Goal: Task Accomplishment & Management: Complete application form

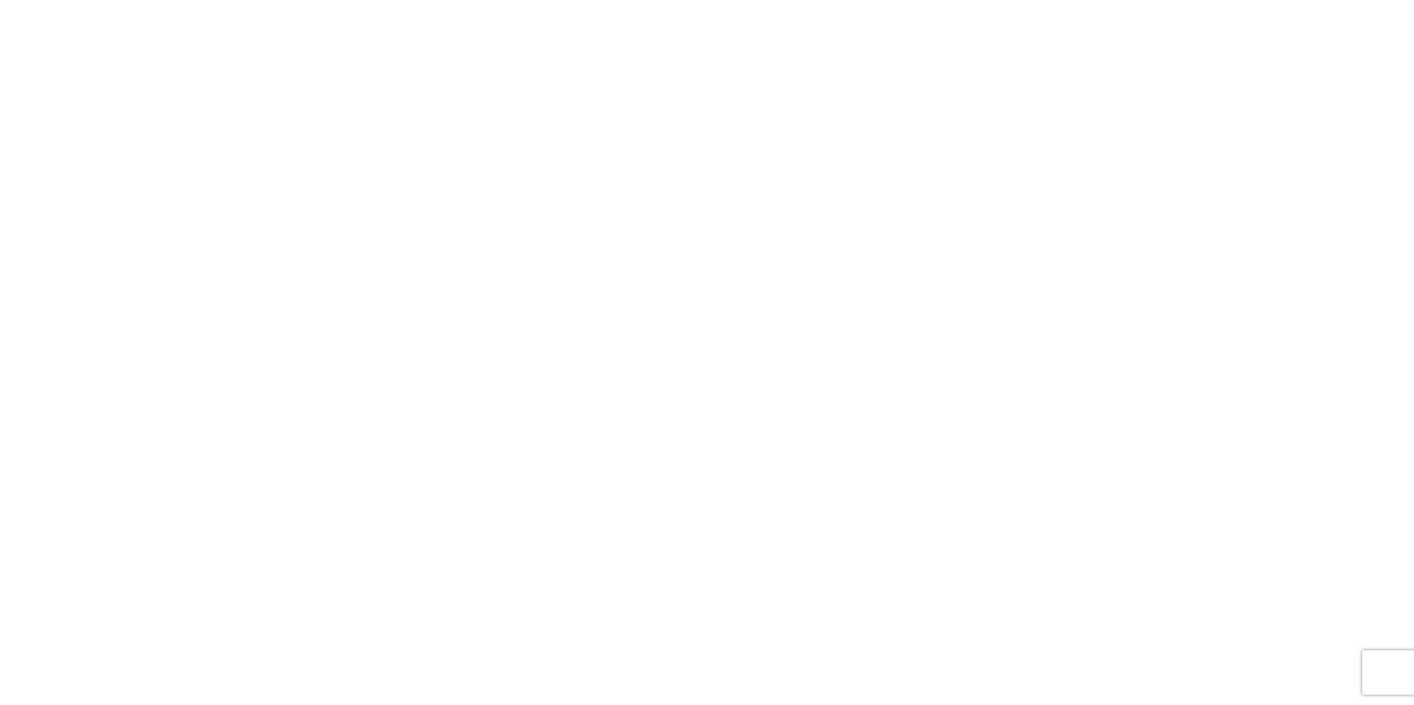
select select "FULL"
select select "LBS"
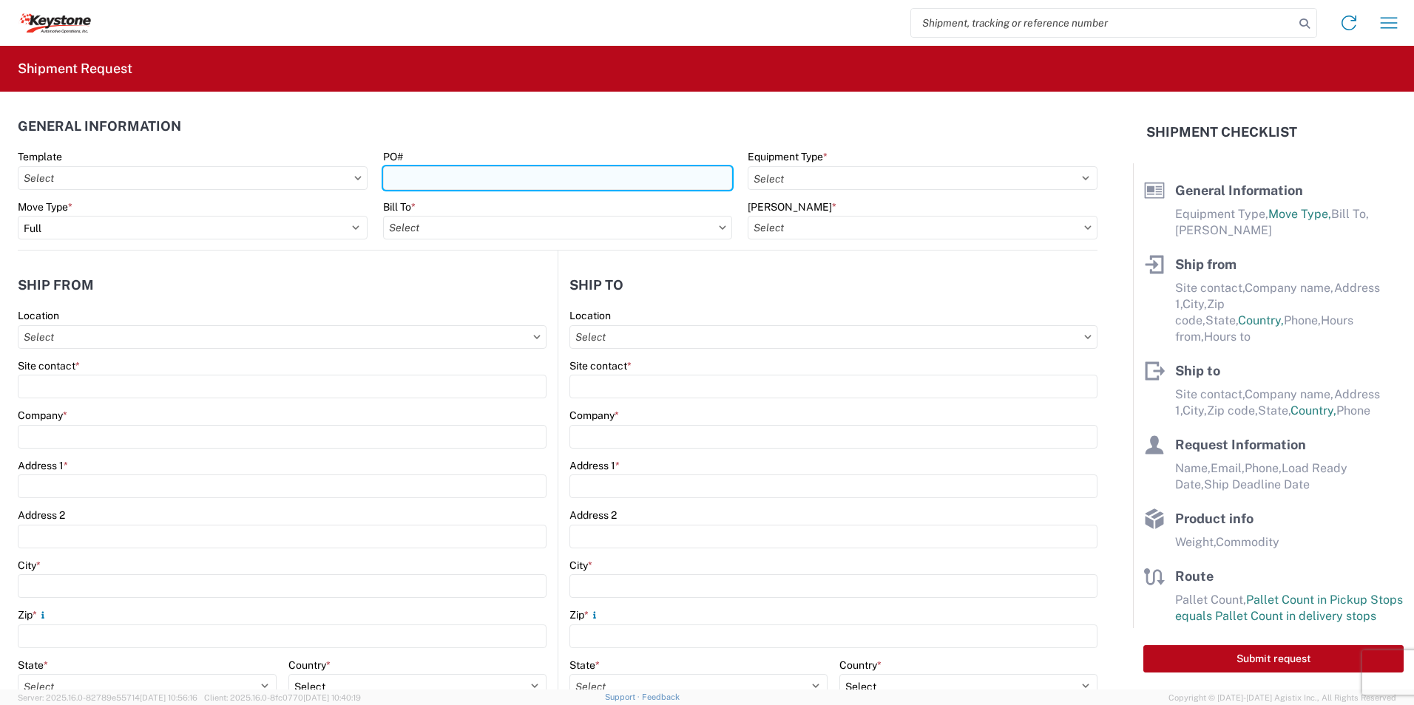
click at [419, 180] on input "PO#" at bounding box center [558, 178] width 350 height 24
paste input "4369850"
type input "4369850"
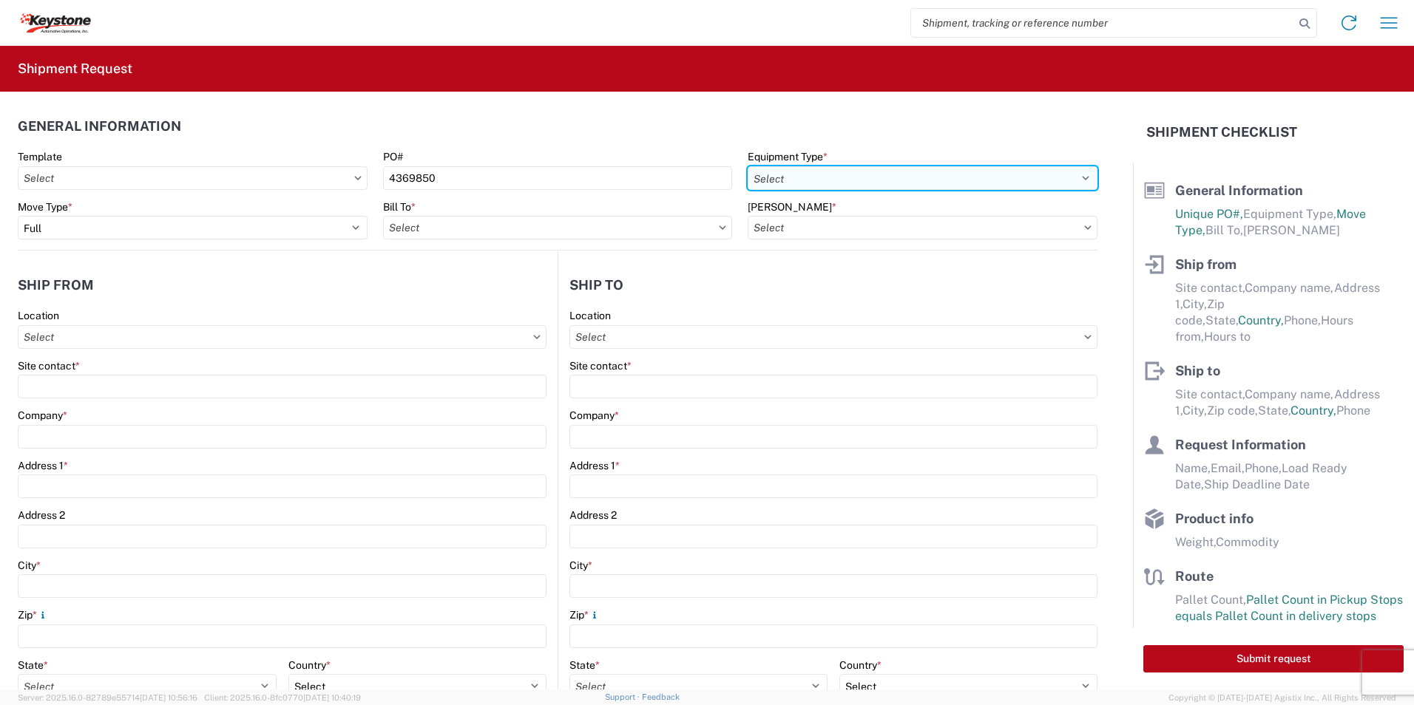
click at [785, 172] on select "Select 53’ Dry Van Flatbed Dropdeck (van) Lowboy (flatbed) Rail" at bounding box center [923, 178] width 350 height 24
select select "STDV"
click at [748, 166] on select "Select 53’ Dry Van Flatbed Dropdeck (van) Lowboy (flatbed) Rail" at bounding box center [923, 178] width 350 height 24
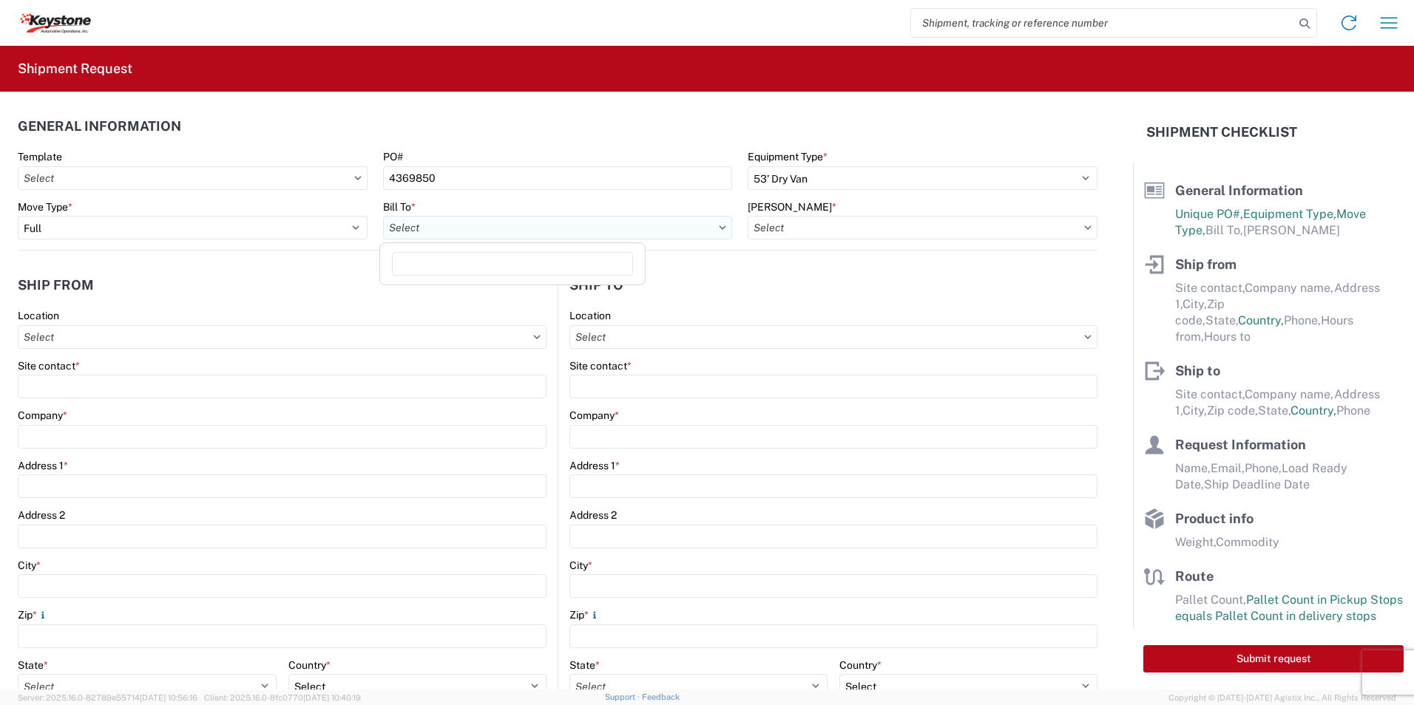
click at [449, 229] on input "Bill To *" at bounding box center [558, 228] width 350 height 24
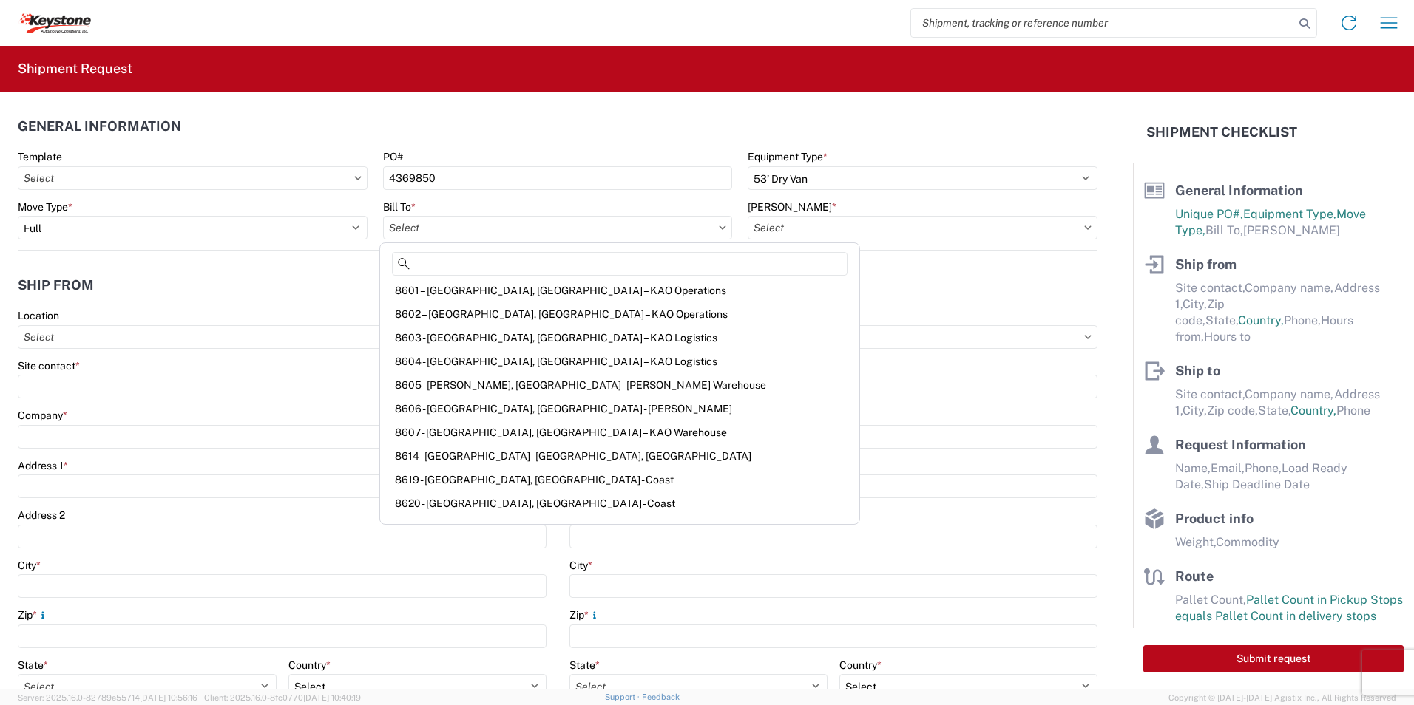
scroll to position [1923, 0]
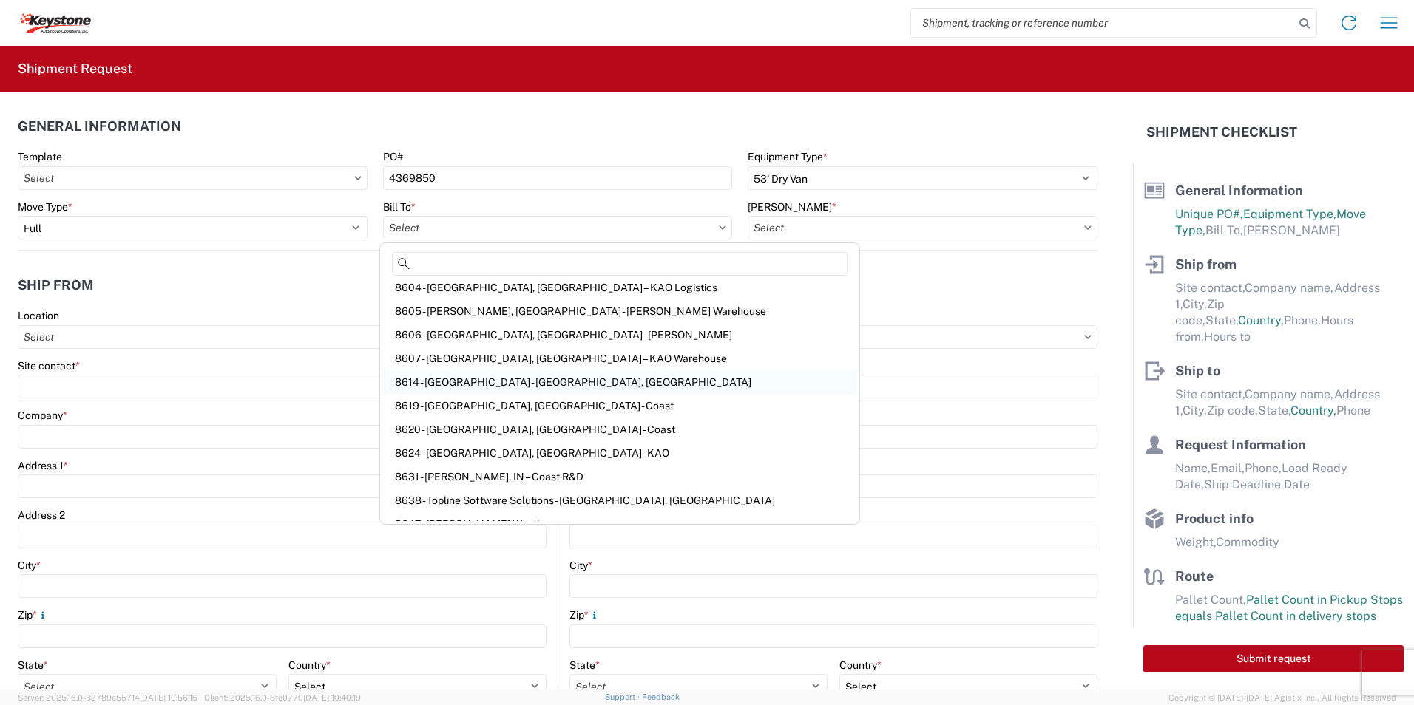
click at [483, 382] on div "8614 - [GEOGRAPHIC_DATA] - [GEOGRAPHIC_DATA], [GEOGRAPHIC_DATA]" at bounding box center [619, 382] width 473 height 24
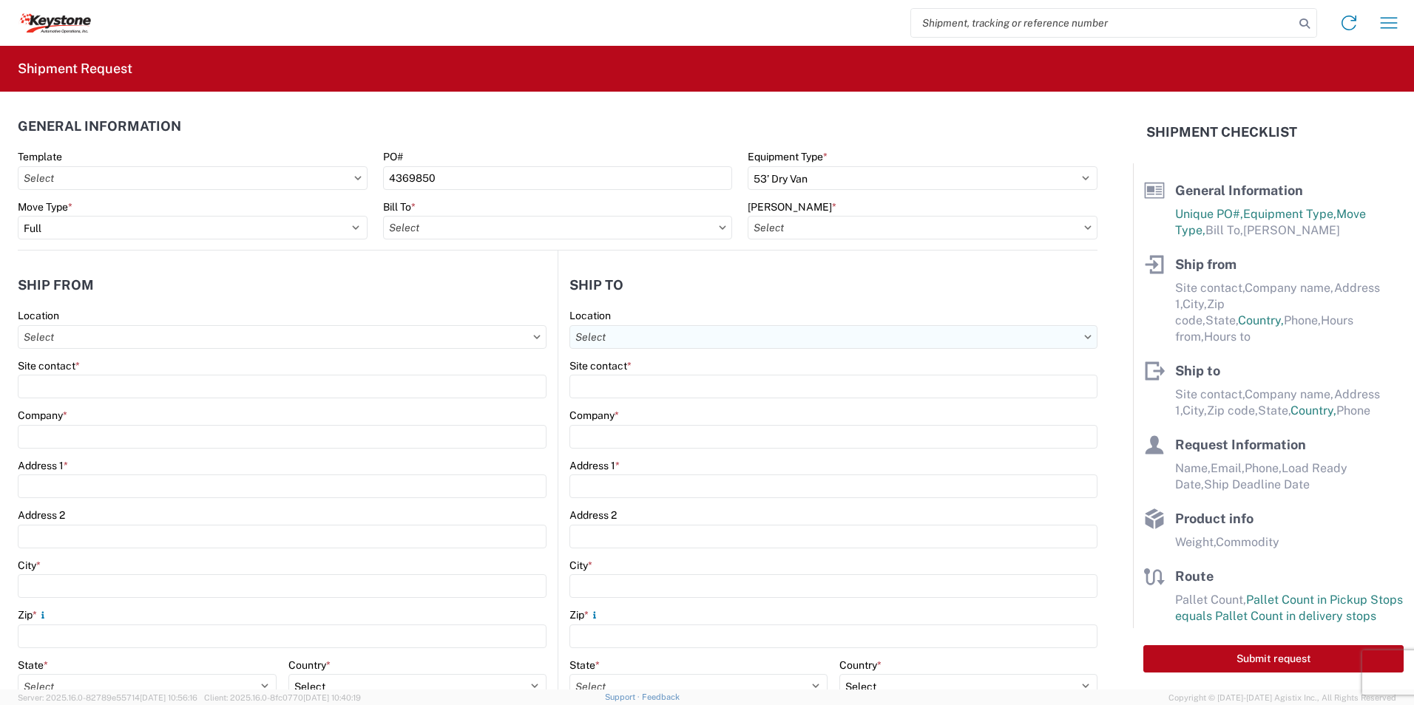
type input "8614 - [GEOGRAPHIC_DATA] - [GEOGRAPHIC_DATA], [GEOGRAPHIC_DATA]"
click at [781, 227] on input "[PERSON_NAME] *" at bounding box center [923, 228] width 350 height 24
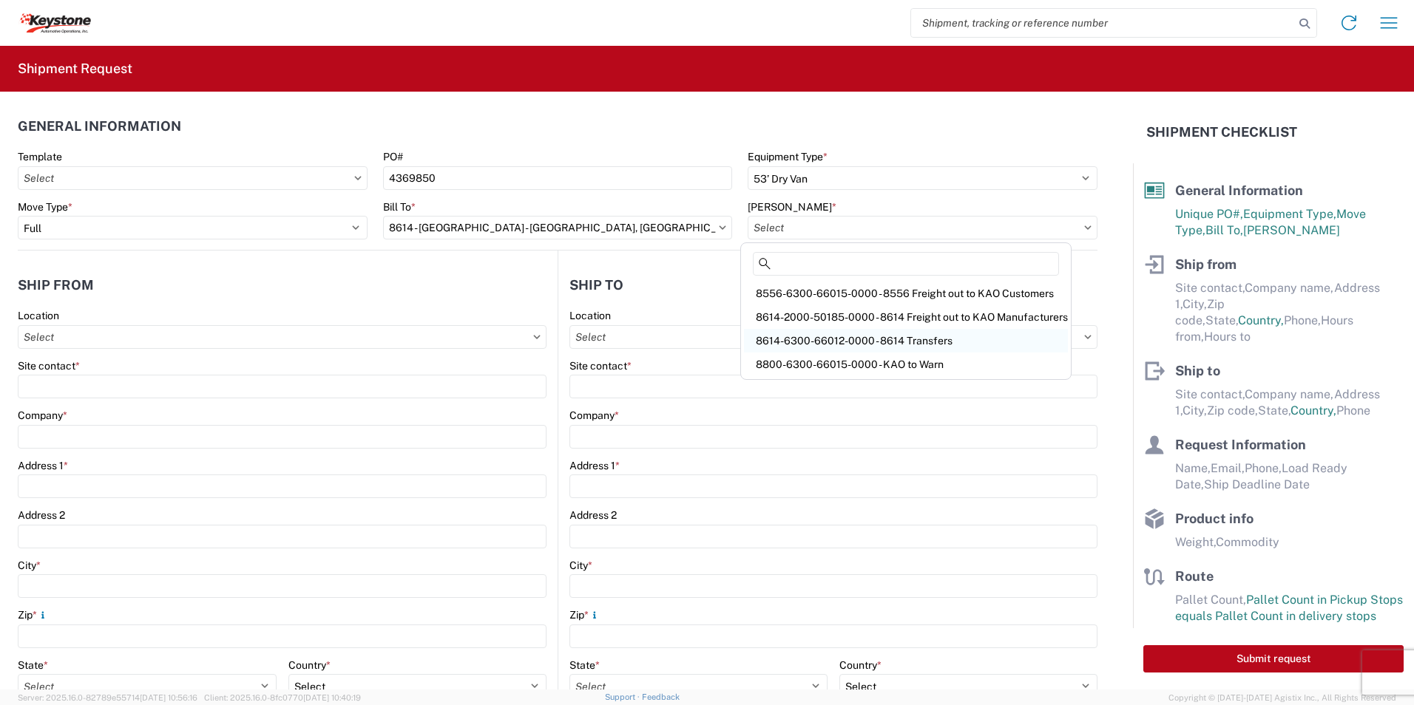
click at [826, 339] on div "8614-6300-66012-0000 - 8614 Transfers" at bounding box center [906, 341] width 324 height 24
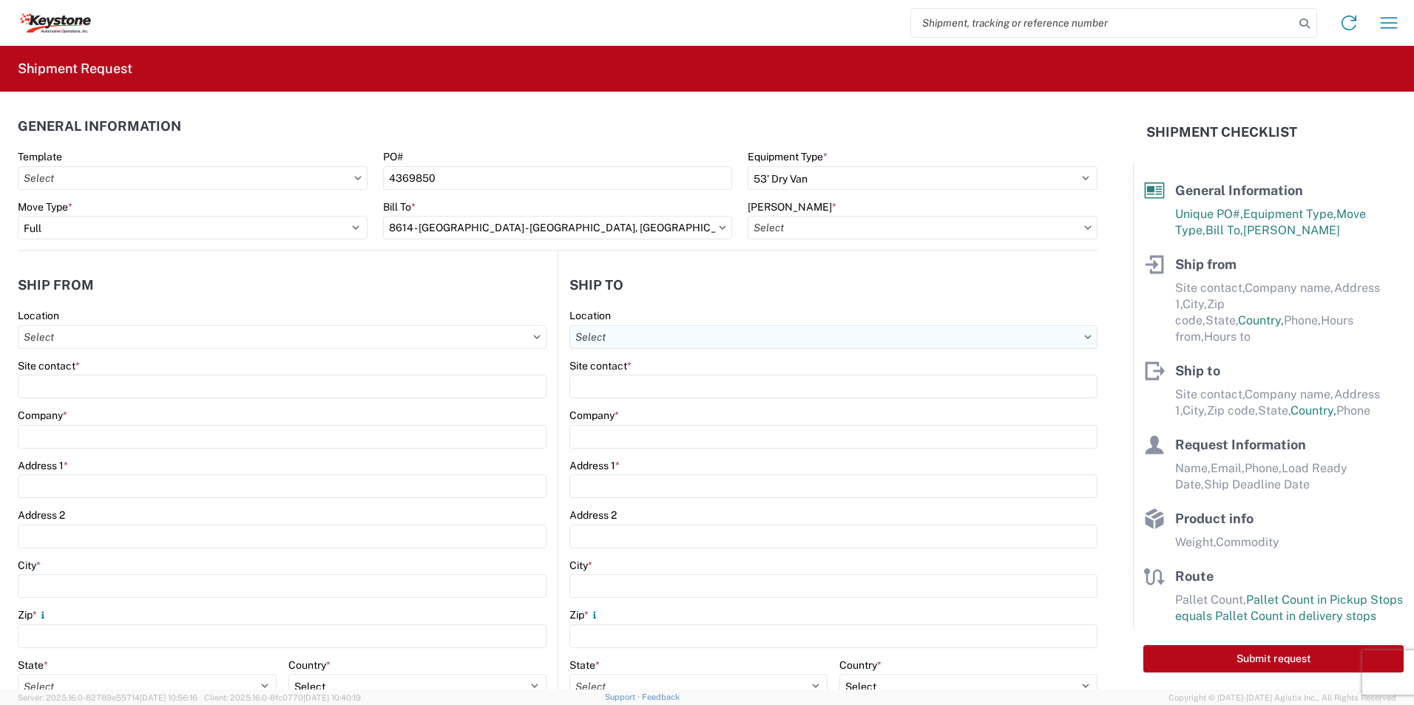
type input "8614-6300-66012-0000 - 8614 Transfers, 8614-6300-66012-0000 - 8614 Transfers"
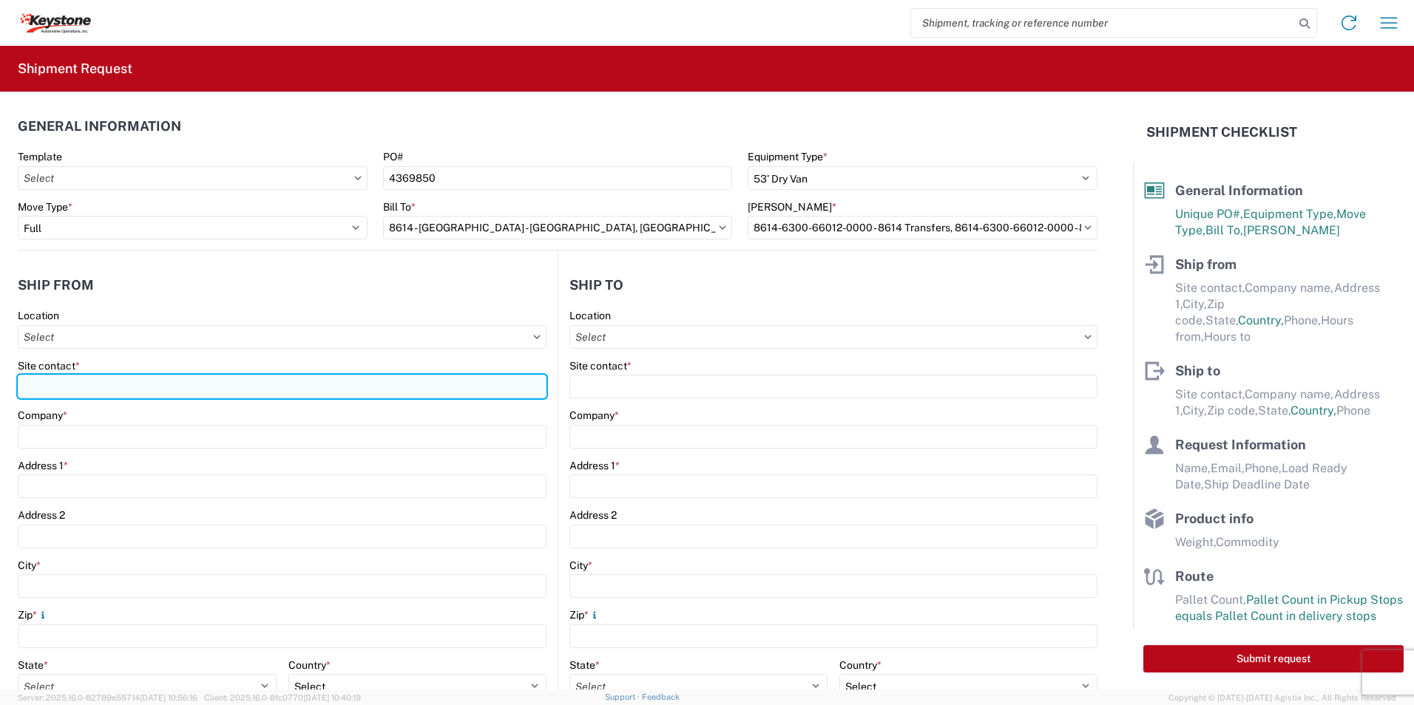
click at [63, 398] on input "Site contact *" at bounding box center [282, 387] width 529 height 24
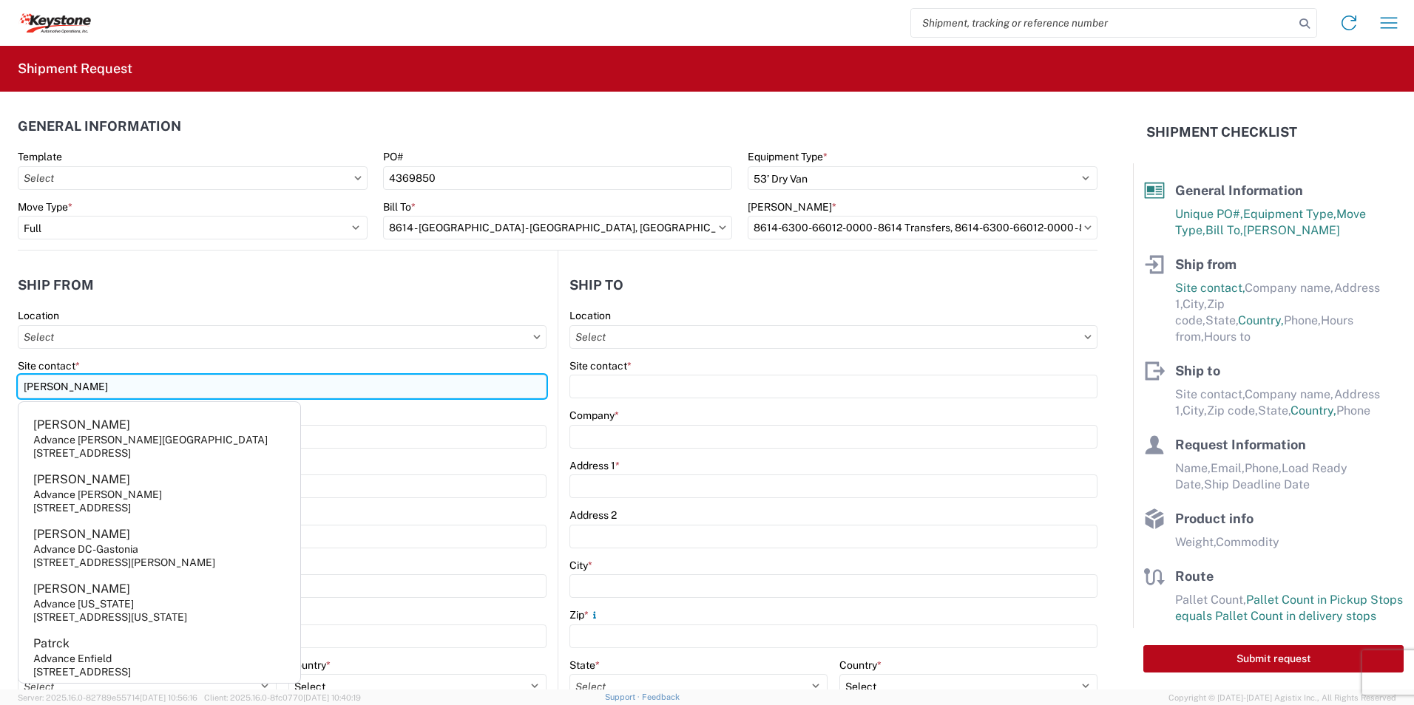
type input "[PERSON_NAME]"
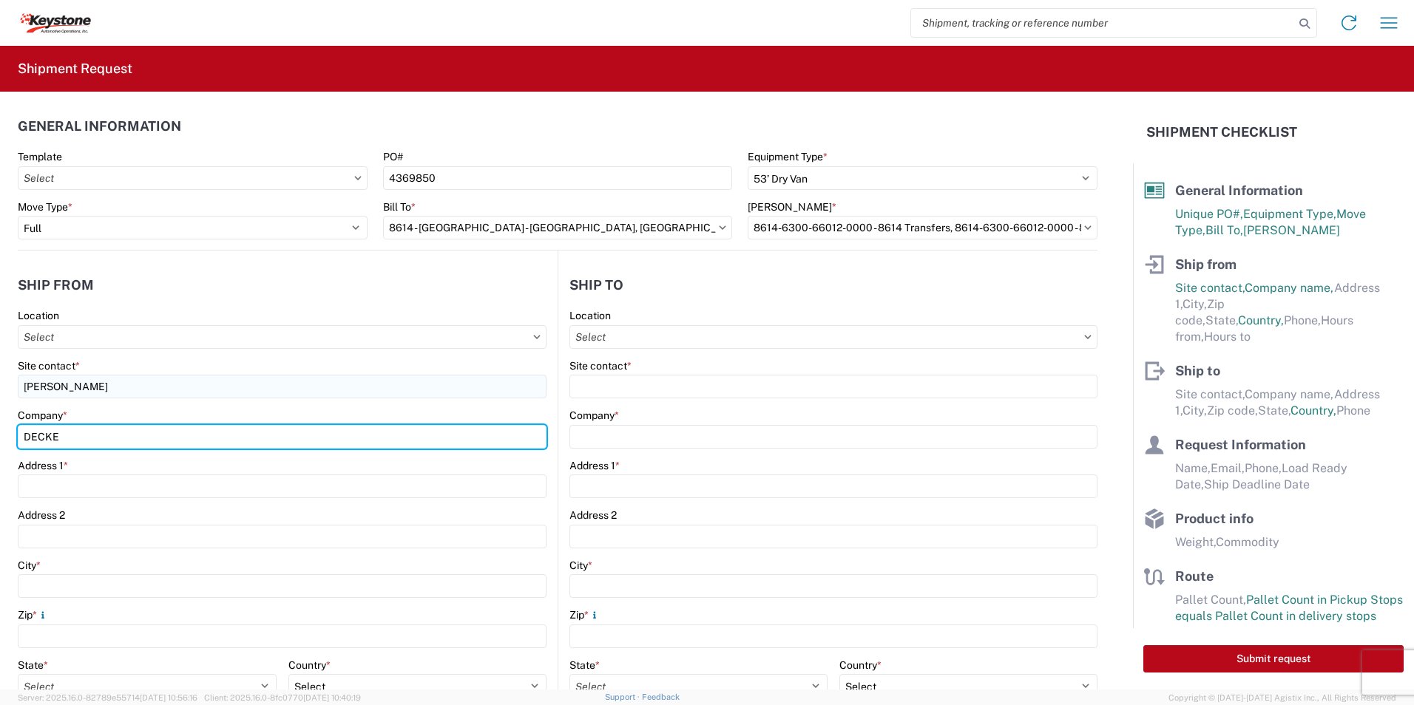
type input "DECKED"
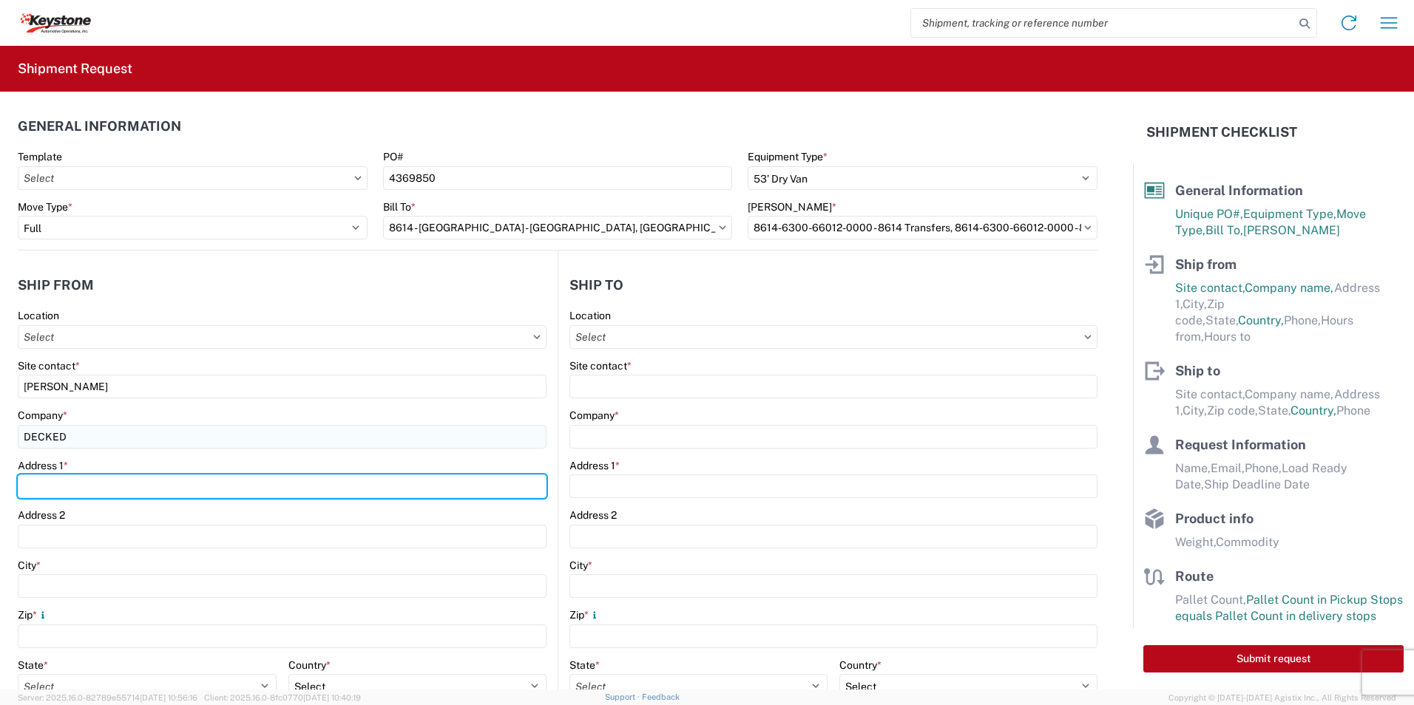
type input "[STREET_ADDRESS][PERSON_NAME]"
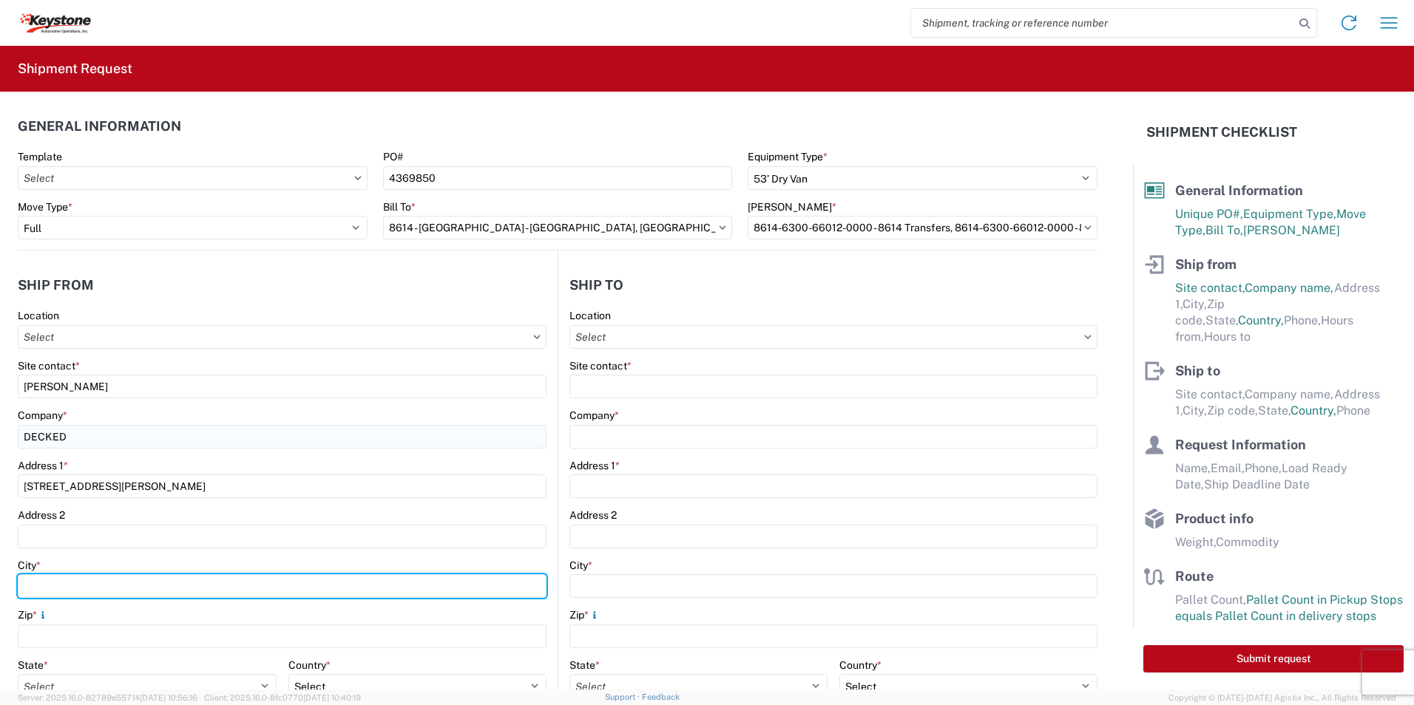
type input "DEFIANCE"
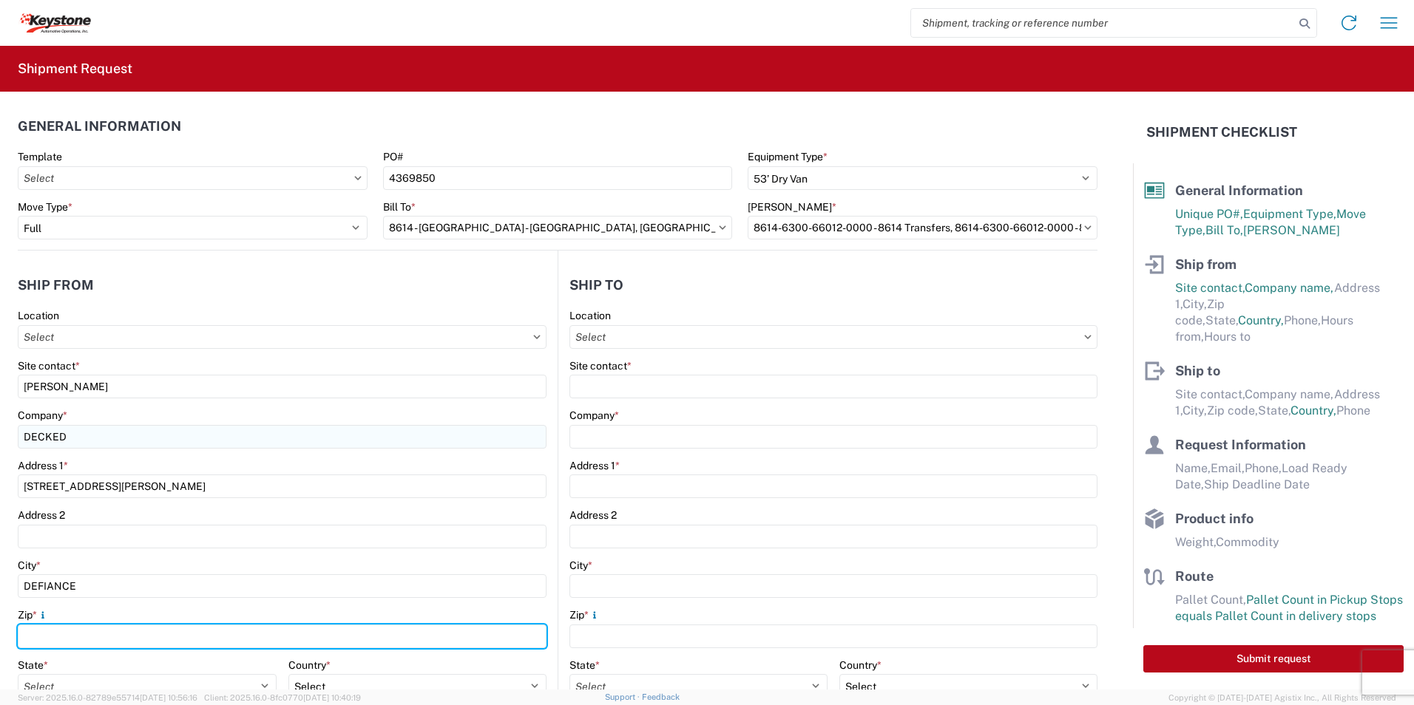
type input "43512"
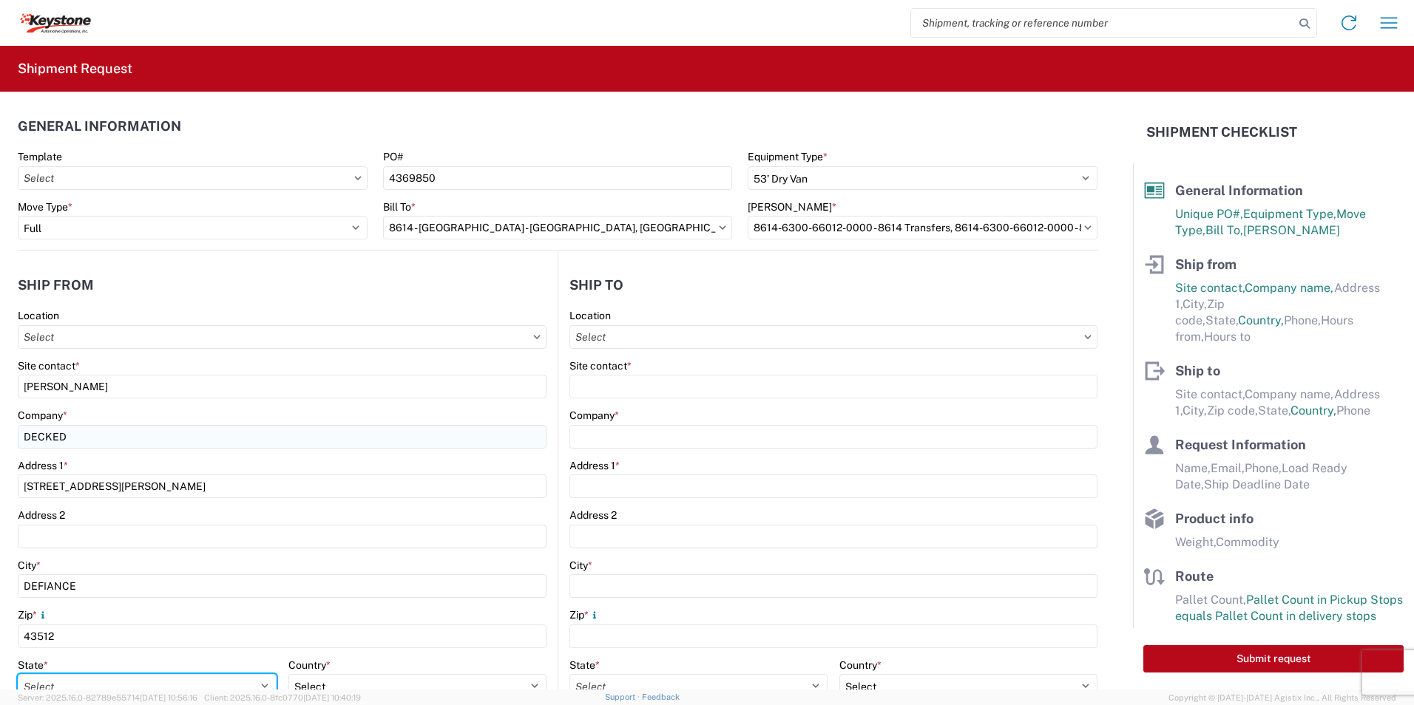
select select "OH"
type input "[EMAIL_ADDRESS][DOMAIN_NAME]"
type input "8438 - [GEOGRAPHIC_DATA], [GEOGRAPHIC_DATA] - KAO Logistics"
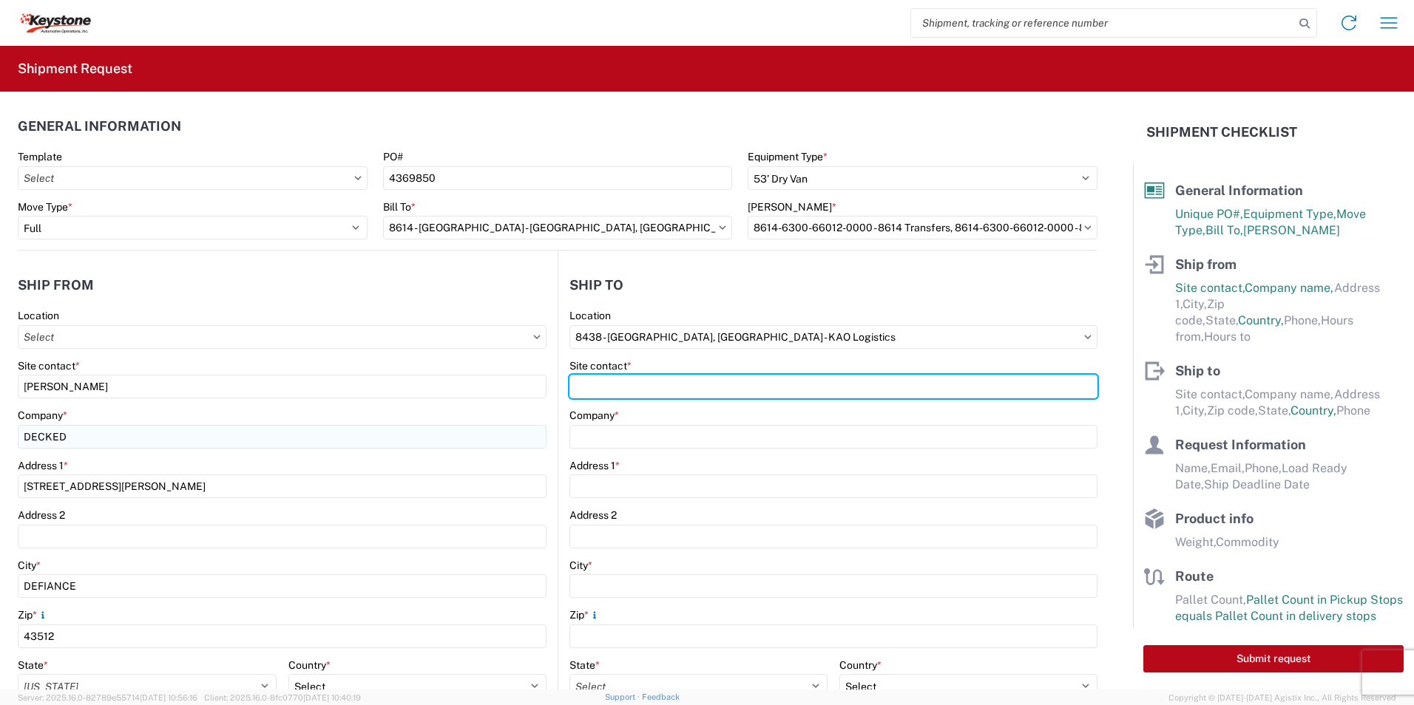
type input "Receiving"
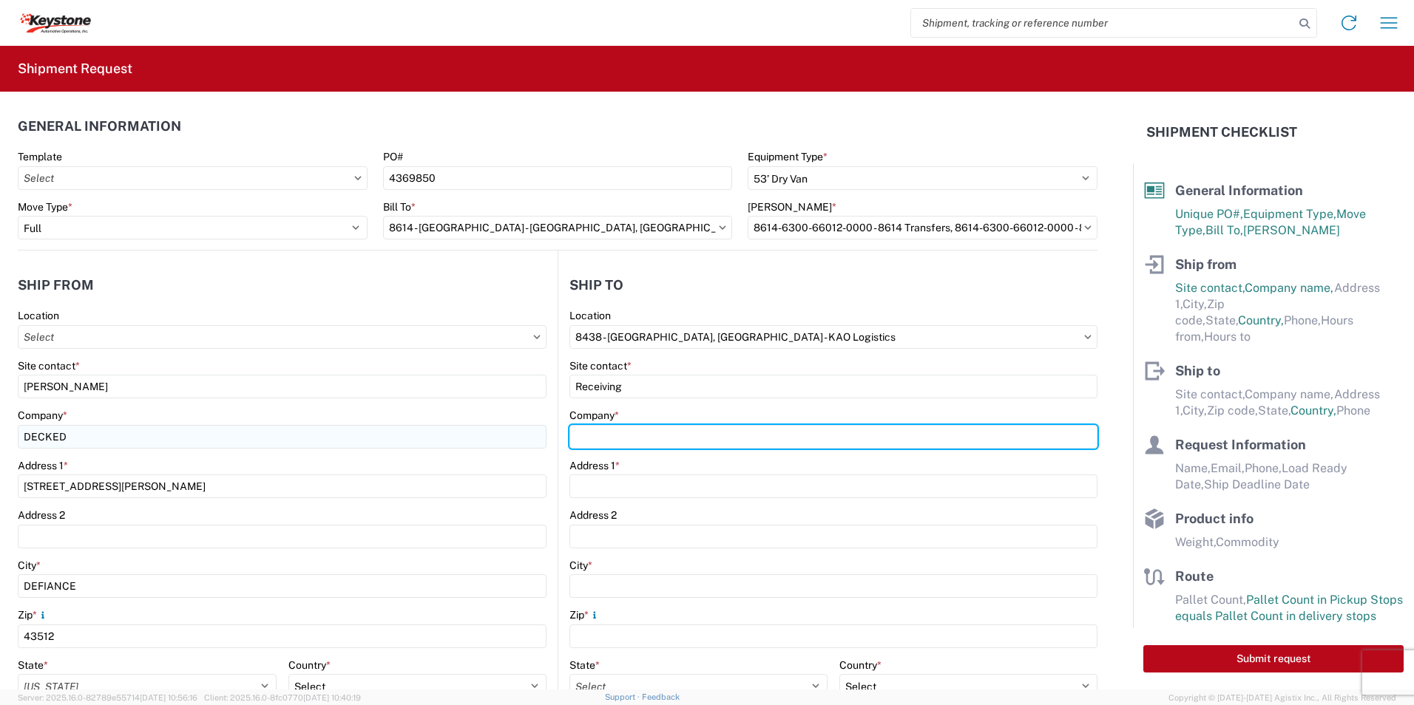
type input "KAO"
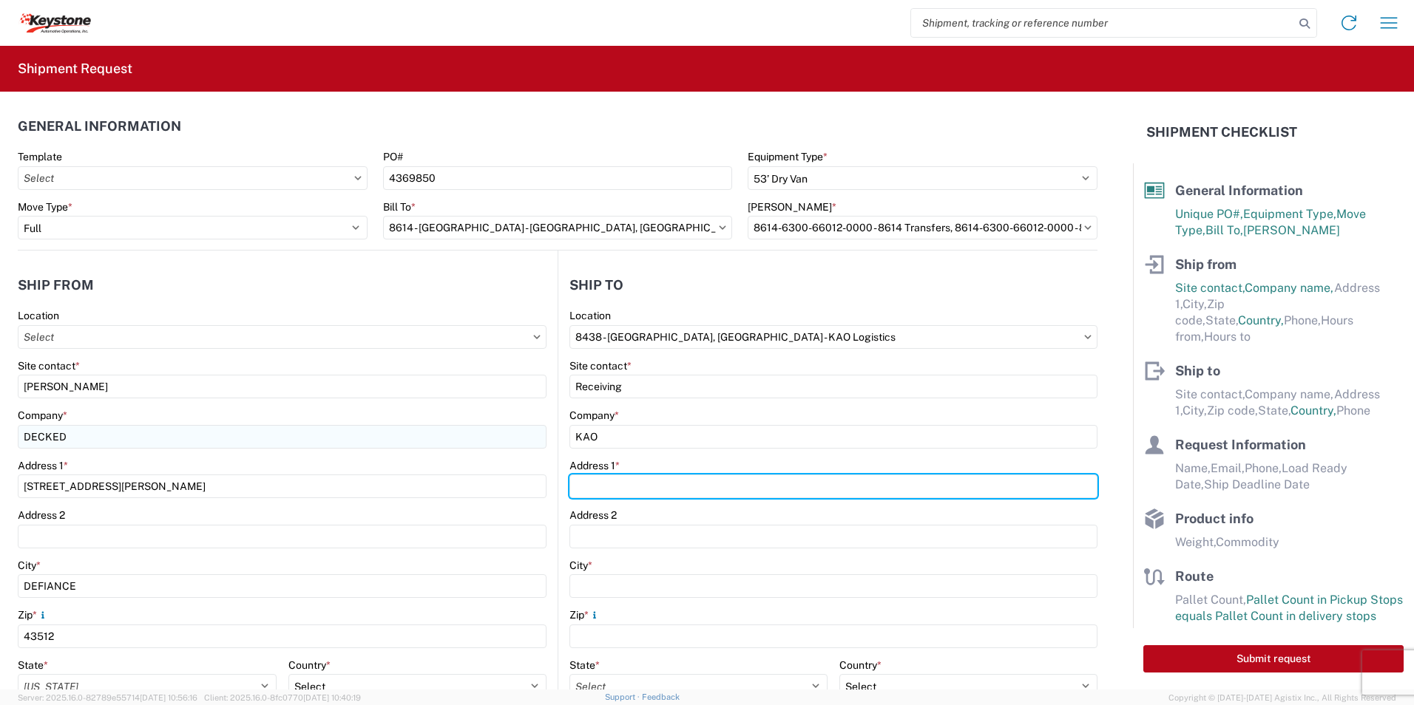
type input "[STREET_ADDRESS][PERSON_NAME]"
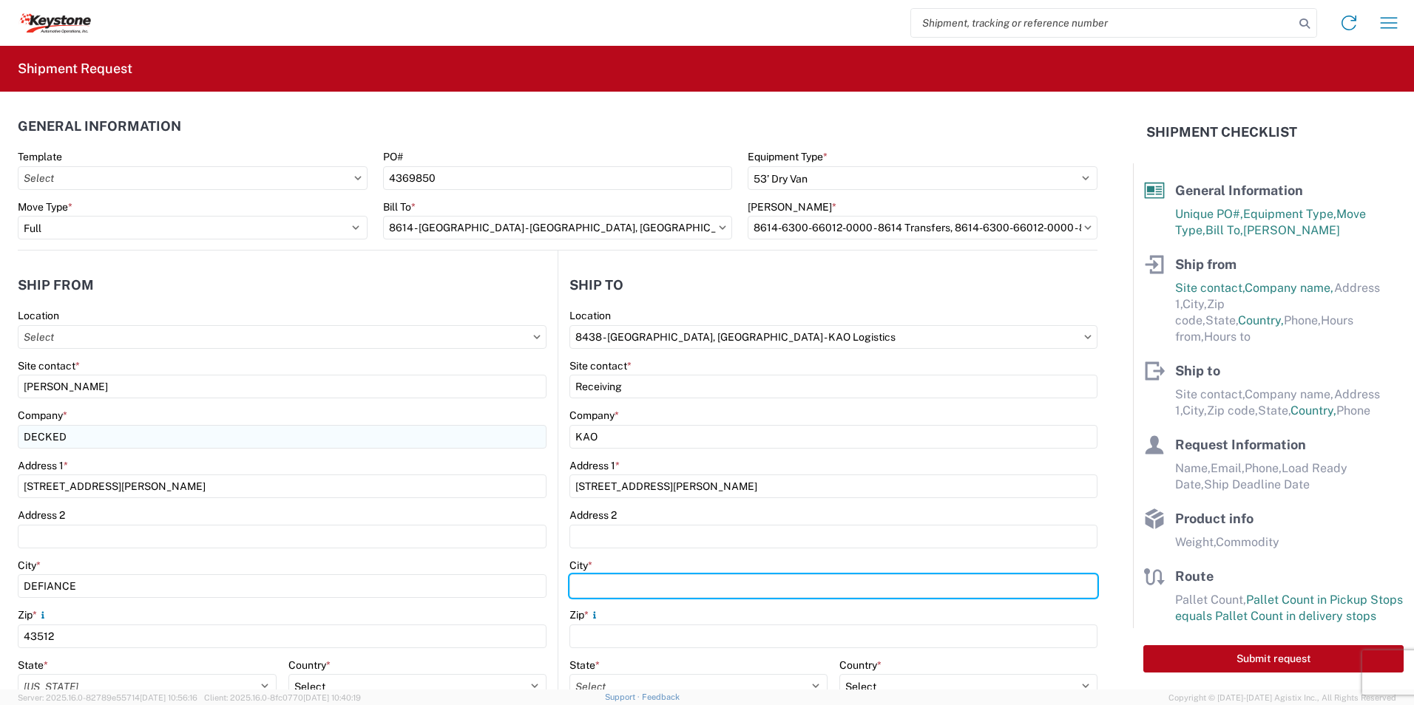
type input "[GEOGRAPHIC_DATA]"
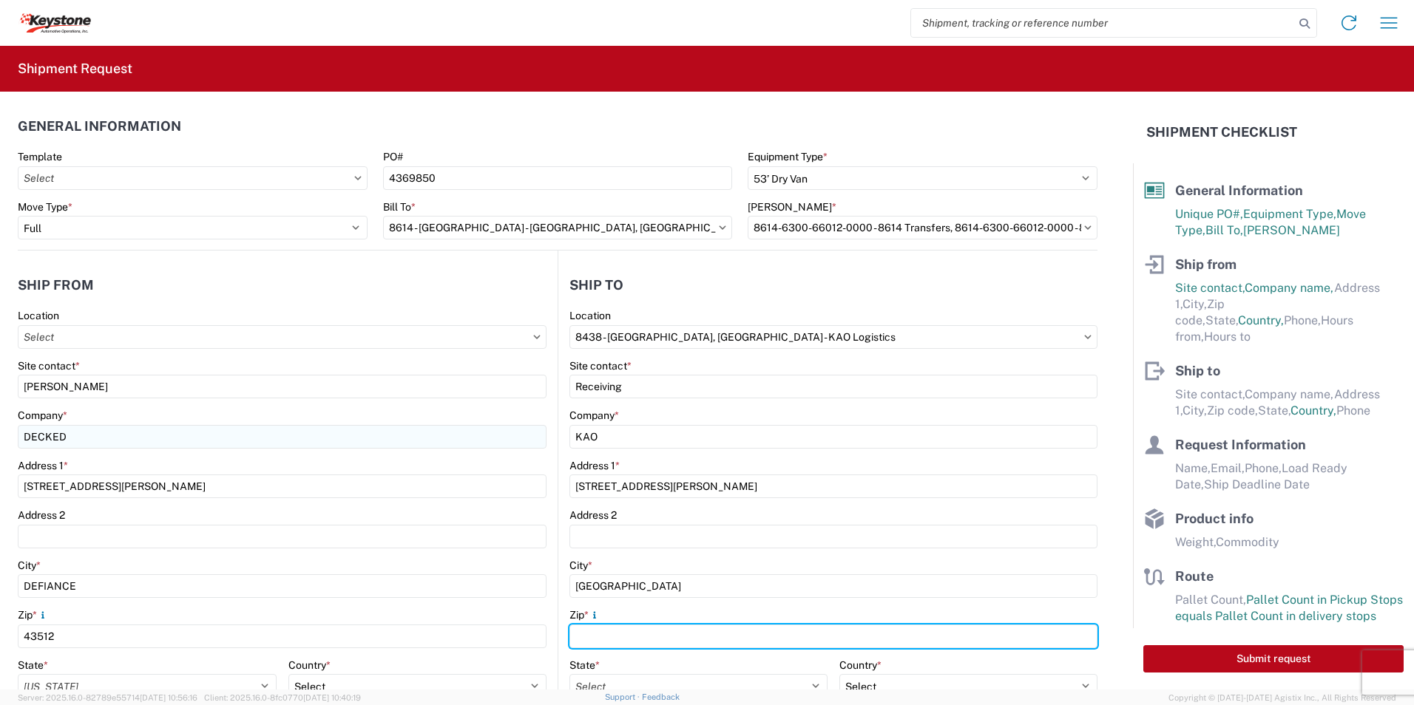
type input "99224"
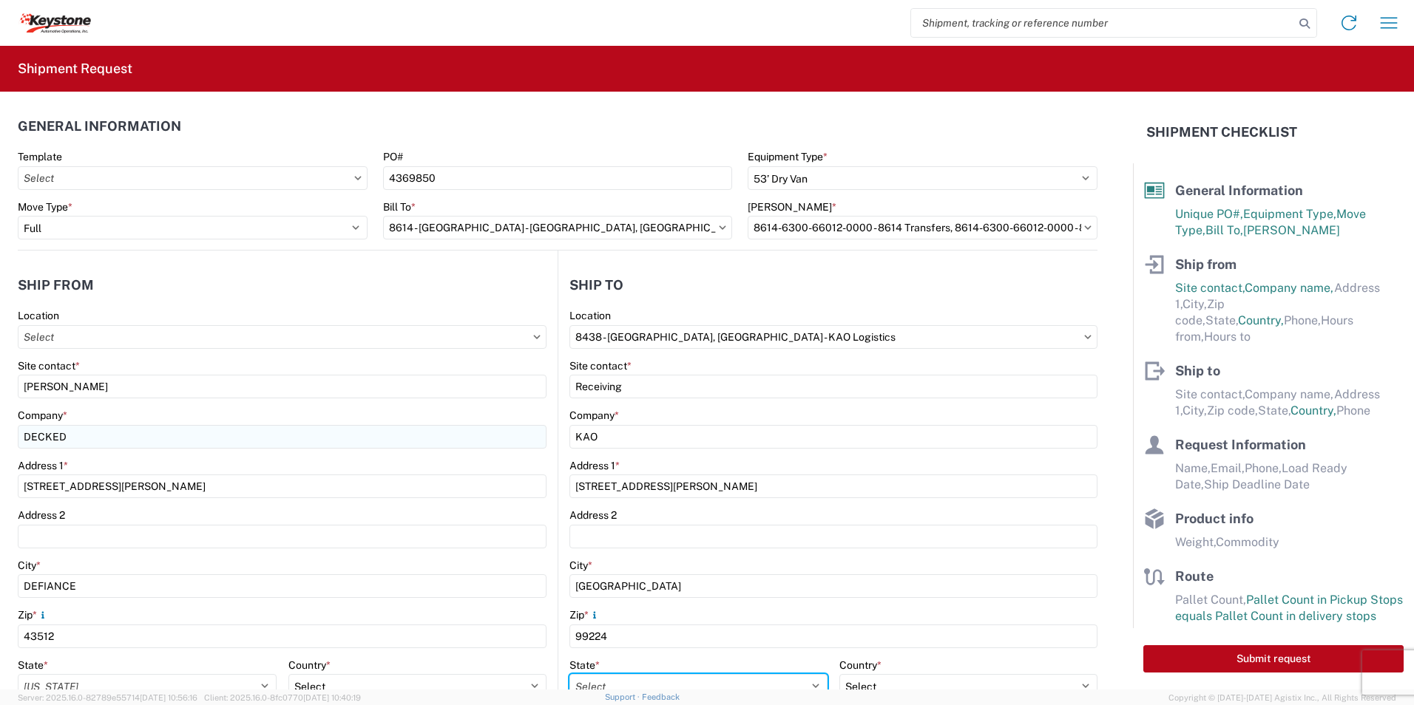
select select "WA"
type input "5099602638"
type input "[PERSON_NAME]"
type input "[EMAIL_ADDRESS][DOMAIN_NAME]"
type input "[PHONE_NUMBER]"
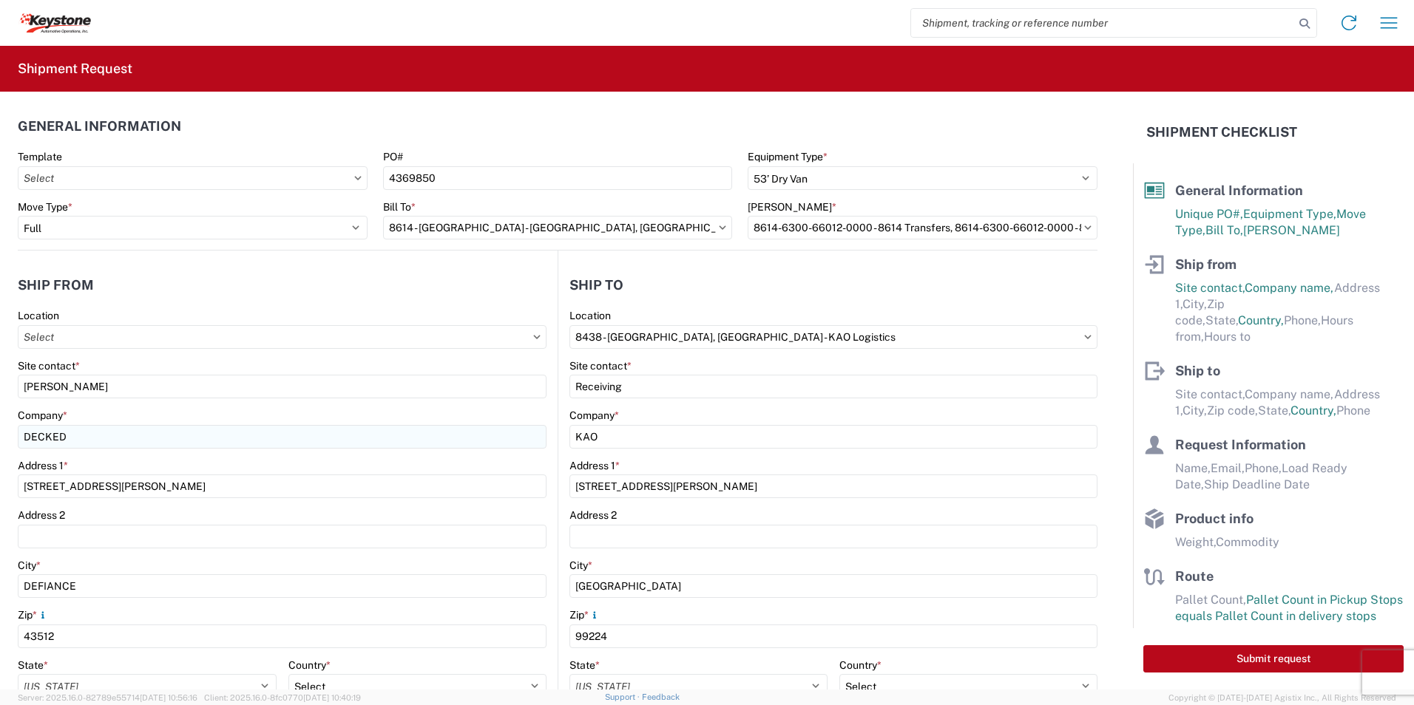
type input "[DATE]"
type input "15172"
type input "General Auto Parts (dry)"
type input "56"
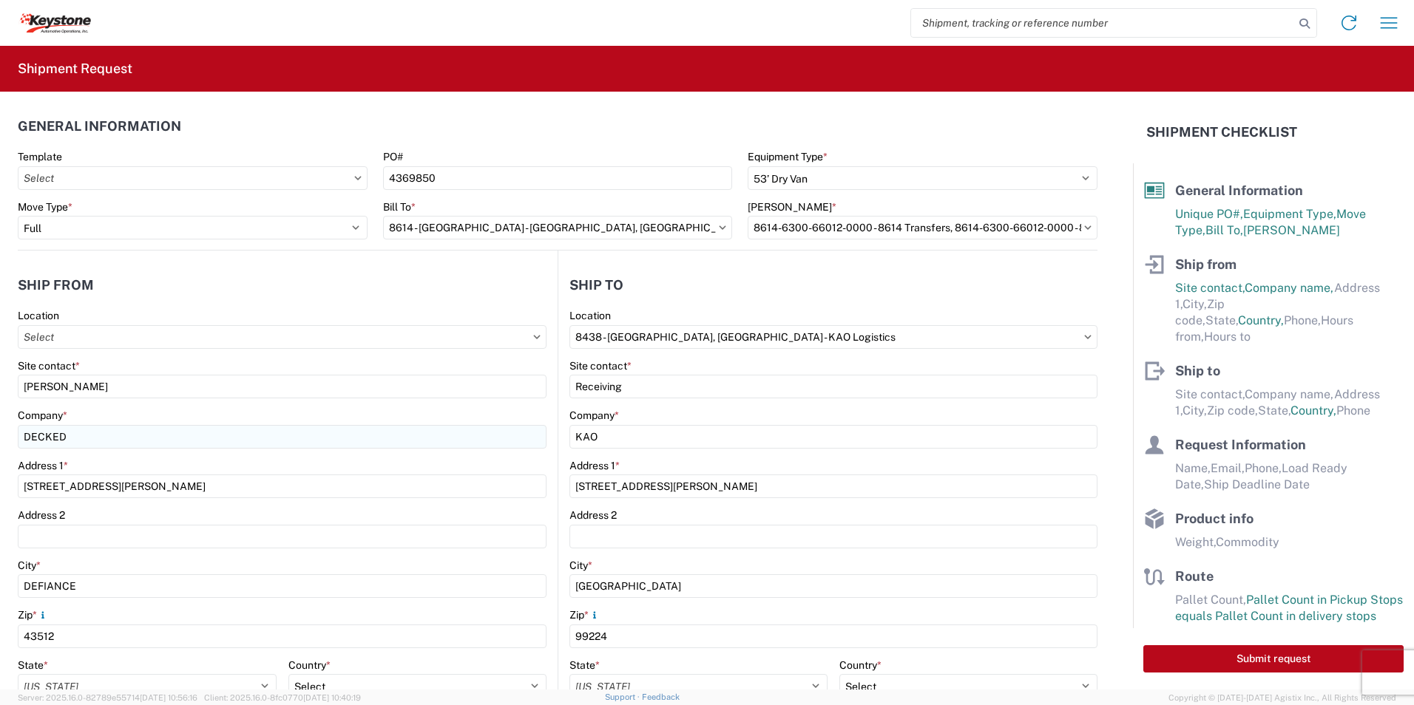
type input "56"
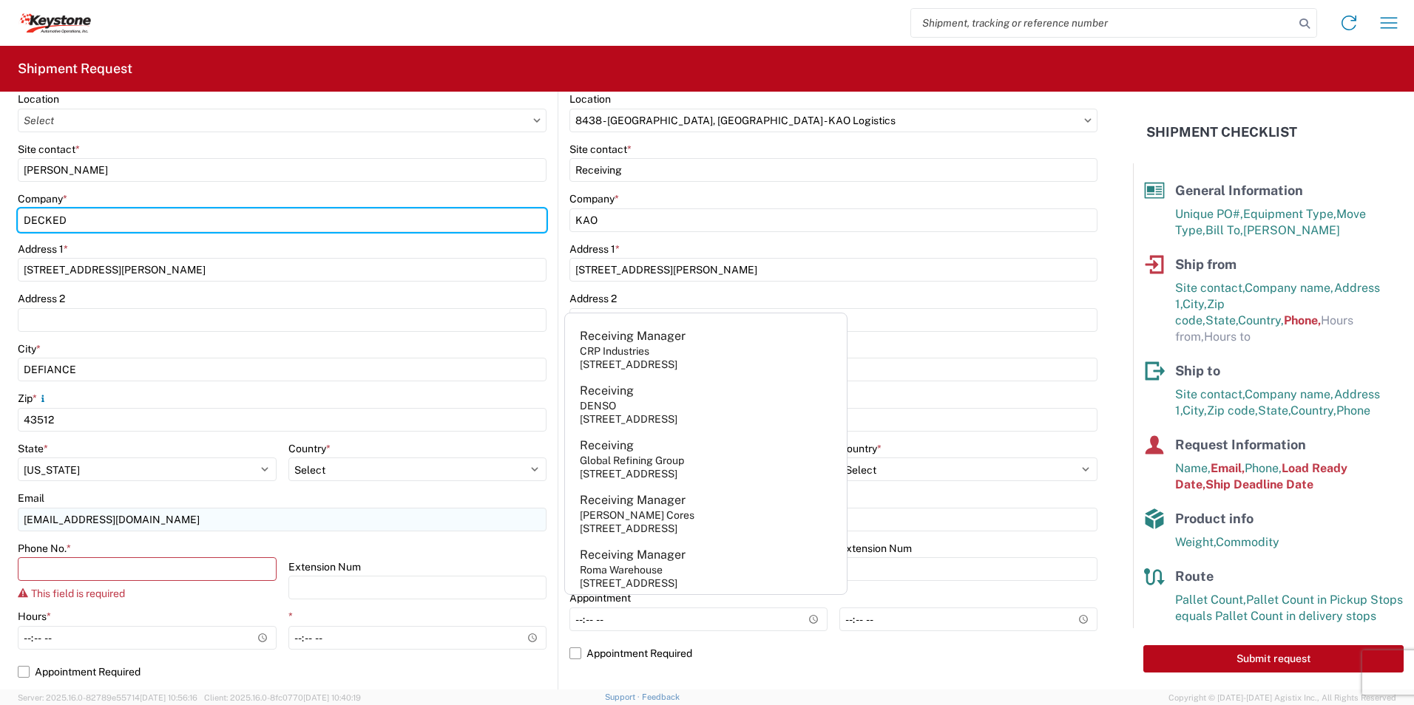
scroll to position [222, 0]
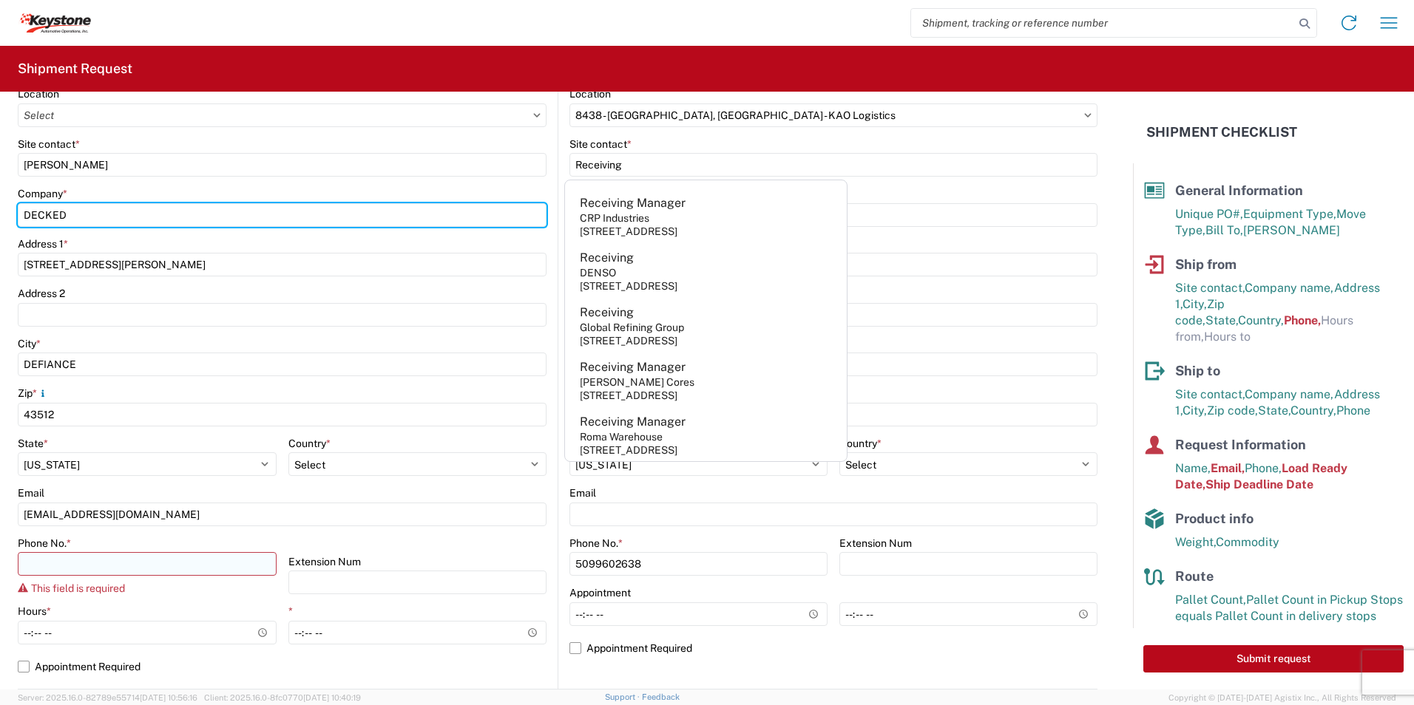
type input "DECKED"
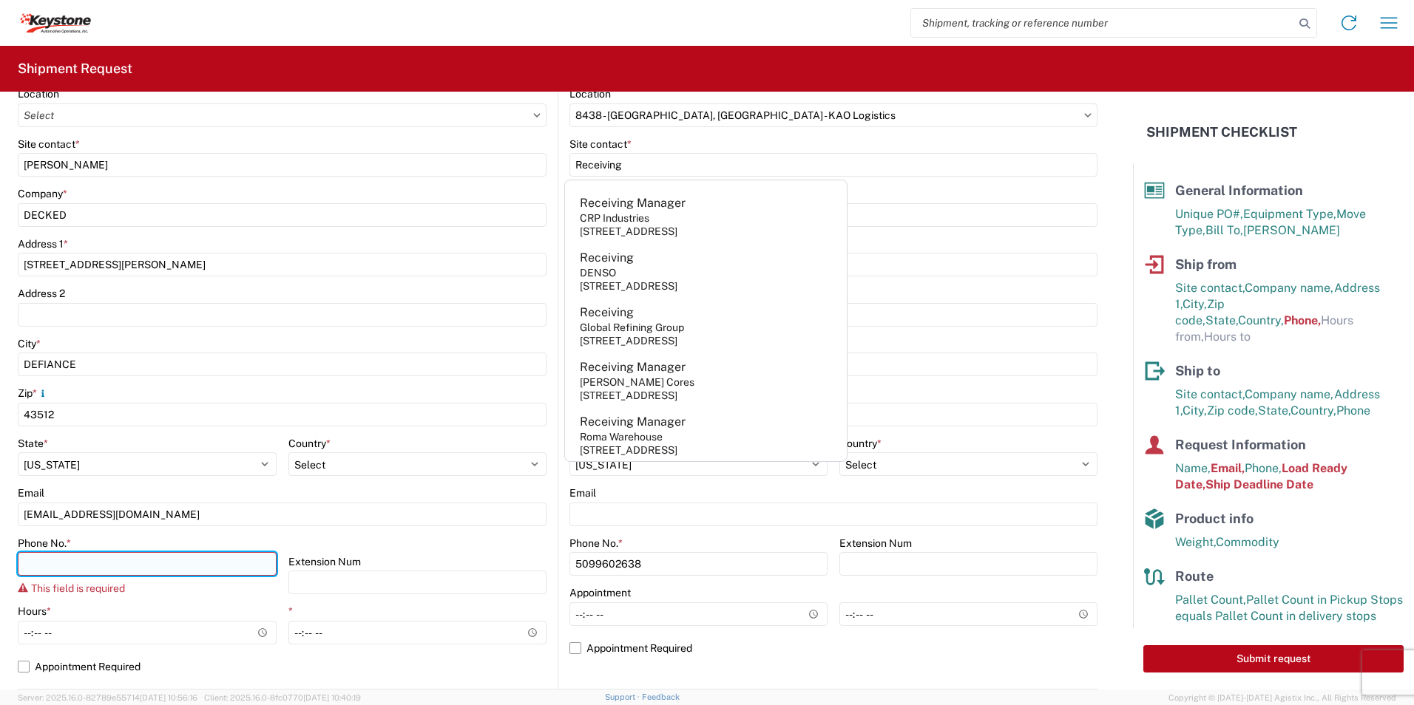
click at [101, 566] on input "Phone No. *" at bounding box center [147, 564] width 259 height 24
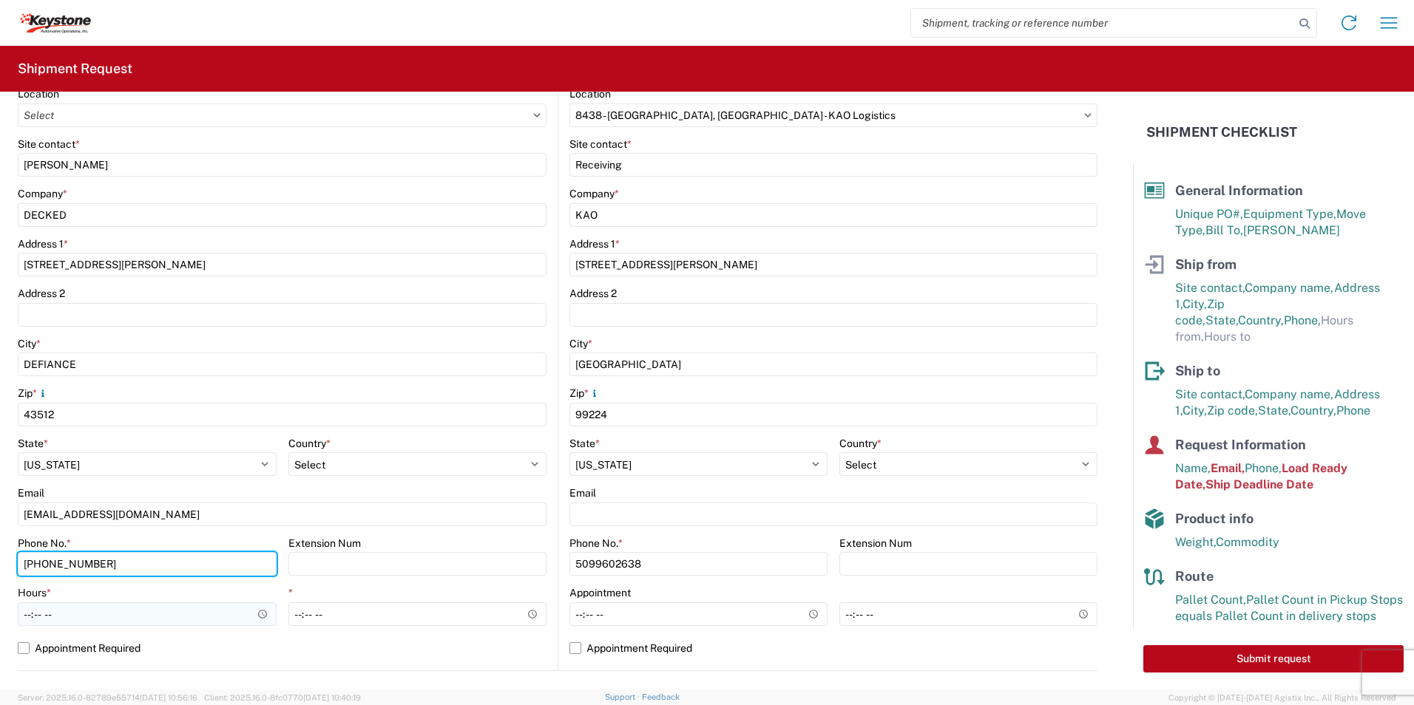
type input "[PHONE_NUMBER]"
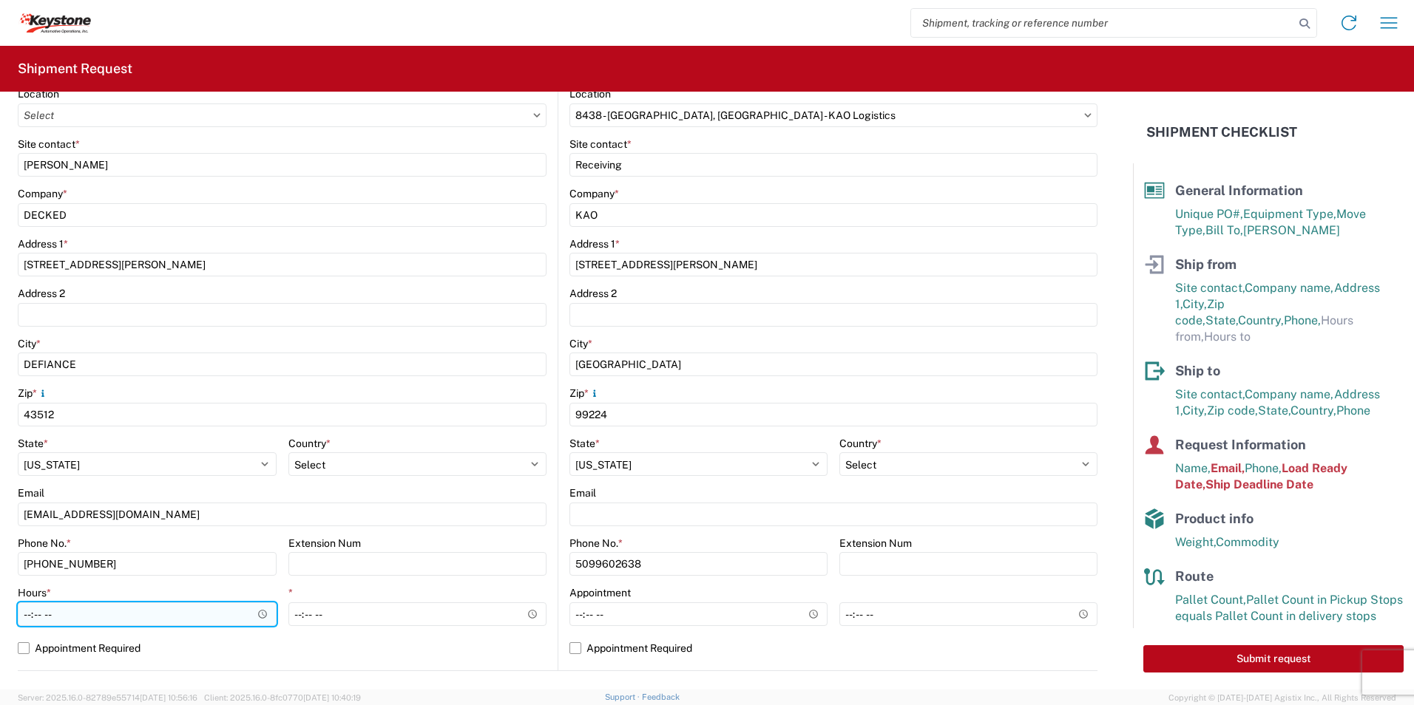
click at [91, 616] on input "Hours *" at bounding box center [147, 615] width 259 height 24
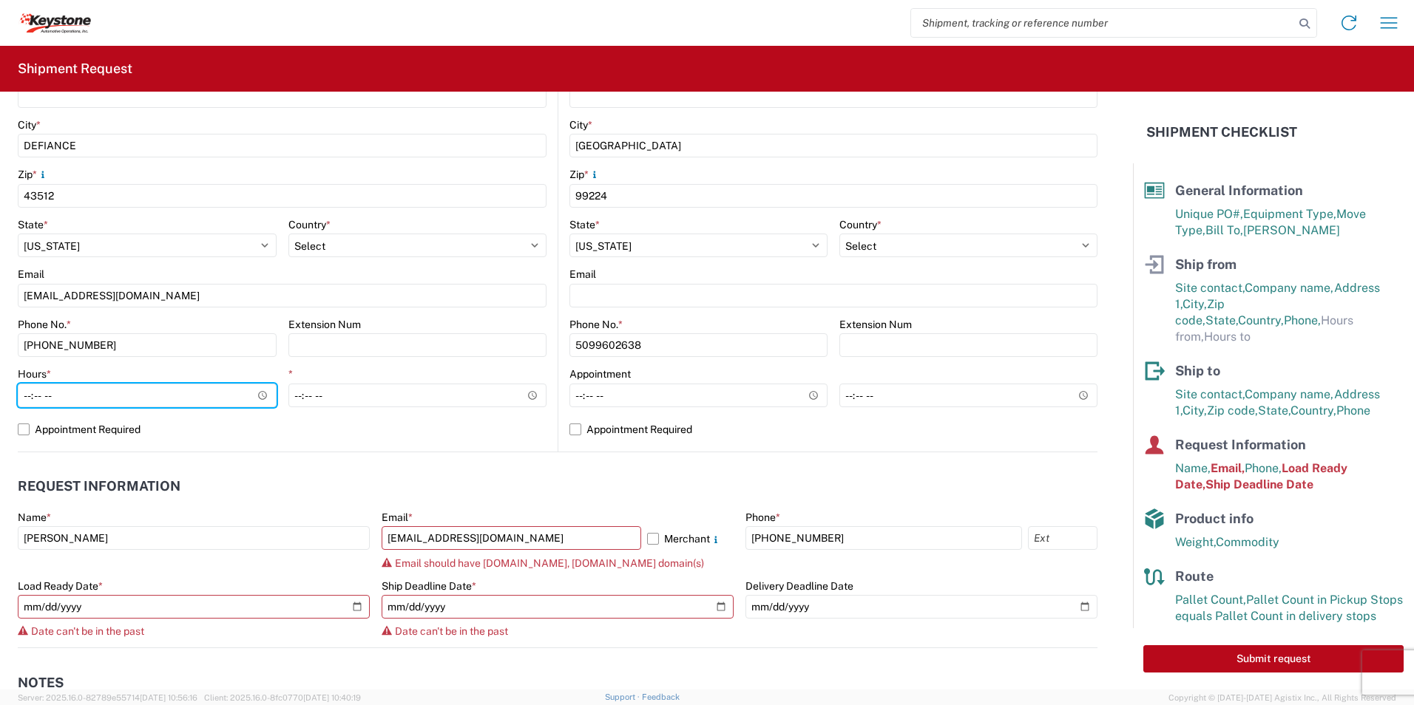
scroll to position [444, 0]
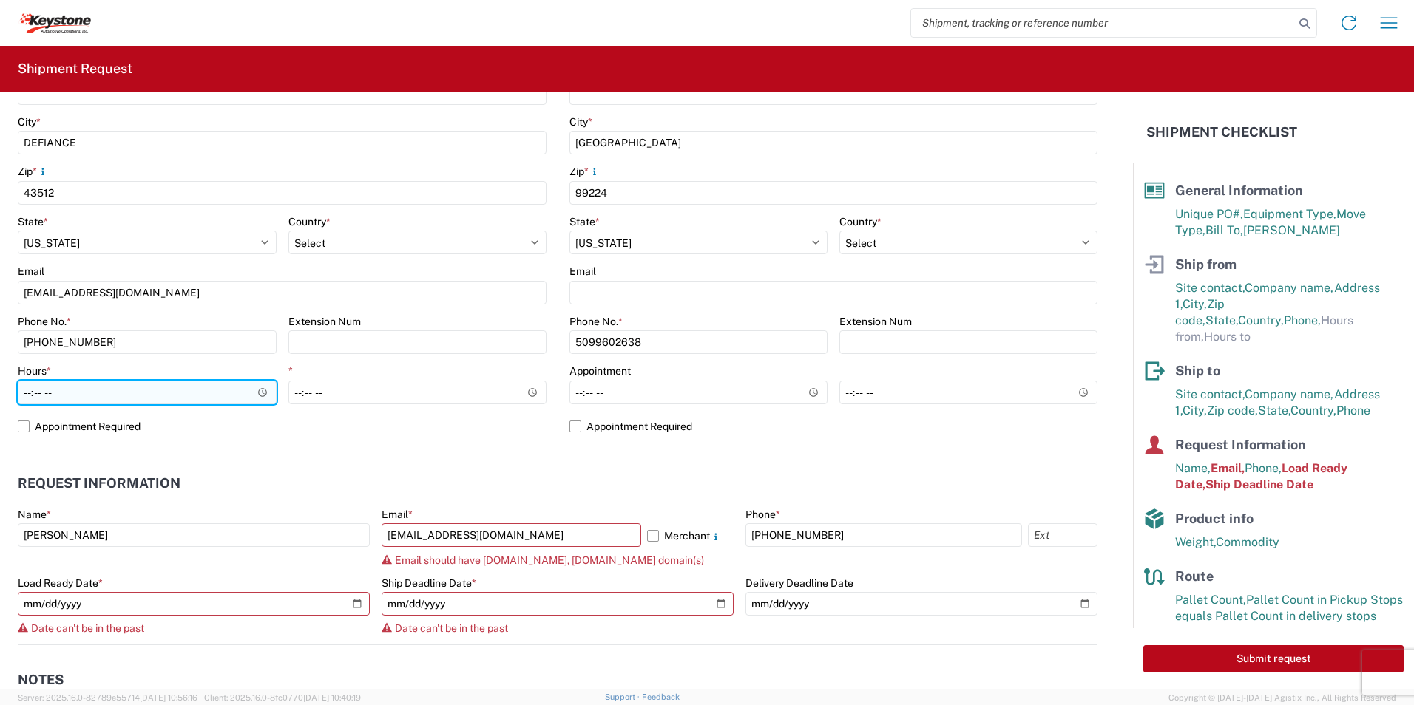
click at [260, 387] on input "Hours *" at bounding box center [147, 393] width 259 height 24
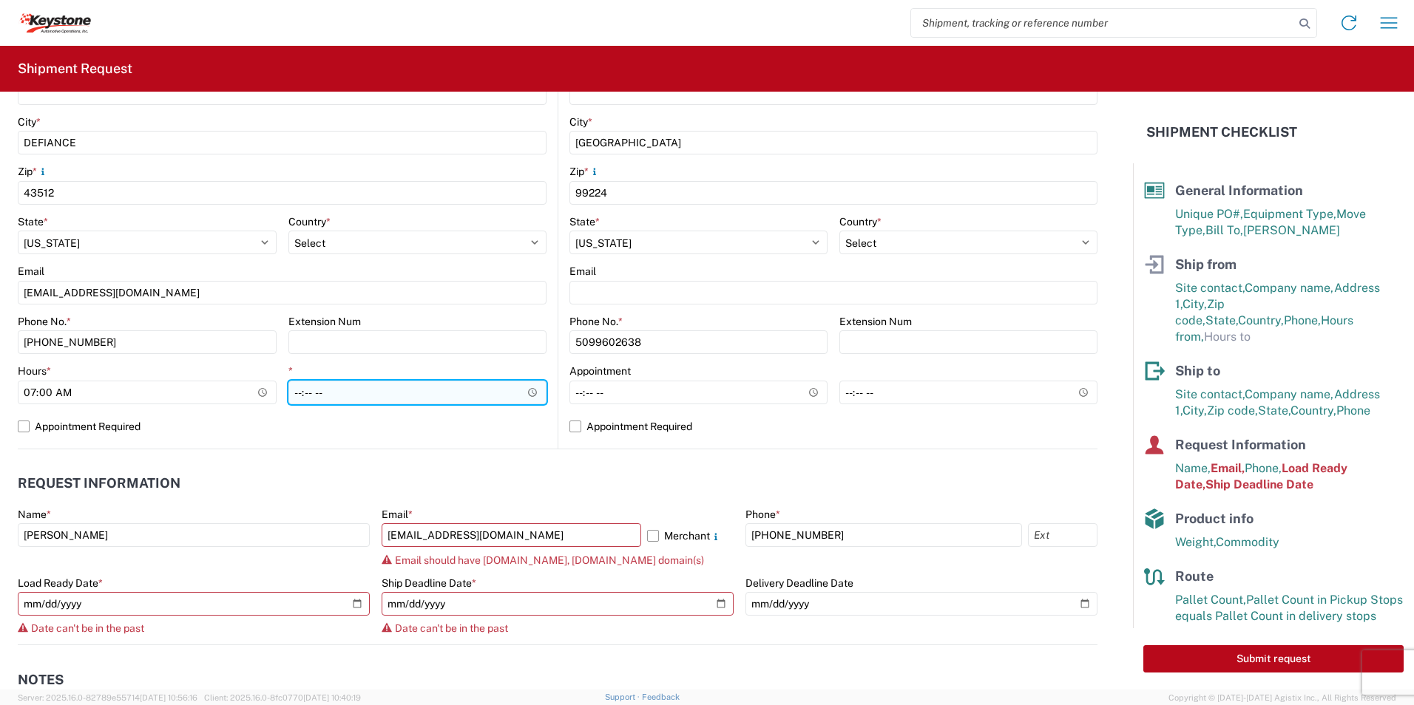
type input "07:00"
click at [527, 394] on input "*" at bounding box center [417, 393] width 259 height 24
type input "15:30"
click at [24, 429] on label "Appointment Required" at bounding box center [282, 427] width 529 height 24
click at [0, 0] on input "Appointment Required" at bounding box center [0, 0] width 0 height 0
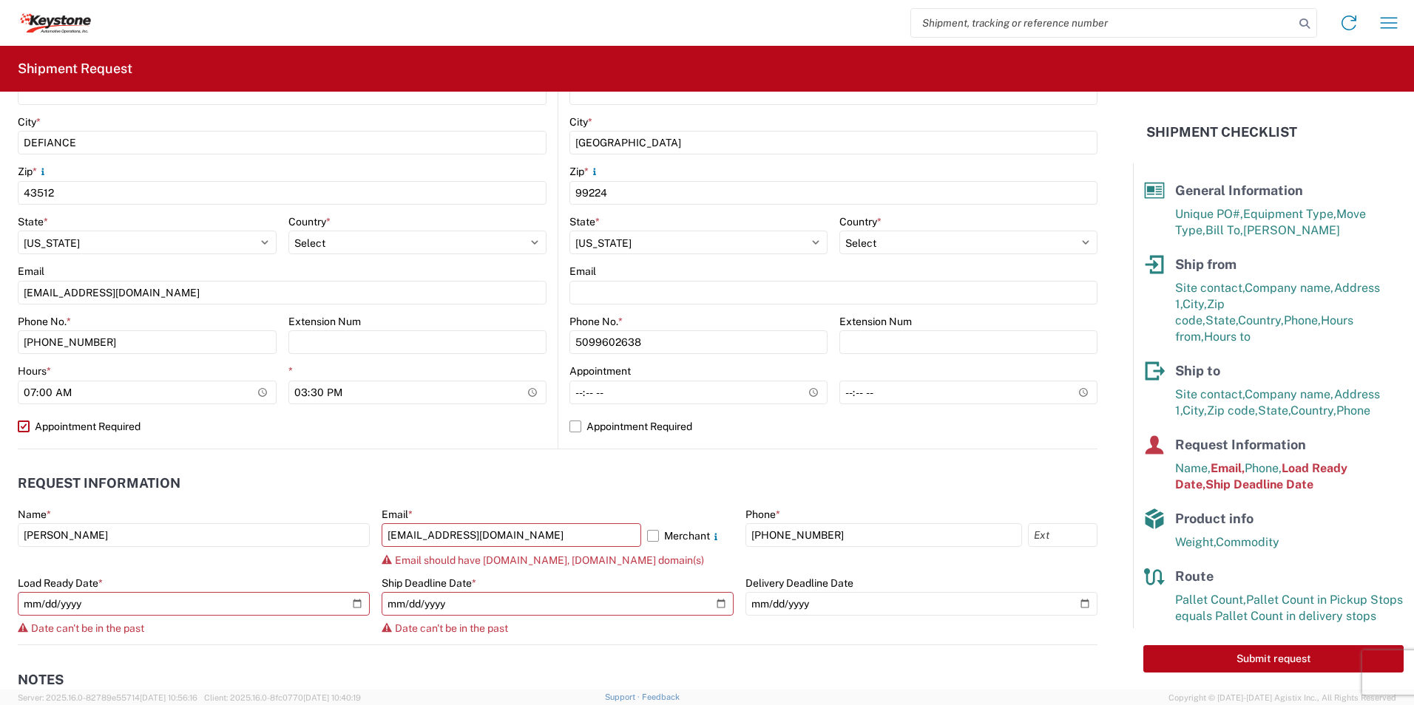
select select "OH"
select select "US"
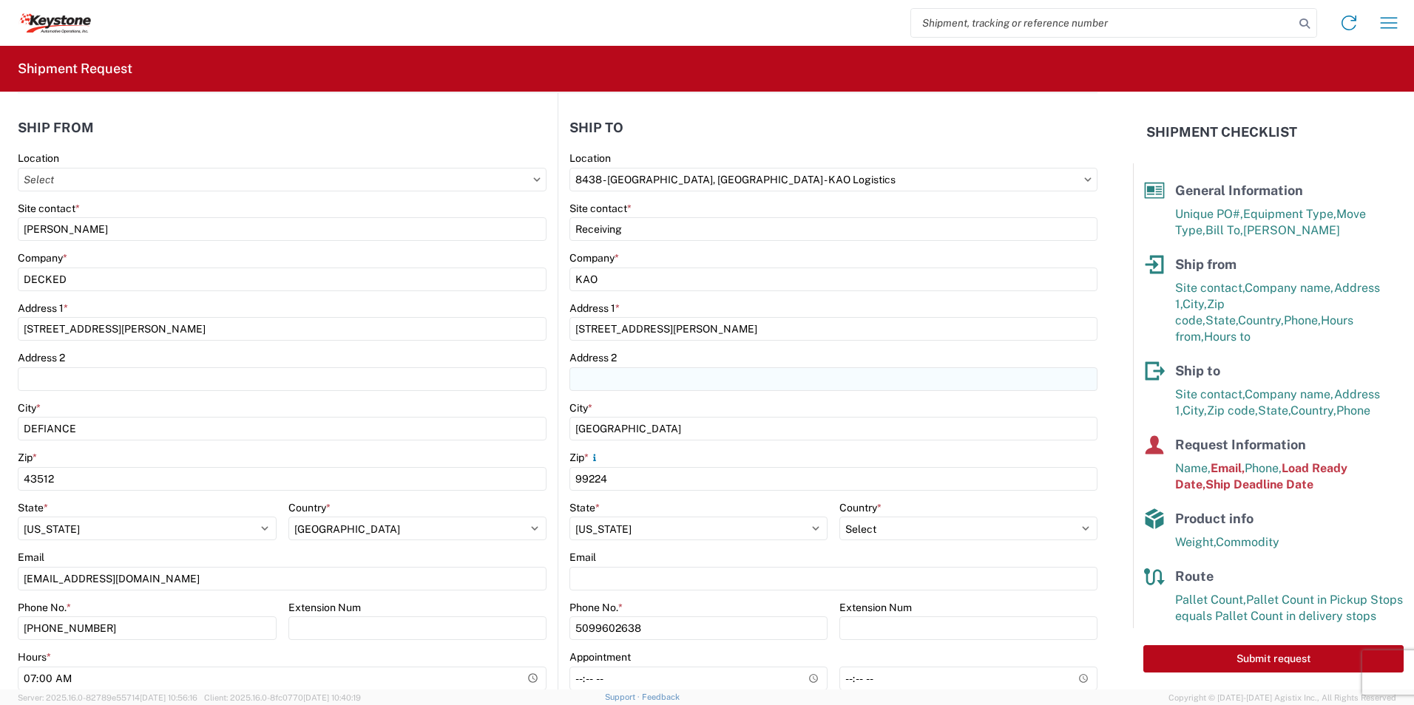
scroll to position [0, 0]
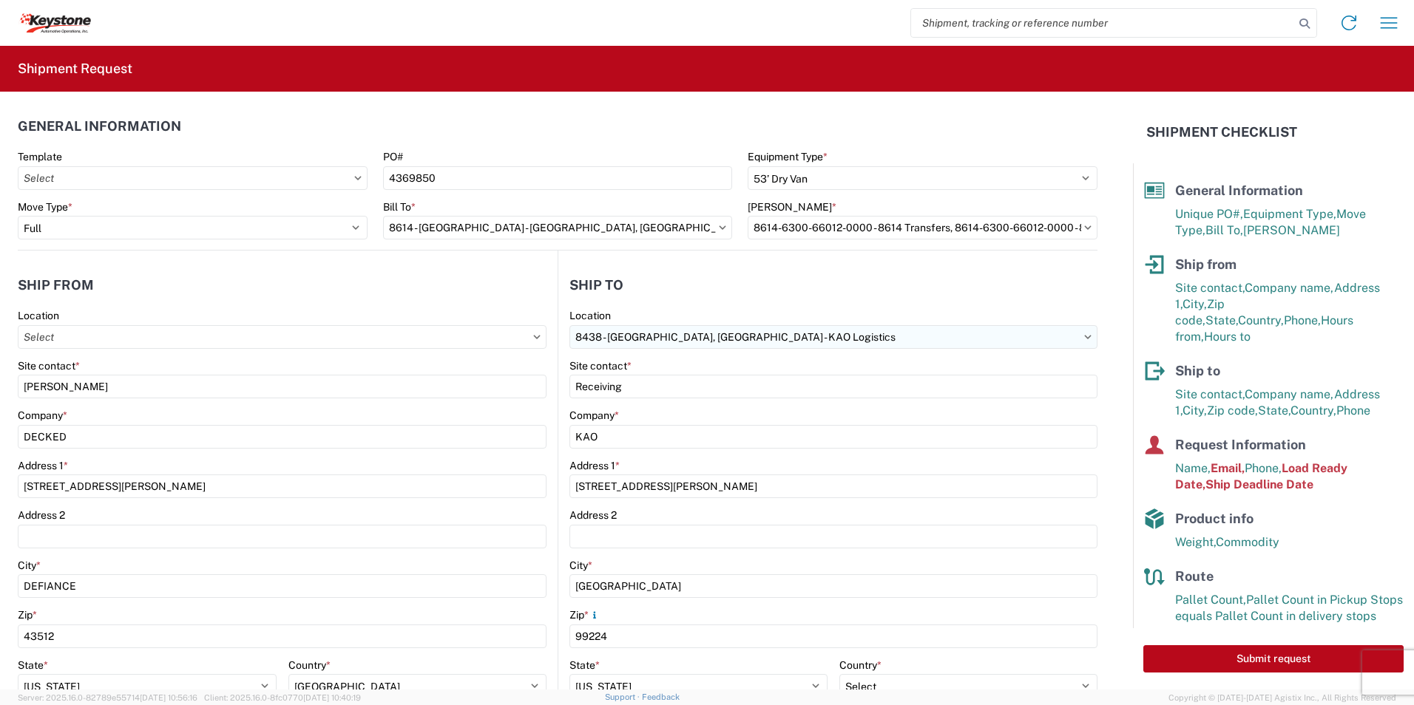
click at [546, 339] on input "8438 - [GEOGRAPHIC_DATA], [GEOGRAPHIC_DATA] - KAO Logistics" at bounding box center [282, 337] width 529 height 24
type input "8614"
click at [657, 402] on div "8614 - [GEOGRAPHIC_DATA] - [GEOGRAPHIC_DATA], [GEOGRAPHIC_DATA]" at bounding box center [752, 403] width 368 height 24
type input "8614 - [GEOGRAPHIC_DATA] - [GEOGRAPHIC_DATA], [GEOGRAPHIC_DATA]"
type input "[STREET_ADDRESS][PERSON_NAME]"
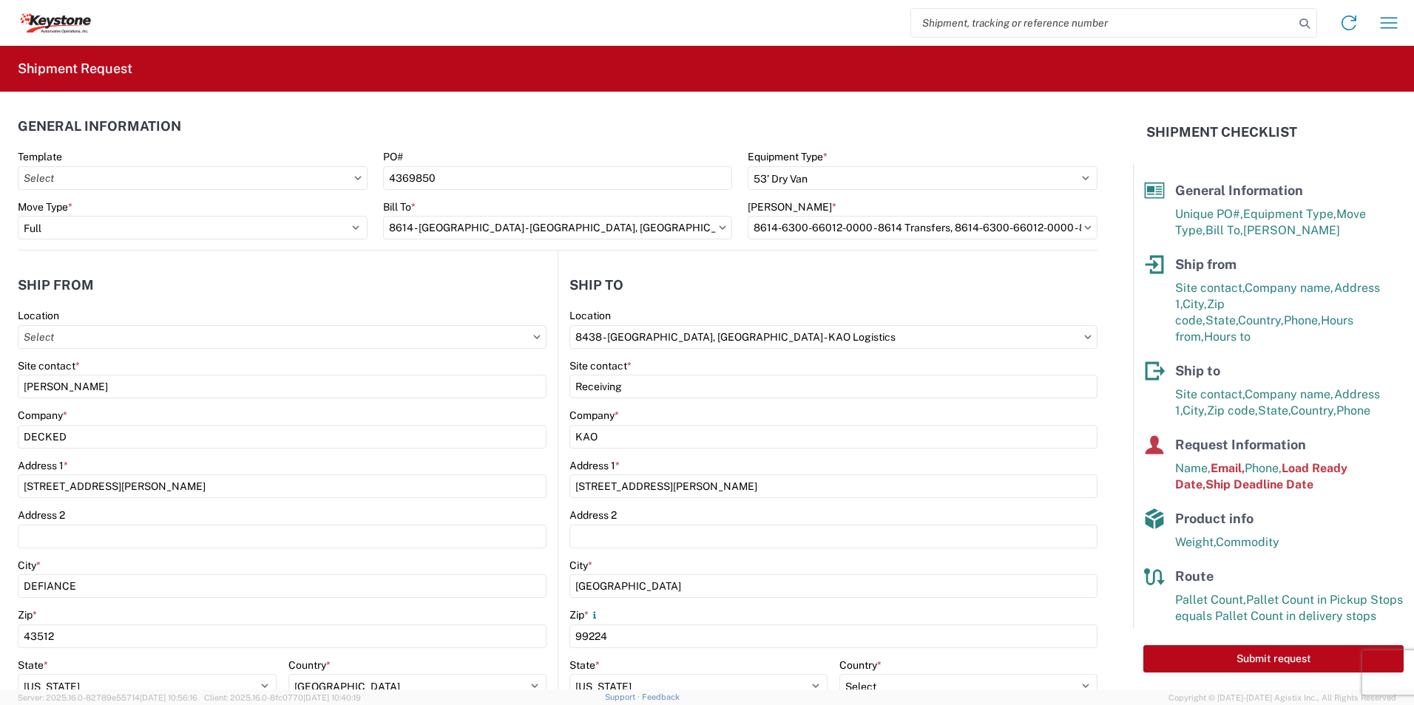
type input "Eastvale"
type input "91752"
select select "US"
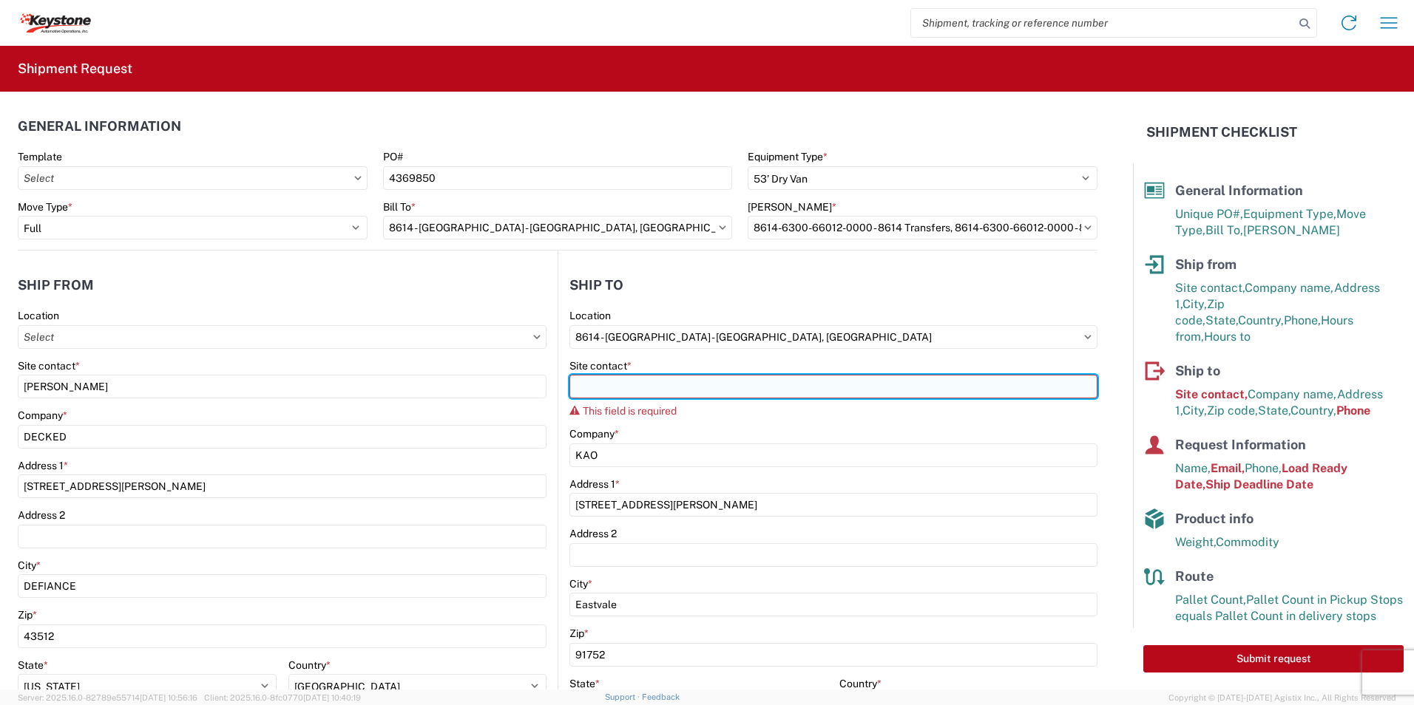
click at [652, 385] on input "Site contact *" at bounding box center [833, 387] width 528 height 24
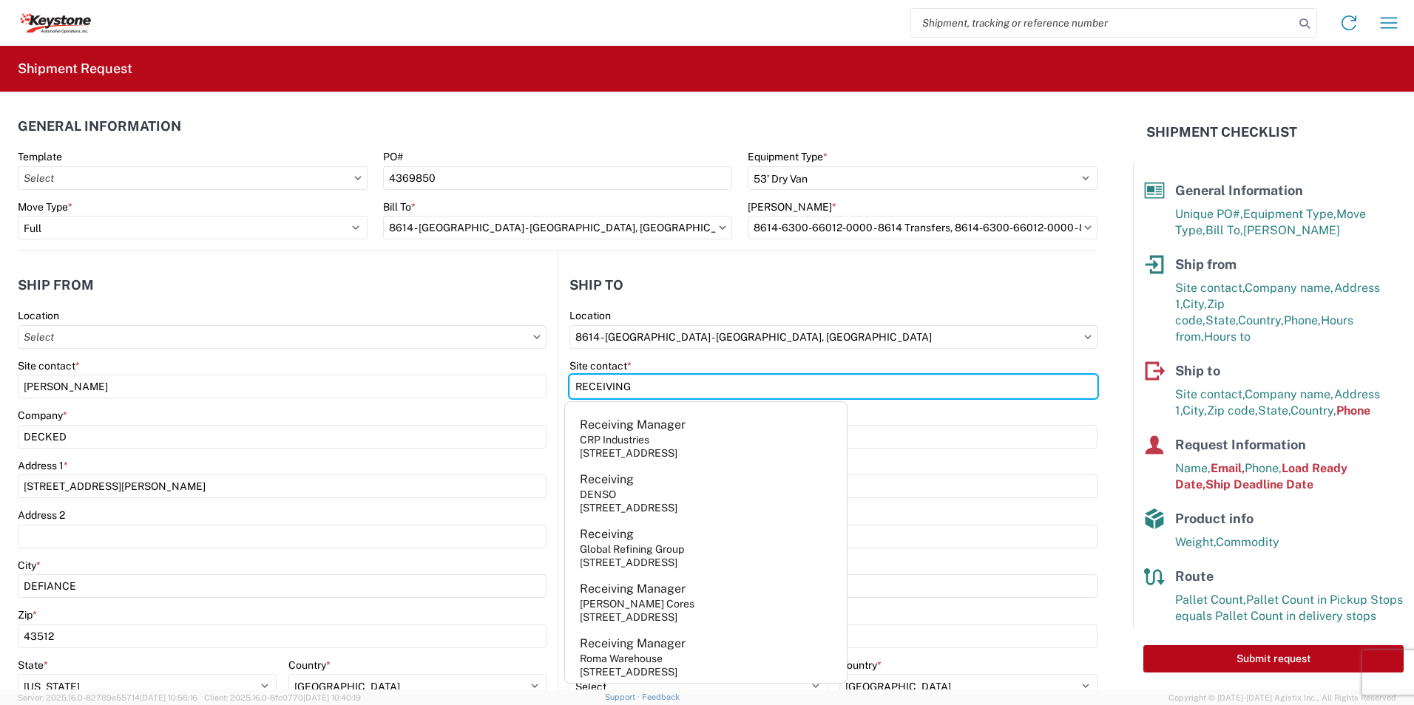
type input "RECEIVING"
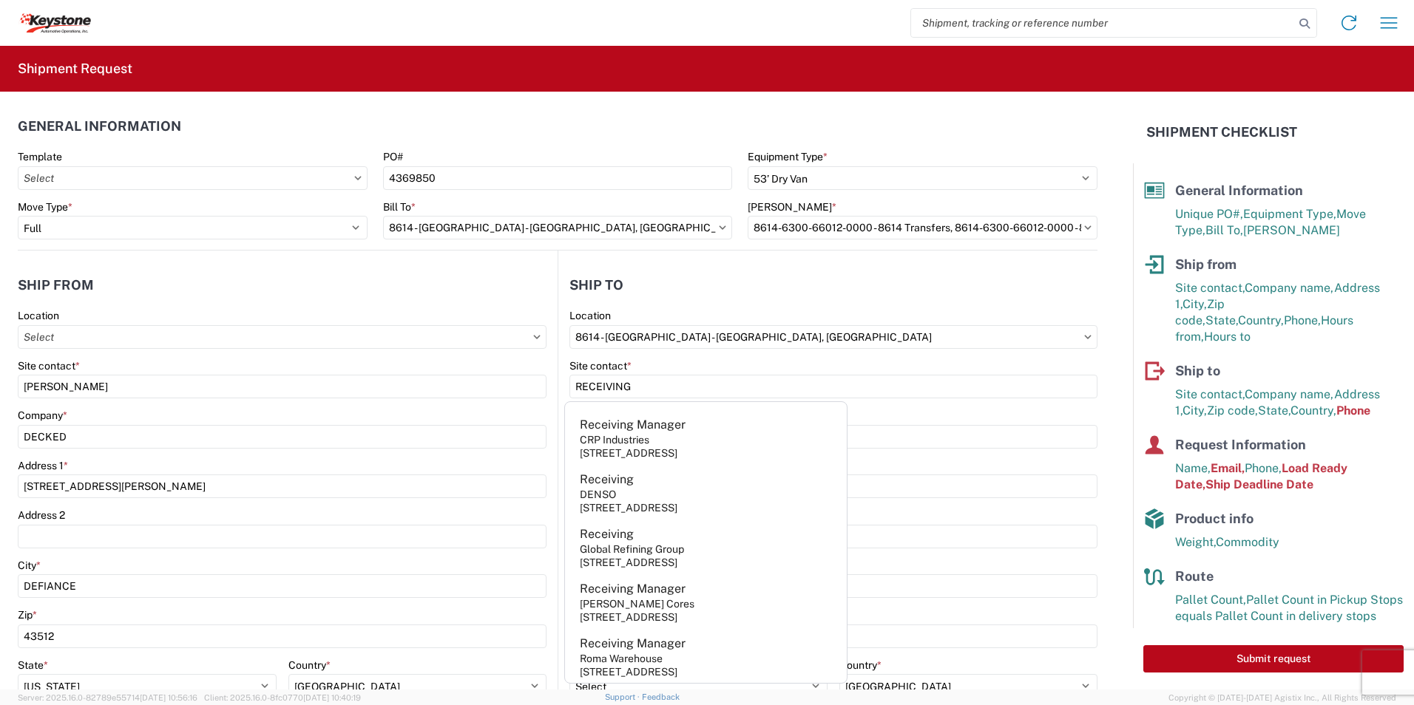
click at [718, 287] on header "Ship to" at bounding box center [827, 284] width 539 height 33
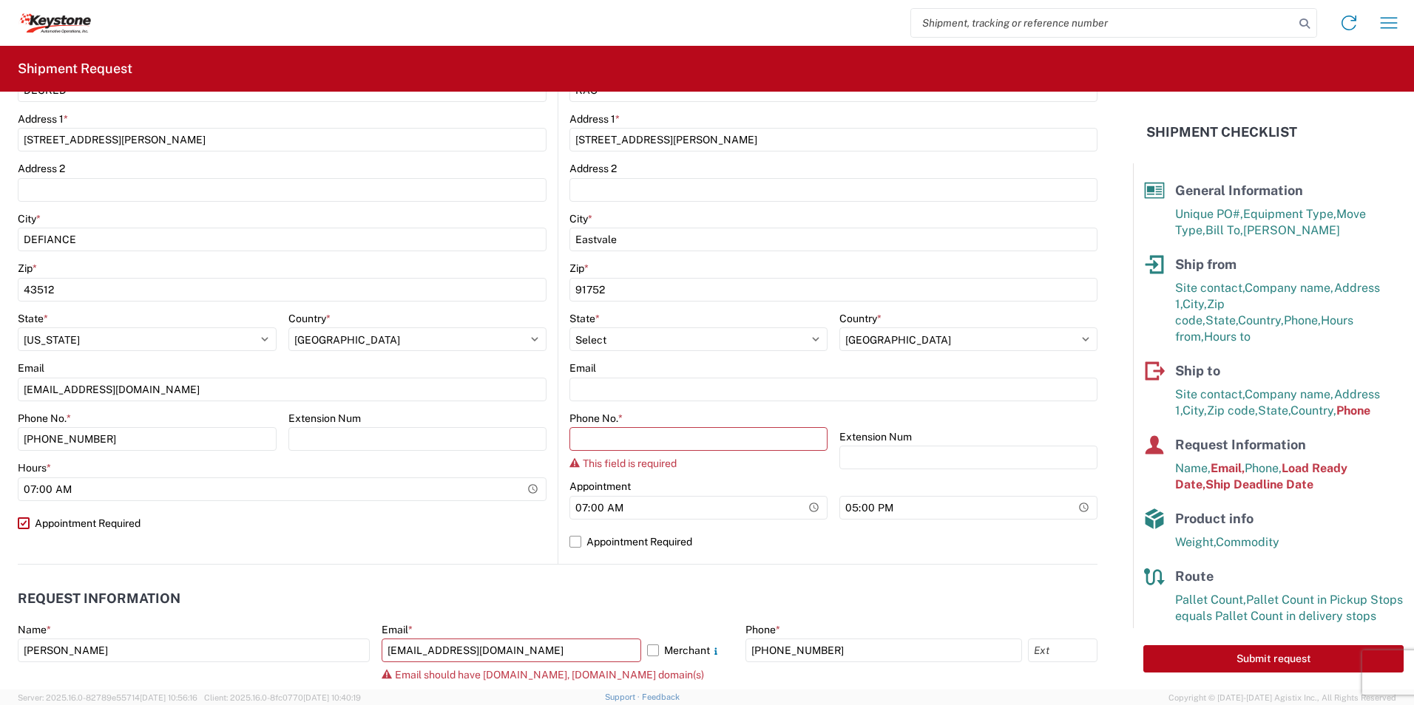
scroll to position [370, 0]
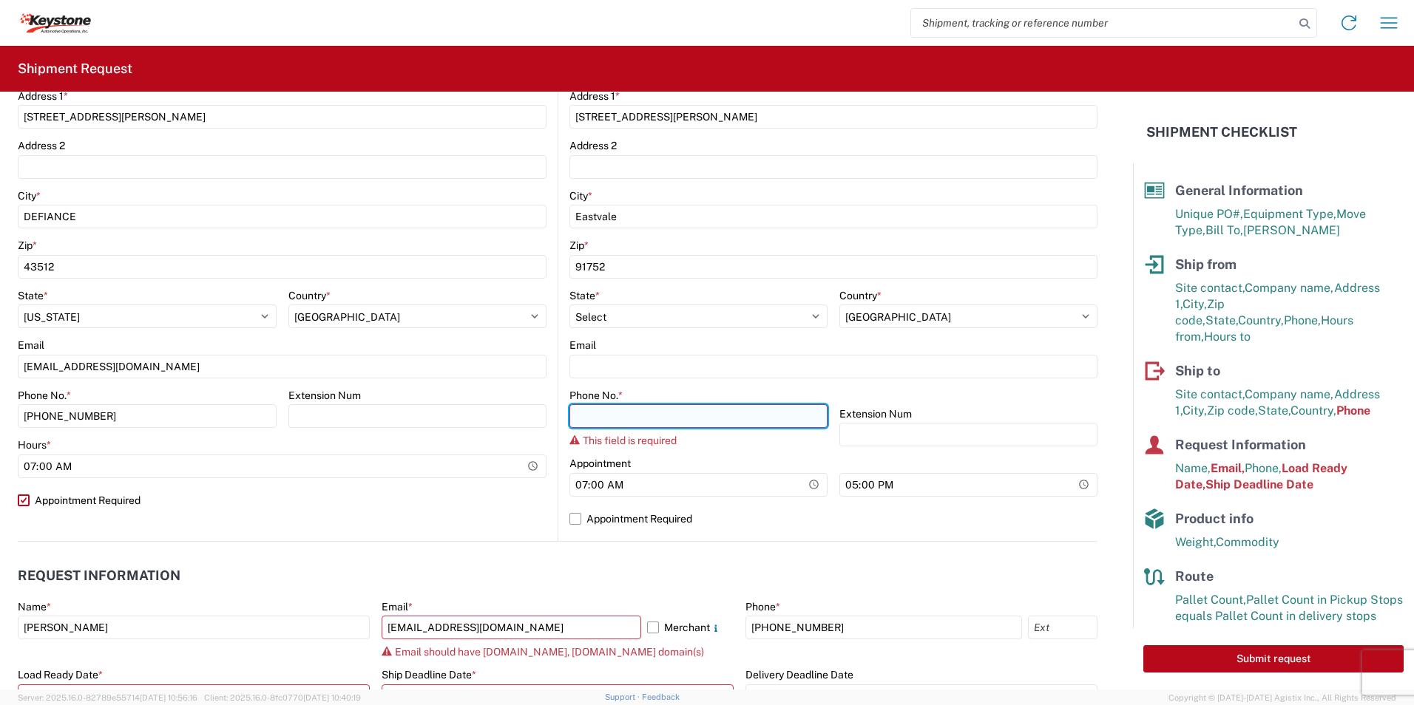
click at [630, 421] on input "Phone No. *" at bounding box center [698, 417] width 258 height 24
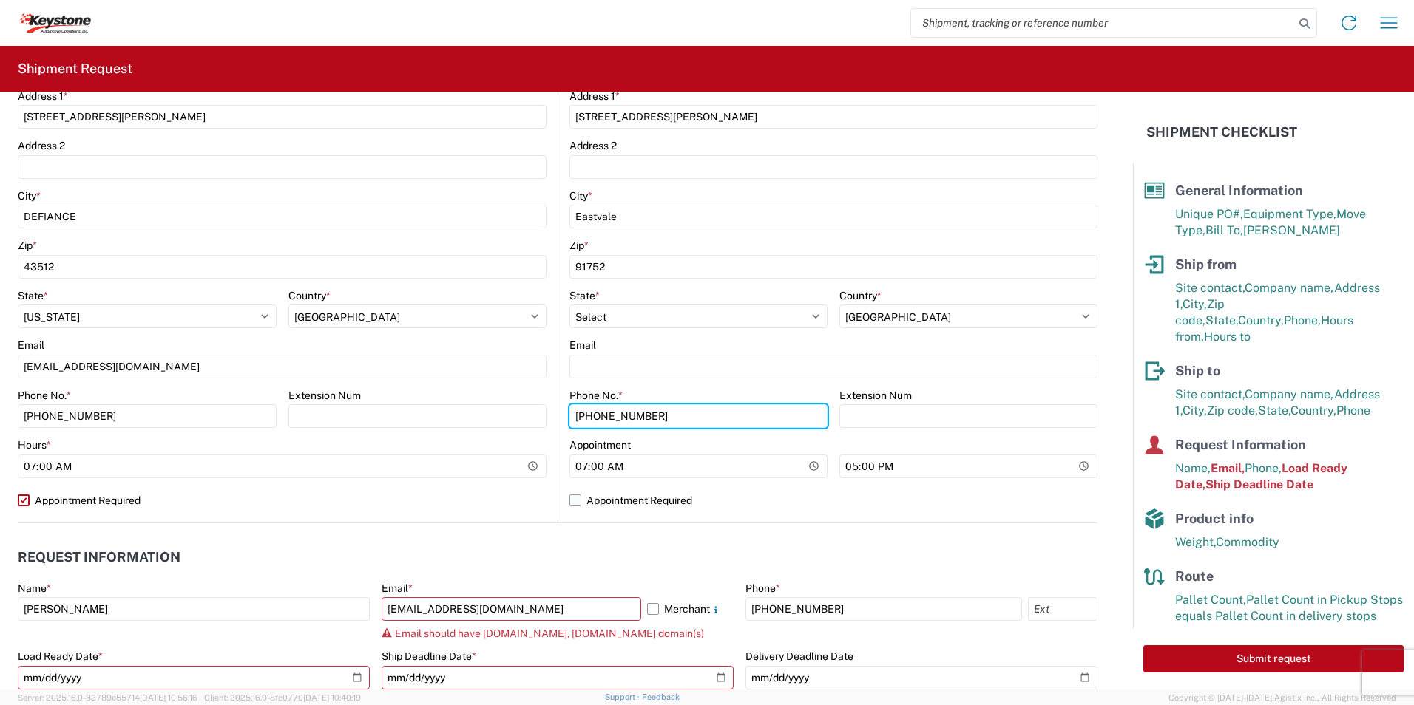
type input "[PHONE_NUMBER]"
click at [575, 497] on label "Appointment Required" at bounding box center [833, 501] width 528 height 24
click at [0, 0] on input "Appointment Required" at bounding box center [0, 0] width 0 height 0
select select "US"
click at [649, 614] on label "Merchant" at bounding box center [690, 610] width 87 height 24
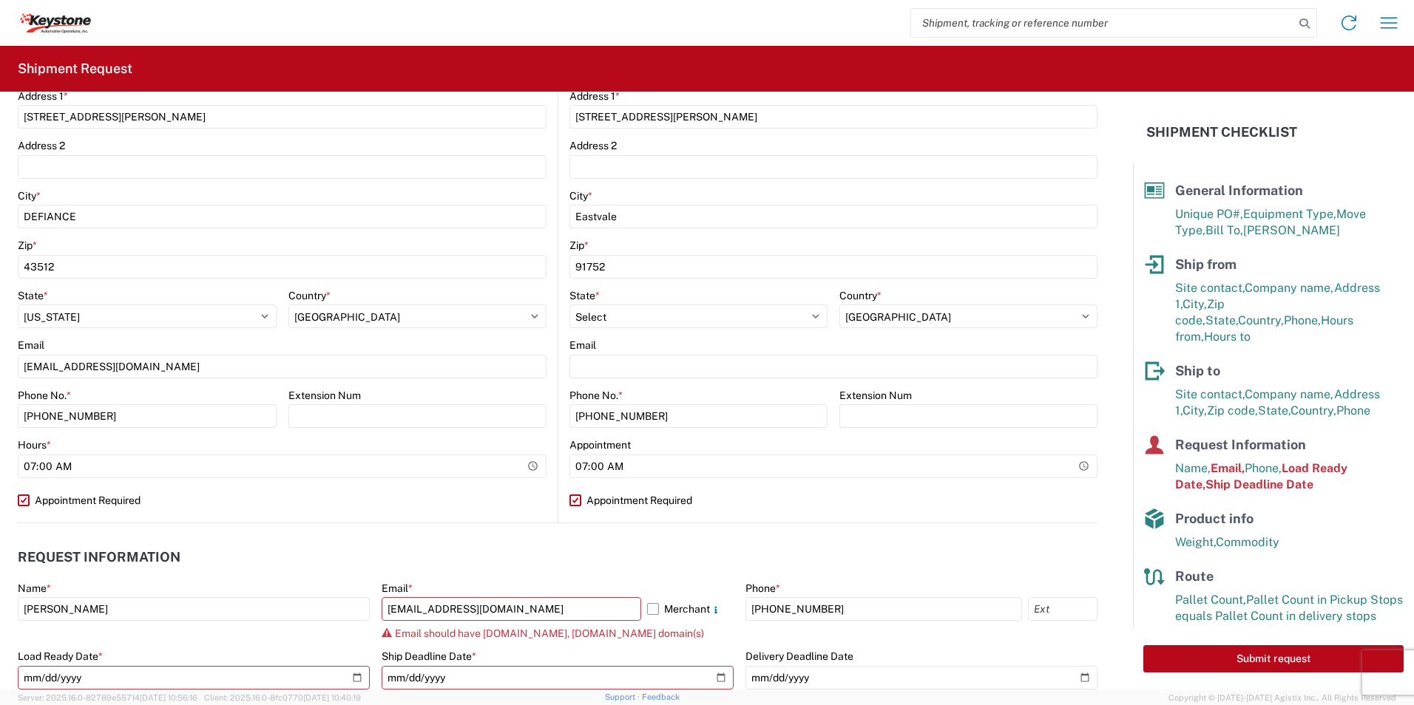
click at [0, 0] on input "Merchant" at bounding box center [0, 0] width 0 height 0
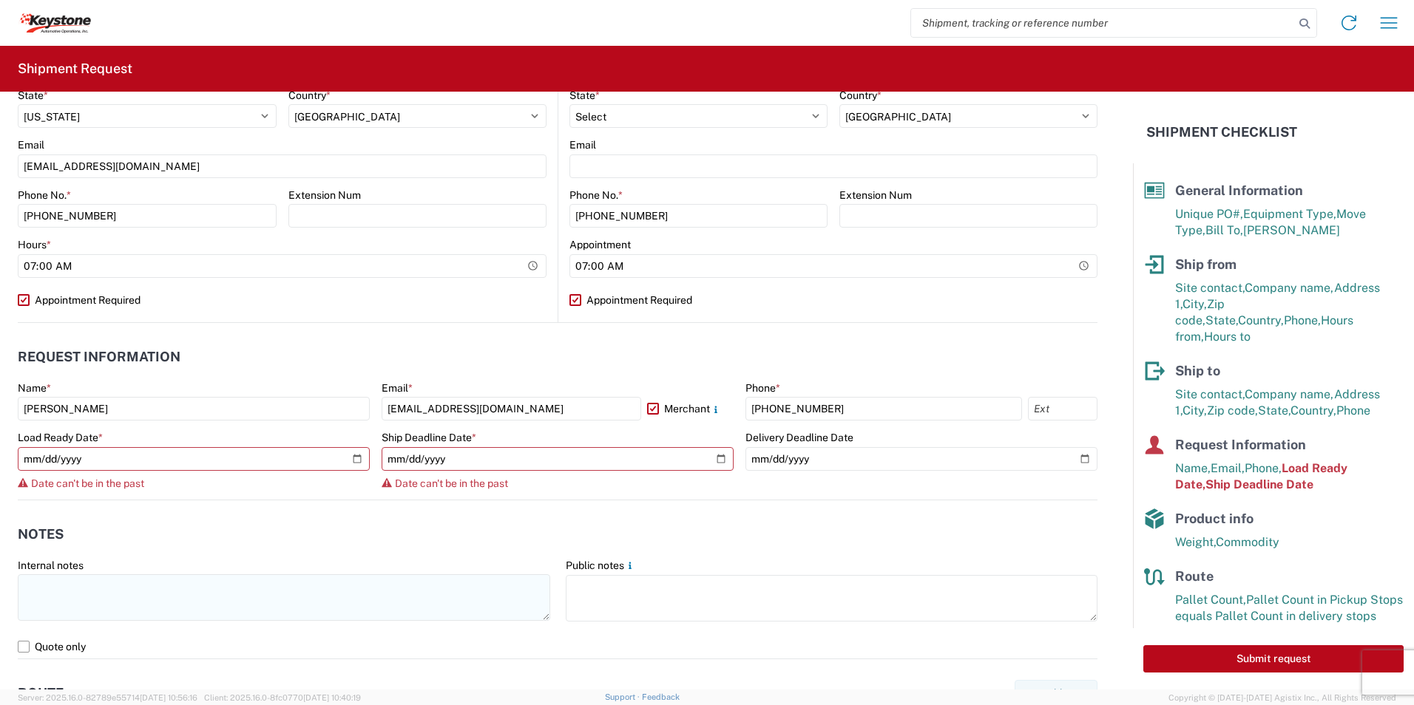
scroll to position [592, 0]
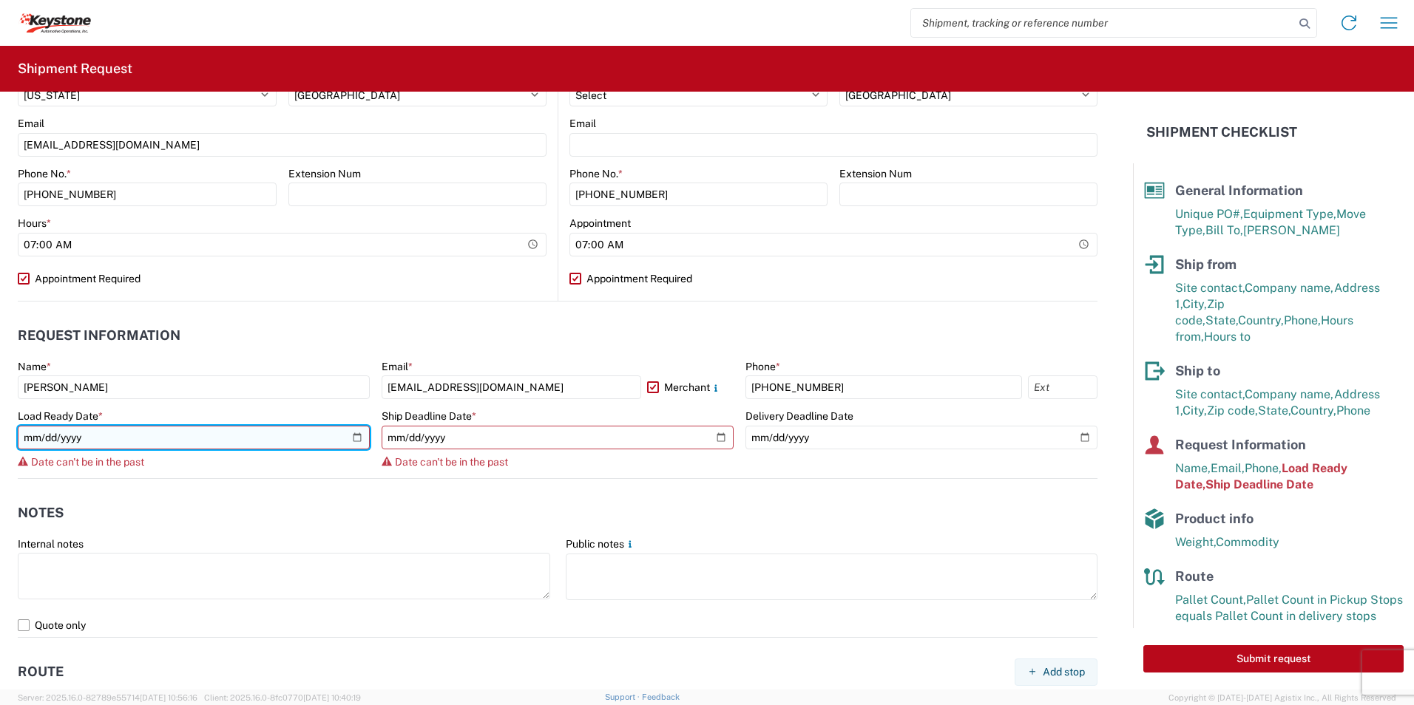
click at [353, 437] on input "[DATE]" at bounding box center [194, 438] width 352 height 24
type input "[DATE]"
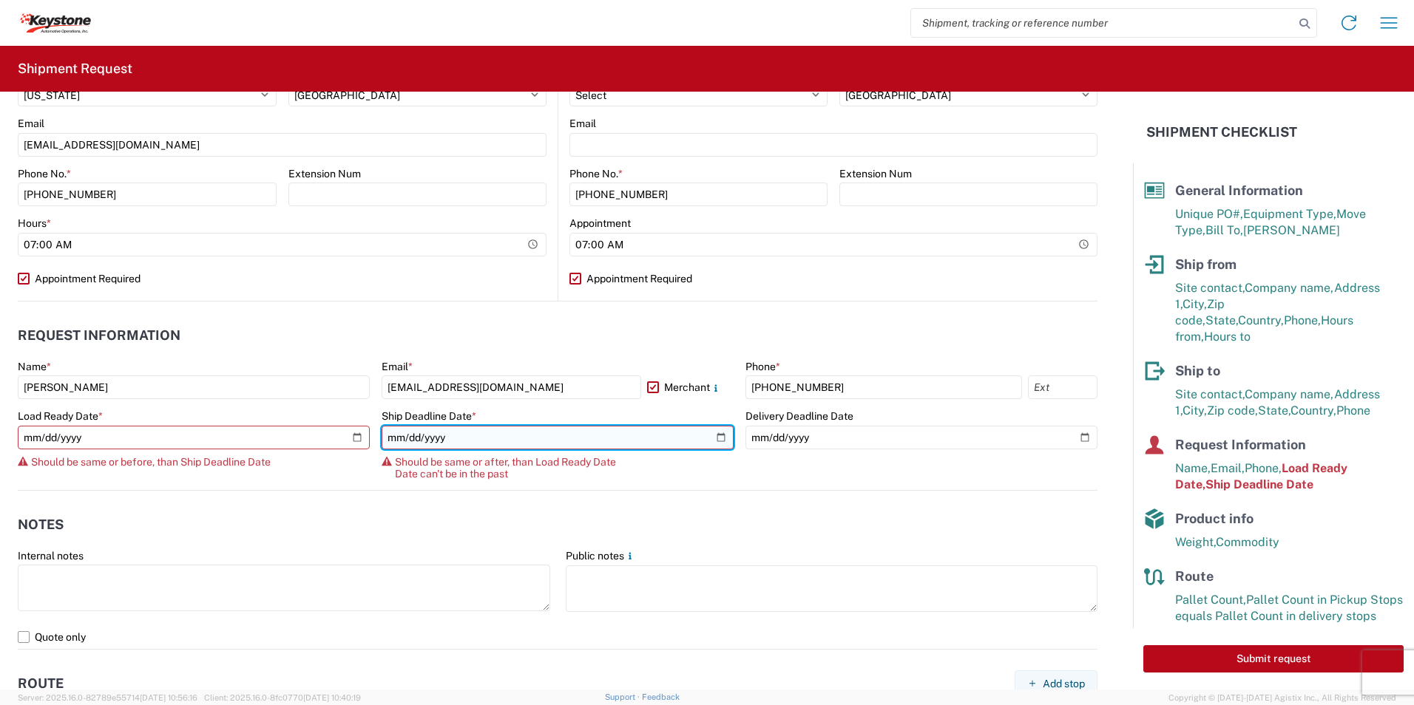
click at [719, 438] on input "[DATE]" at bounding box center [558, 438] width 352 height 24
type input "[DATE]"
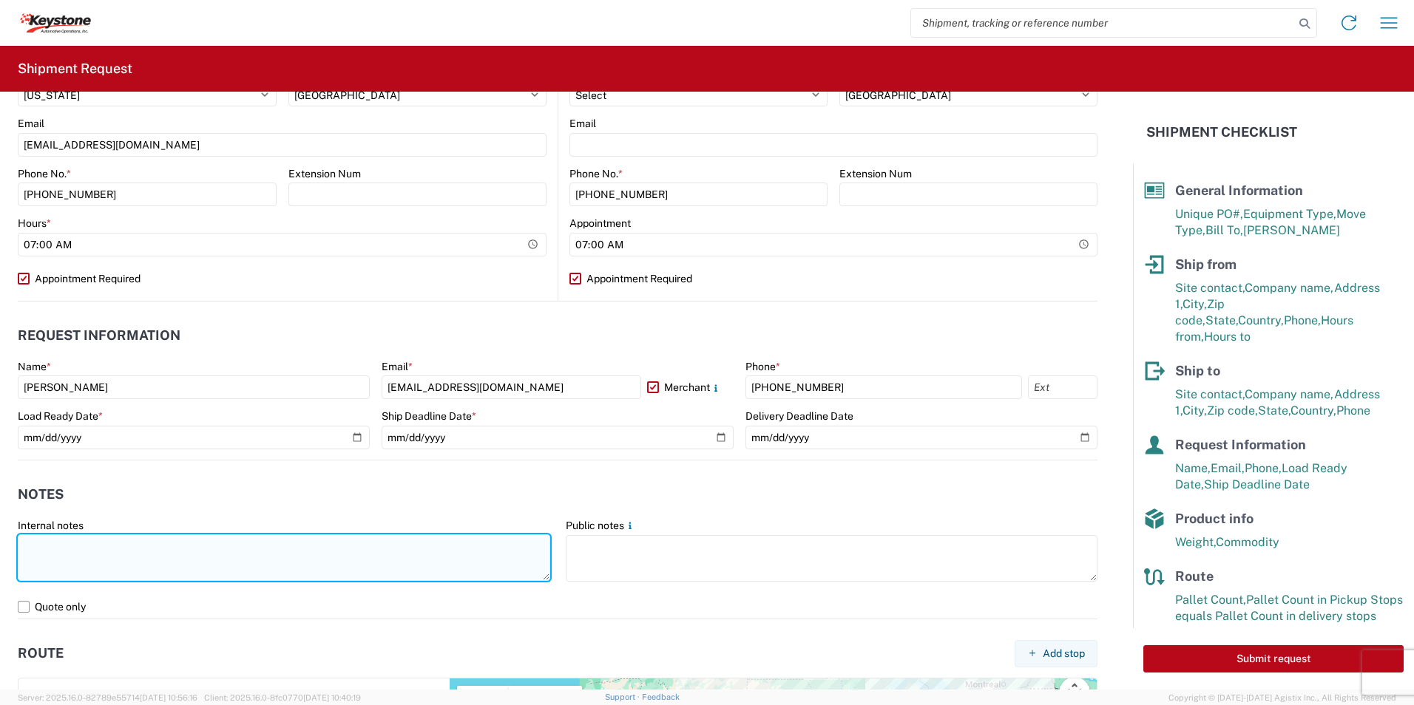
click at [132, 548] on textarea at bounding box center [284, 558] width 532 height 47
click at [40, 549] on textarea at bounding box center [284, 558] width 532 height 47
paste textarea "Driver is required to provide and utilize LOAD STRAPS and/or LOAD BARS to secur…"
click at [105, 553] on textarea "Driver is required to provide and utilize LOAD STRAPS and/or LOAD BARS to secur…" at bounding box center [284, 558] width 532 height 47
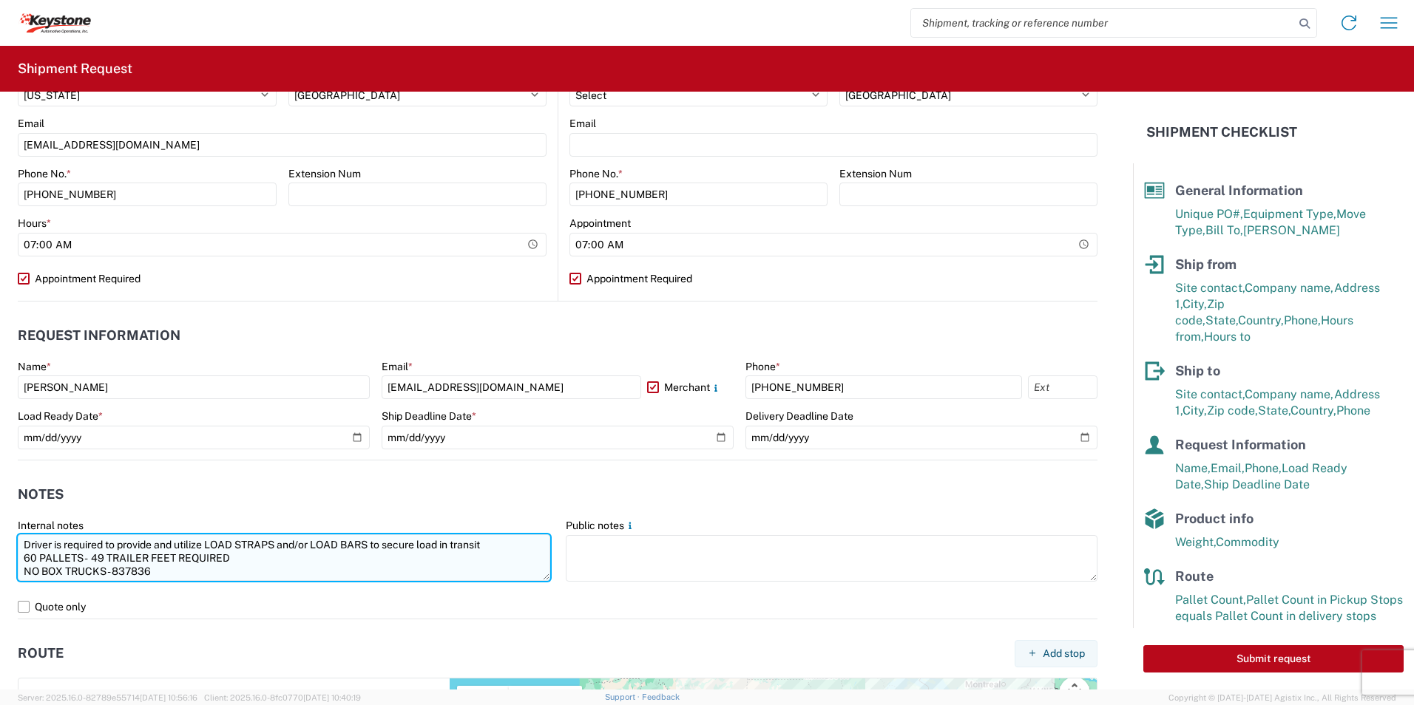
click at [112, 572] on textarea "Driver is required to provide and utilize LOAD STRAPS and/or LOAD BARS to secur…" at bounding box center [284, 558] width 532 height 47
drag, startPoint x: 173, startPoint y: 570, endPoint x: -1, endPoint y: 548, distance: 175.2
click at [0, 548] on html "Home Shipment request Shipment tracking Shipment Request General Information Te…" at bounding box center [707, 352] width 1414 height 705
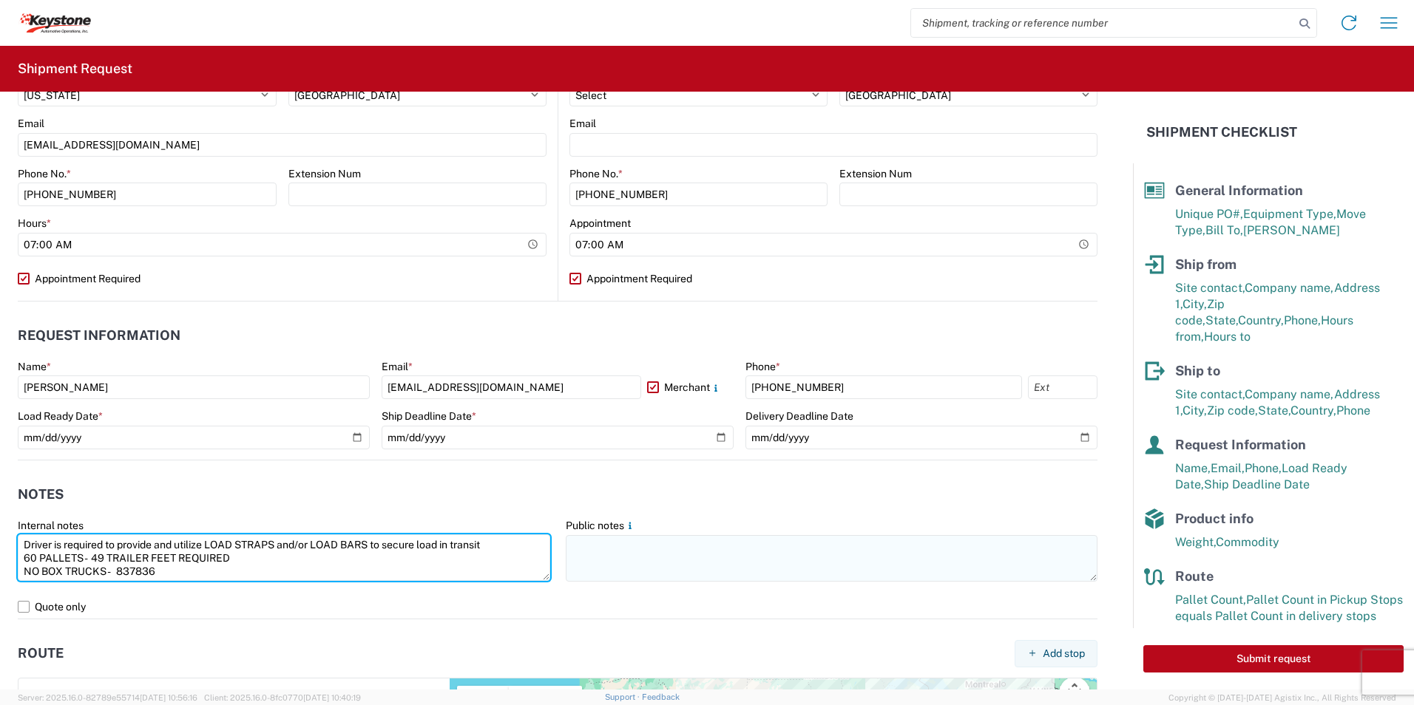
type textarea "Driver is required to provide and utilize LOAD STRAPS and/or LOAD BARS to secur…"
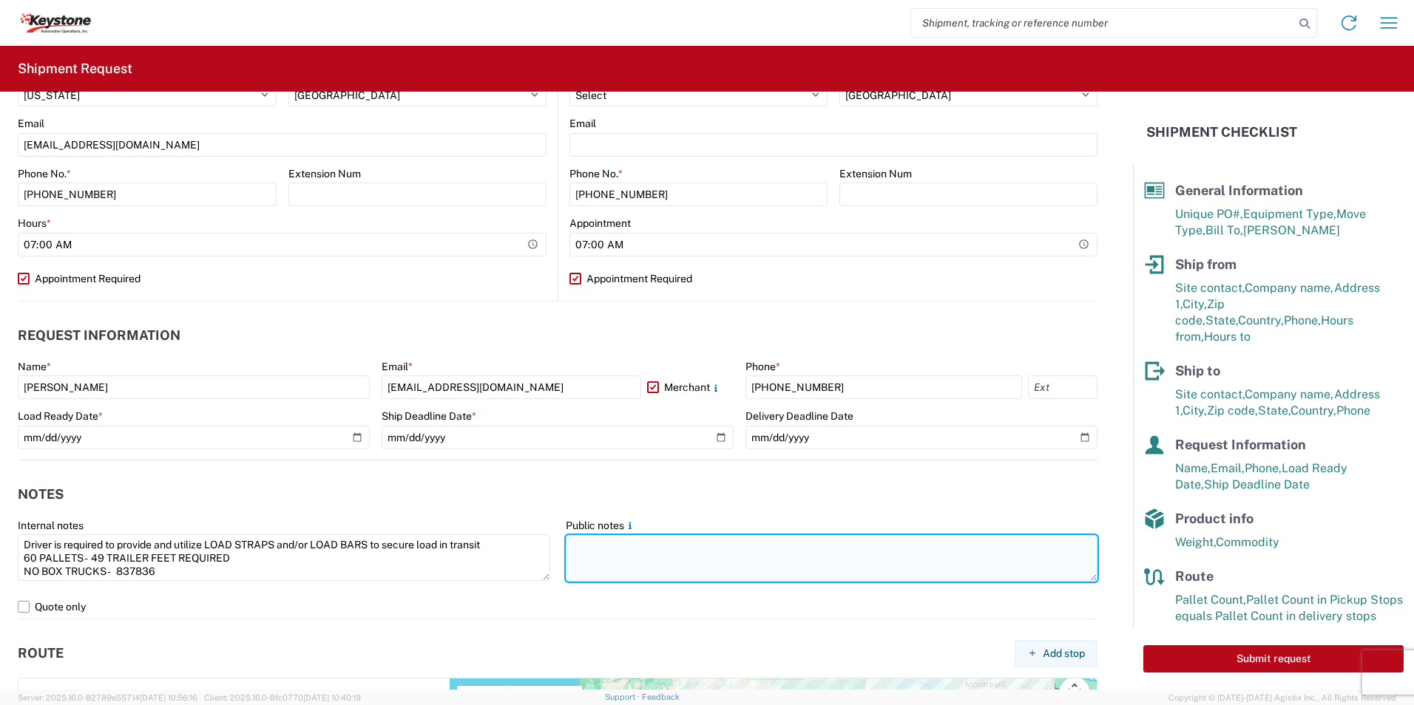
click at [651, 552] on textarea at bounding box center [832, 558] width 532 height 47
paste textarea "Driver is required to provide and utilize LOAD STRAPS and/or LOAD BARS to secur…"
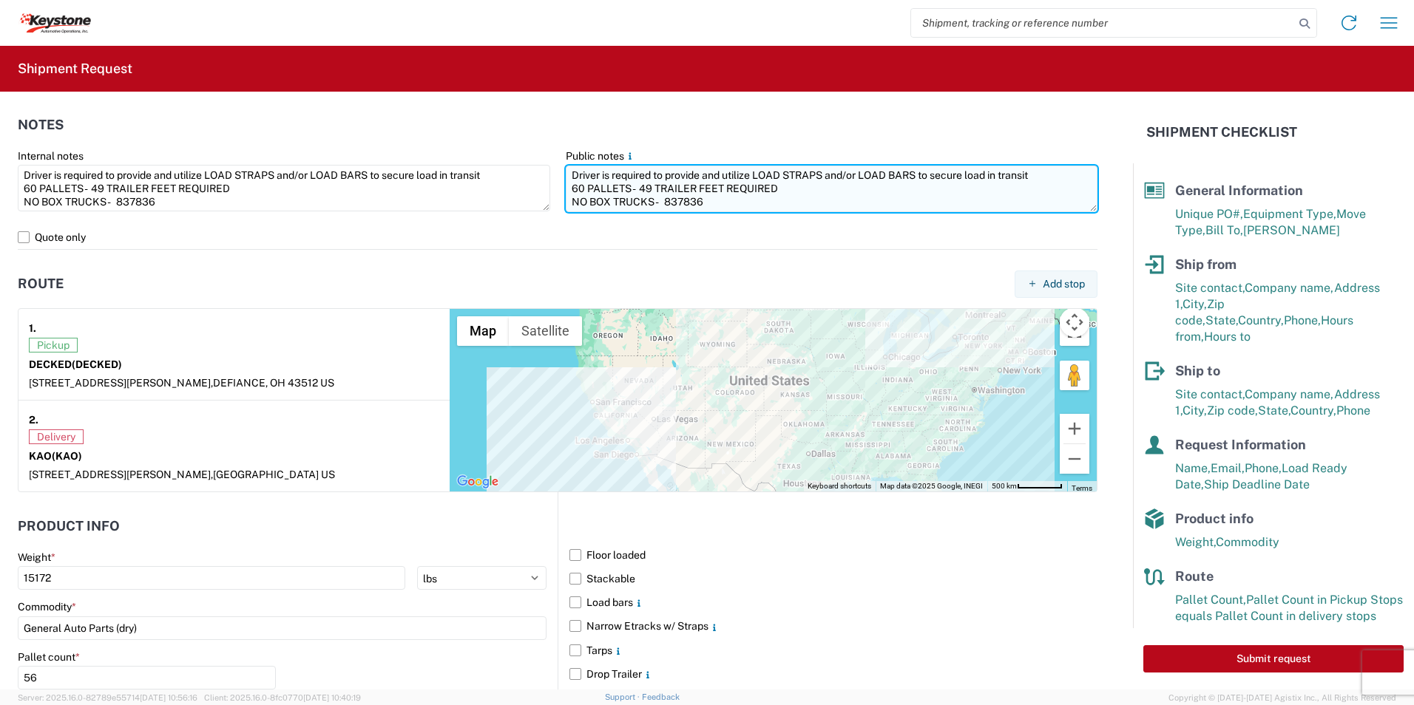
scroll to position [1175, 0]
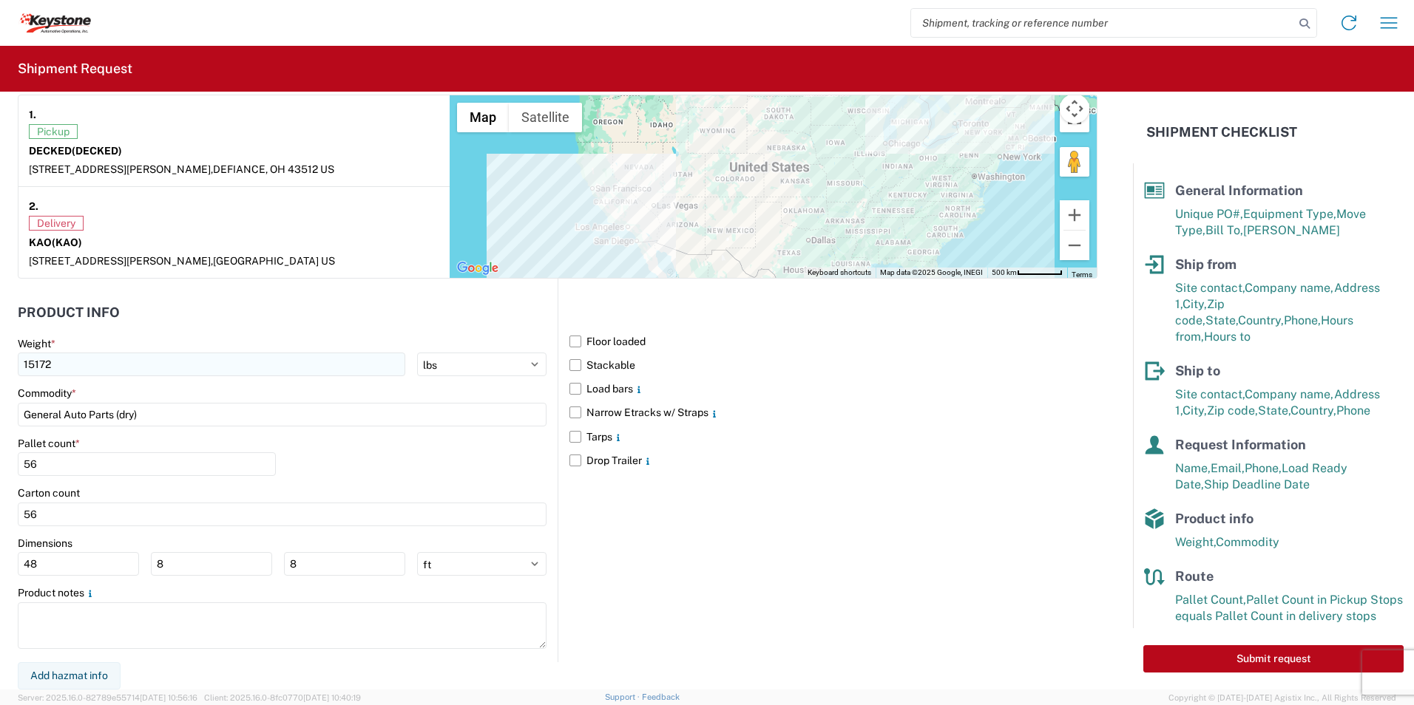
type textarea "Driver is required to provide and utilize LOAD STRAPS and/or LOAD BARS to secur…"
drag, startPoint x: 89, startPoint y: 359, endPoint x: 2, endPoint y: 365, distance: 87.4
click at [3, 365] on form "General Information Template PO# 4369850 Equipment Type * Select 53’ Dry Van Fl…" at bounding box center [566, 391] width 1133 height 598
type input "15220"
drag, startPoint x: 89, startPoint y: 468, endPoint x: 0, endPoint y: 465, distance: 88.8
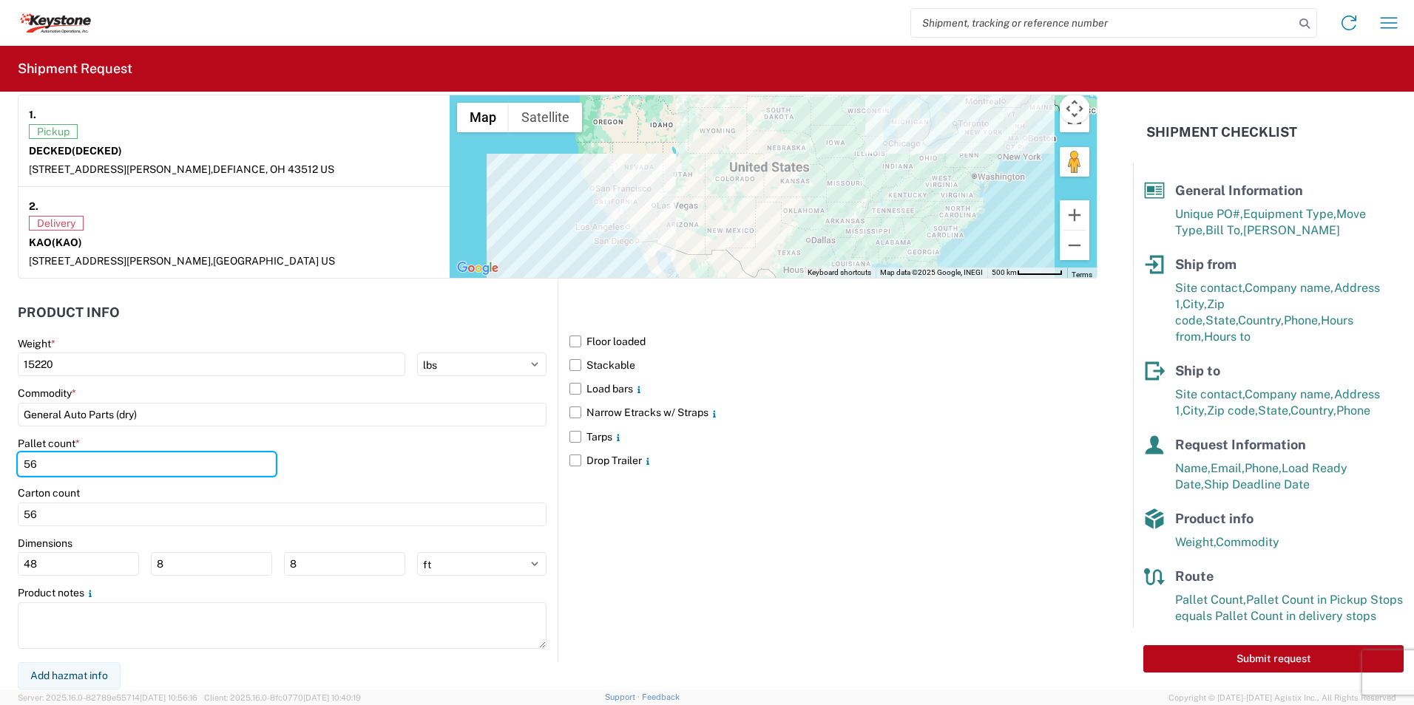
click at [0, 465] on form "General Information Template PO# 4369850 Equipment Type * Select 53’ Dry Van Fl…" at bounding box center [566, 391] width 1133 height 598
type input "60"
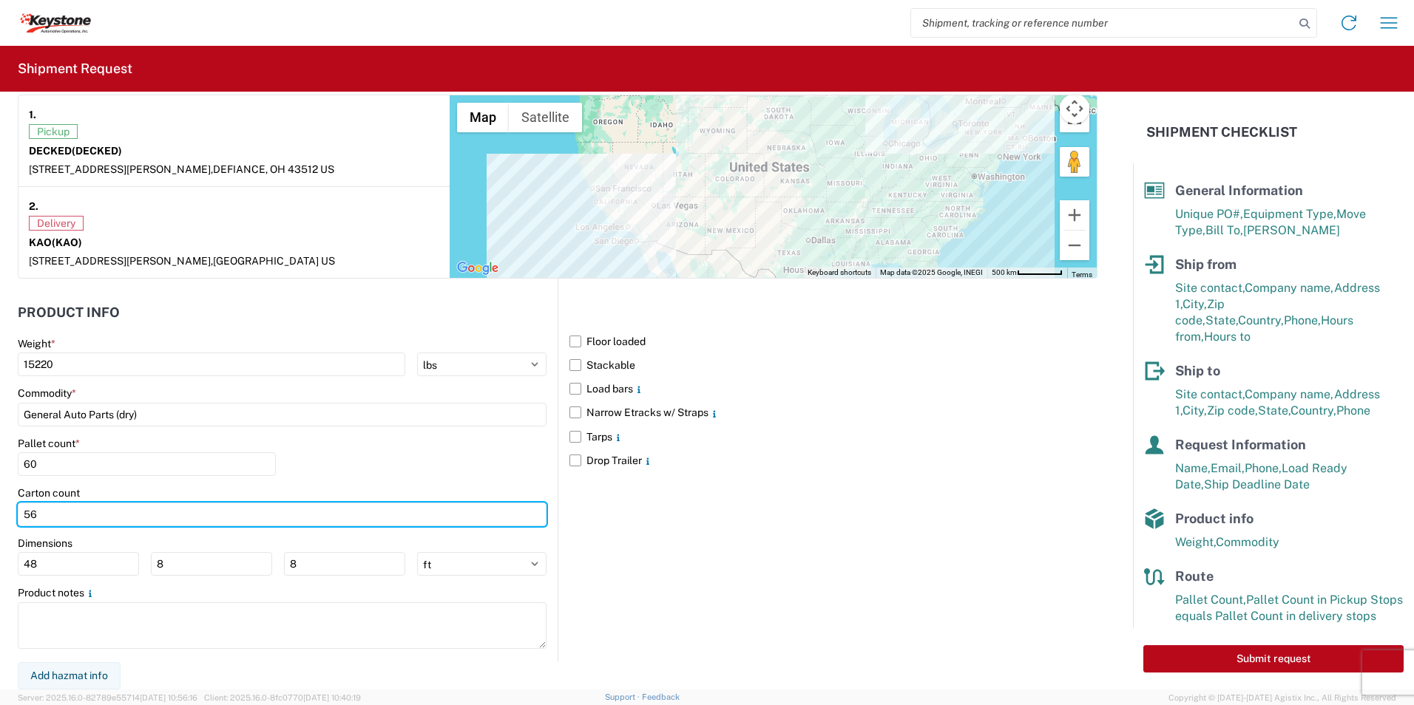
drag, startPoint x: 10, startPoint y: 506, endPoint x: -3, endPoint y: 505, distance: 13.3
click at [0, 505] on html "Home Shipment request Shipment tracking Shipment Request General Information Te…" at bounding box center [707, 352] width 1414 height 705
type input "60"
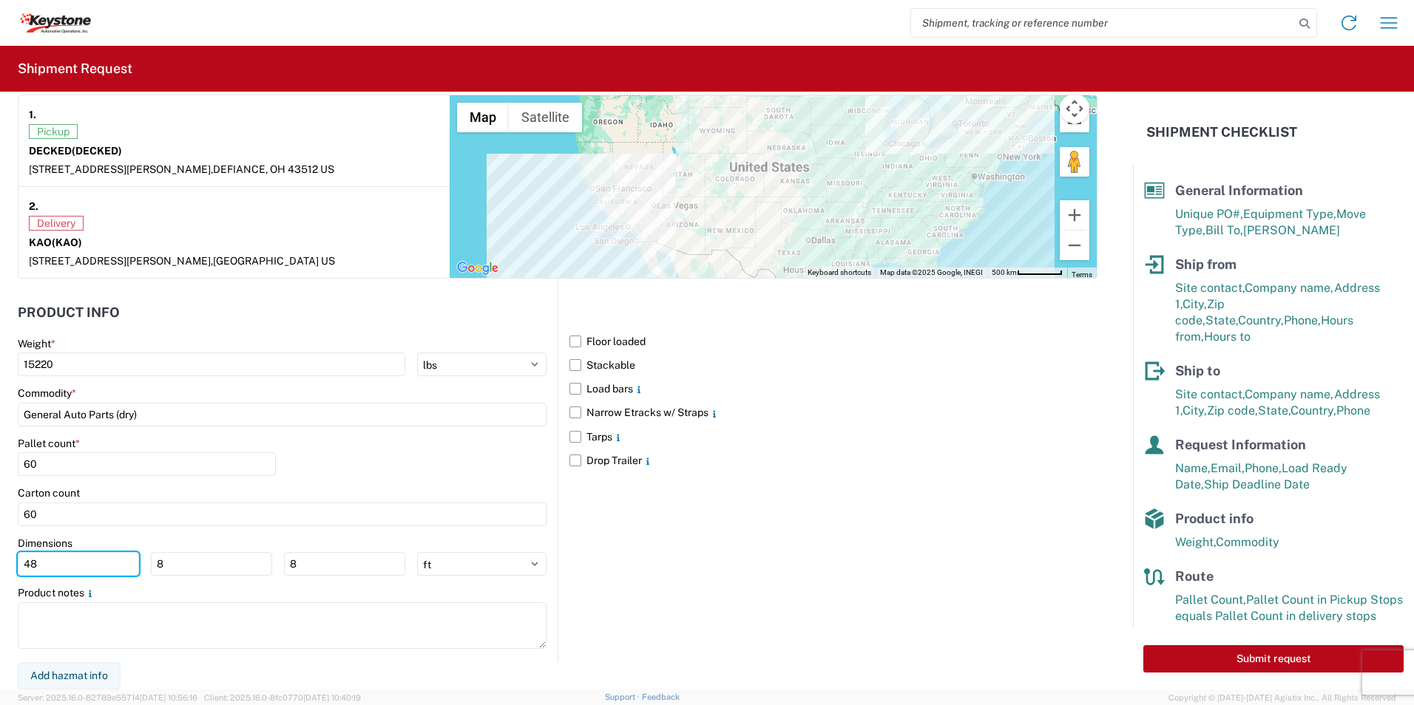
drag, startPoint x: 54, startPoint y: 562, endPoint x: -3, endPoint y: 558, distance: 57.1
click at [0, 558] on html "Home Shipment request Shipment tracking Shipment Request General Information Te…" at bounding box center [707, 352] width 1414 height 705
type input "49"
click at [569, 389] on label "Load bars" at bounding box center [833, 389] width 528 height 24
click at [0, 0] on input "Load bars" at bounding box center [0, 0] width 0 height 0
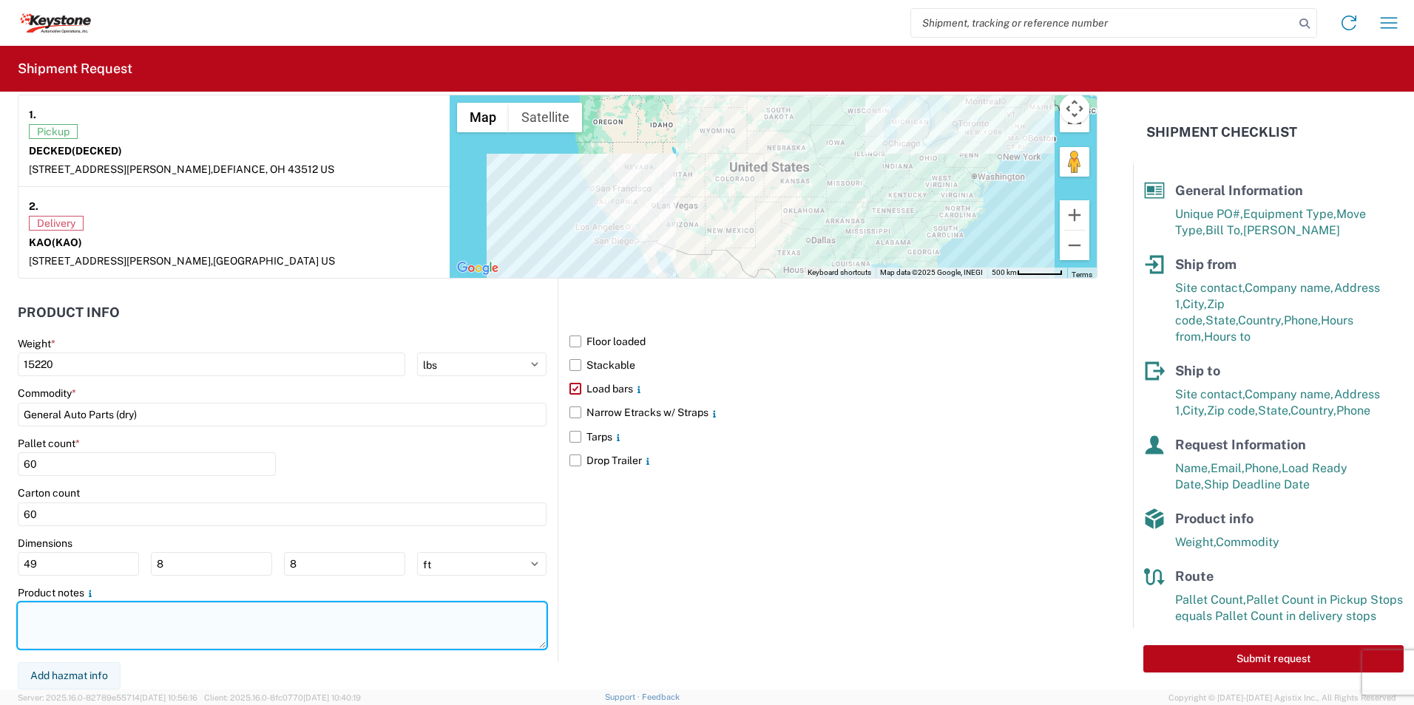
click at [149, 628] on textarea at bounding box center [282, 626] width 529 height 47
paste textarea "Driver is required to provide and utilize LOAD STRAPS and/or LOAD BARS to secur…"
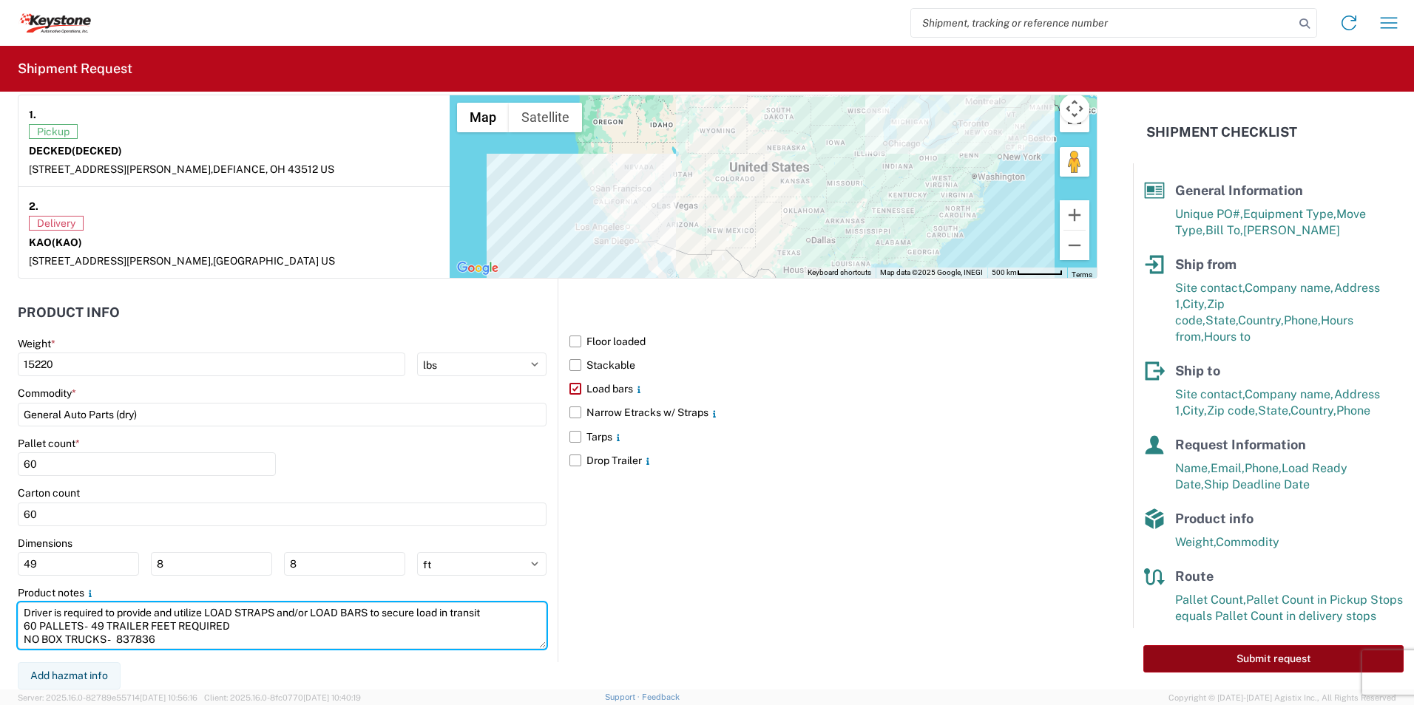
type textarea "Driver is required to provide and utilize LOAD STRAPS and/or LOAD BARS to secur…"
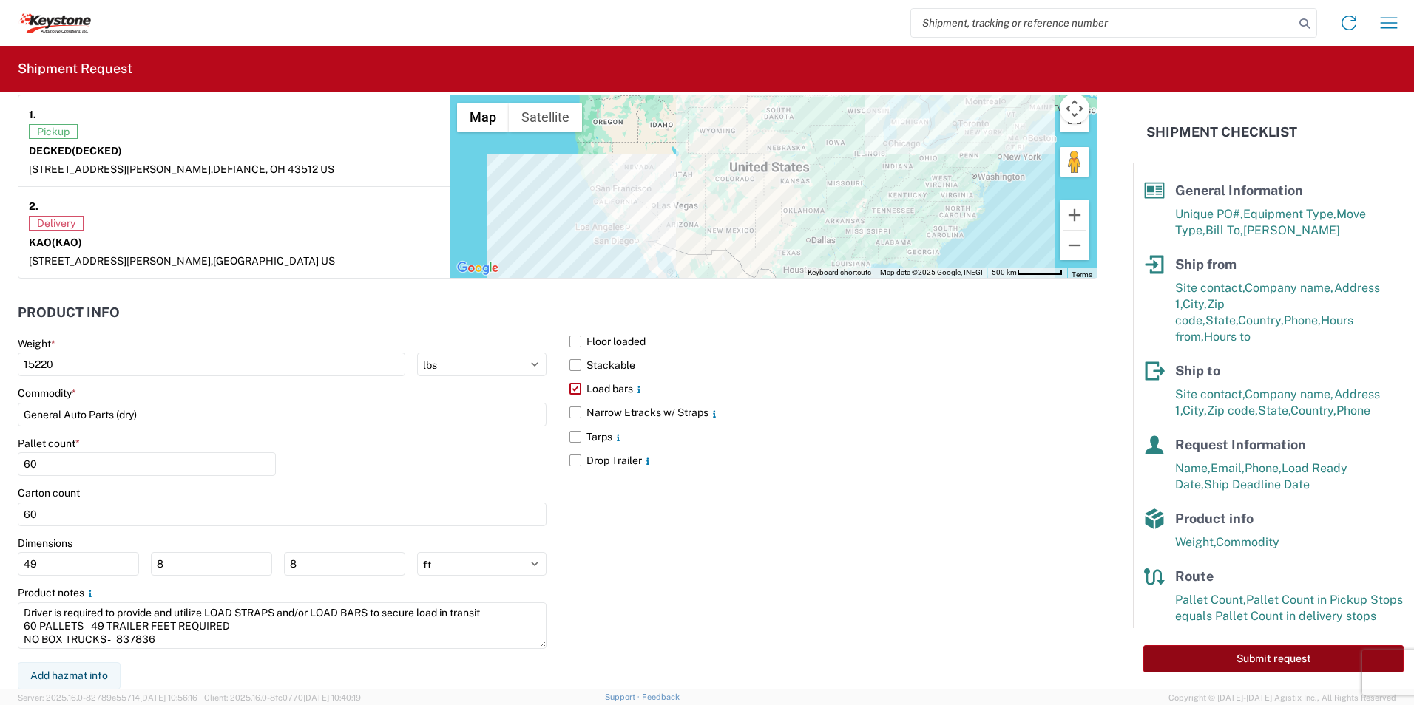
click at [1277, 654] on button "Submit request" at bounding box center [1273, 659] width 260 height 27
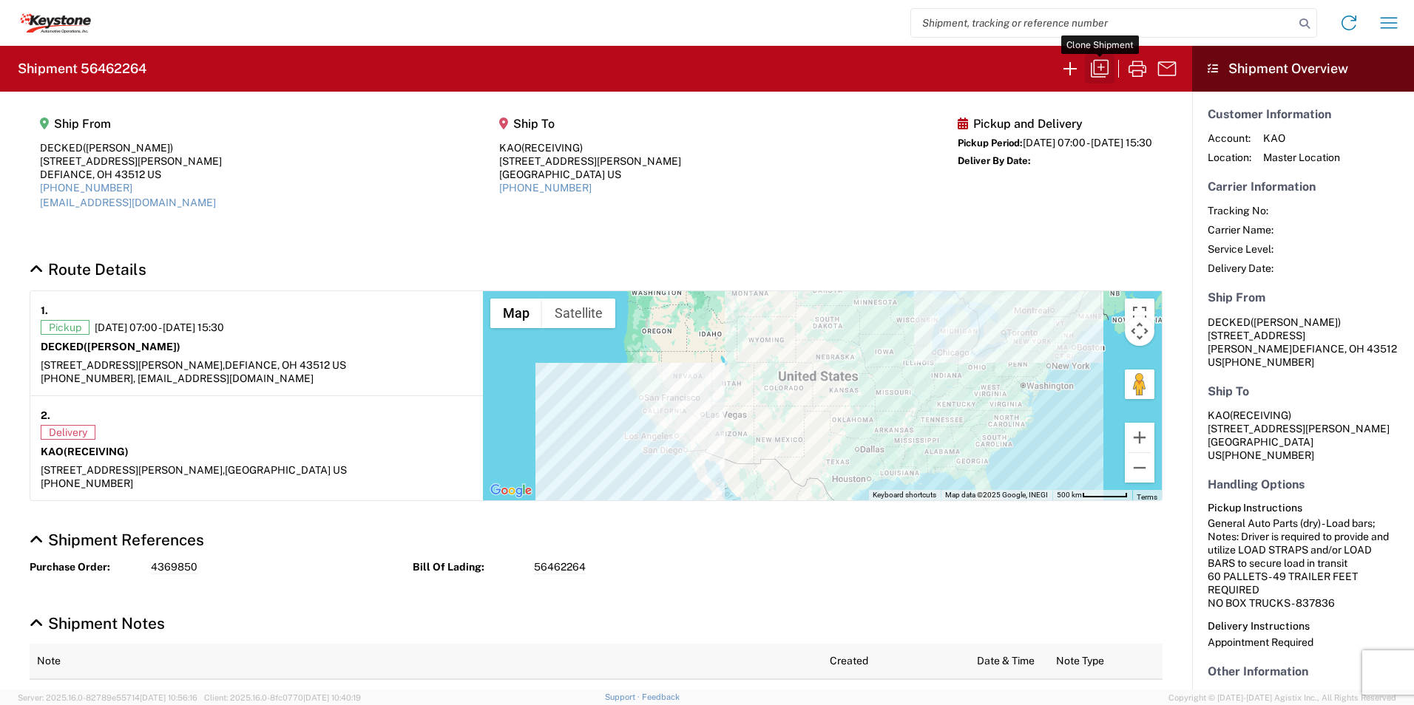
click at [1099, 62] on icon "button" at bounding box center [1100, 69] width 24 height 24
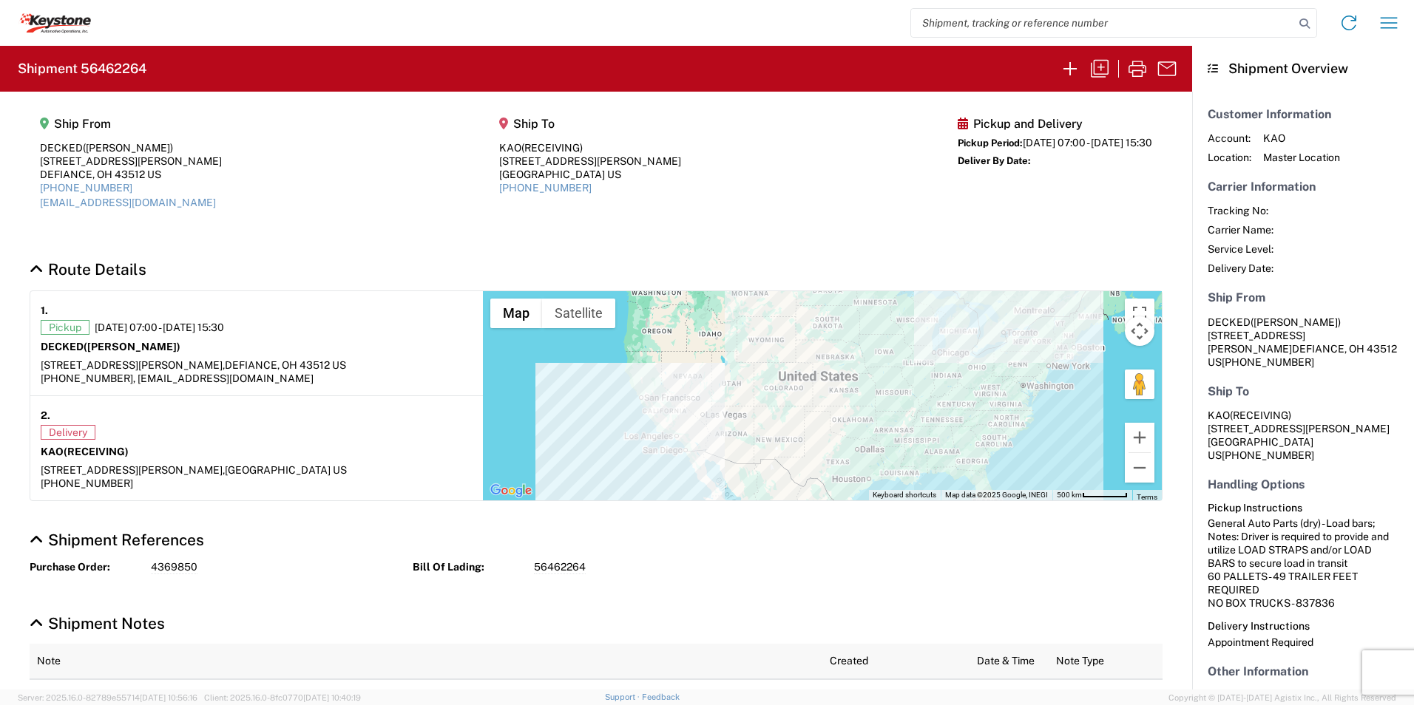
select select "FULL"
select select "LBS"
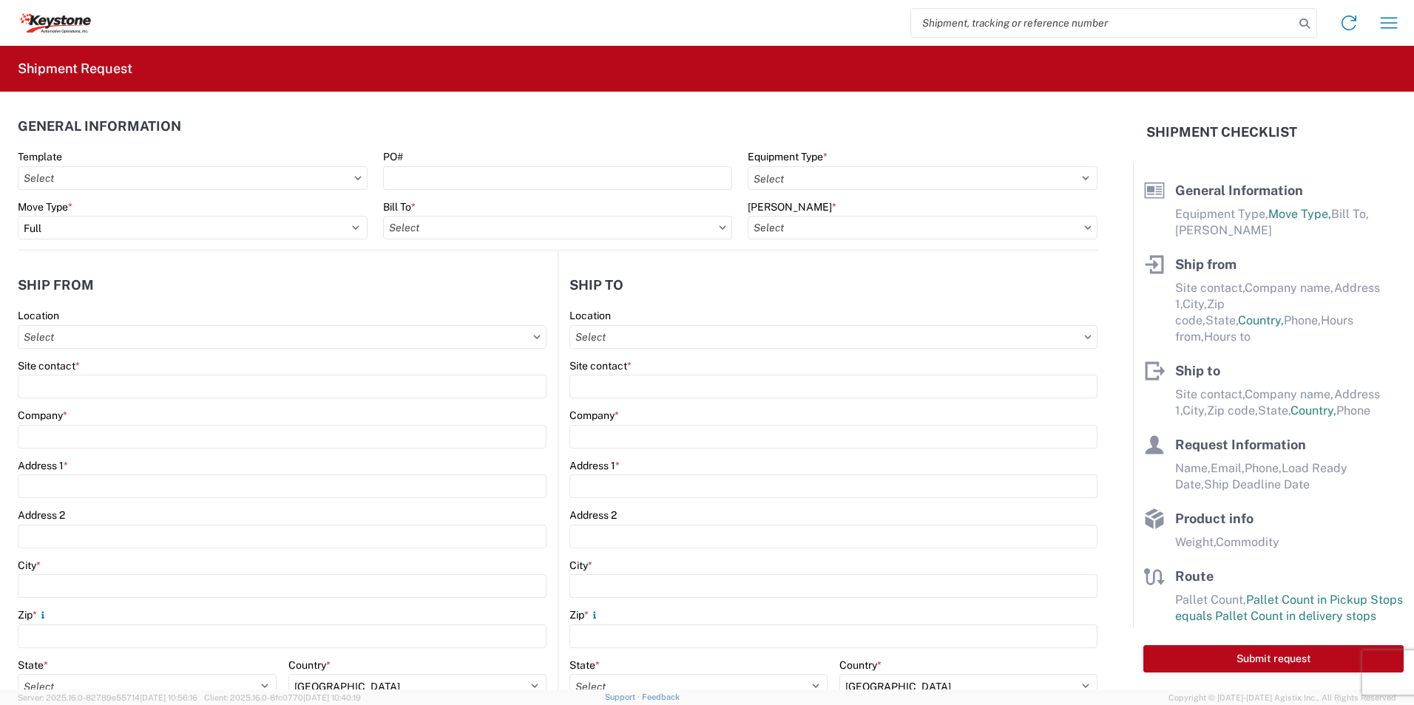
select select "STDV"
type input "[PERSON_NAME]"
type input "DECKED"
type input "[STREET_ADDRESS][PERSON_NAME]"
type input "DEFIANCE"
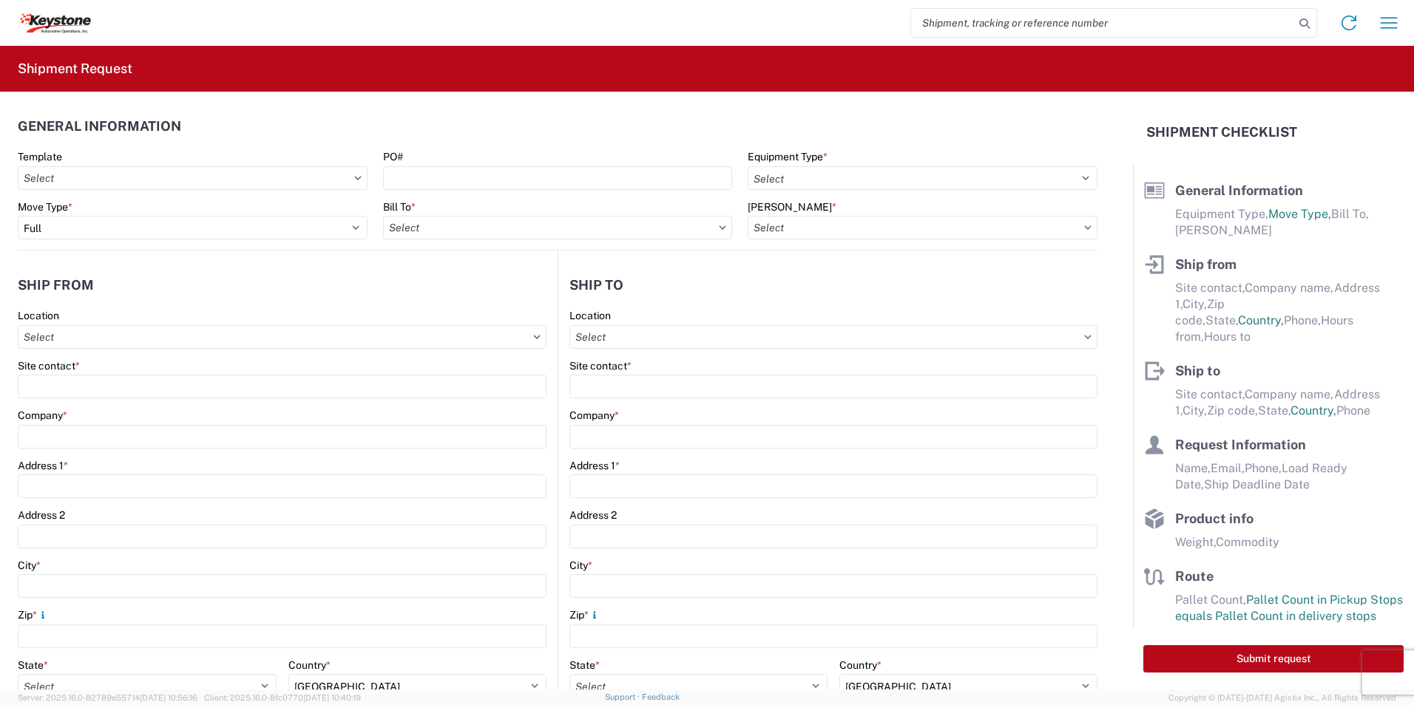
type input "43512"
type input "[EMAIL_ADDRESS][DOMAIN_NAME]"
type input "RECEIVING"
type input "KAO"
type input "[STREET_ADDRESS][PERSON_NAME]"
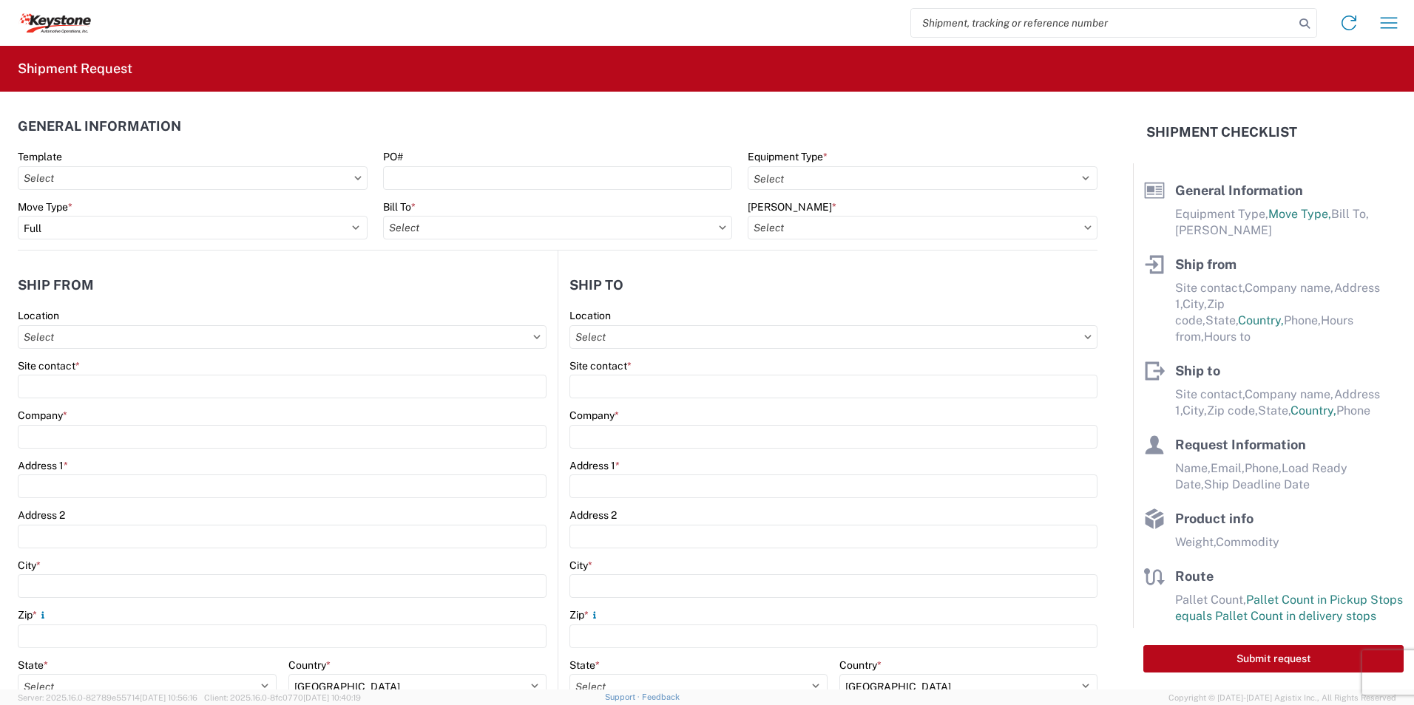
type input "Eastvale"
type input "91752"
type input "[PERSON_NAME]"
type input "[EMAIL_ADDRESS][DOMAIN_NAME]"
type input "[PHONE_NUMBER]"
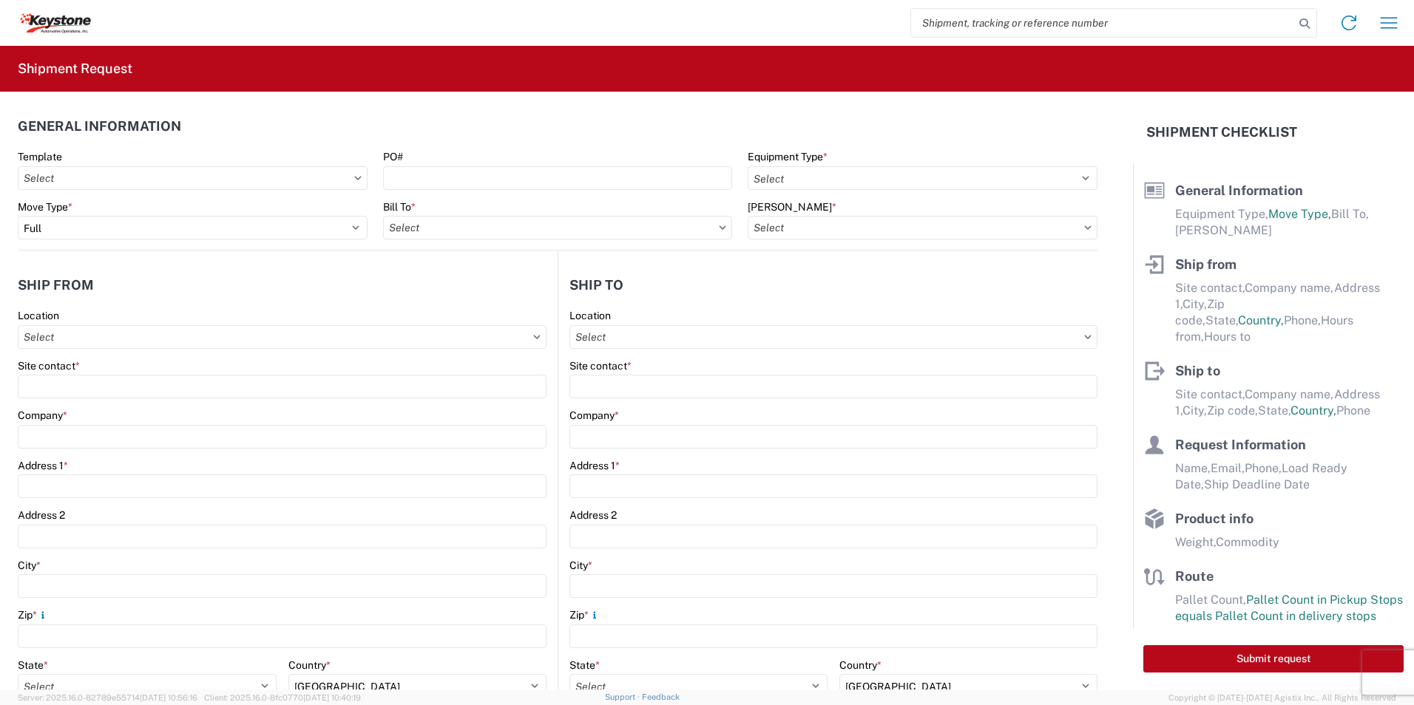
type input "[DATE]"
type textarea "Driver is required to provide and utilize LOAD STRAPS and/or LOAD BARS to secur…"
type input "15220"
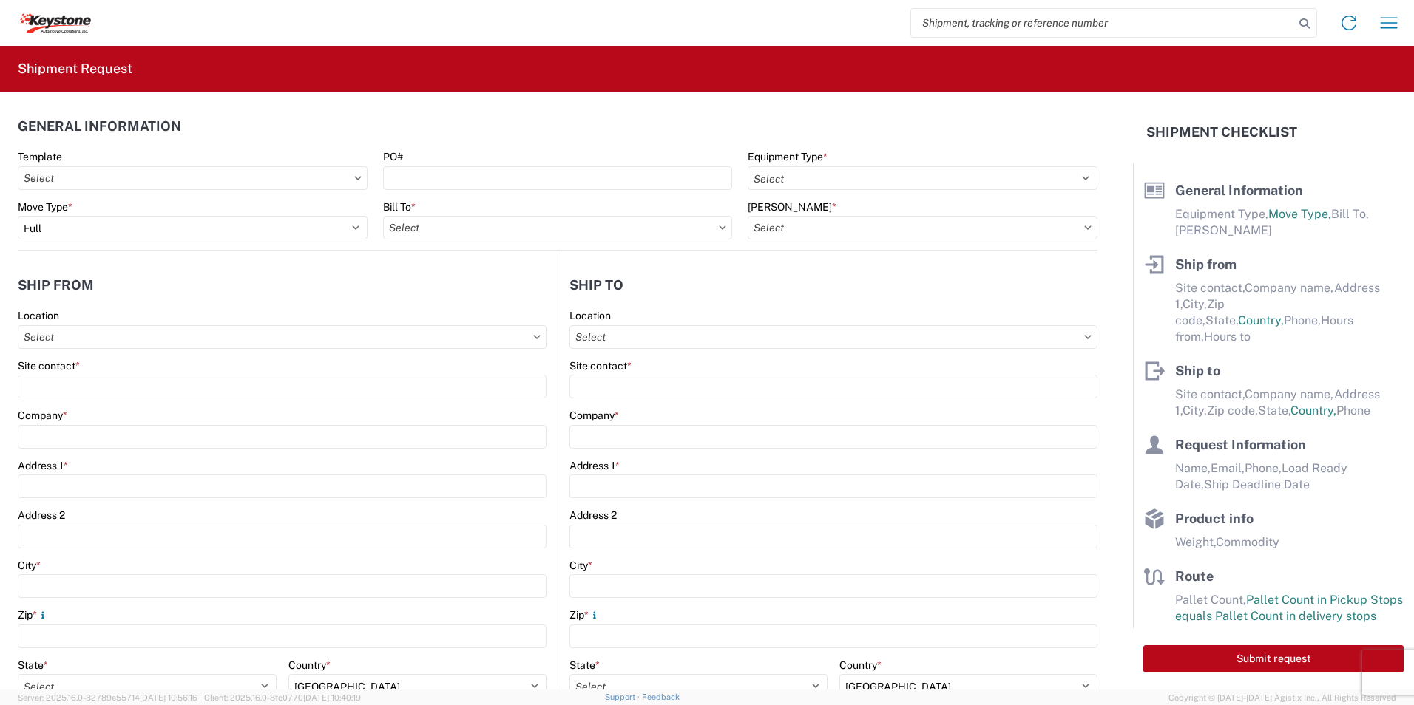
type input "General Auto Parts (dry)"
type input "60"
type input "49"
type textarea "Driver is required to provide and utilize LOAD STRAPS and/or LOAD BARS to secur…"
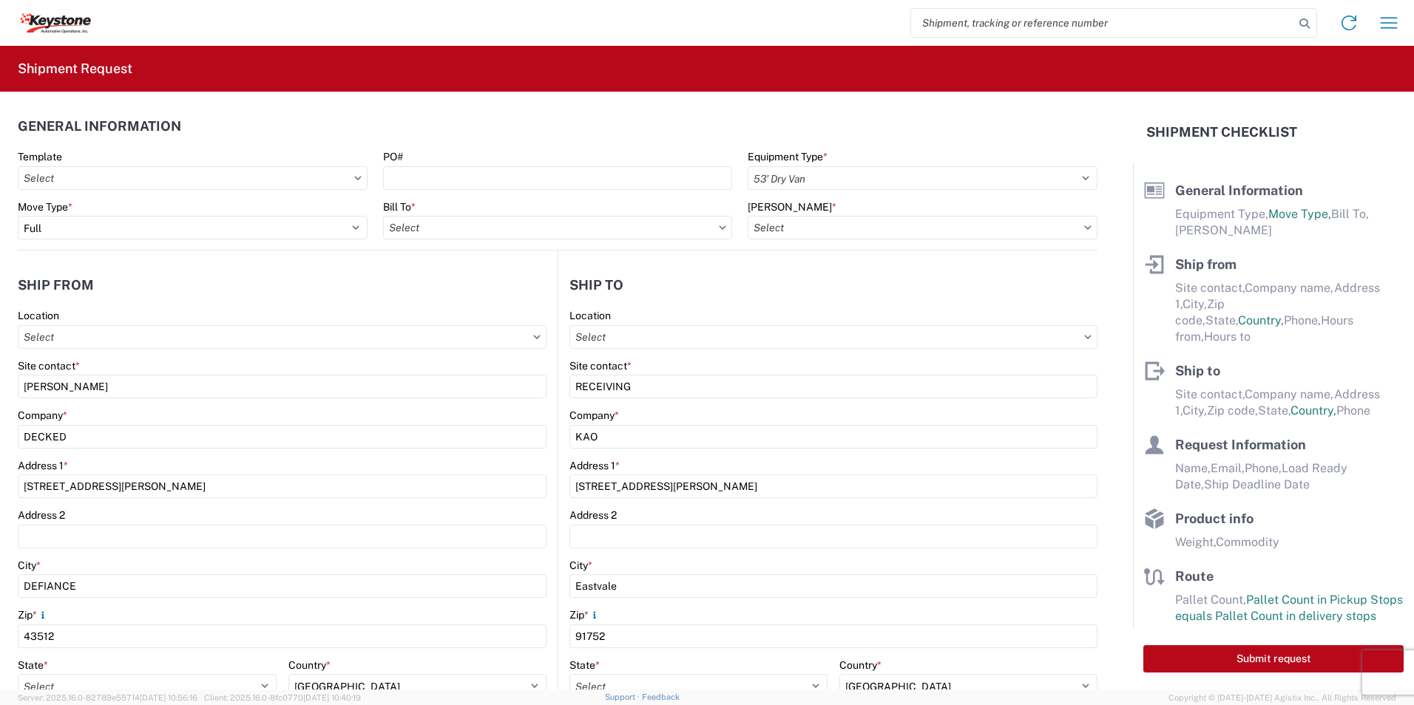
select select "US"
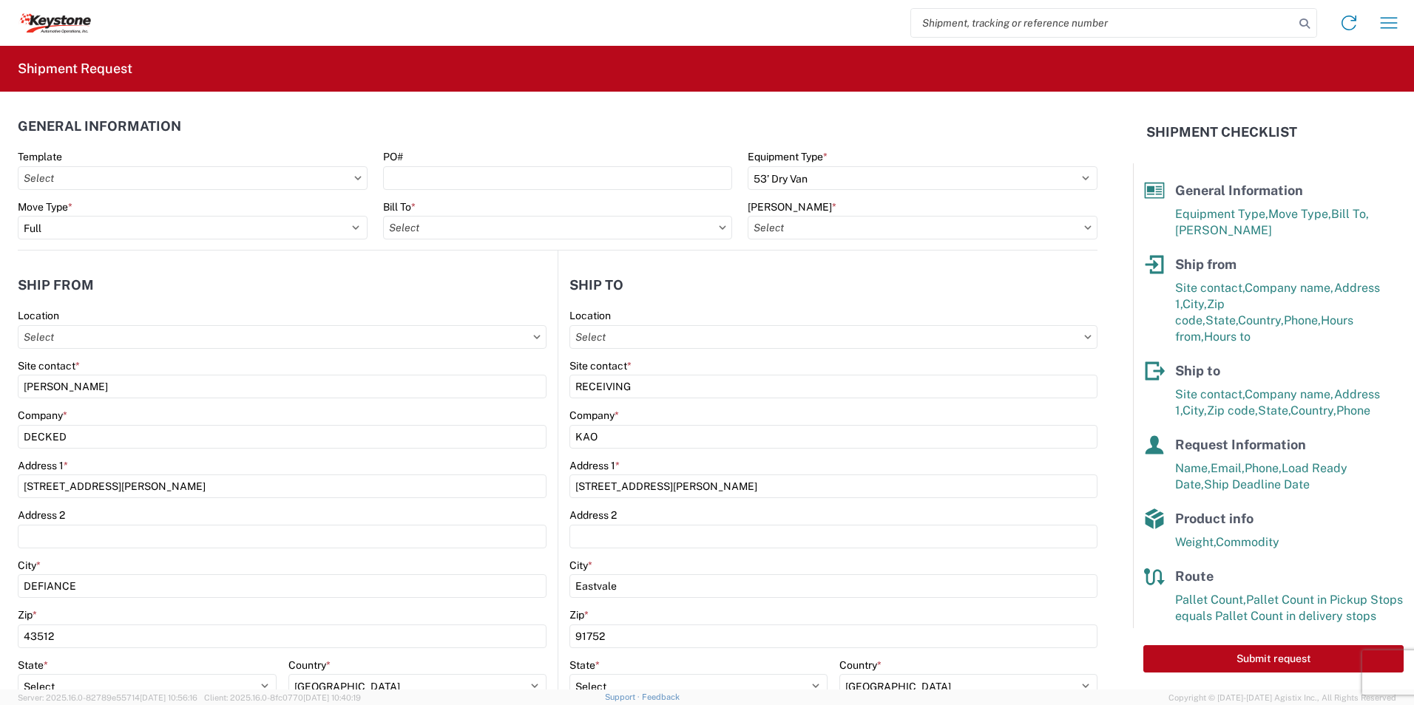
type input "8614 - [GEOGRAPHIC_DATA] - [GEOGRAPHIC_DATA], [GEOGRAPHIC_DATA]"
type input "8614-6300-66012-0000 - 8614 Transfers, 8614-6300-66012-0000 - 8614 Transfers"
type input "8614 - [GEOGRAPHIC_DATA] - [GEOGRAPHIC_DATA], [GEOGRAPHIC_DATA]"
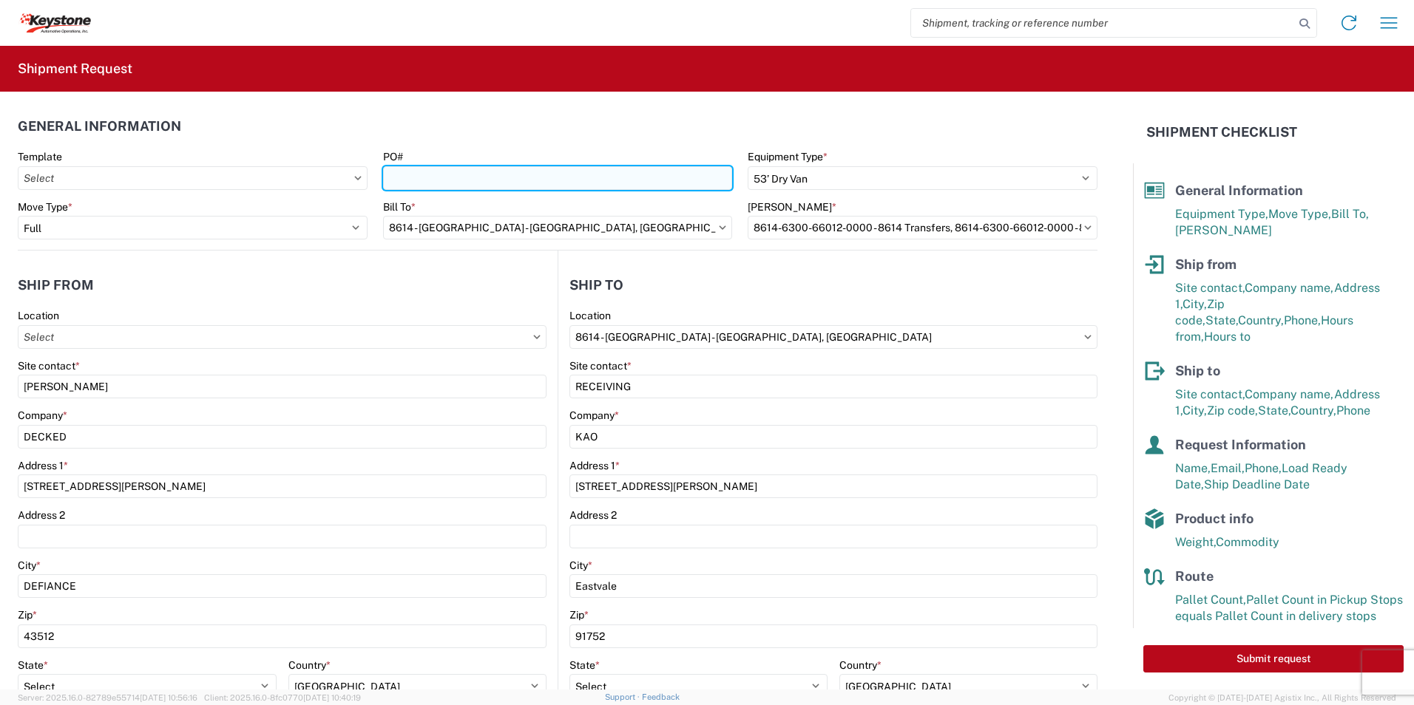
click at [435, 177] on input "PO#" at bounding box center [558, 178] width 350 height 24
click at [423, 180] on input "PO#" at bounding box center [558, 178] width 350 height 24
paste input "4369850"
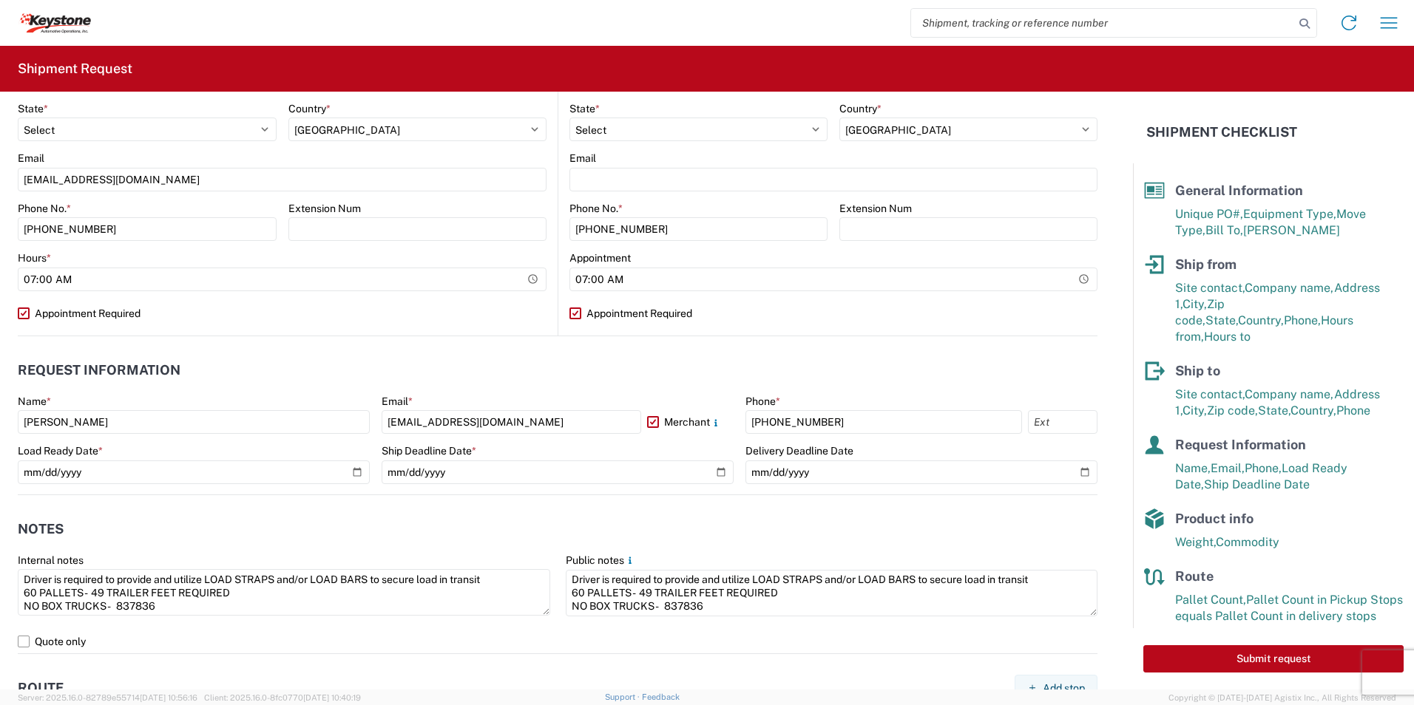
scroll to position [666, 0]
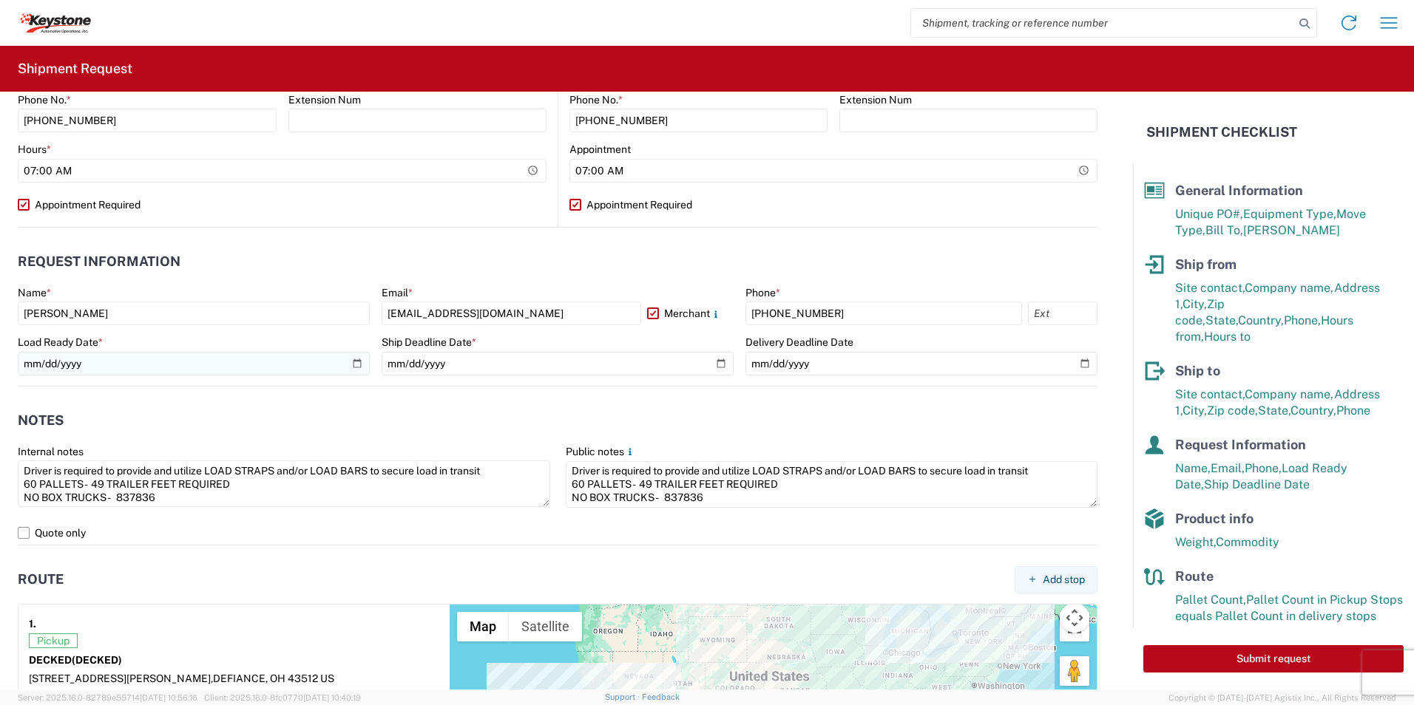
type input "4369850 - A"
click at [352, 365] on input "[DATE]" at bounding box center [194, 364] width 352 height 24
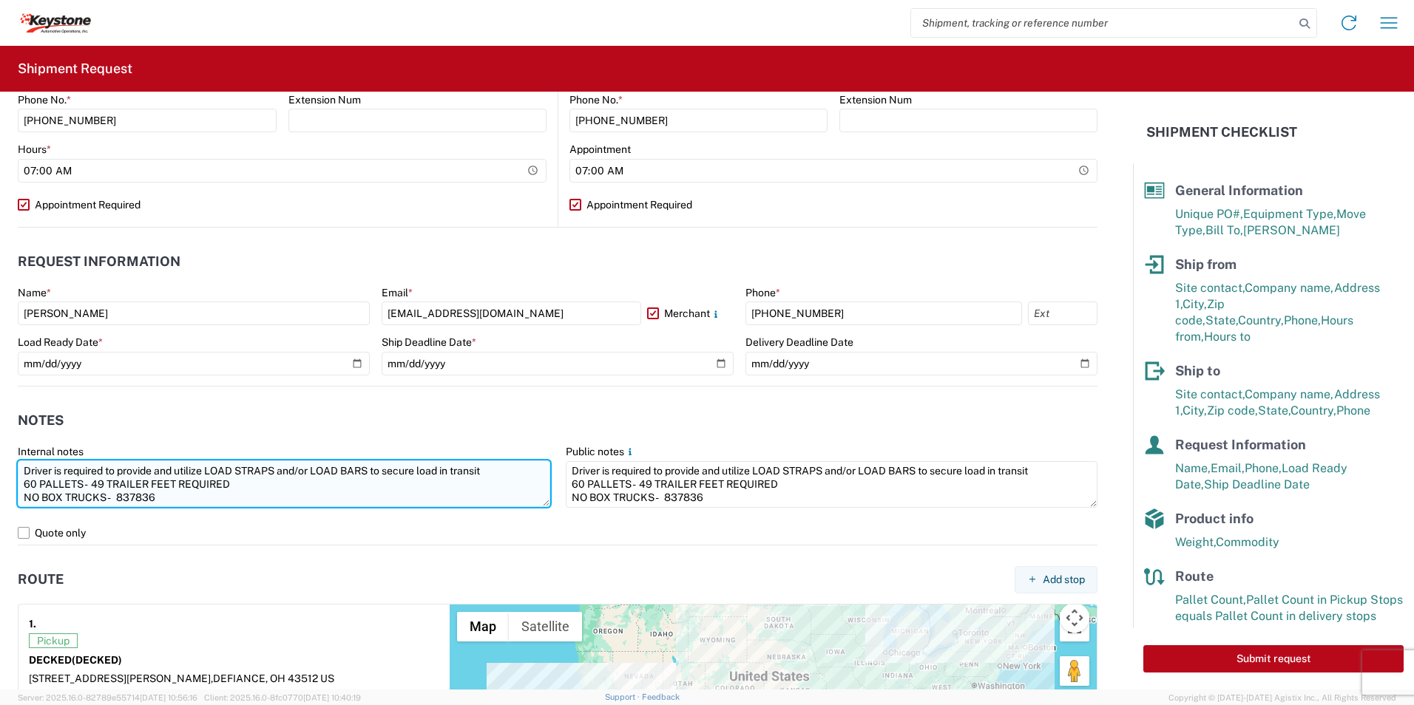
click at [362, 496] on textarea "Driver is required to provide and utilize LOAD STRAPS and/or LOAD BARS to secur…" at bounding box center [284, 484] width 532 height 47
drag, startPoint x: 36, startPoint y: 484, endPoint x: 10, endPoint y: 484, distance: 25.9
click at [10, 484] on agx-form-control-wrapper-v2 "Internal notes Driver is required to provide and utilize LOAD STRAPS and/or LOA…" at bounding box center [284, 483] width 548 height 76
type textarea "Driver is required to provide and utilize LOAD STRAPS and/or LOAD BARS to secur…"
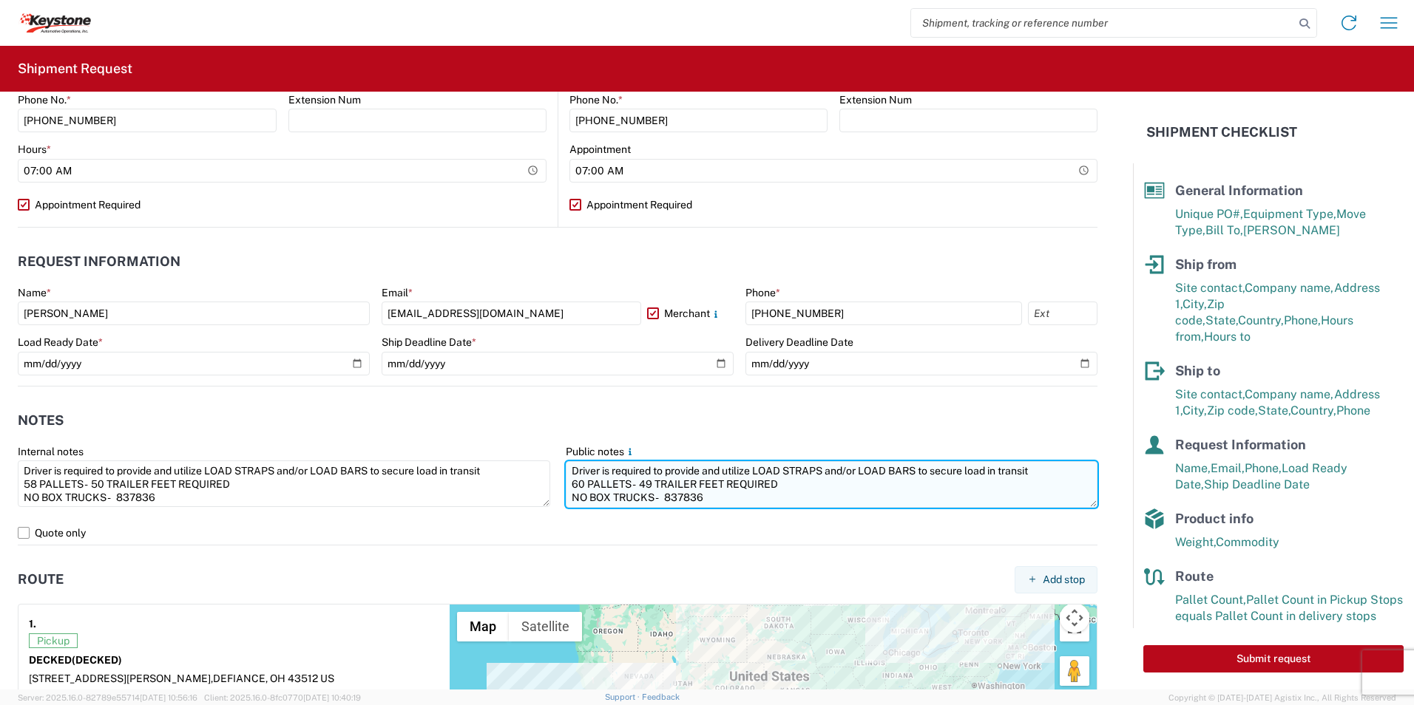
drag, startPoint x: 578, startPoint y: 487, endPoint x: 566, endPoint y: 487, distance: 11.9
click at [566, 487] on textarea "Driver is required to provide and utilize LOAD STRAPS and/or LOAD BARS to secur…" at bounding box center [832, 484] width 532 height 47
type textarea "Driver is required to provide and utilize LOAD STRAPS and/or LOAD BARS to secur…"
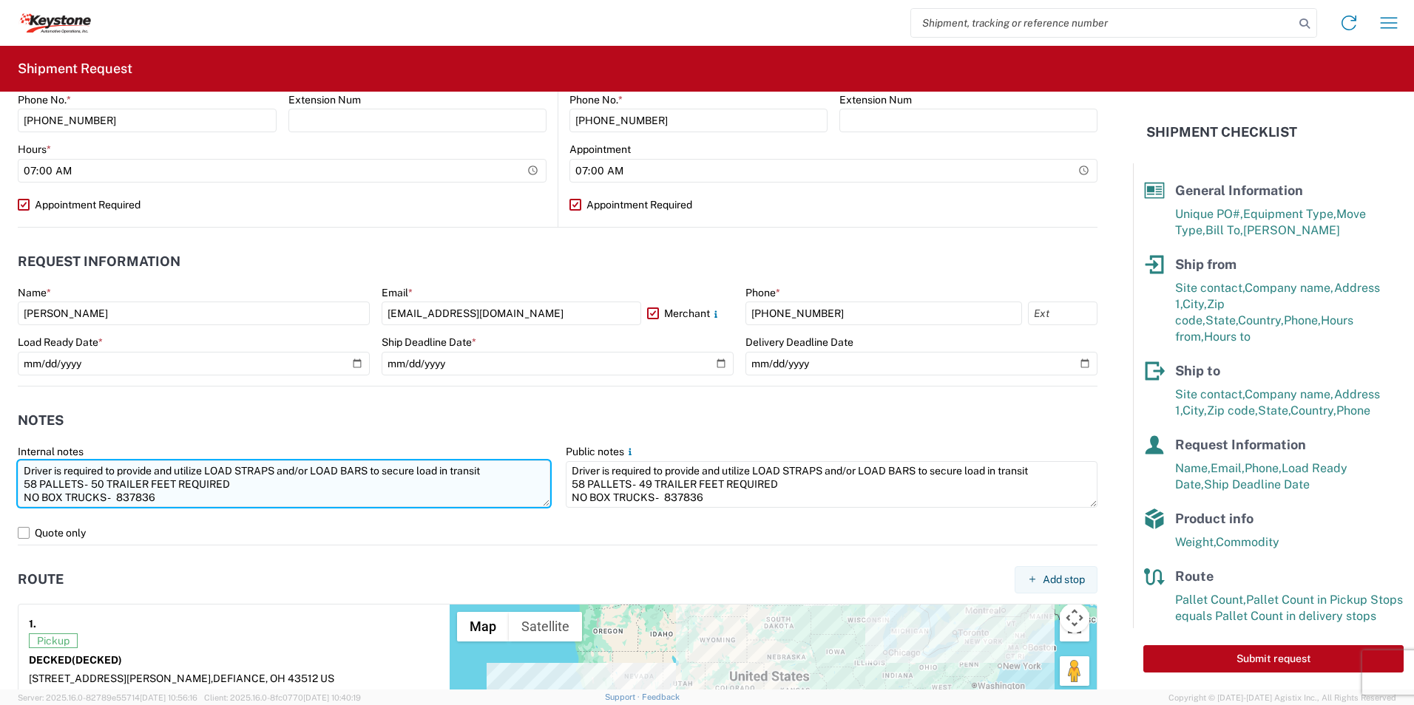
click at [163, 500] on textarea "Driver is required to provide and utilize LOAD STRAPS and/or LOAD BARS to secur…" at bounding box center [284, 484] width 532 height 47
click at [157, 498] on textarea "Driver is required to provide and utilize LOAD STRAPS and/or LOAD BARS to secur…" at bounding box center [284, 484] width 532 height 47
drag, startPoint x: 174, startPoint y: 495, endPoint x: -3, endPoint y: 467, distance: 179.0
click at [0, 467] on html "Home Shipment request Shipment tracking Shipment Request General Information Te…" at bounding box center [707, 352] width 1414 height 705
type textarea "Driver is required to provide and utilize LOAD STRAPS and/or LOAD BARS to secur…"
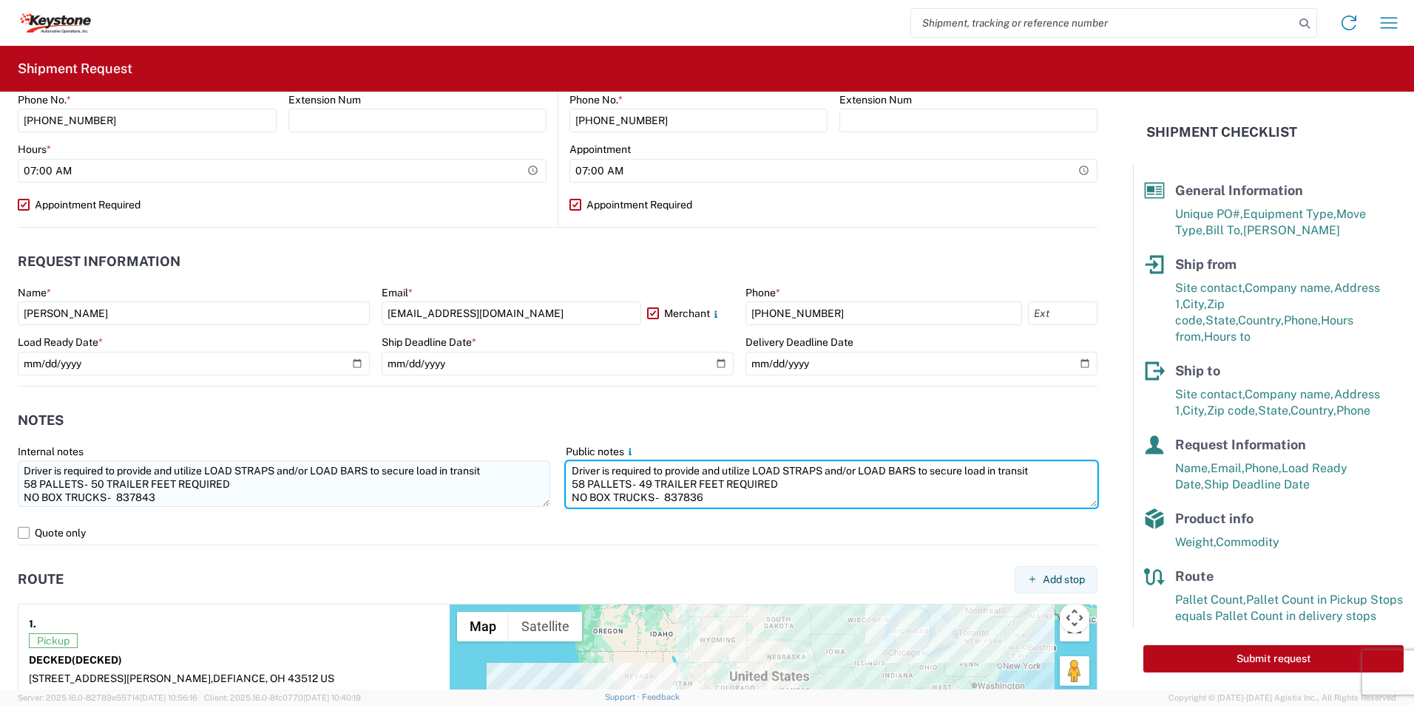
drag, startPoint x: 722, startPoint y: 496, endPoint x: 536, endPoint y: 465, distance: 188.9
click at [536, 465] on div "Internal notes Driver is required to provide and utilize LOAD STRAPS and/or LOA…" at bounding box center [557, 483] width 1095 height 76
paste textarea "50 TRAILER FEET REQUIRED NO BOX TRUCKS - 837843"
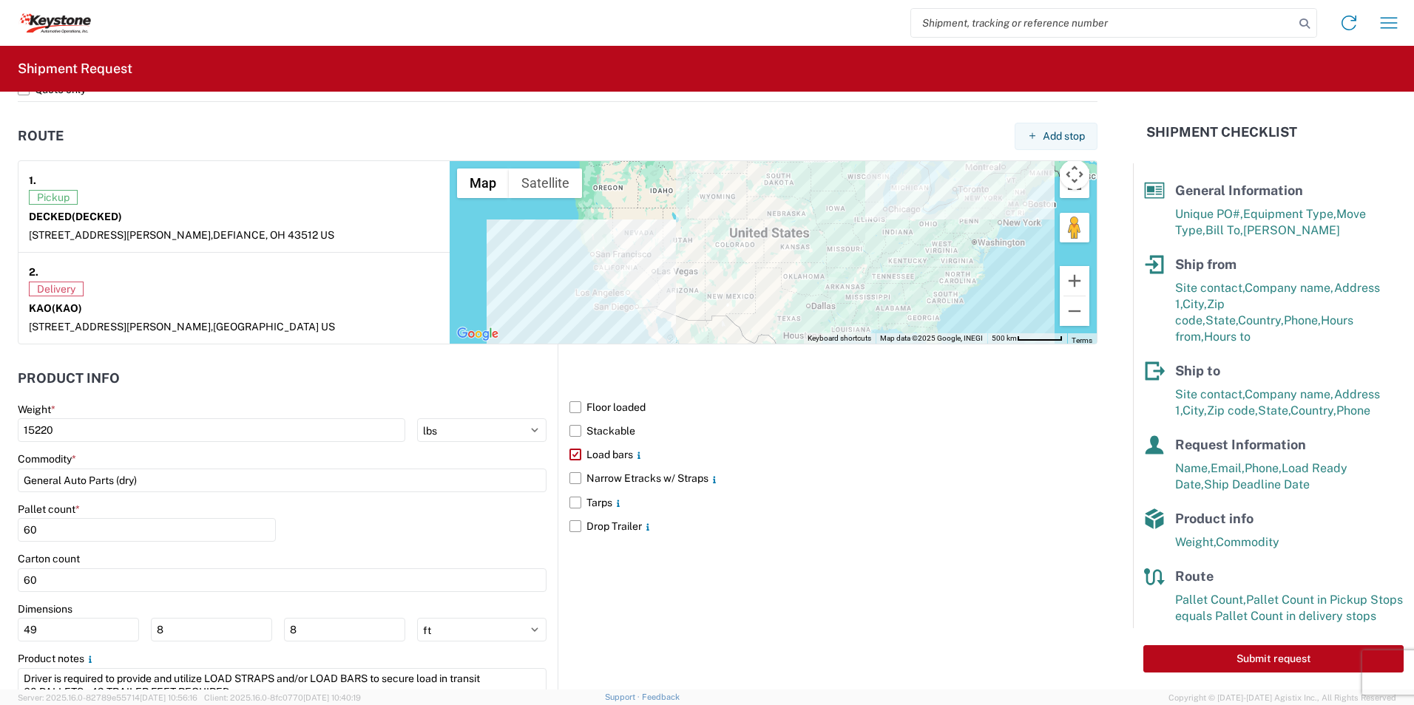
scroll to position [1175, 0]
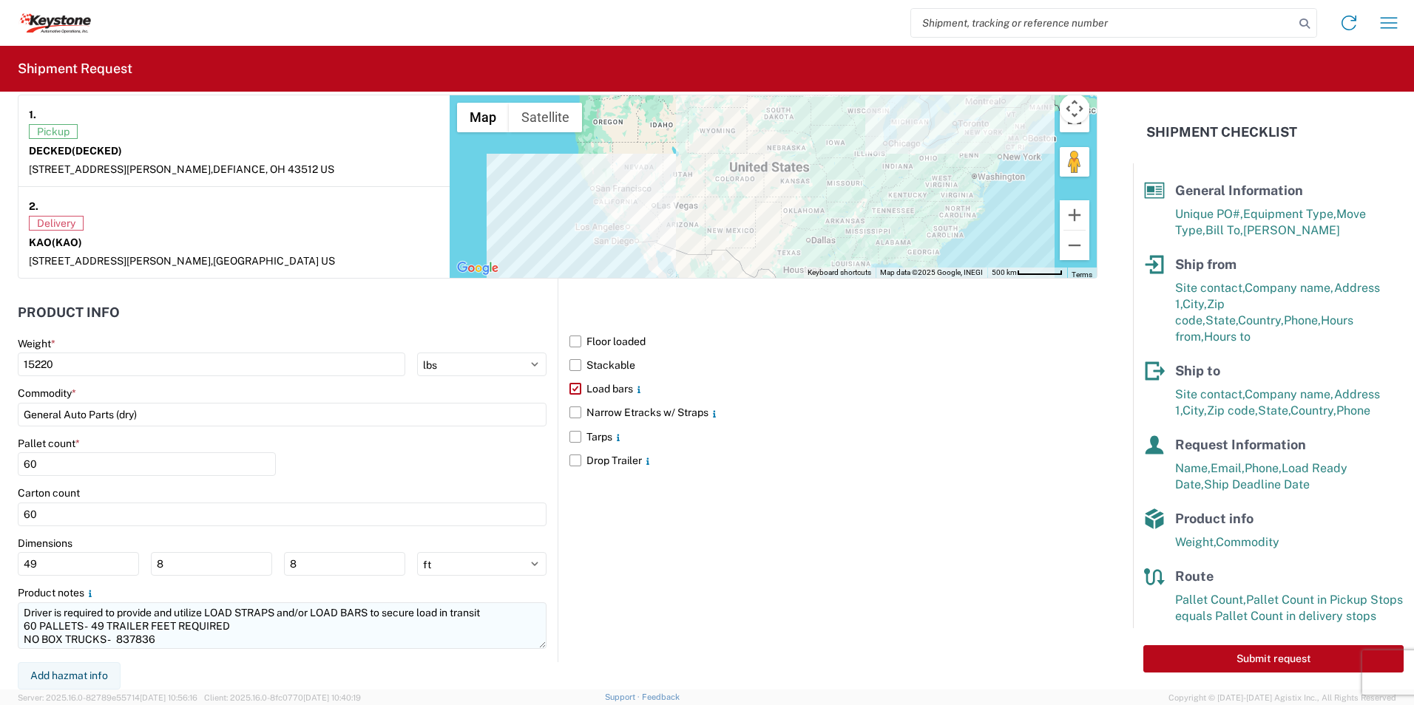
type textarea "Driver is required to provide and utilize LOAD STRAPS and/or LOAD BARS to secur…"
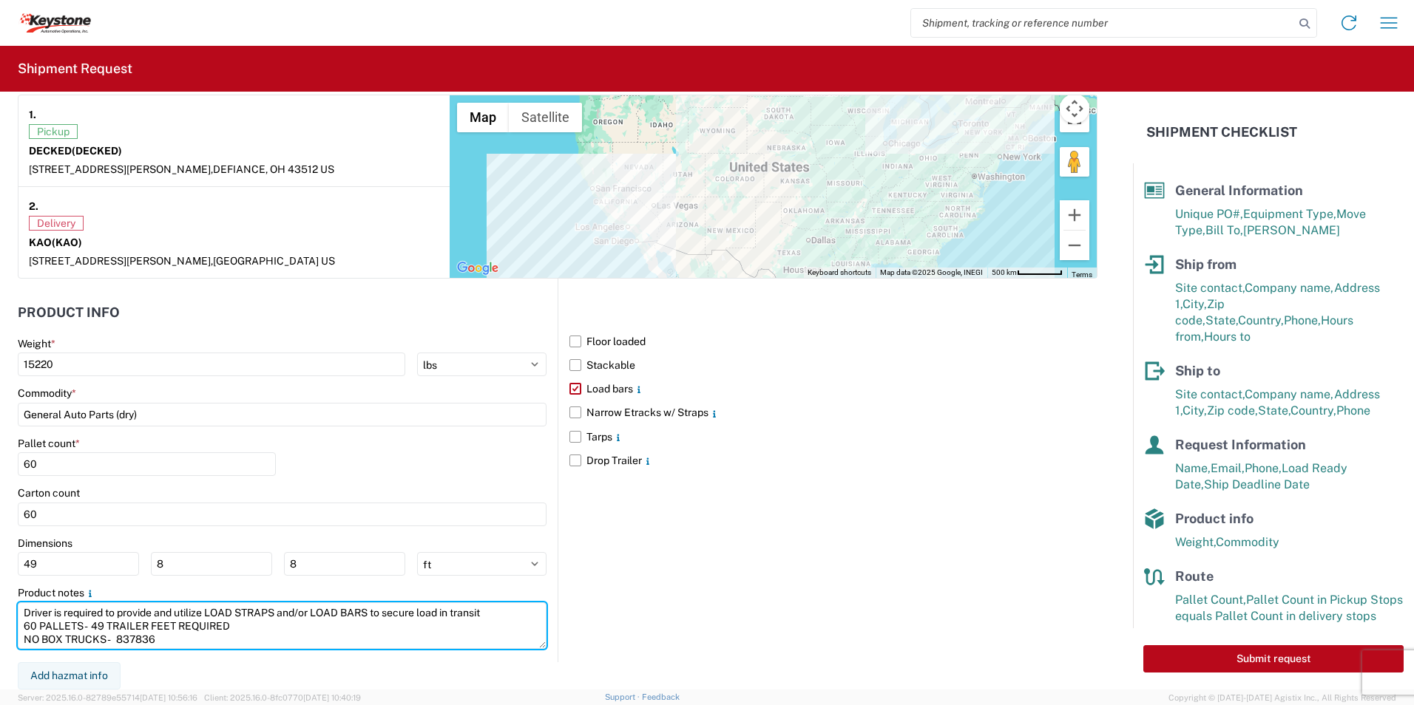
drag, startPoint x: 164, startPoint y: 638, endPoint x: -3, endPoint y: 613, distance: 169.0
click at [0, 613] on html "Home Shipment request Shipment tracking Shipment Request General Information Te…" at bounding box center [707, 352] width 1414 height 705
paste textarea "58 PALLETS - 50 TRAILER FEET REQUIRED NO BOX TRUCKS - 837843"
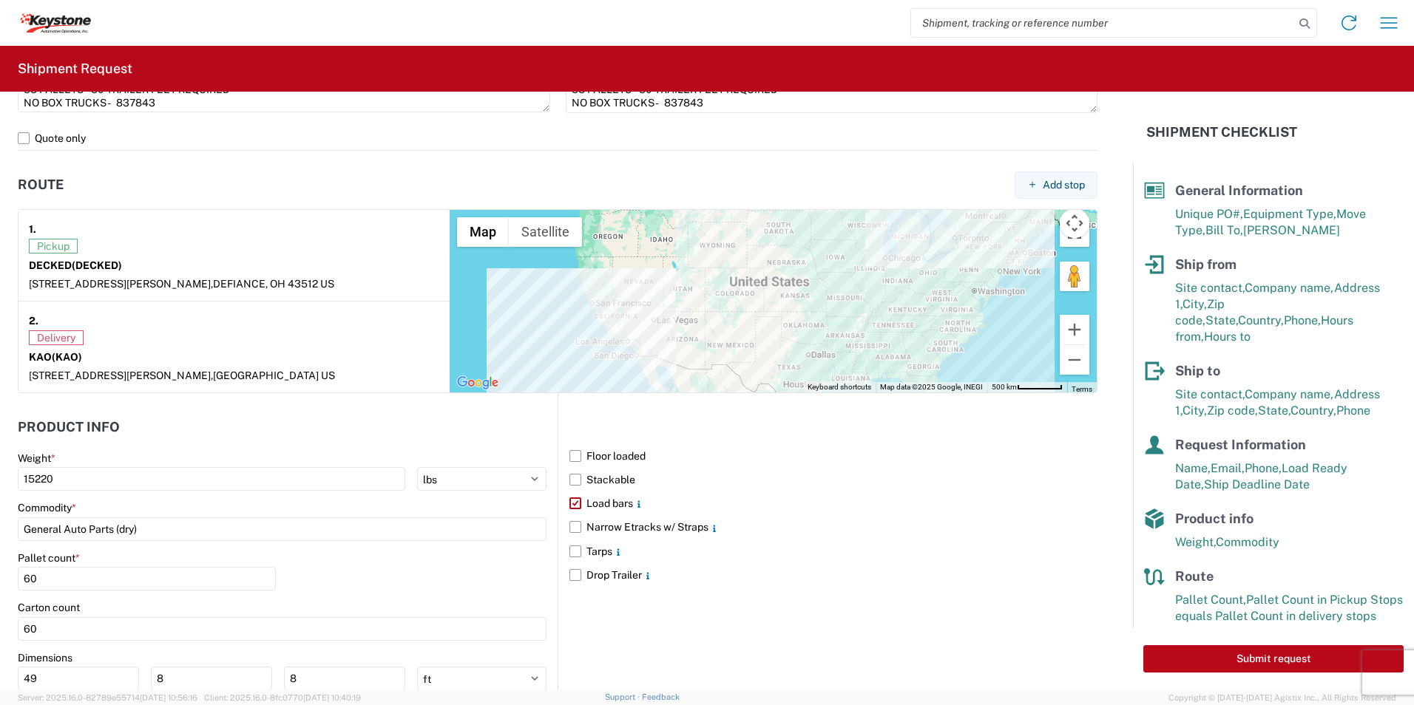
scroll to position [1101, 0]
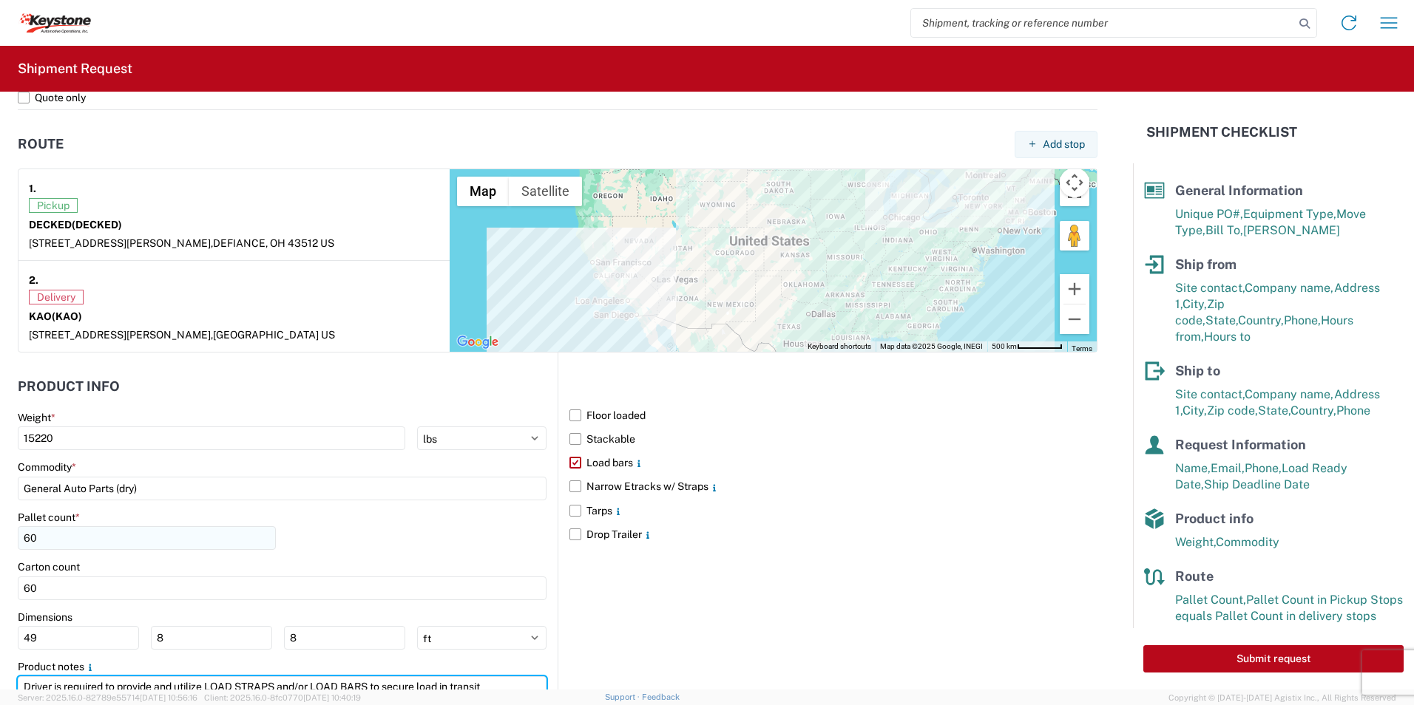
type textarea "Driver is required to provide and utilize LOAD STRAPS and/or LOAD BARS to secur…"
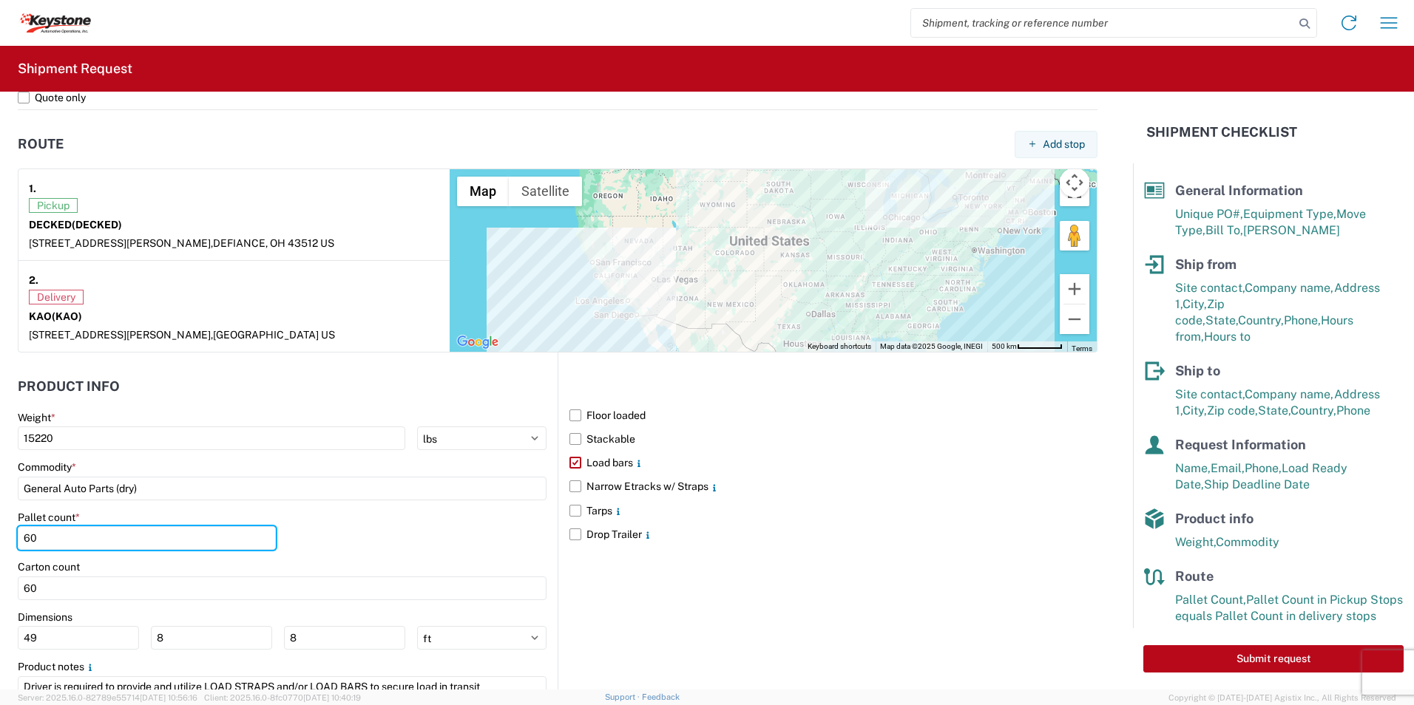
drag, startPoint x: 47, startPoint y: 541, endPoint x: 9, endPoint y: 542, distance: 38.5
click at [9, 542] on form "General Information Template PO# 4369850 - A Equipment Type * Select 53’ Dry Va…" at bounding box center [566, 391] width 1133 height 598
type input "58"
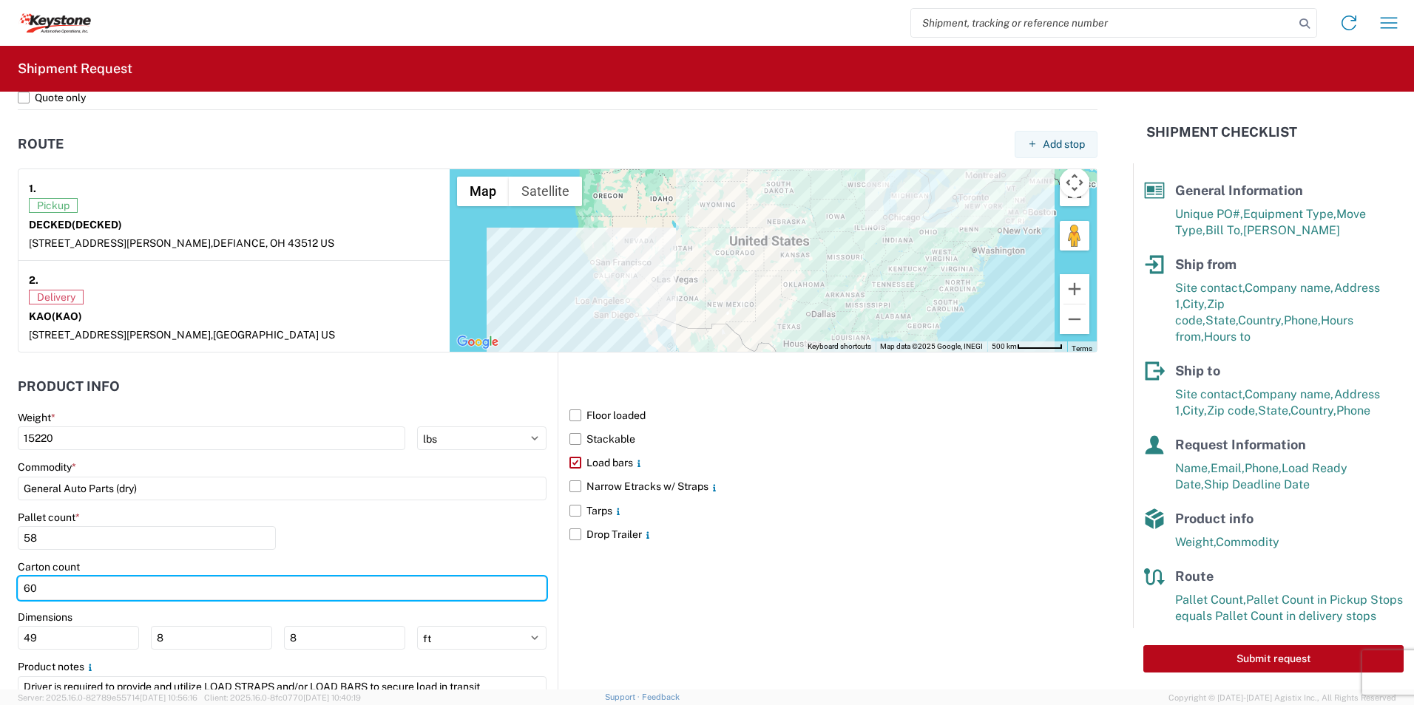
drag, startPoint x: 12, startPoint y: 592, endPoint x: 0, endPoint y: 594, distance: 11.9
click at [0, 594] on html "Home Shipment request Shipment tracking Shipment Request General Information Te…" at bounding box center [707, 352] width 1414 height 705
type input "58"
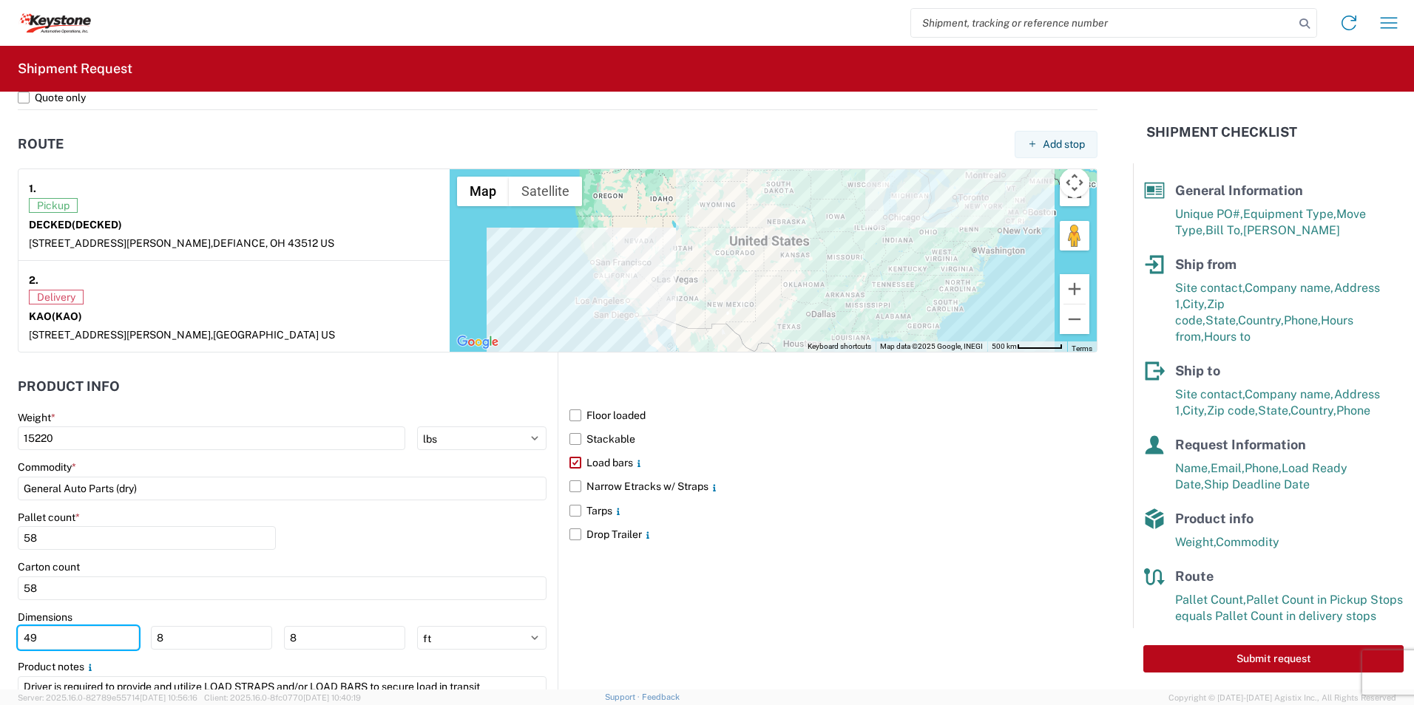
drag, startPoint x: 73, startPoint y: 643, endPoint x: -3, endPoint y: 643, distance: 76.2
click at [0, 643] on html "Home Shipment request Shipment tracking Shipment Request General Information Te…" at bounding box center [707, 352] width 1414 height 705
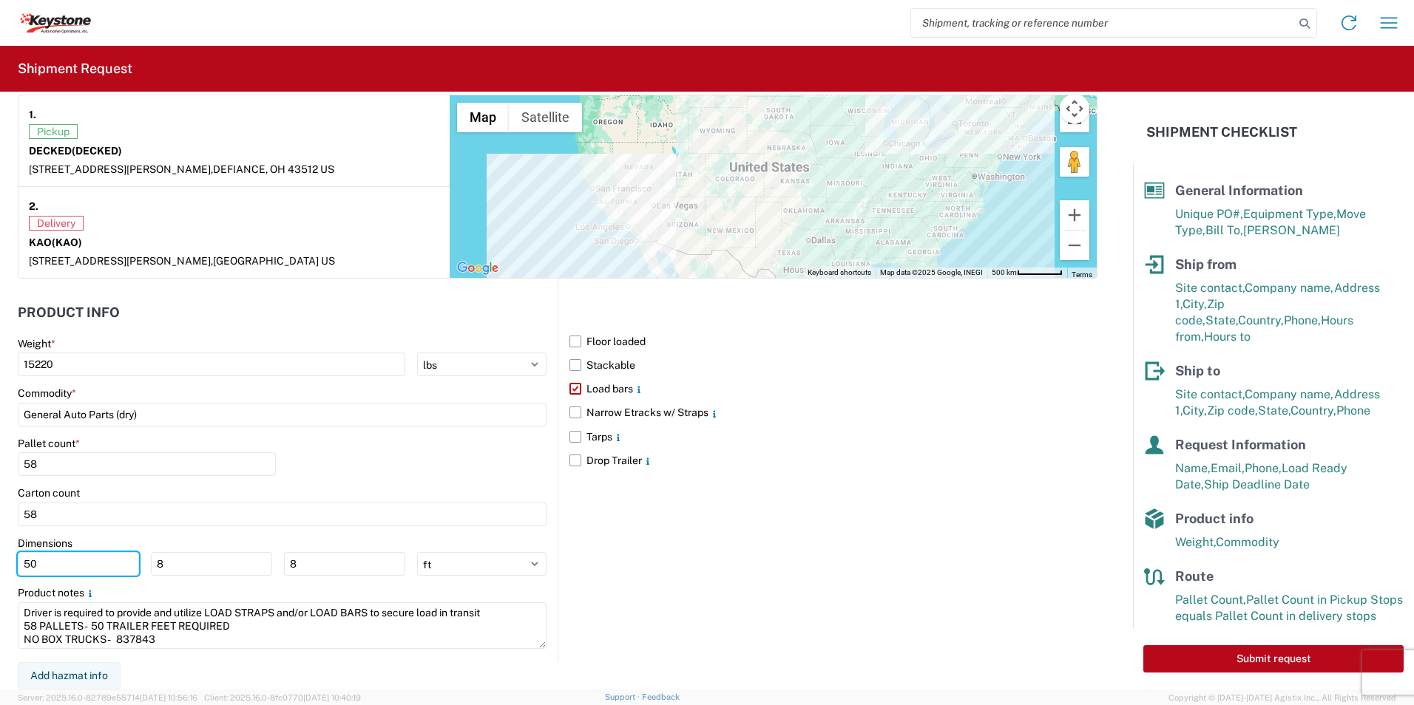
scroll to position [731, 0]
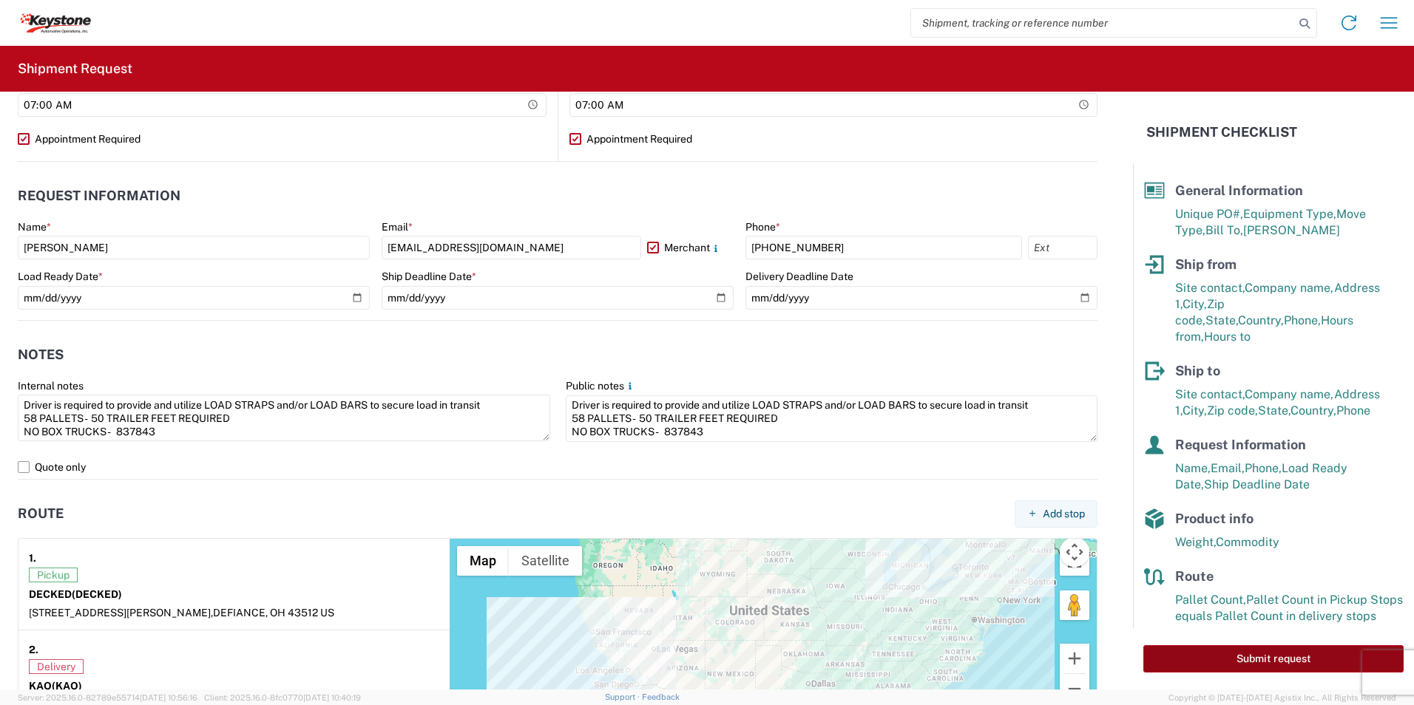
type input "50"
click at [1267, 652] on button "Submit request" at bounding box center [1273, 659] width 260 height 27
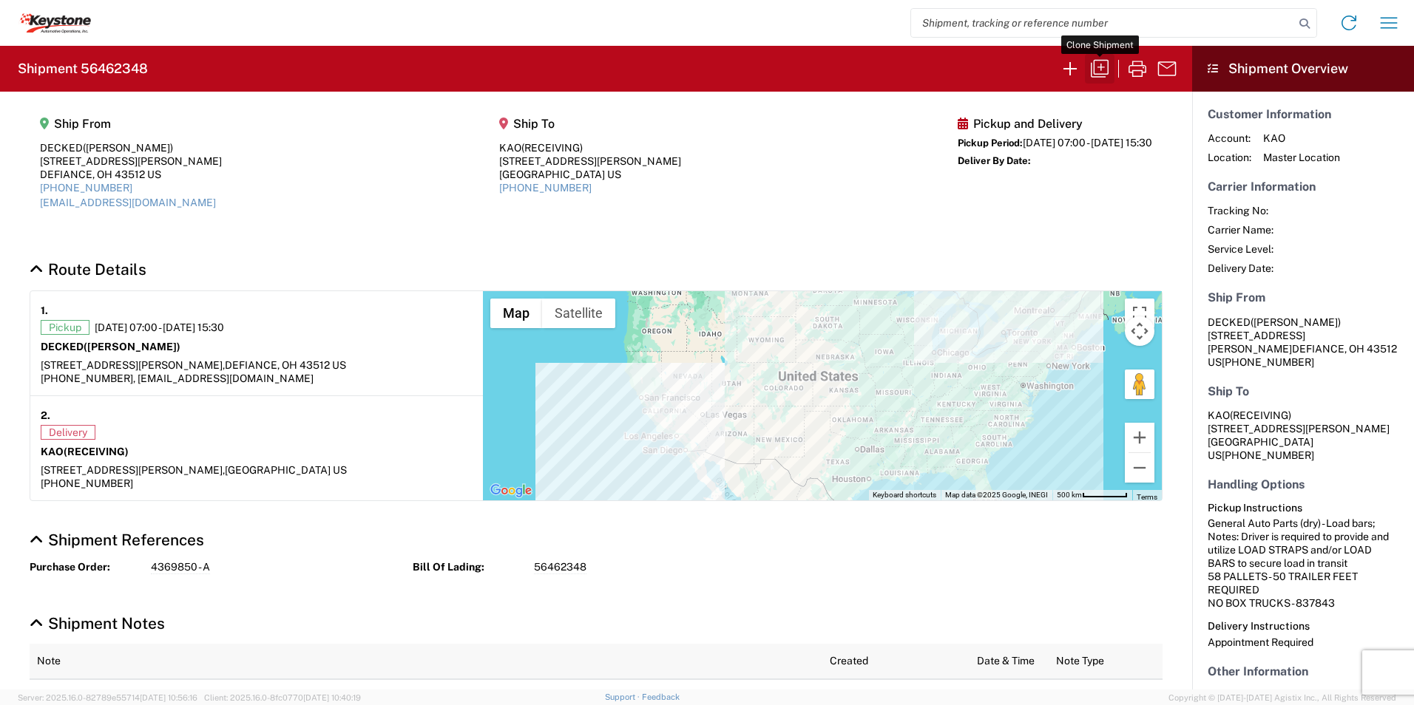
click at [1096, 69] on icon "button" at bounding box center [1100, 69] width 24 height 24
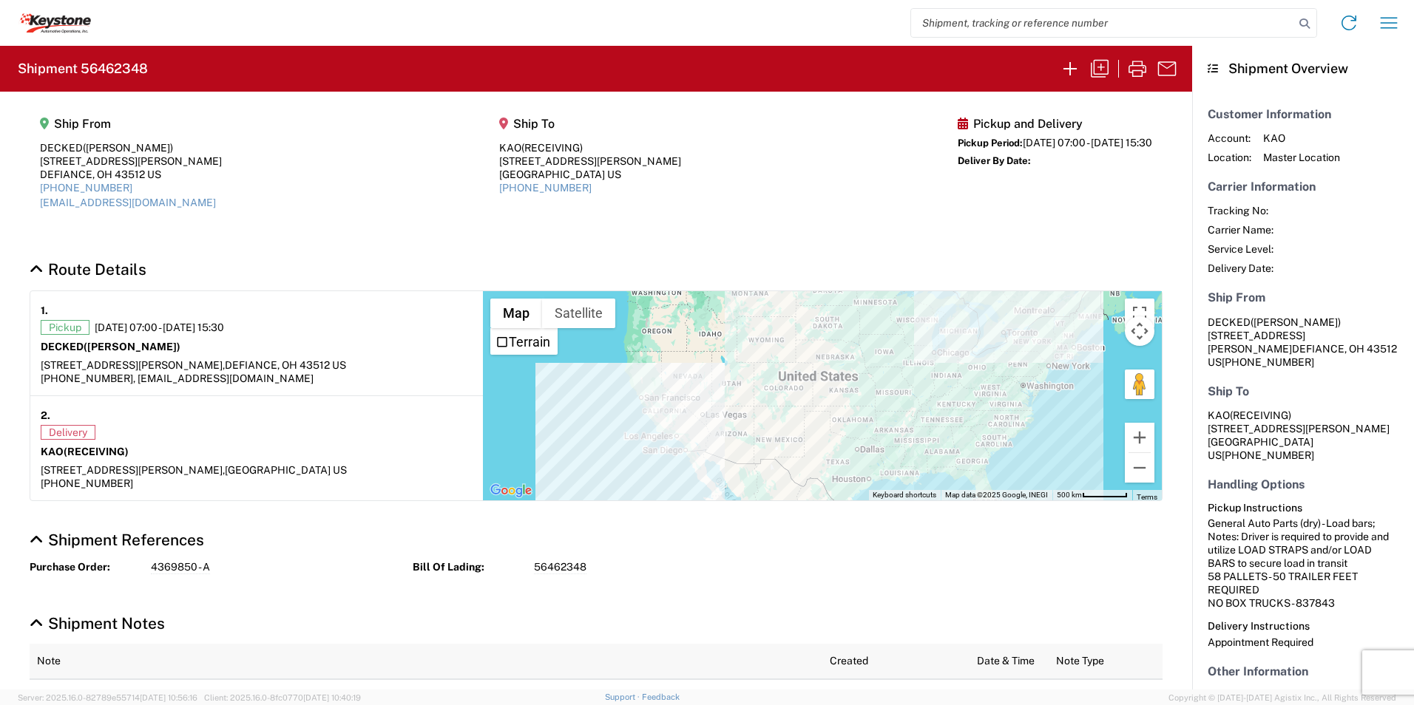
select select "STDV"
select select "FULL"
select select "US"
select select "LBS"
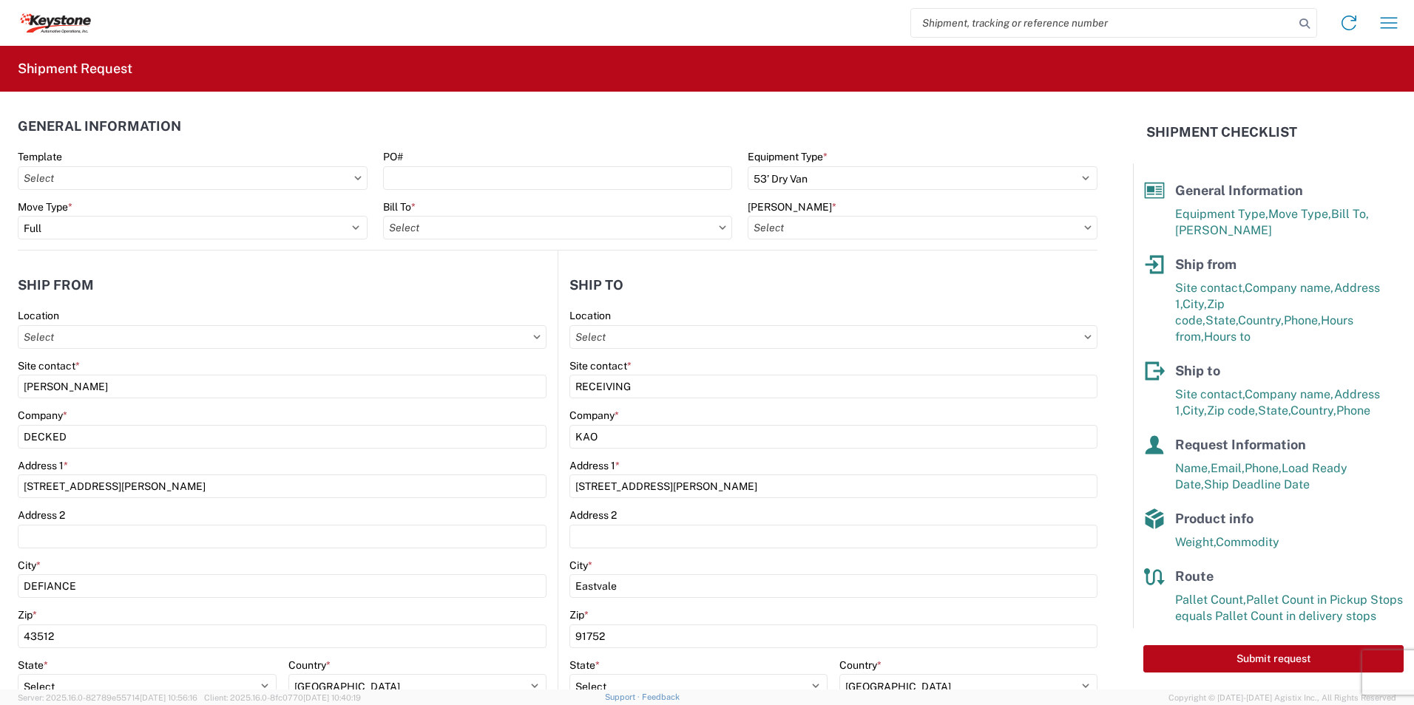
type input "8614 - [GEOGRAPHIC_DATA] - [GEOGRAPHIC_DATA], [GEOGRAPHIC_DATA]"
type input "8614-6300-66012-0000 - 8614 Transfers, 8614-6300-66012-0000 - 8614 Transfers"
type input "8614 - [GEOGRAPHIC_DATA] - [GEOGRAPHIC_DATA], [GEOGRAPHIC_DATA]"
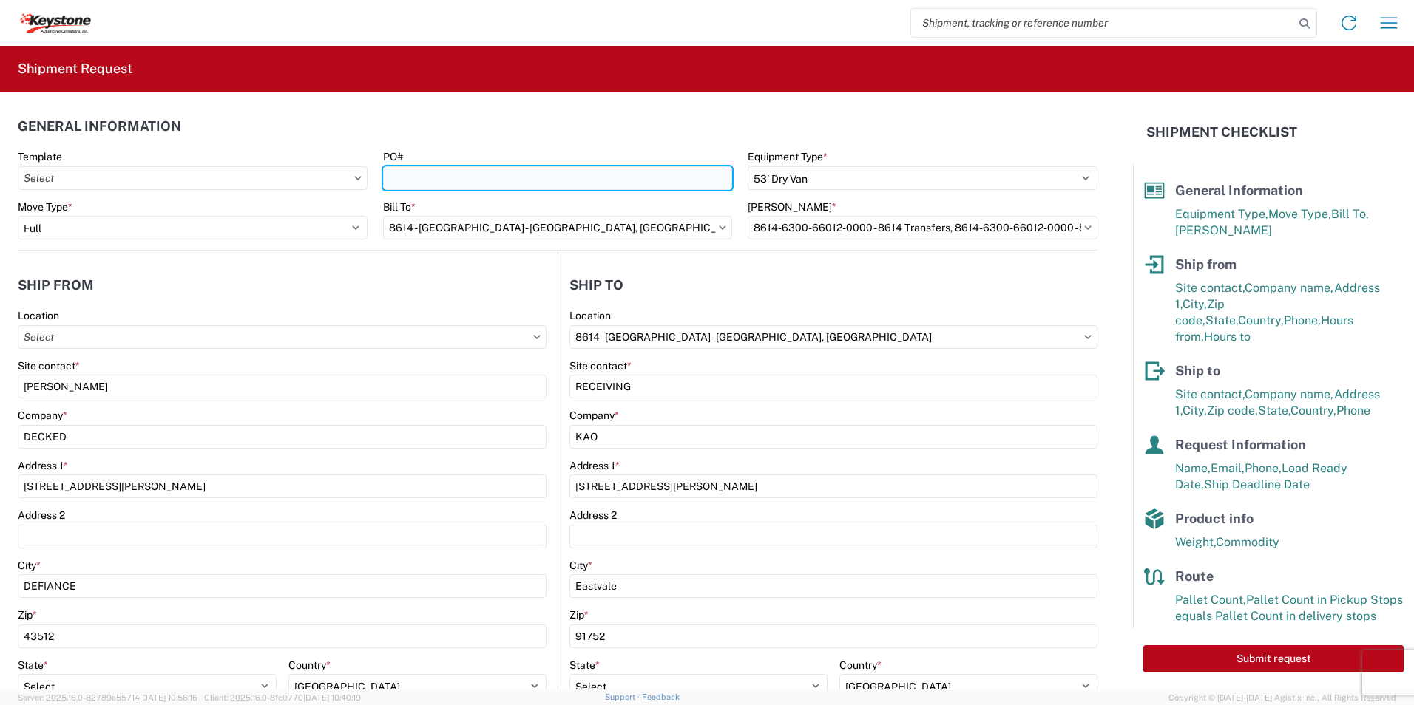
click at [494, 177] on input "PO#" at bounding box center [558, 178] width 350 height 24
paste input "4176081"
type input "4176081"
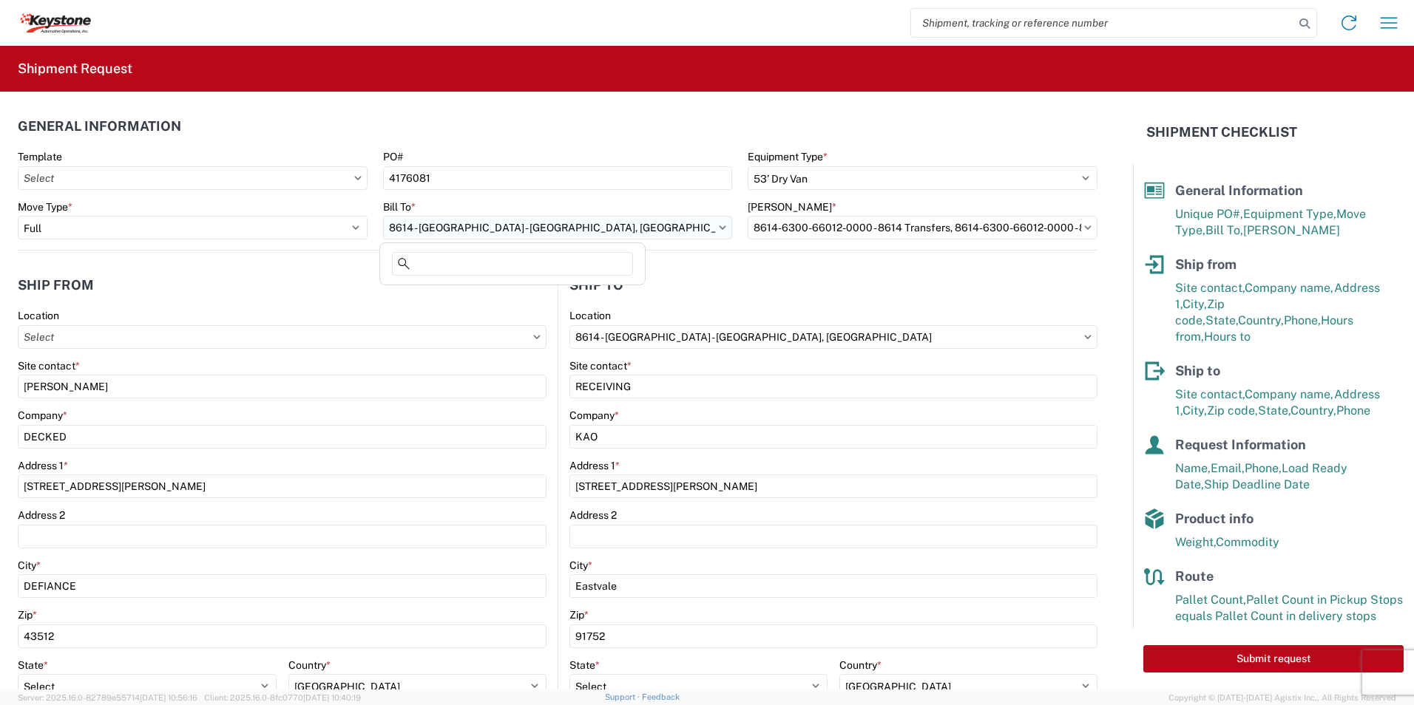
click at [551, 232] on input "8614 - [GEOGRAPHIC_DATA] - [GEOGRAPHIC_DATA], [GEOGRAPHIC_DATA]" at bounding box center [558, 228] width 350 height 24
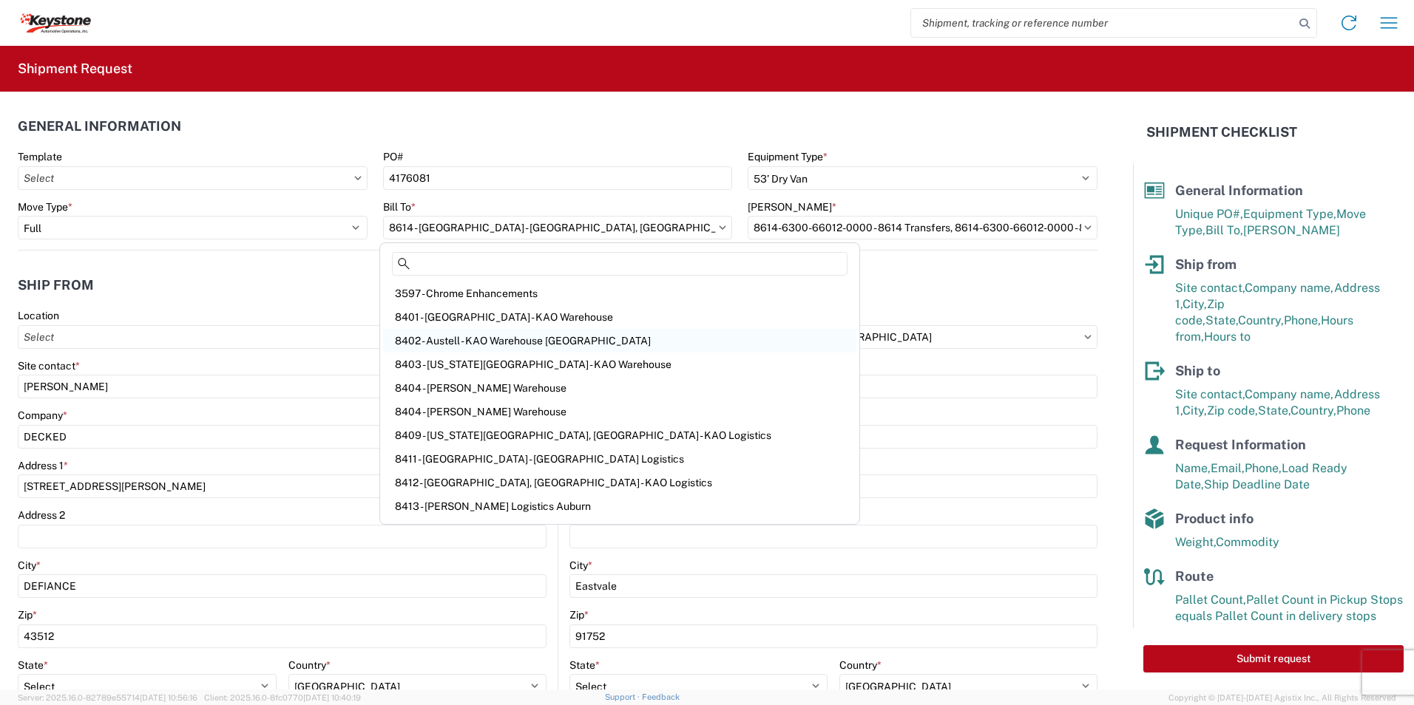
click at [530, 336] on div "8402 - Austell - KAO Warehouse [GEOGRAPHIC_DATA]" at bounding box center [619, 341] width 473 height 24
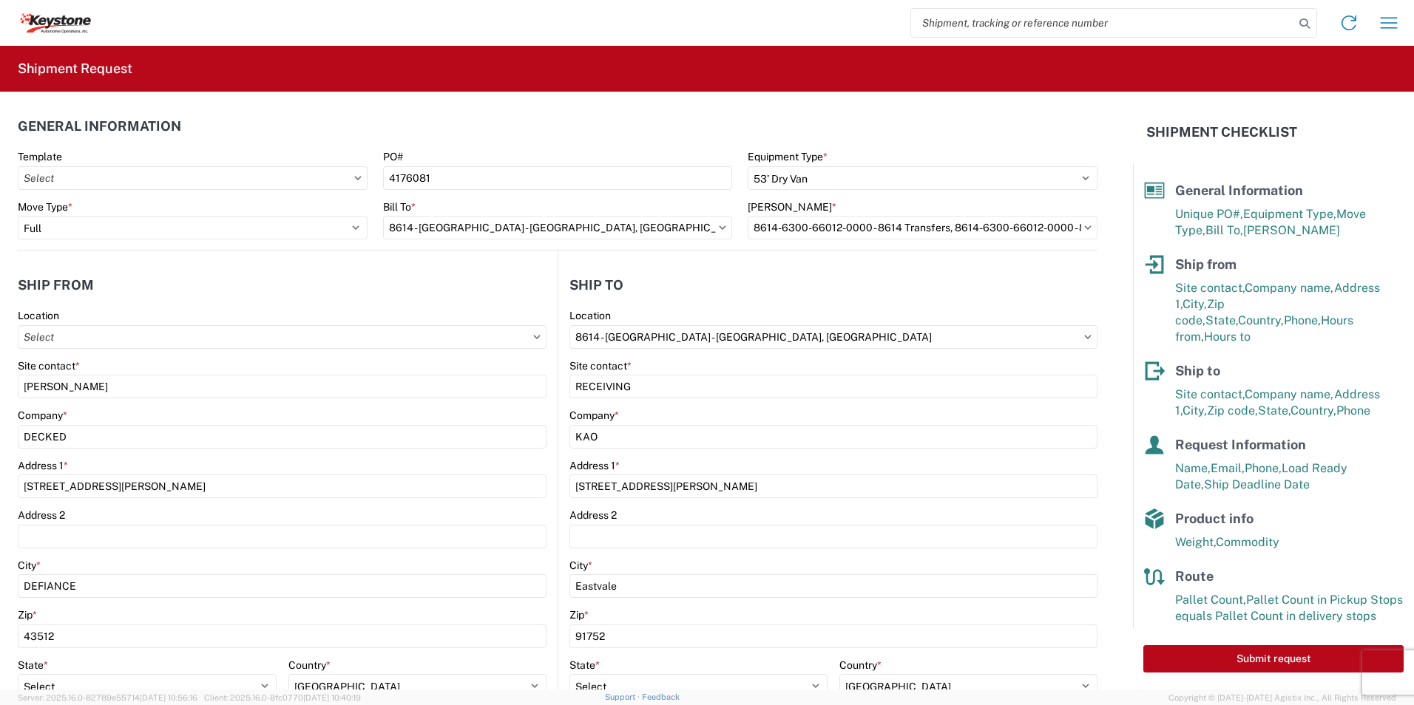
type input "8402 - Austell - KAO Warehouse [GEOGRAPHIC_DATA]"
click at [785, 226] on input "[PERSON_NAME] *" at bounding box center [923, 228] width 350 height 24
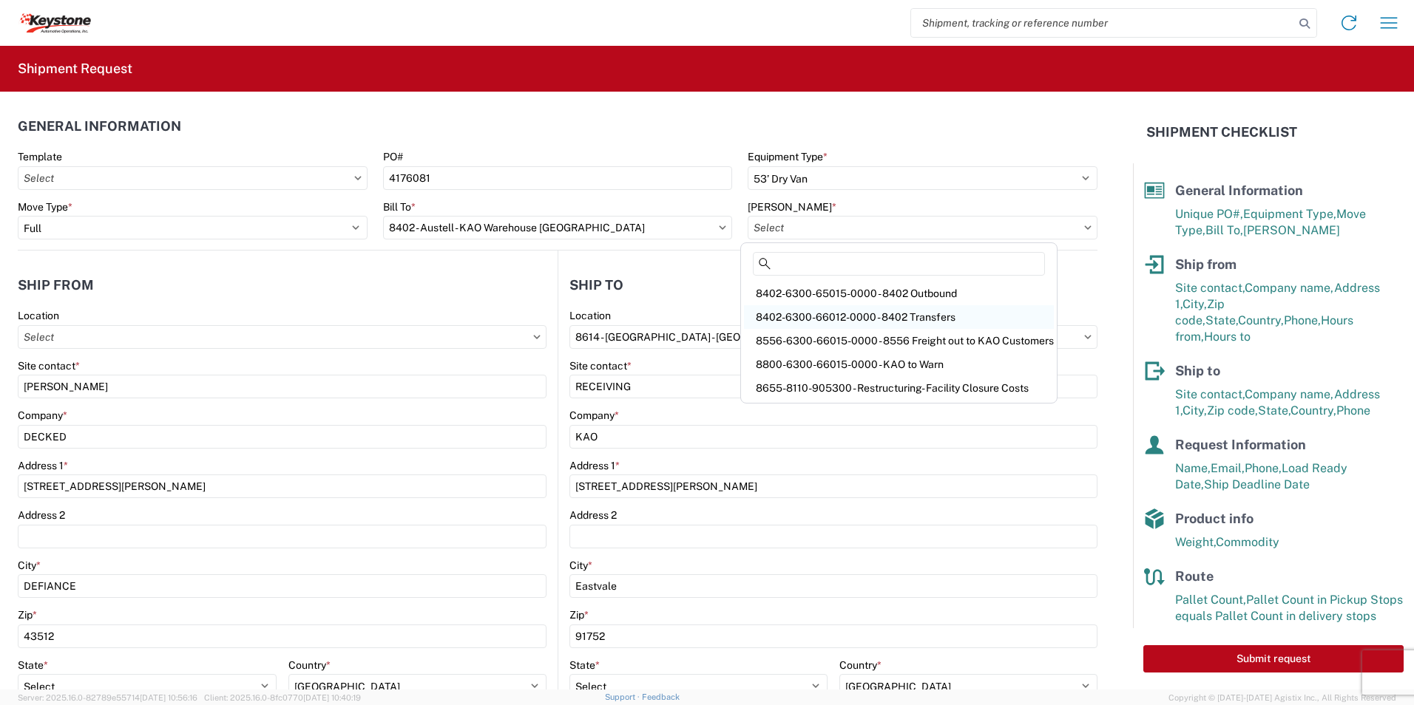
click at [822, 312] on div "8402-6300-66012-0000 - 8402 Transfers" at bounding box center [899, 317] width 310 height 24
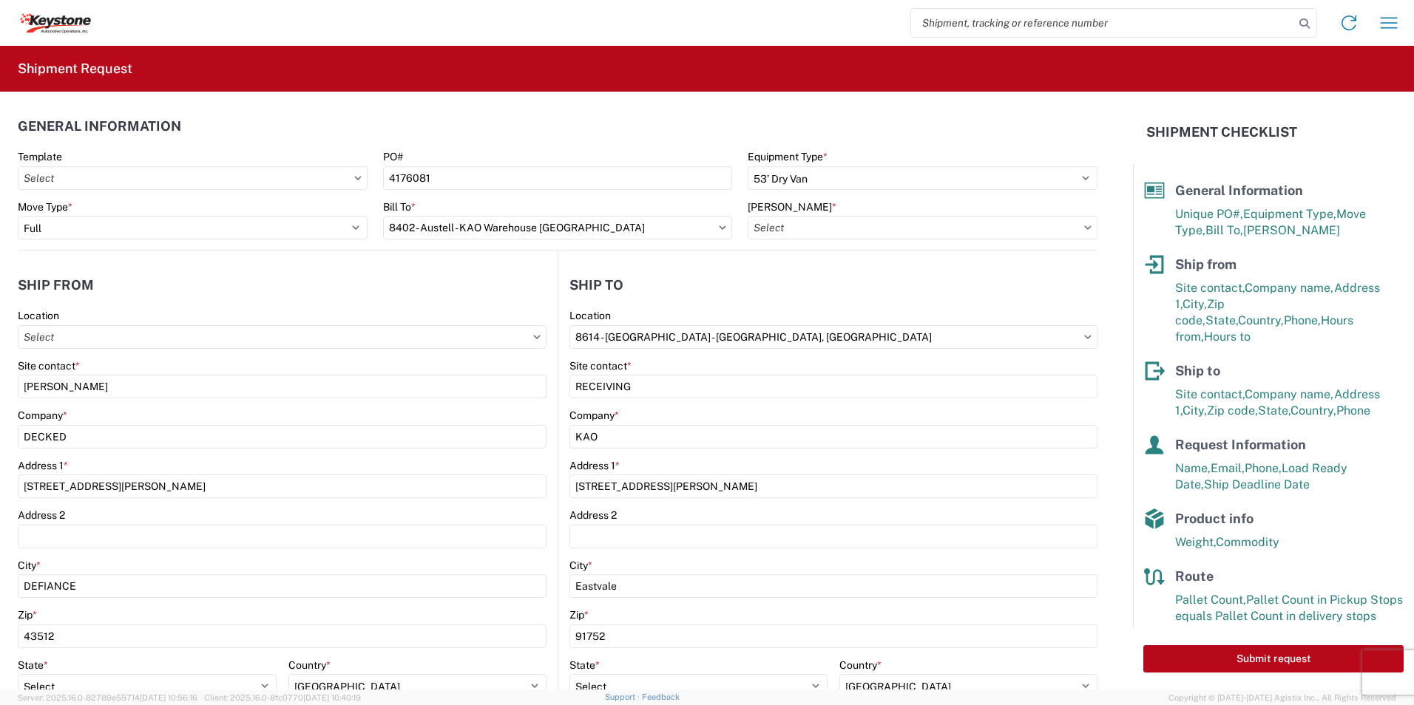
type input "8402-6300-66012-0000 - 8402 Transfers, 8402-6300-66012-0000 - 8402 Transfers"
click at [546, 336] on input "8614 - [GEOGRAPHIC_DATA] - [GEOGRAPHIC_DATA], [GEOGRAPHIC_DATA]" at bounding box center [282, 337] width 529 height 24
type input "8402"
click at [716, 402] on div "8402 - Austell - KAO Warehouse [GEOGRAPHIC_DATA]" at bounding box center [702, 403] width 268 height 24
type input "8402 - Austell - KAO Warehouse [GEOGRAPHIC_DATA]"
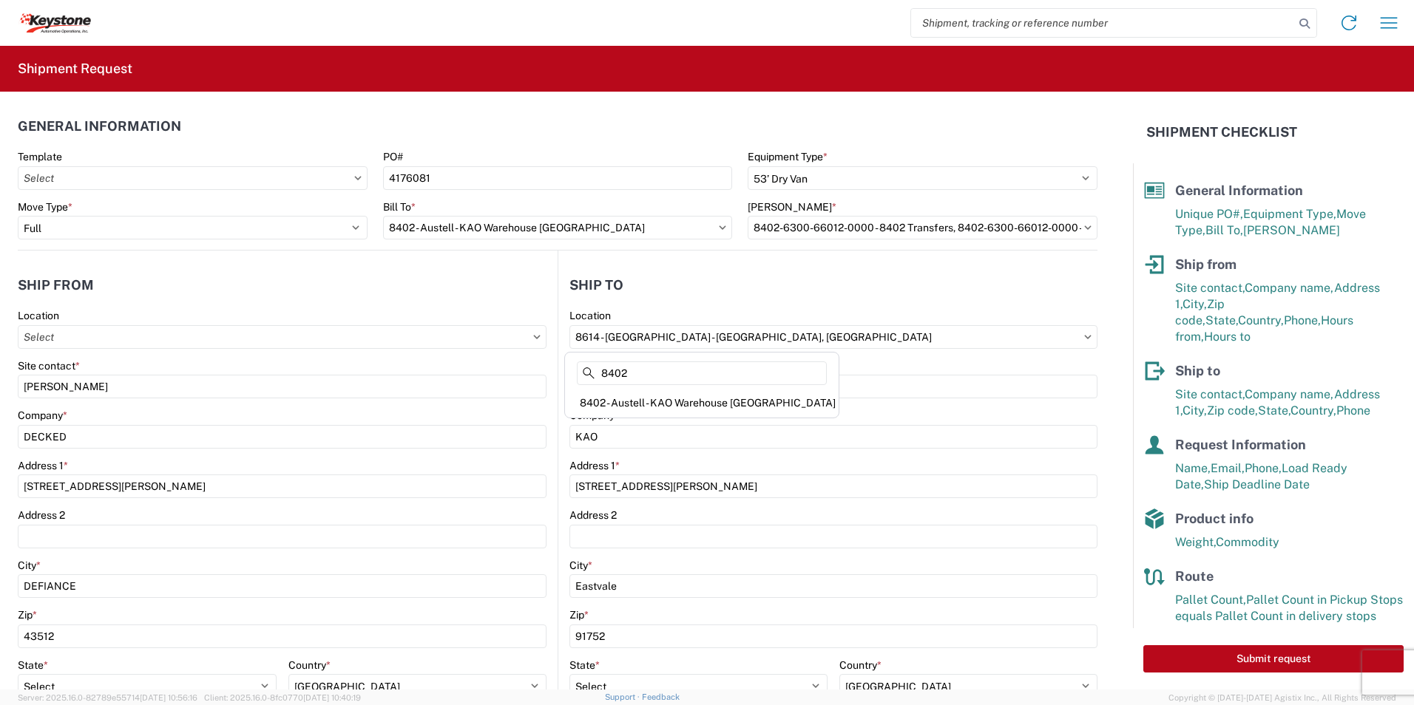
type input "[STREET_ADDRESS][PERSON_NAME]"
type input "Austell"
type input "30168"
select select "US"
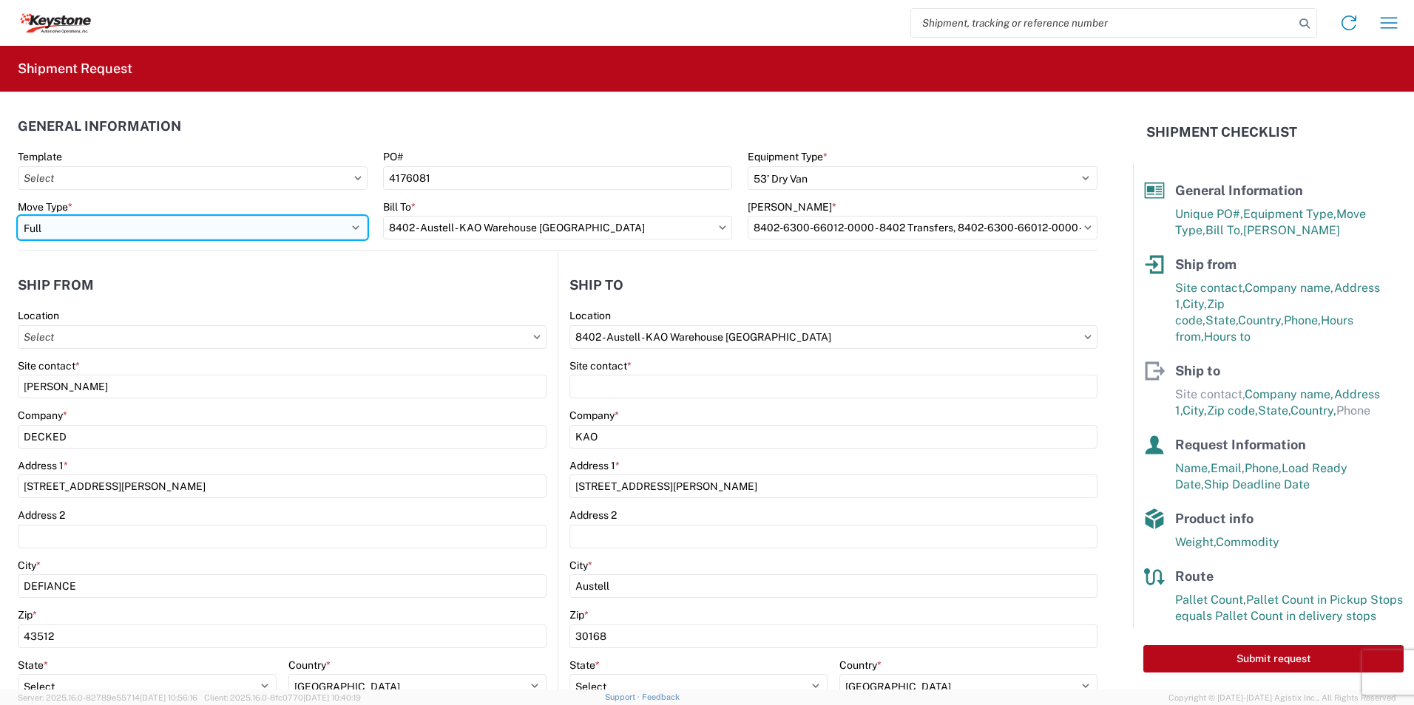
click at [84, 226] on select "Select Full Partial TL" at bounding box center [193, 228] width 350 height 24
select select "PARTIAL_TL"
click at [18, 216] on select "Select Full Partial TL" at bounding box center [193, 228] width 350 height 24
type input "48"
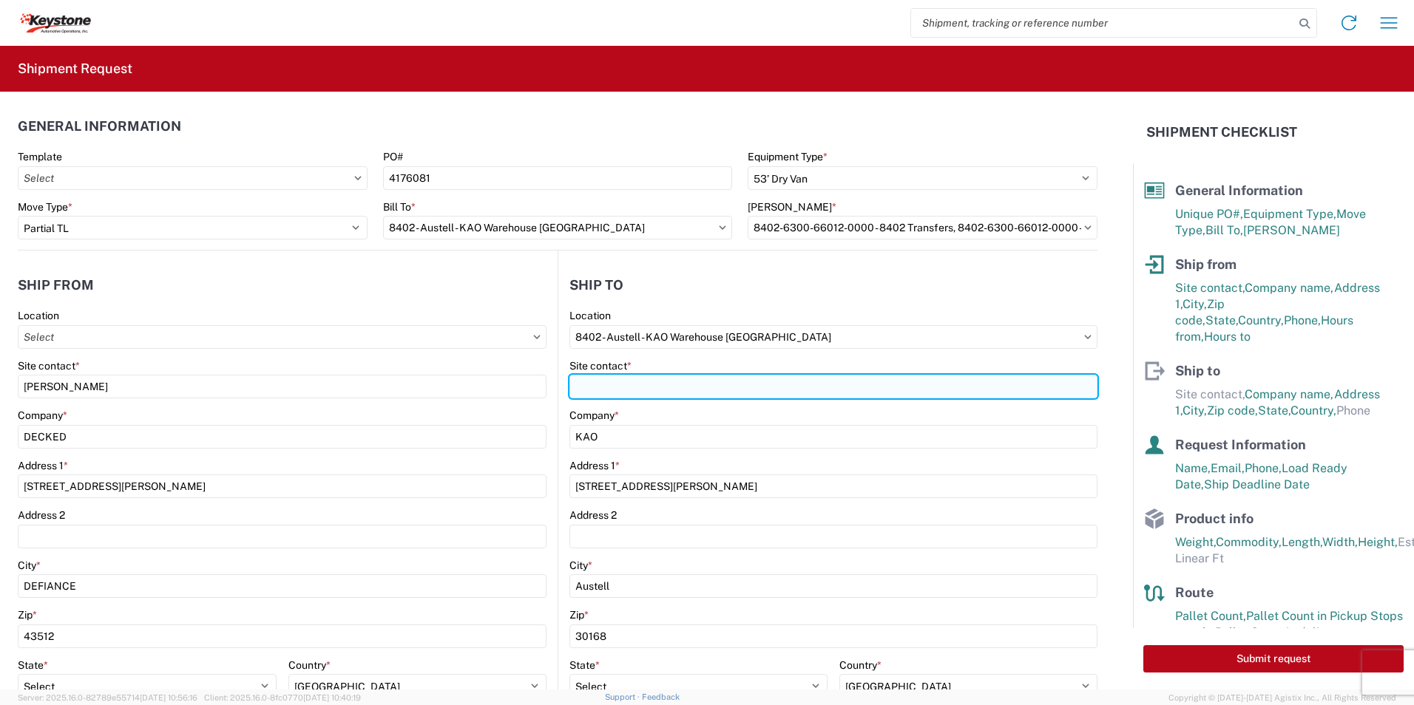
click at [616, 396] on input "Site contact *" at bounding box center [833, 387] width 528 height 24
type input "r"
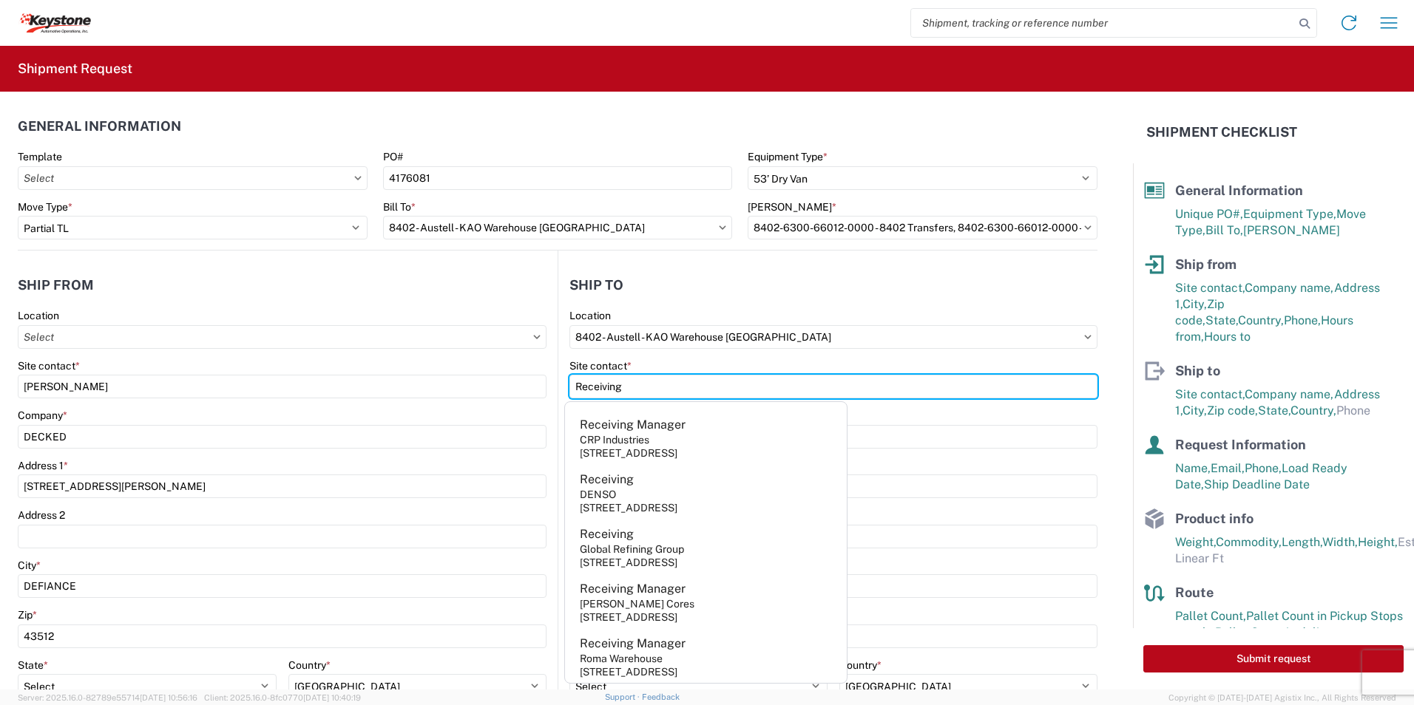
type input "Receiving"
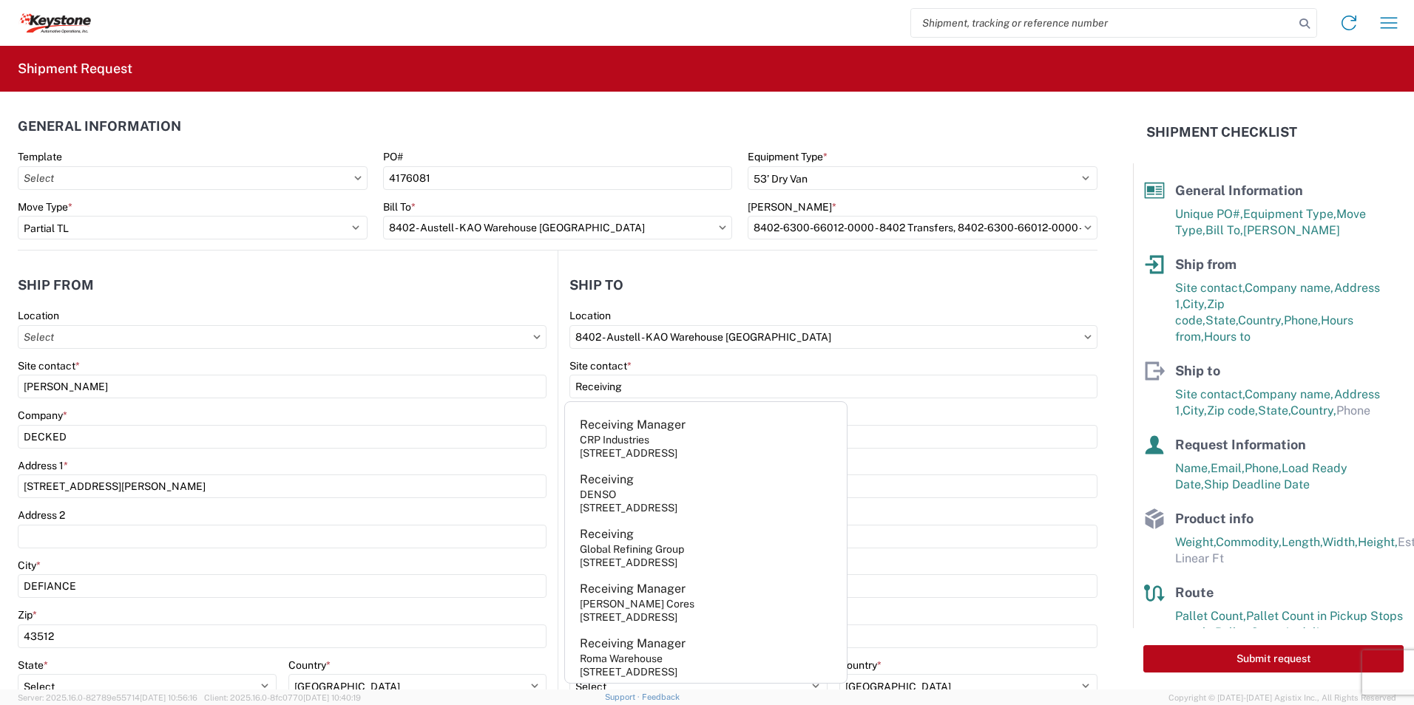
click at [752, 299] on header "Ship to" at bounding box center [827, 284] width 539 height 33
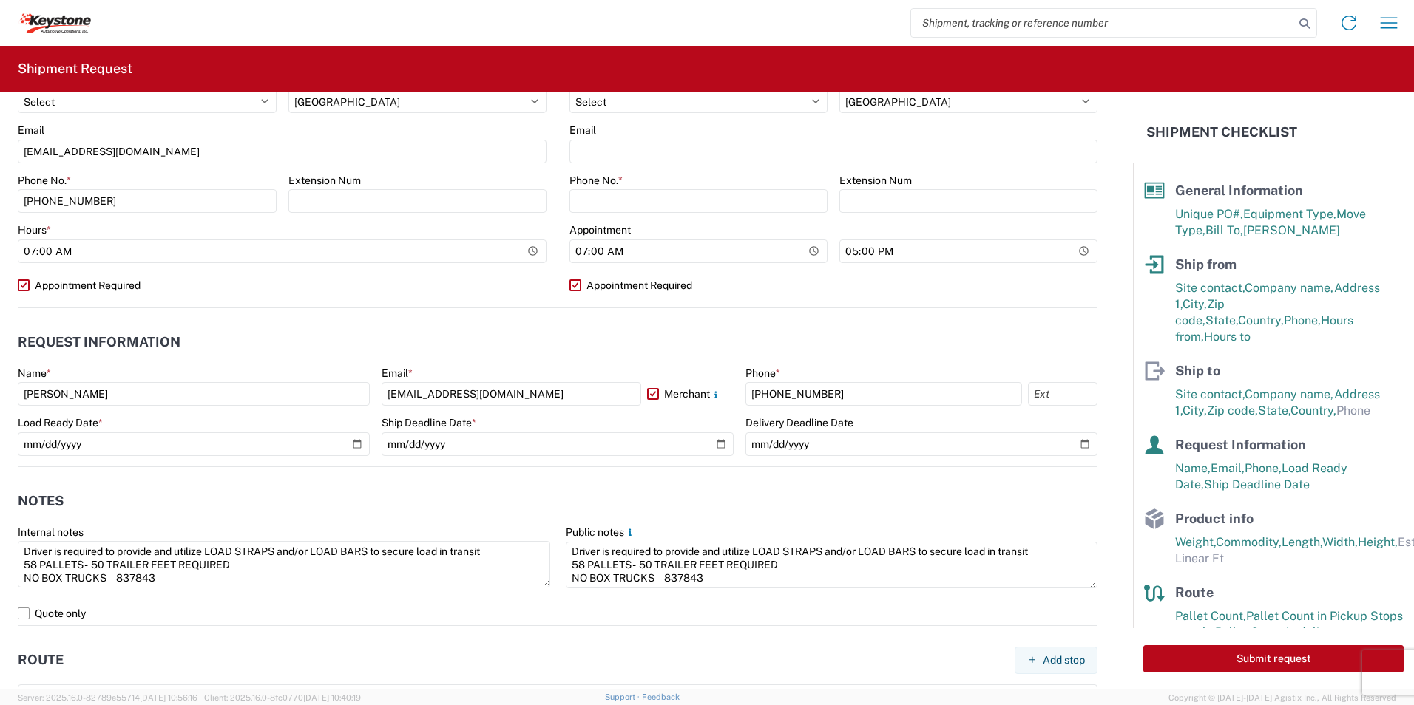
scroll to position [592, 0]
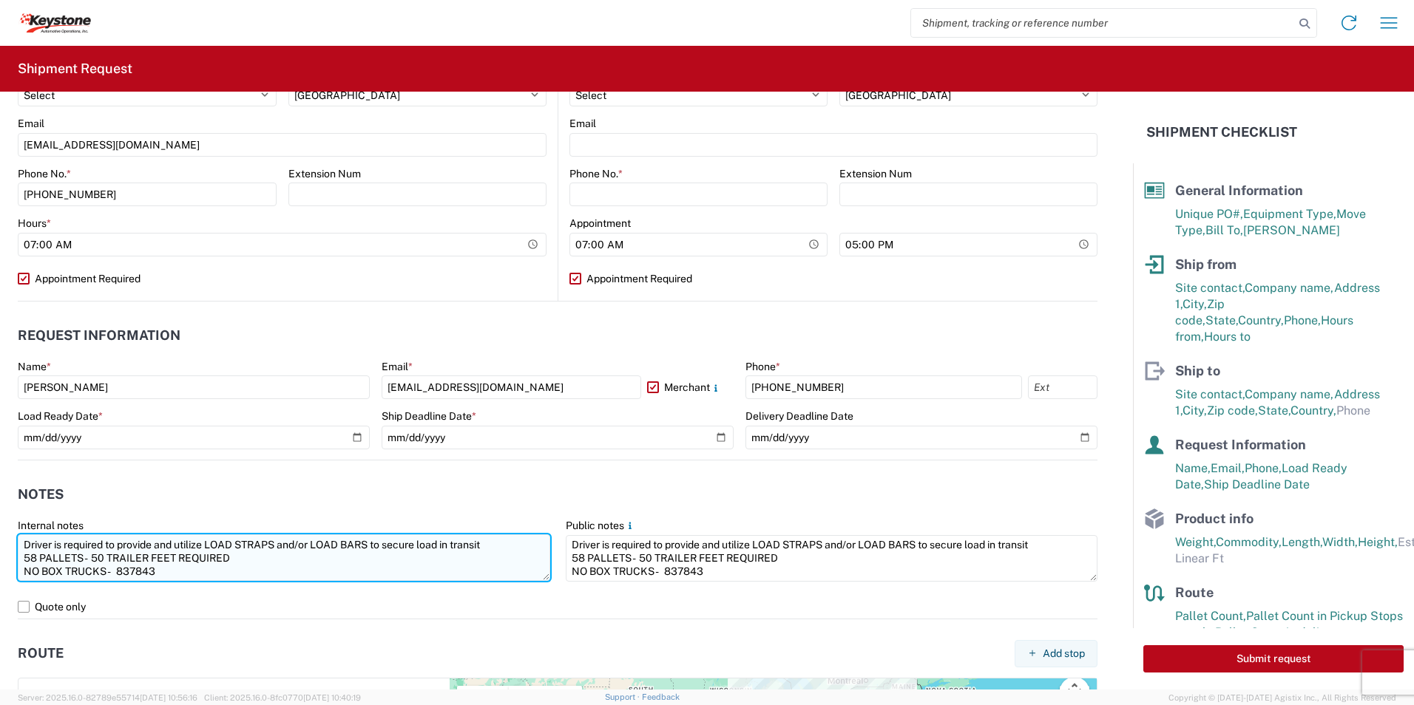
drag, startPoint x: 261, startPoint y: 559, endPoint x: 21, endPoint y: 560, distance: 240.3
click at [21, 560] on textarea "Driver is required to provide and utilize LOAD STRAPS and/or LOAD BARS to secur…" at bounding box center [284, 558] width 532 height 47
click at [156, 554] on textarea "Driver is required to provide and utilize LOAD STRAPS and/or LOAD BARS to secur…" at bounding box center [284, 558] width 532 height 47
drag, startPoint x: 174, startPoint y: 558, endPoint x: 10, endPoint y: 547, distance: 163.8
click at [10, 547] on agx-form-control-wrapper-v2 "Internal notes Driver is required to provide and utilize LOAD STRAPS and/or LOA…" at bounding box center [284, 557] width 548 height 76
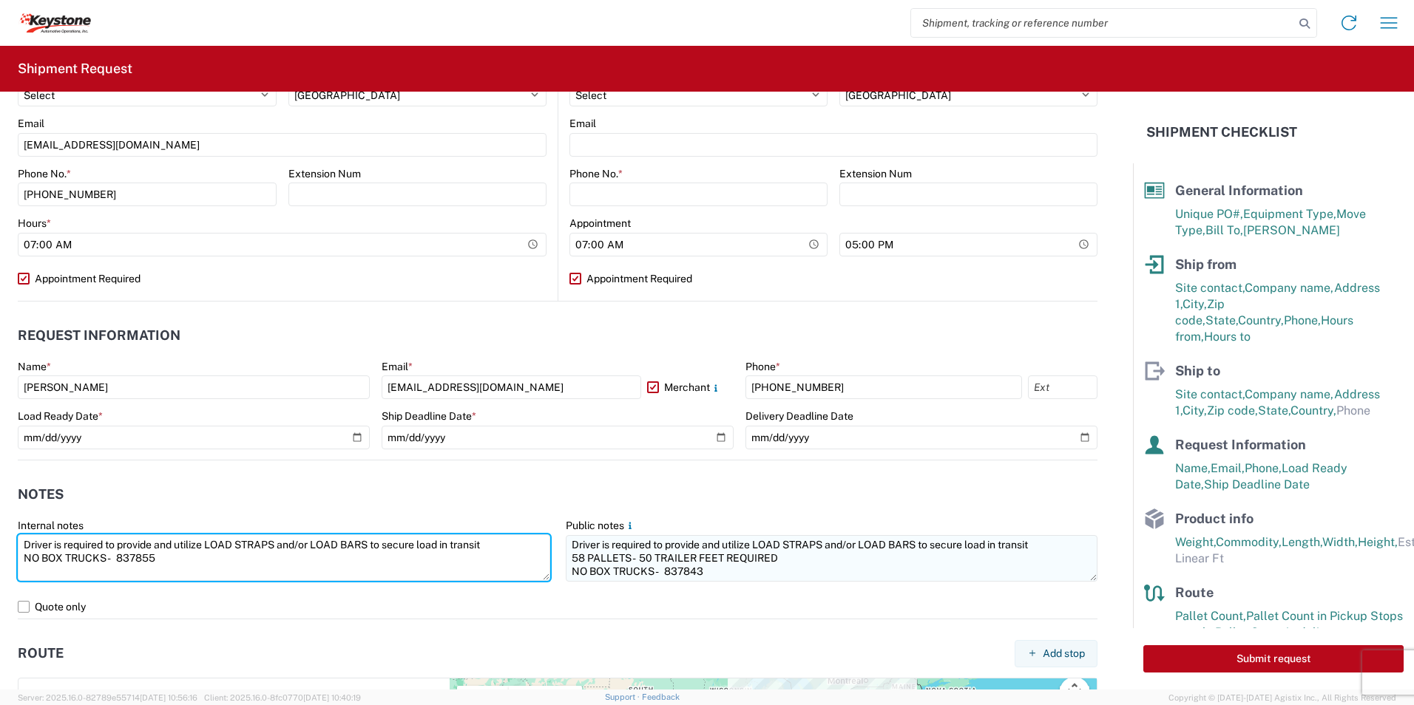
type textarea "Driver is required to provide and utilize LOAD STRAPS and/or LOAD BARS to secur…"
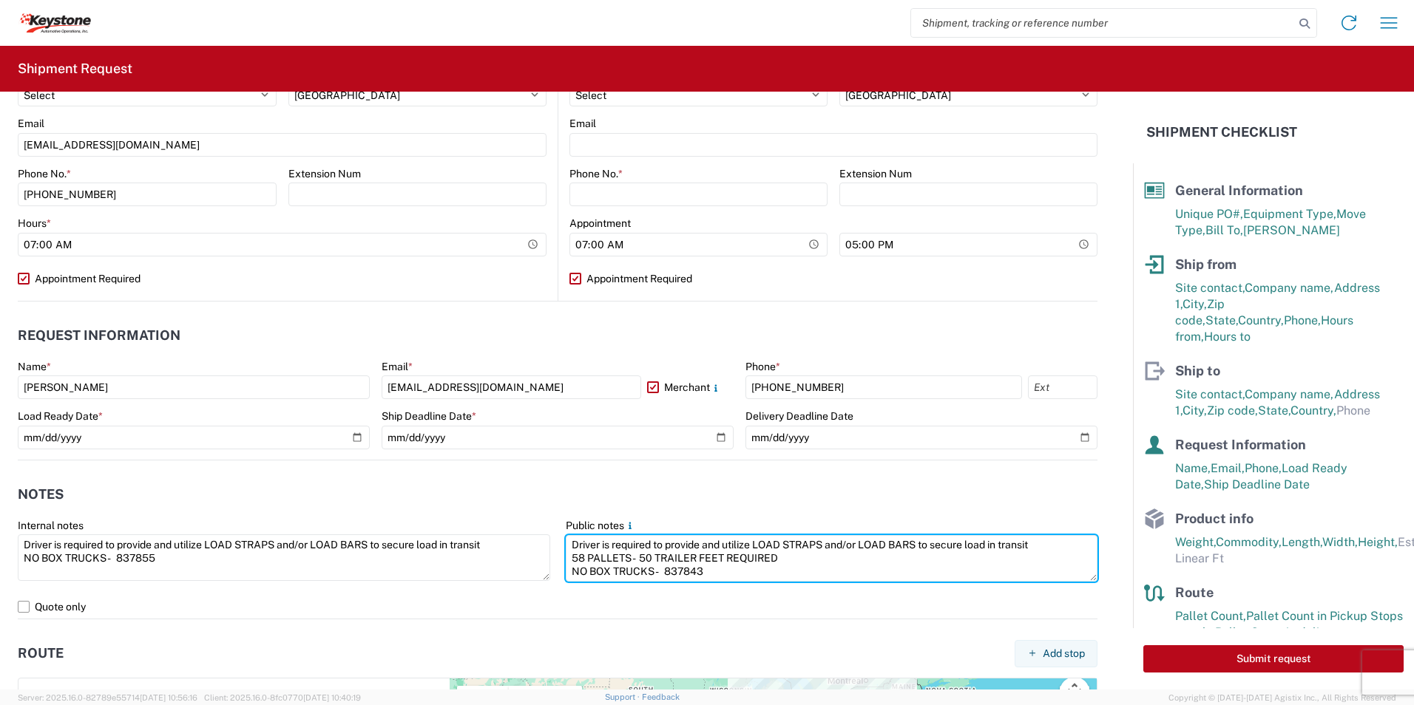
drag, startPoint x: 714, startPoint y: 574, endPoint x: 558, endPoint y: 545, distance: 159.4
click at [558, 545] on agx-form-control-wrapper-v2 "Public notes Driver is required to provide and utilize LOAD STRAPS and/or LOAD …" at bounding box center [832, 557] width 548 height 76
paste textarea "NO BOX TRUCKS - 837855"
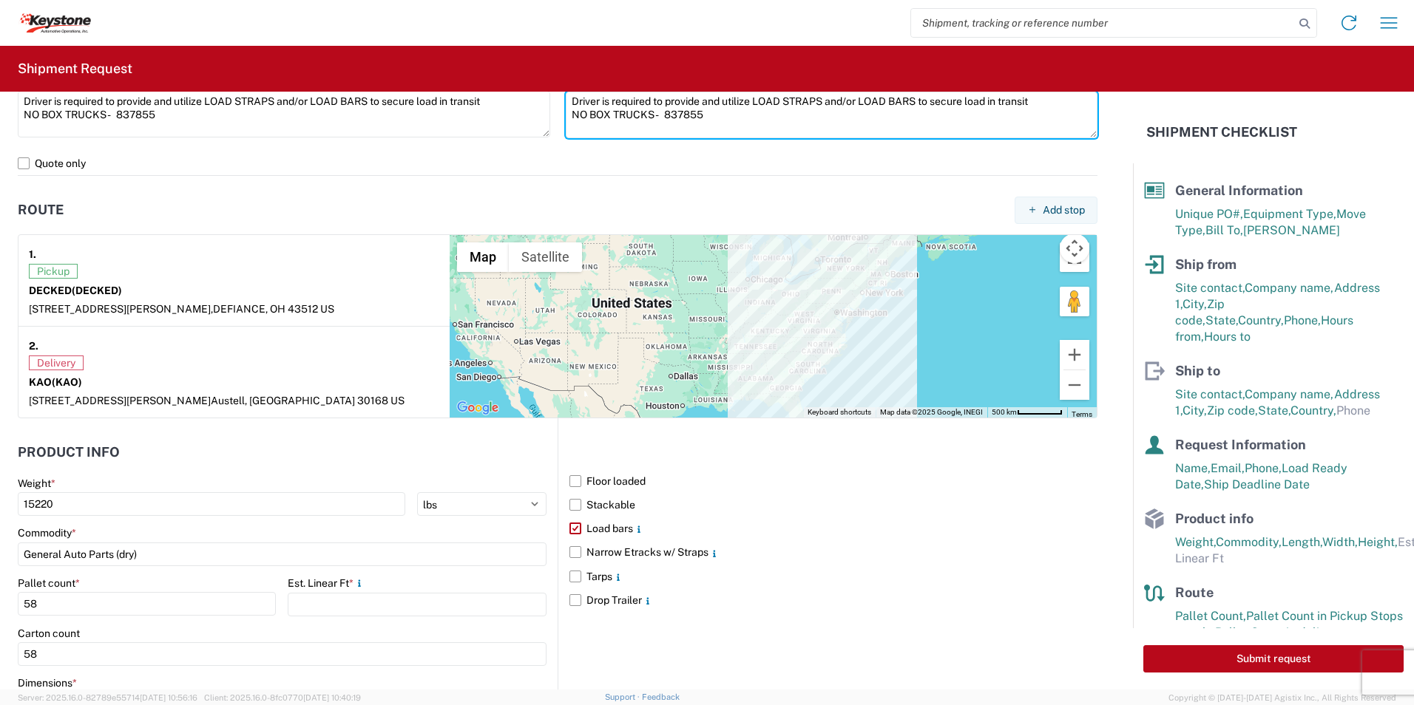
type textarea "Driver is required to provide and utilize LOAD STRAPS and/or LOAD BARS to secur…"
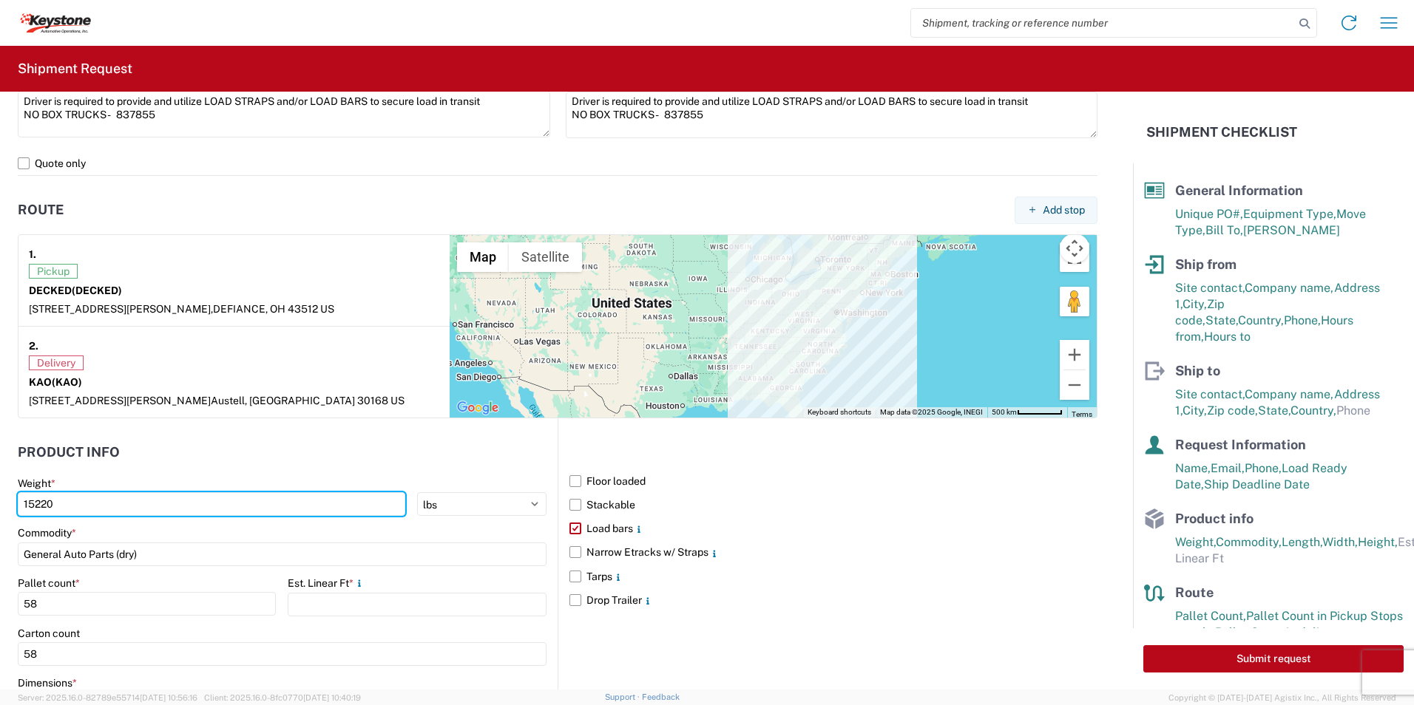
click at [0, 506] on html "Home Shipment request Shipment tracking Shipment Request General Information Te…" at bounding box center [707, 352] width 1414 height 705
type input "7210"
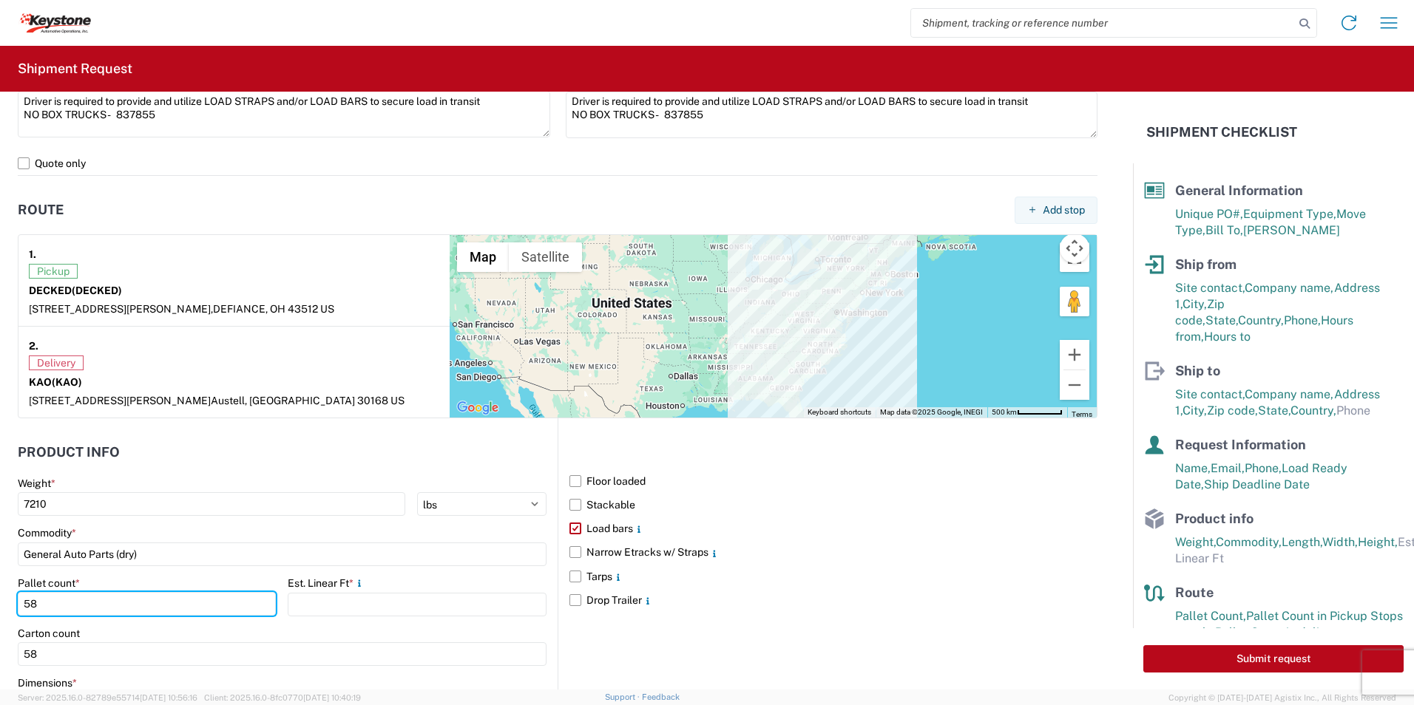
drag, startPoint x: 89, startPoint y: 606, endPoint x: -3, endPoint y: 598, distance: 92.7
click at [0, 598] on html "Home Shipment request Shipment tracking Shipment Request General Information Te…" at bounding box center [707, 352] width 1414 height 705
type input "26"
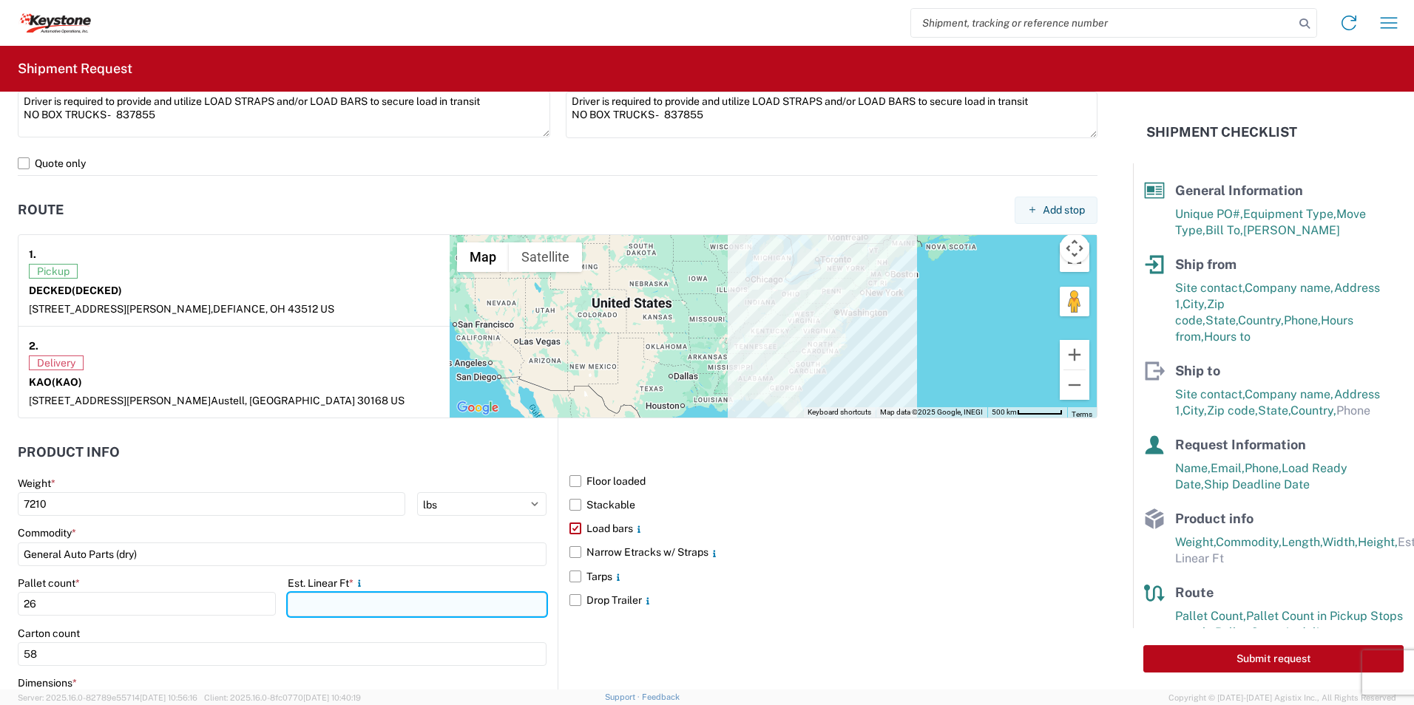
click at [351, 603] on input "number" at bounding box center [417, 605] width 258 height 24
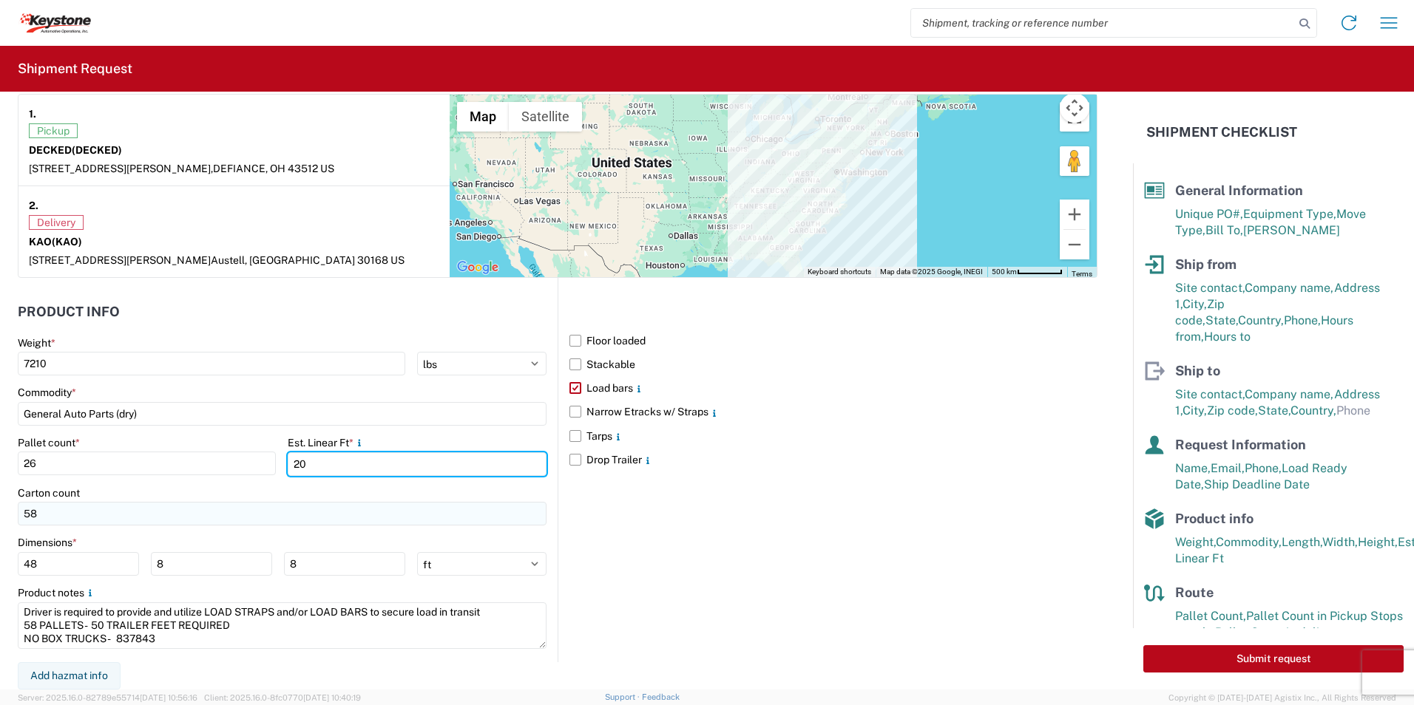
type input "20"
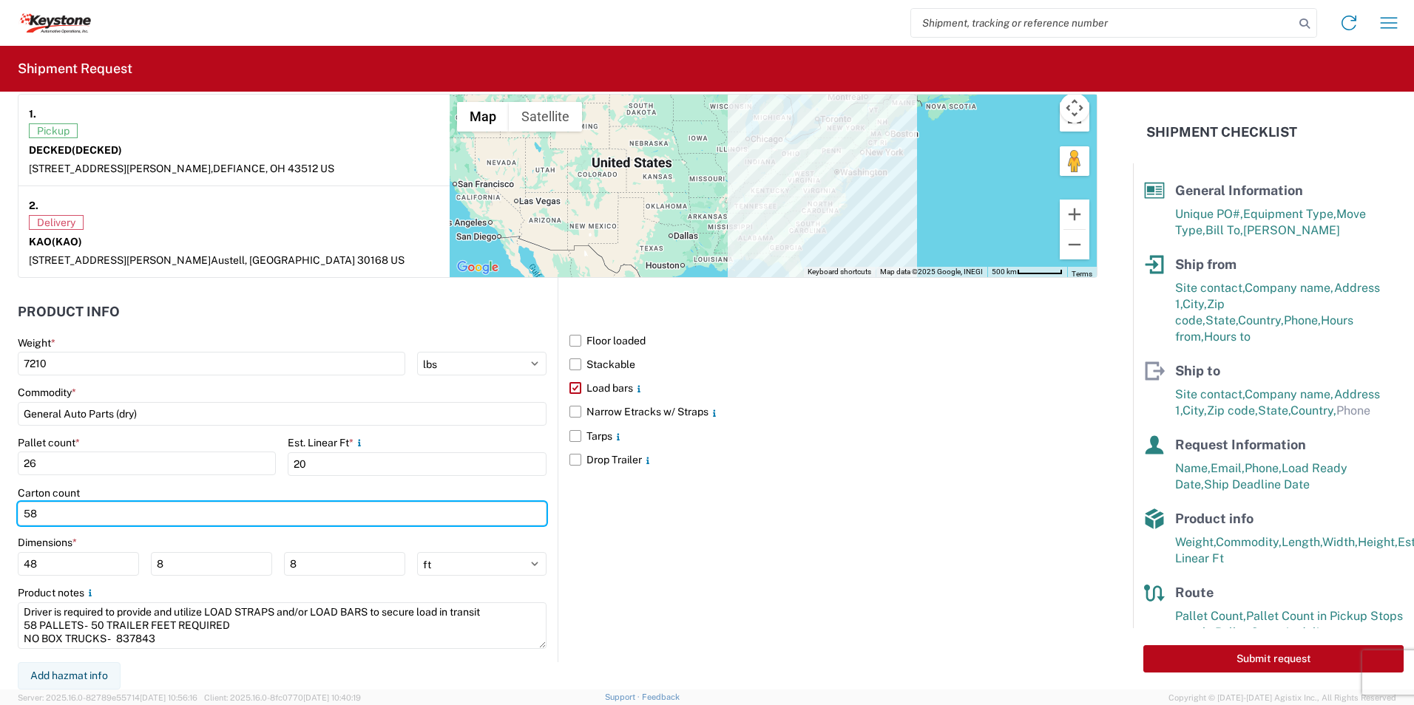
drag, startPoint x: 66, startPoint y: 507, endPoint x: -1, endPoint y: 512, distance: 67.4
click at [0, 512] on html "Home Shipment request Shipment tracking Shipment Request General Information Te…" at bounding box center [707, 352] width 1414 height 705
type input "27"
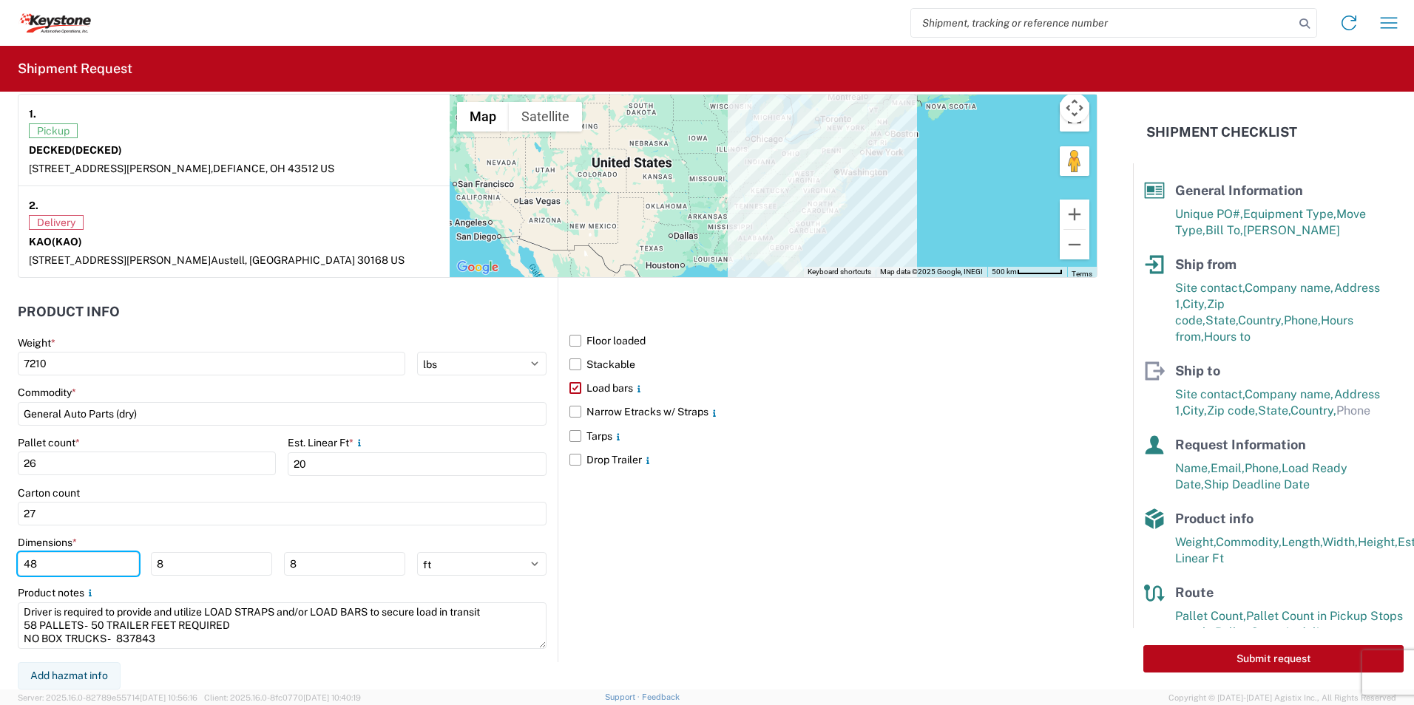
drag, startPoint x: 55, startPoint y: 563, endPoint x: -3, endPoint y: 563, distance: 57.7
click at [0, 563] on html "Home Shipment request Shipment tracking Shipment Request General Information Te…" at bounding box center [707, 352] width 1414 height 705
type input "20"
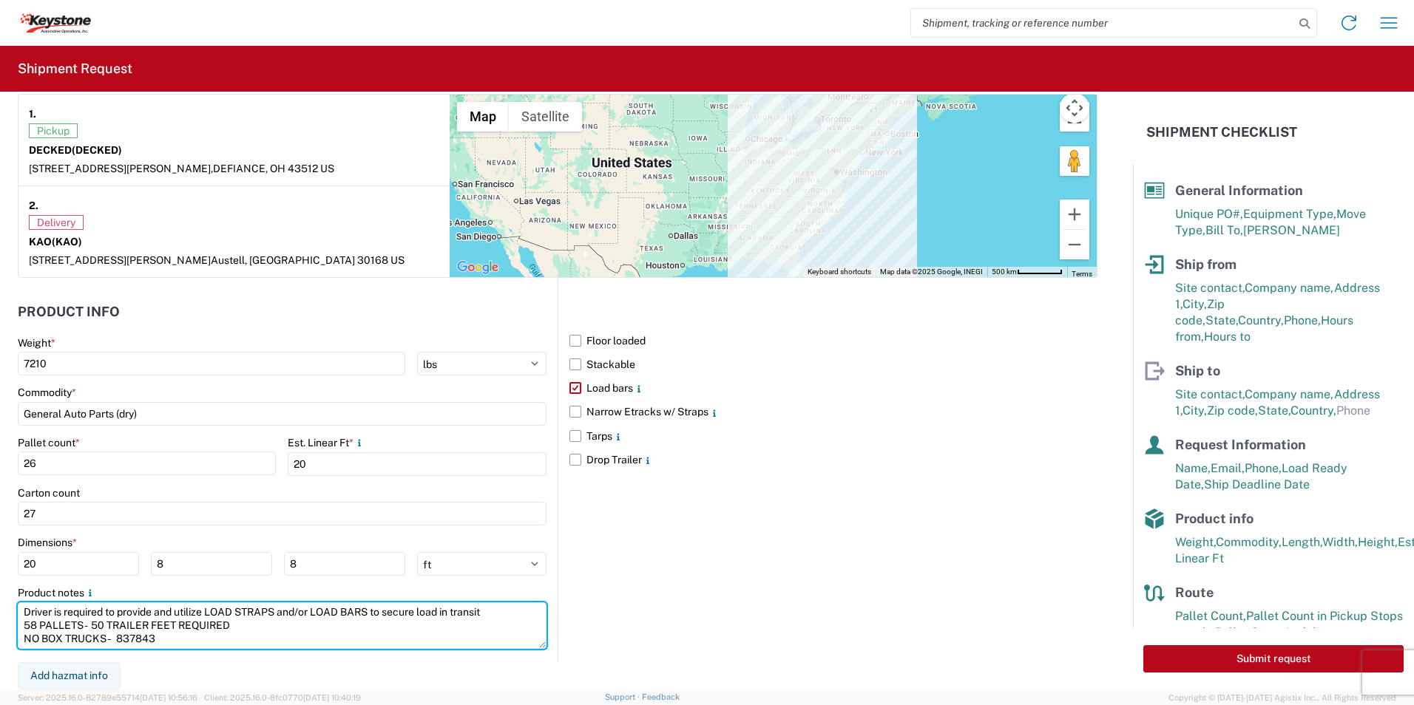
drag, startPoint x: 169, startPoint y: 639, endPoint x: -1, endPoint y: 602, distance: 173.3
click at [0, 602] on html "Home Shipment request Shipment tracking Shipment Request General Information Te…" at bounding box center [707, 352] width 1414 height 705
paste textarea "Driver is required to provide and utilize LOAD STRAPS and/or LOAD BARS to secur…"
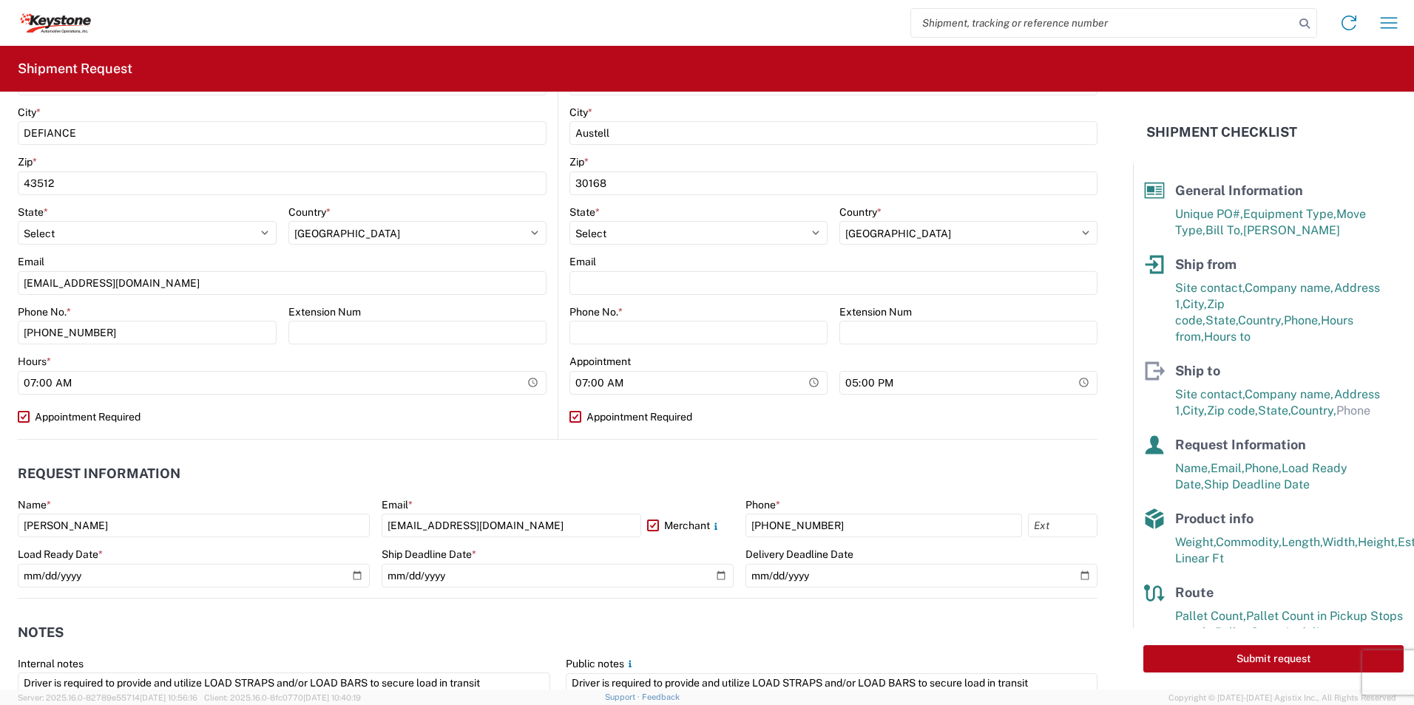
scroll to position [214, 0]
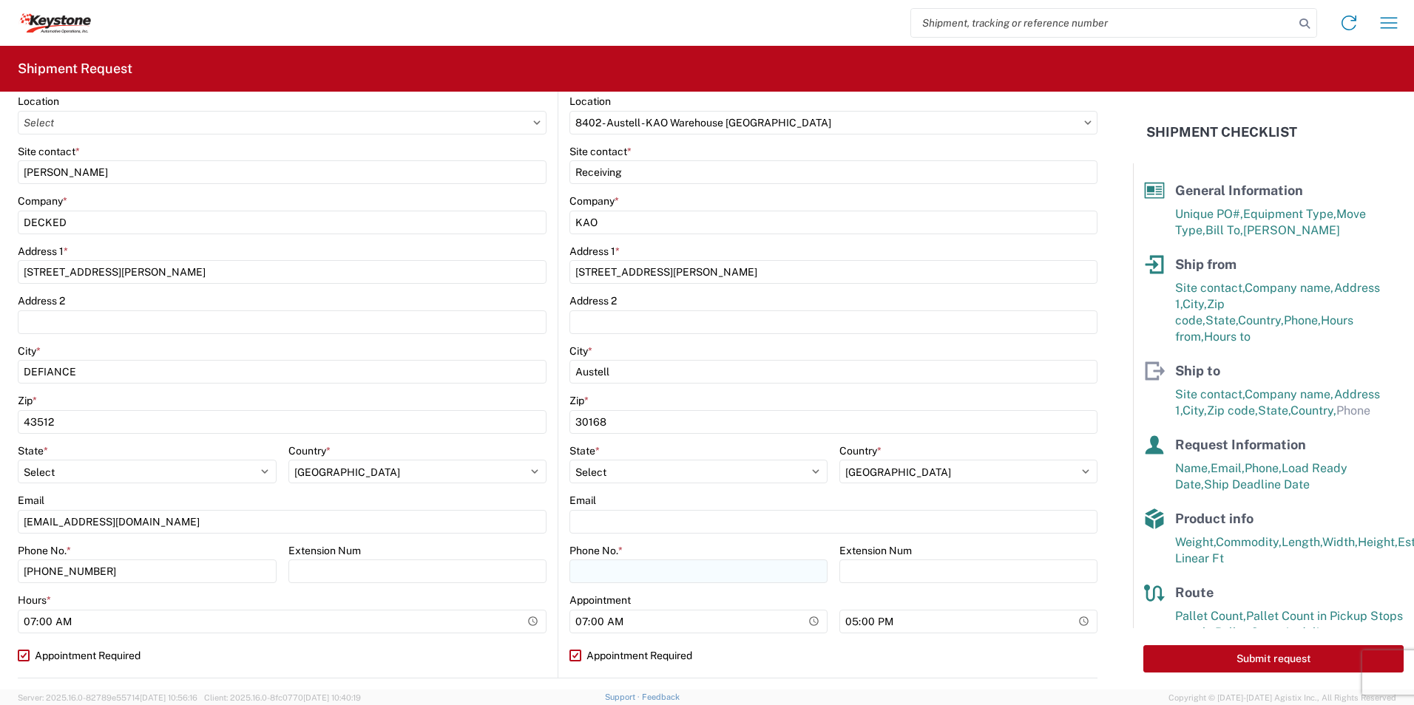
type textarea "Driver is required to provide and utilize LOAD STRAPS and/or LOAD BARS to secur…"
click at [623, 566] on input "Phone No. *" at bounding box center [698, 572] width 258 height 24
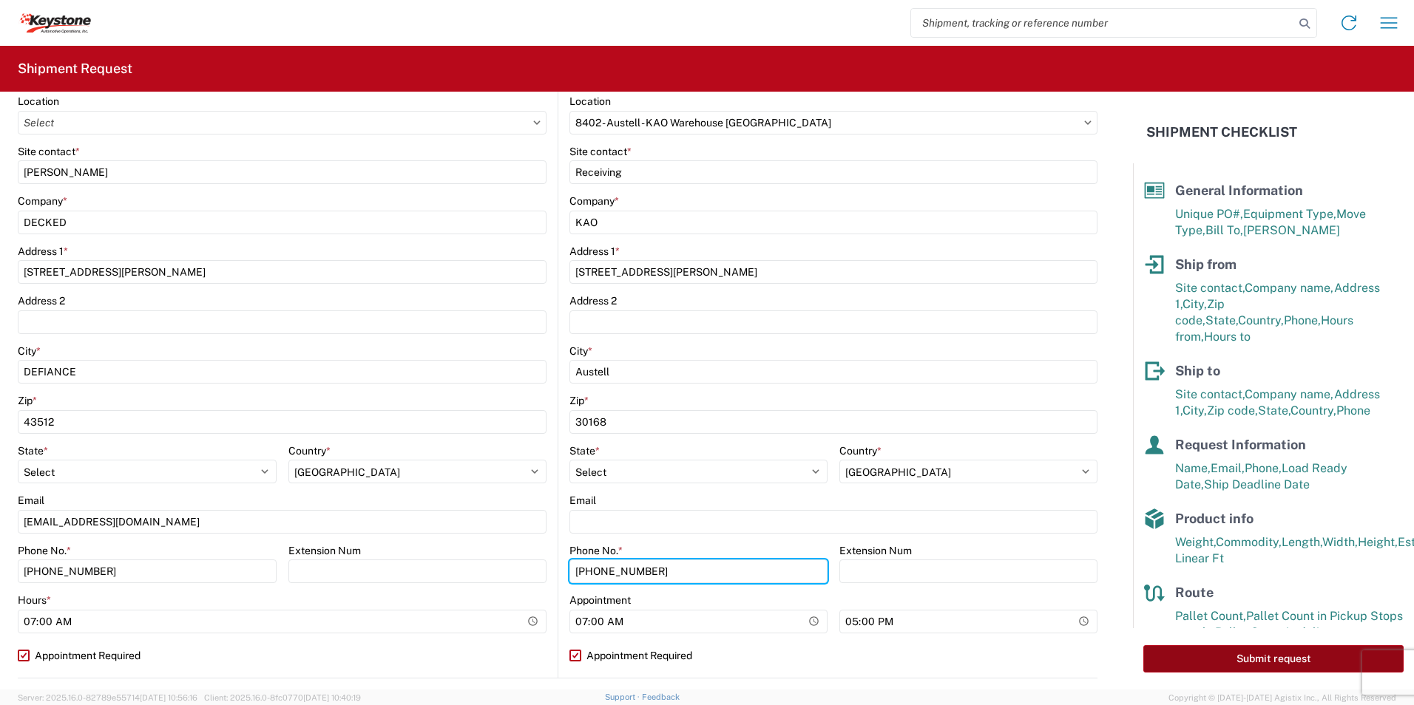
type input "[PHONE_NUMBER]"
click at [1285, 662] on button "Submit request" at bounding box center [1273, 659] width 260 height 27
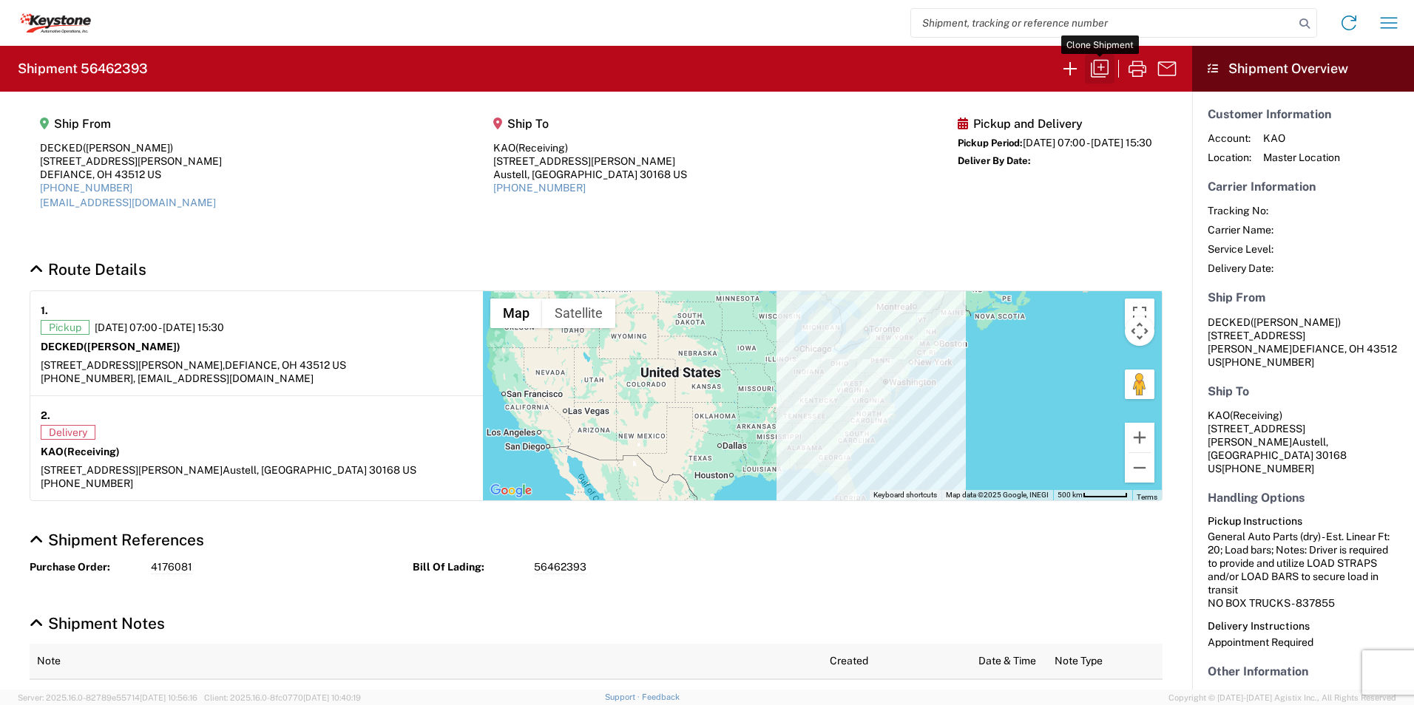
click at [1099, 65] on icon "button" at bounding box center [1100, 69] width 24 height 24
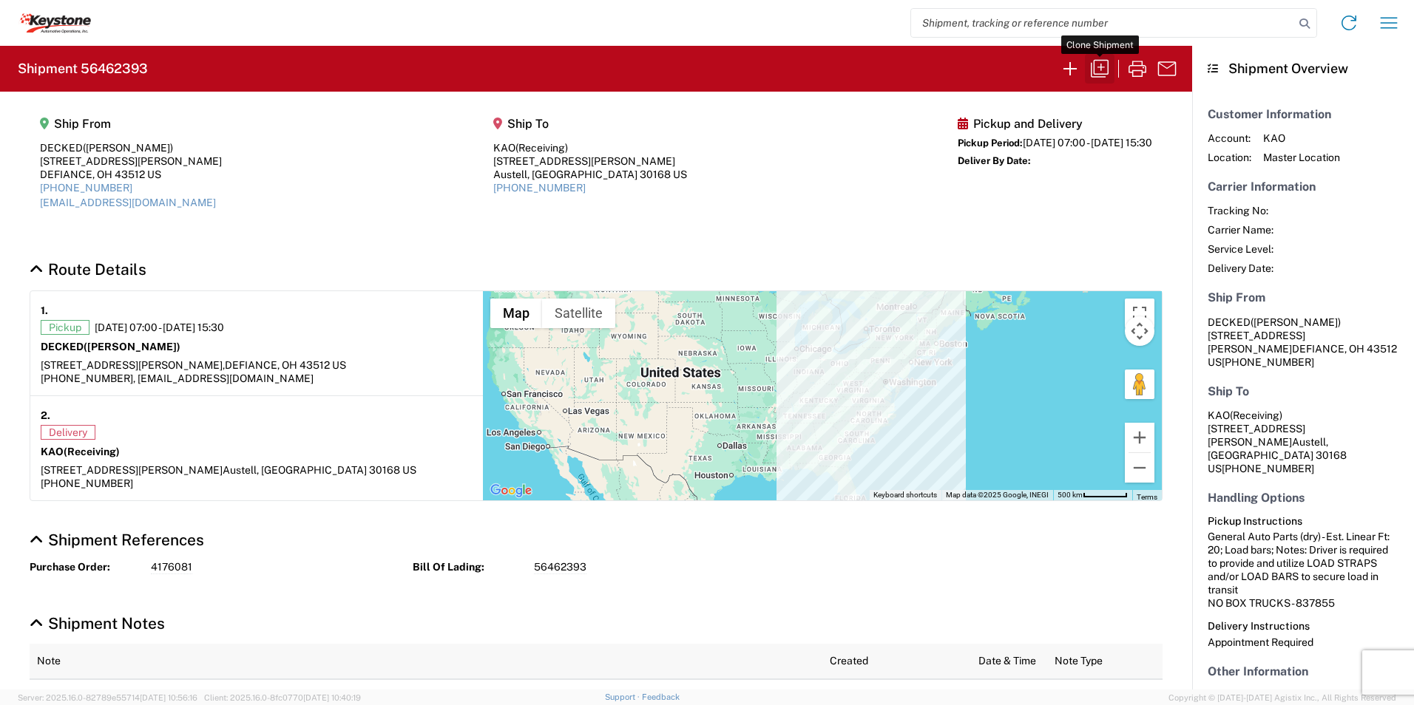
select select "FULL"
select select "US"
select select "LBS"
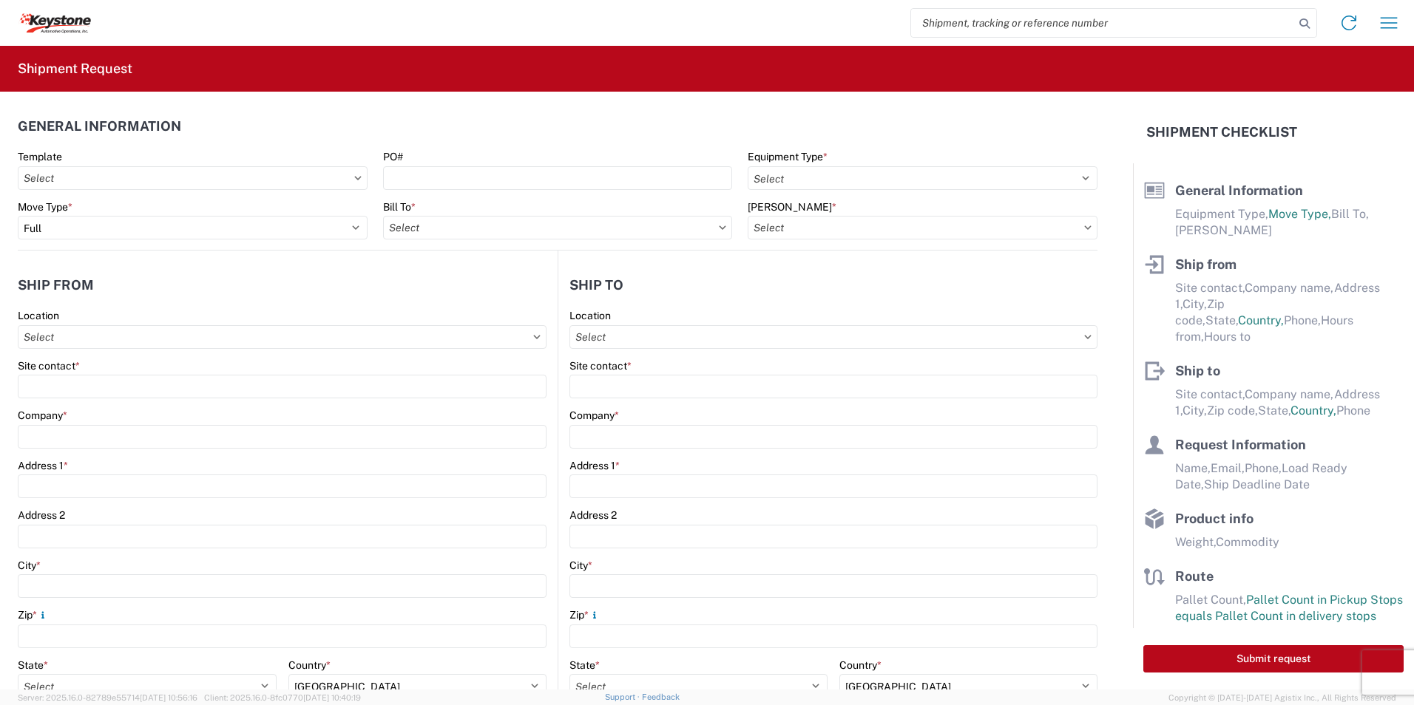
select select "STDV"
select select "PARTIAL_TL"
type input "[PERSON_NAME]"
type input "DECKED"
type input "[STREET_ADDRESS][PERSON_NAME]"
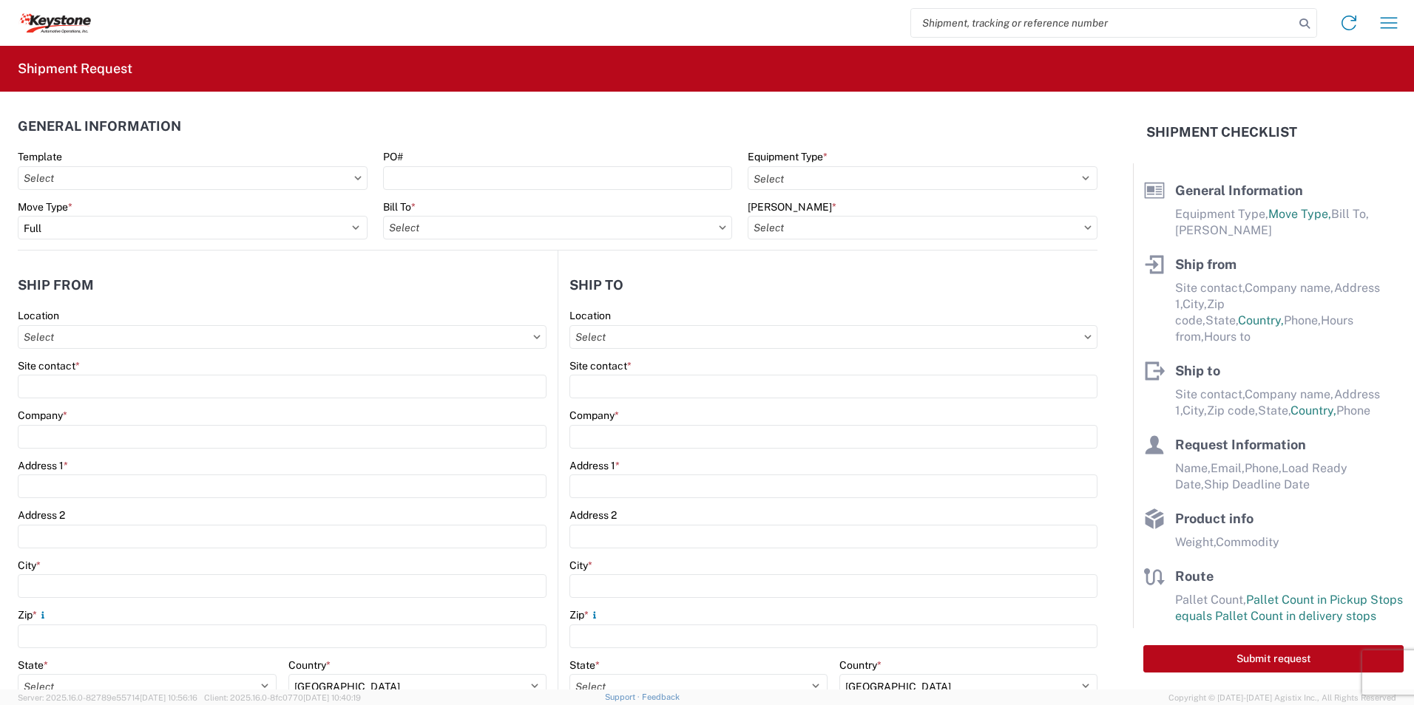
type input "DEFIANCE"
type input "43512"
type input "[EMAIL_ADDRESS][DOMAIN_NAME]"
type input "Receiving"
type input "KAO"
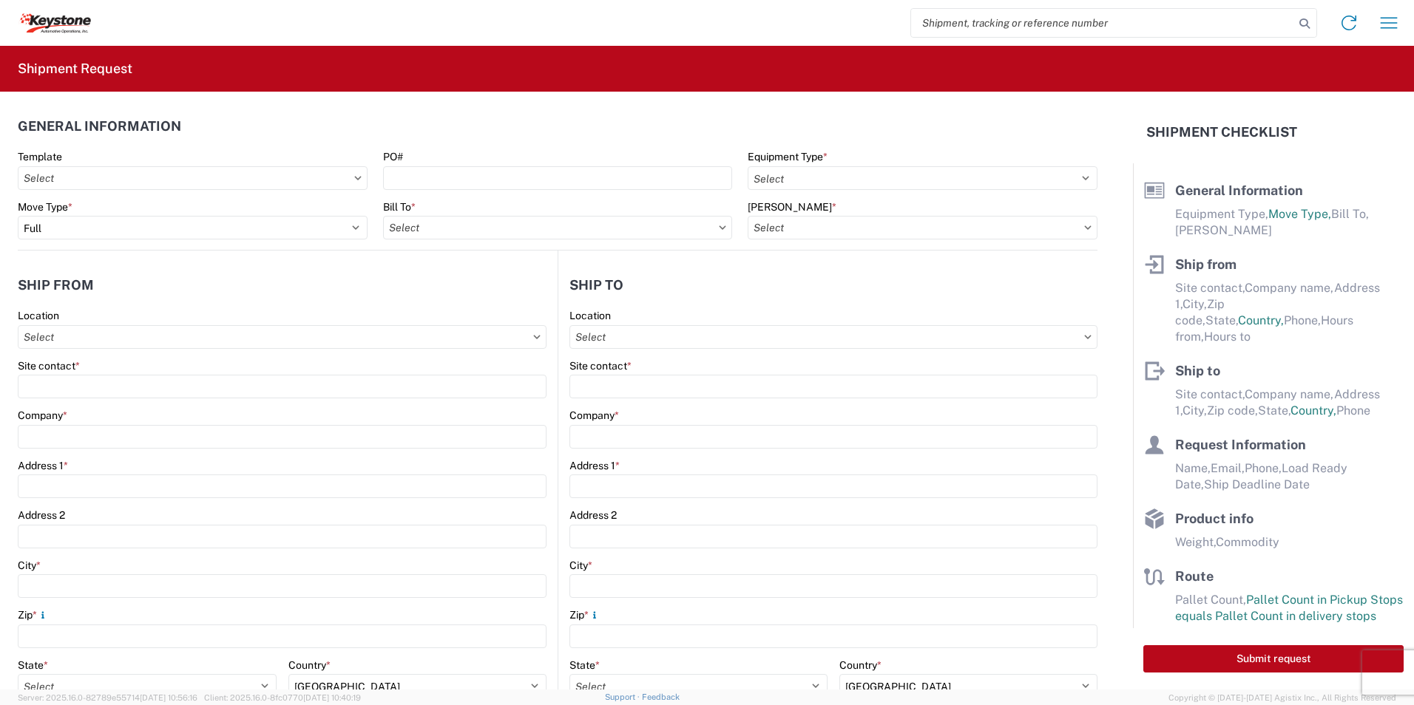
type input "[STREET_ADDRESS][PERSON_NAME]"
type input "Austell"
type input "30168"
type input "[PERSON_NAME]"
type input "[EMAIL_ADDRESS][DOMAIN_NAME]"
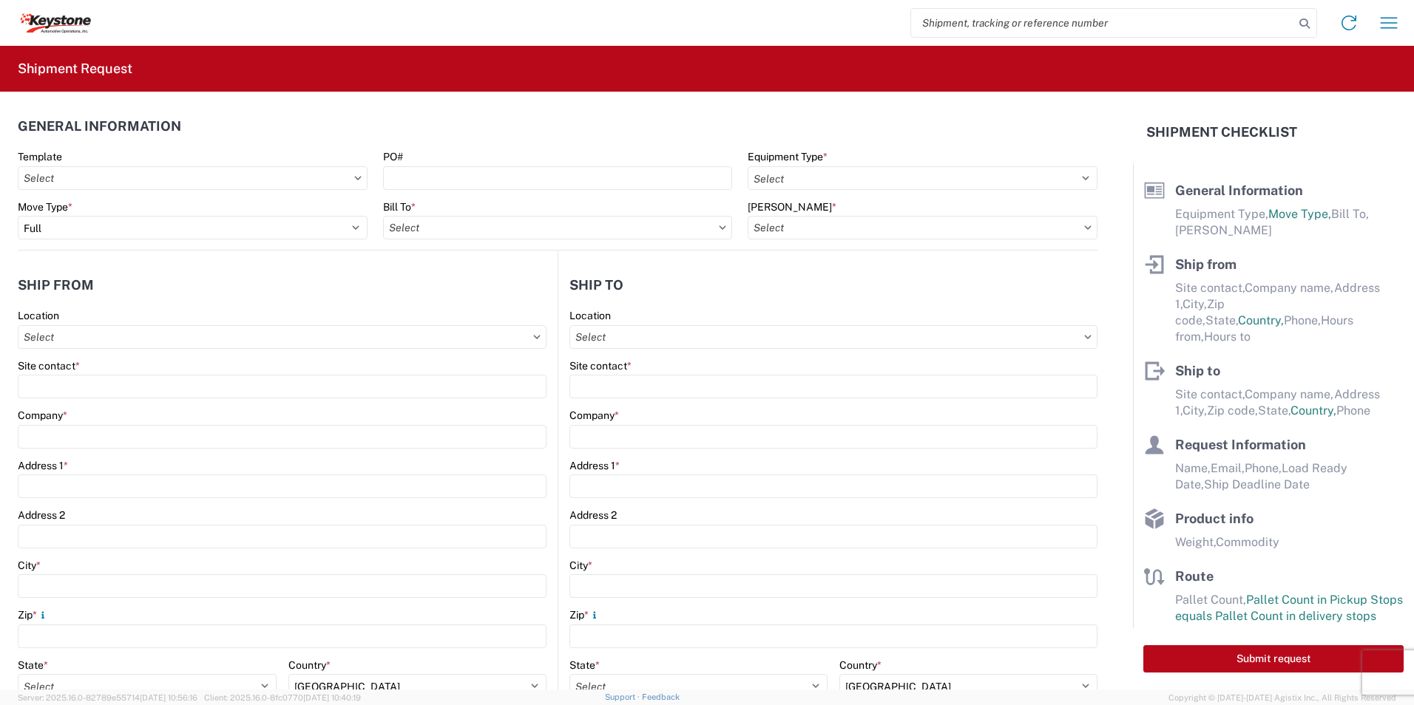
type input "[PHONE_NUMBER]"
type input "[DATE]"
type textarea "Driver is required to provide and utilize LOAD STRAPS and/or LOAD BARS to secur…"
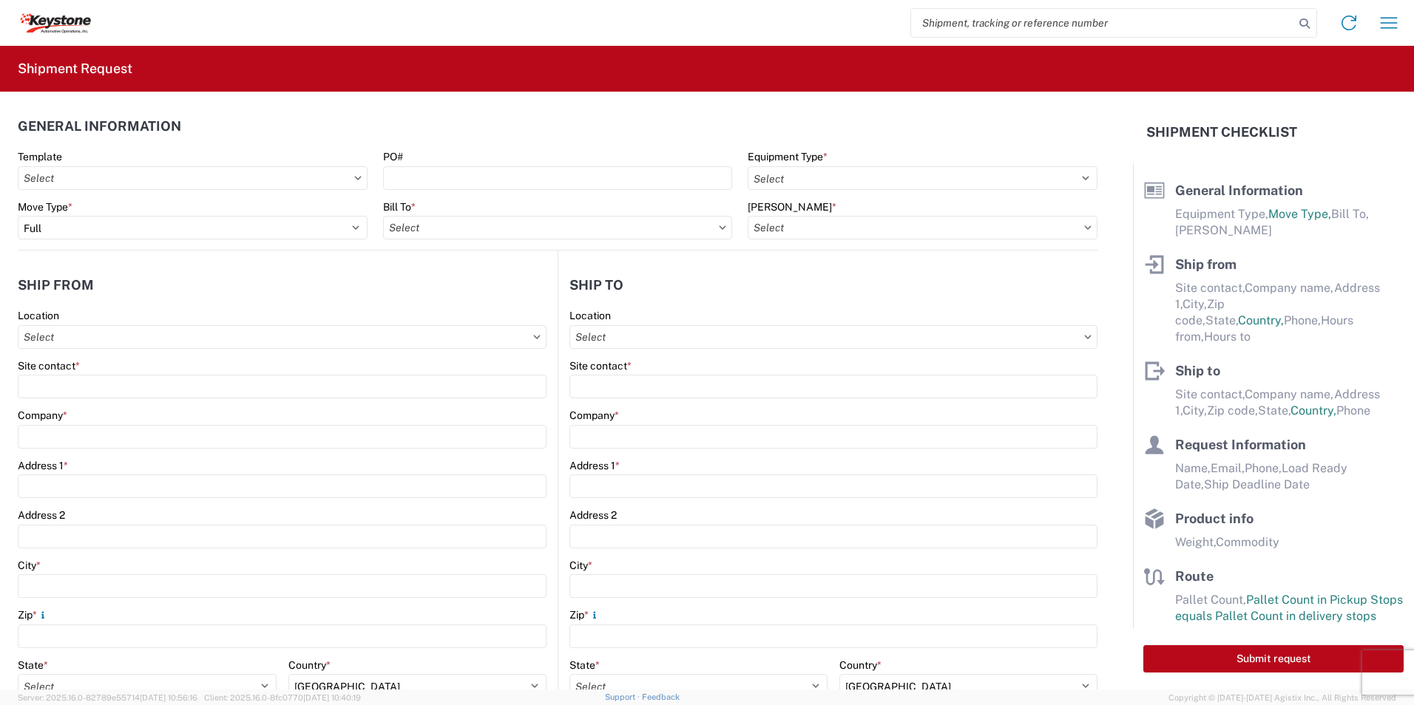
type input "7210"
type input "General Auto Parts (dry)"
type input "26"
type input "27"
type input "48"
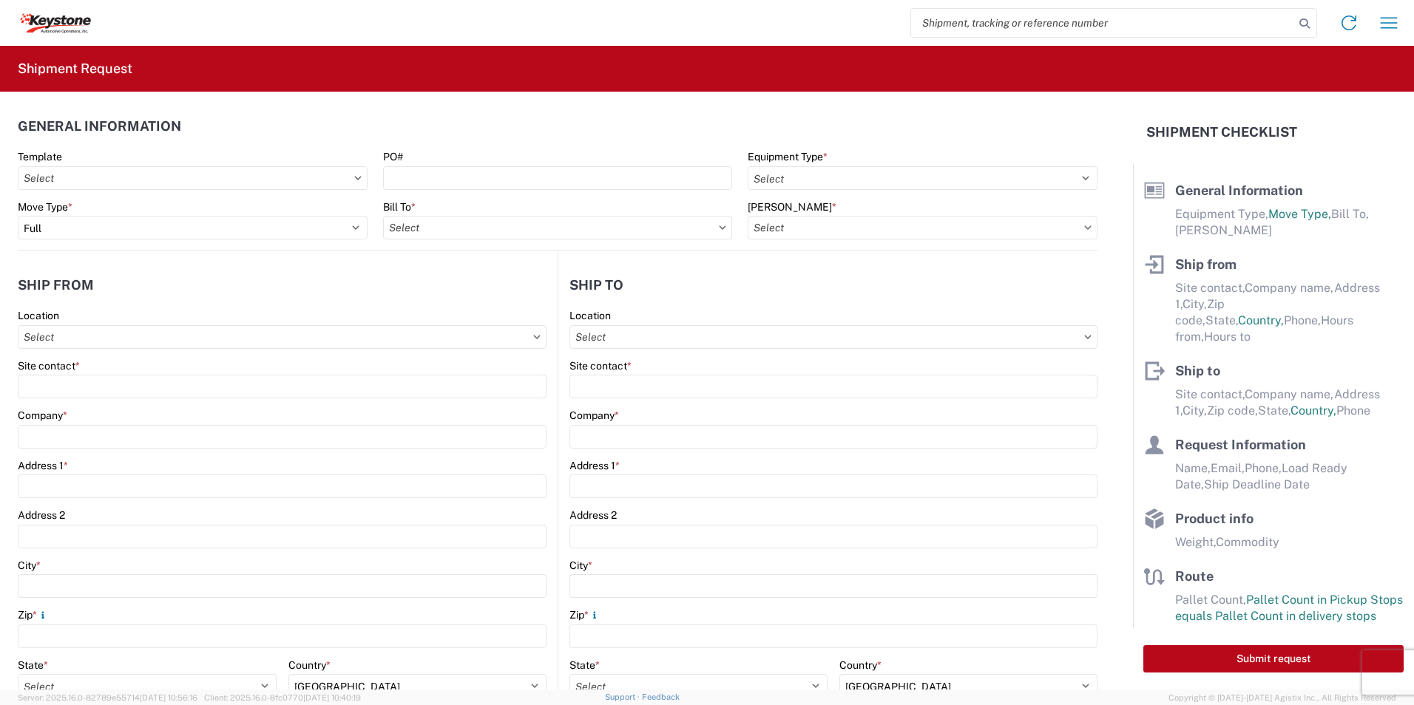
type textarea "Driver is required to provide and utilize LOAD STRAPS and/or LOAD BARS to secur…"
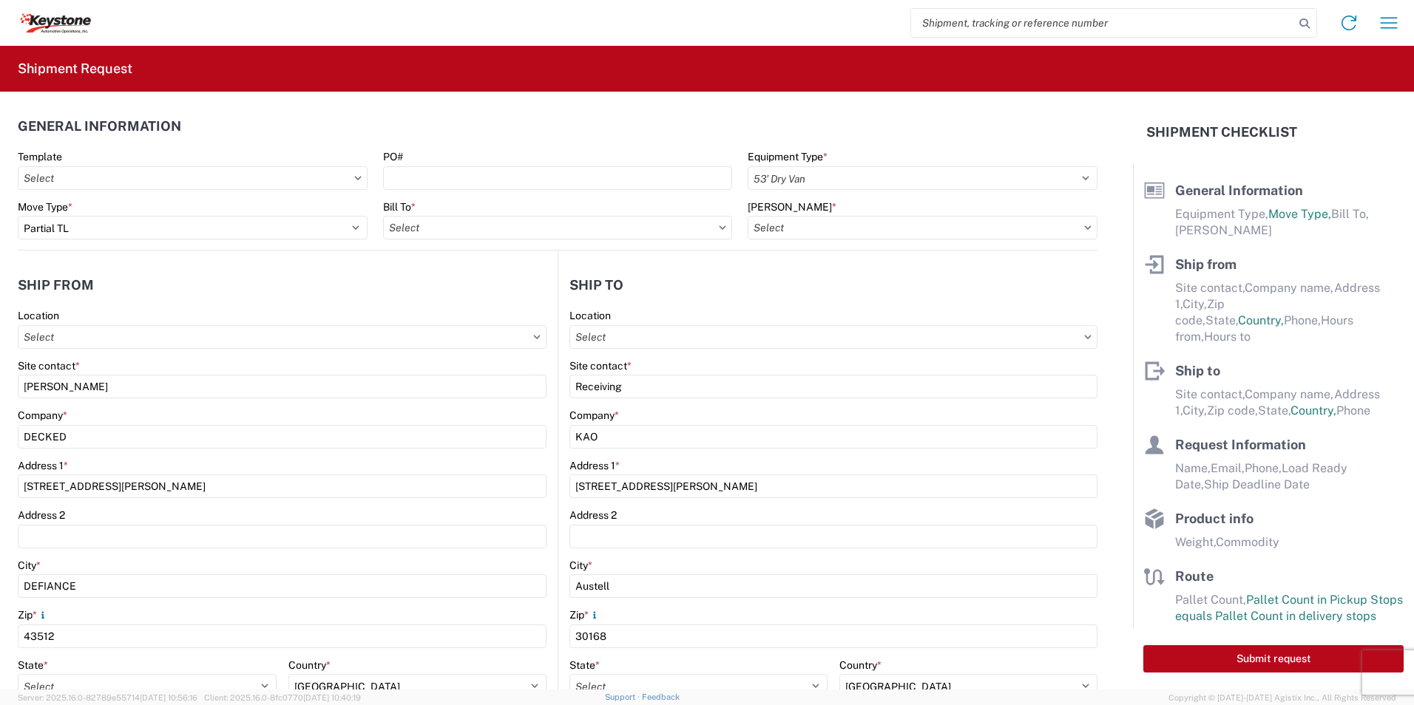
select select "US"
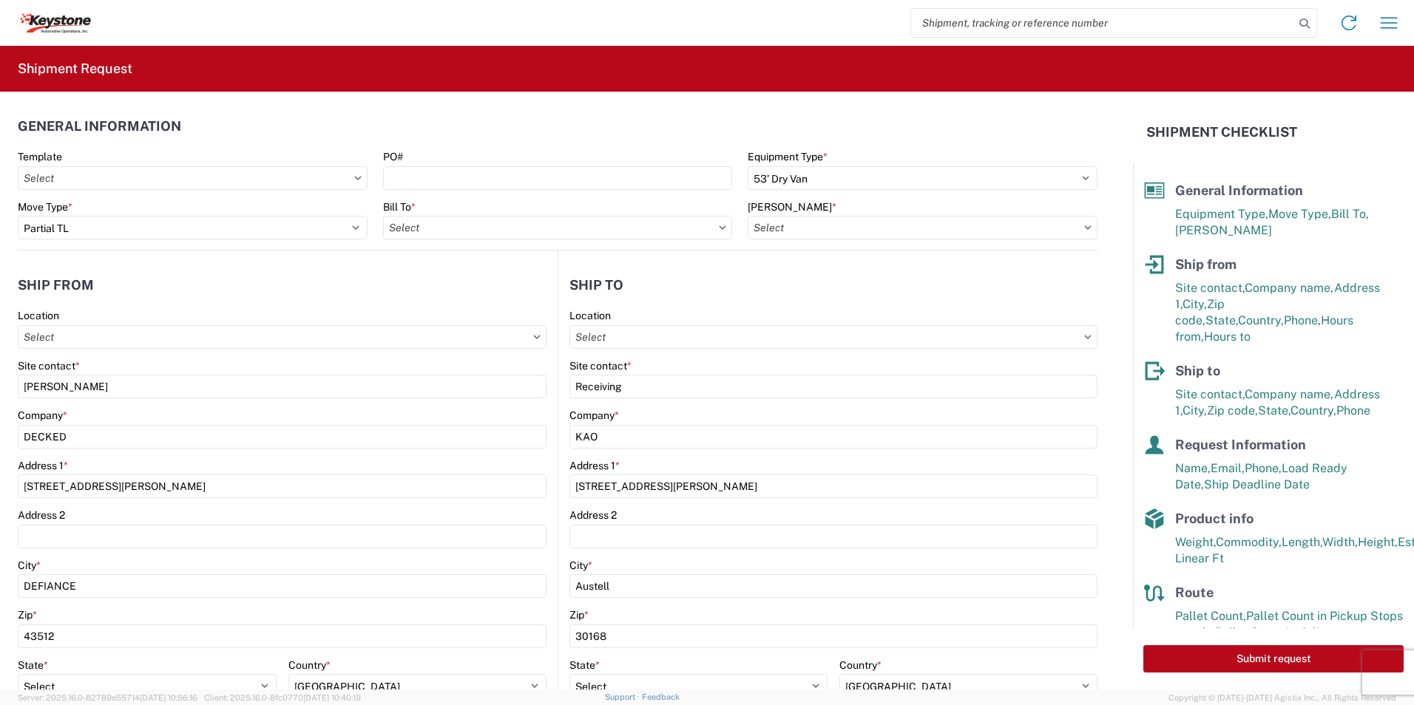
type input "8402 - Austell - KAO Warehouse [GEOGRAPHIC_DATA]"
type input "8402-6300-66012-0000 - 8402 Transfers, 8402-6300-66012-0000 - 8402 Transfers"
type input "8402 - Austell - KAO Warehouse [GEOGRAPHIC_DATA]"
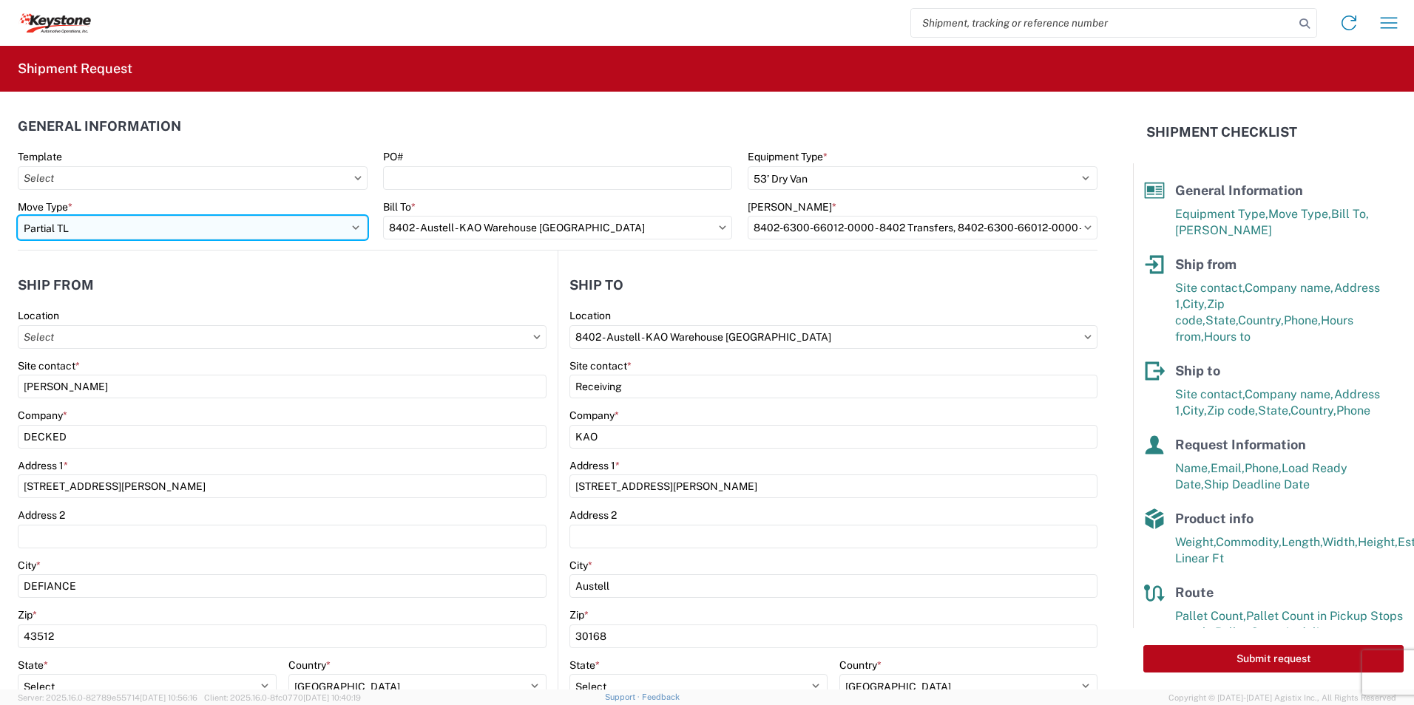
click at [98, 232] on select "Select Full Partial TL" at bounding box center [193, 228] width 350 height 24
select select "FULL"
click at [18, 216] on select "Select Full Partial TL" at bounding box center [193, 228] width 350 height 24
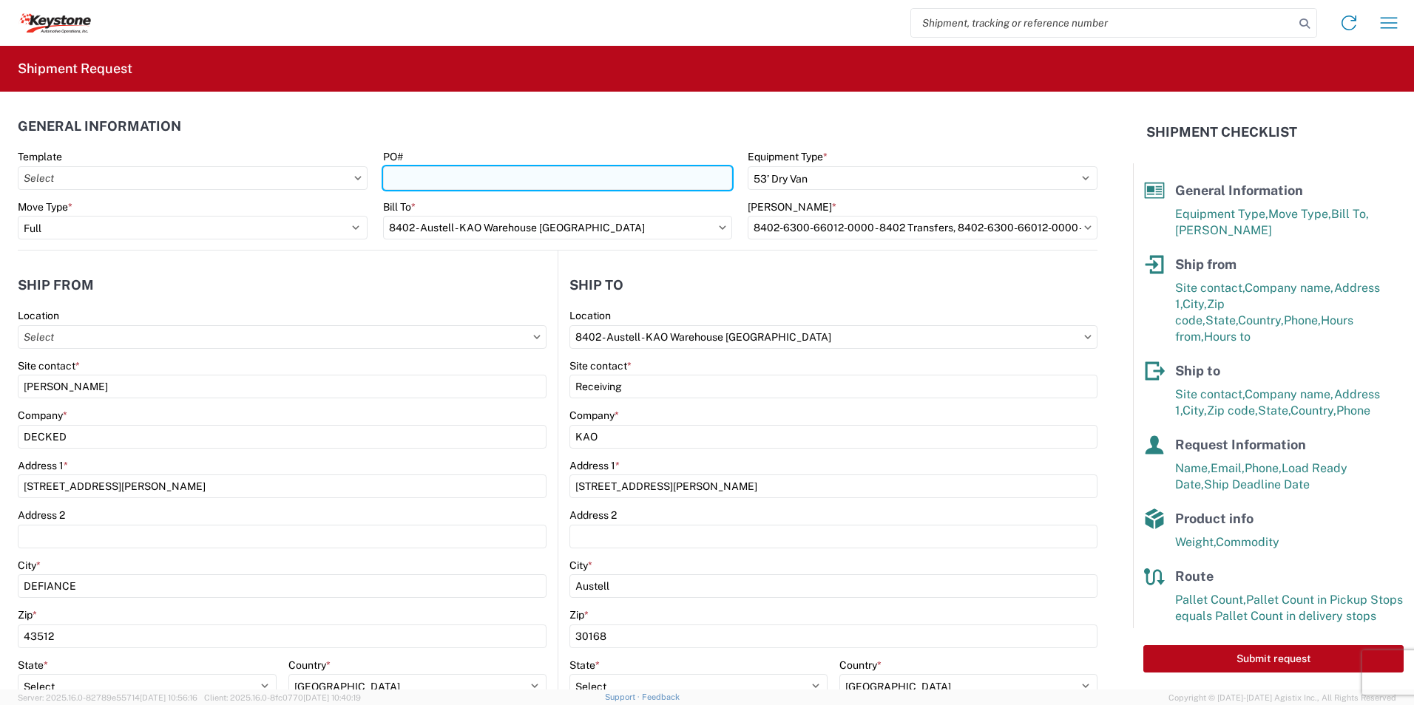
drag, startPoint x: 458, startPoint y: 181, endPoint x: 465, endPoint y: 180, distance: 7.4
click at [458, 181] on input "PO#" at bounding box center [558, 178] width 350 height 24
click at [476, 180] on input "PO#" at bounding box center [558, 178] width 350 height 24
paste input "4176081 - A"
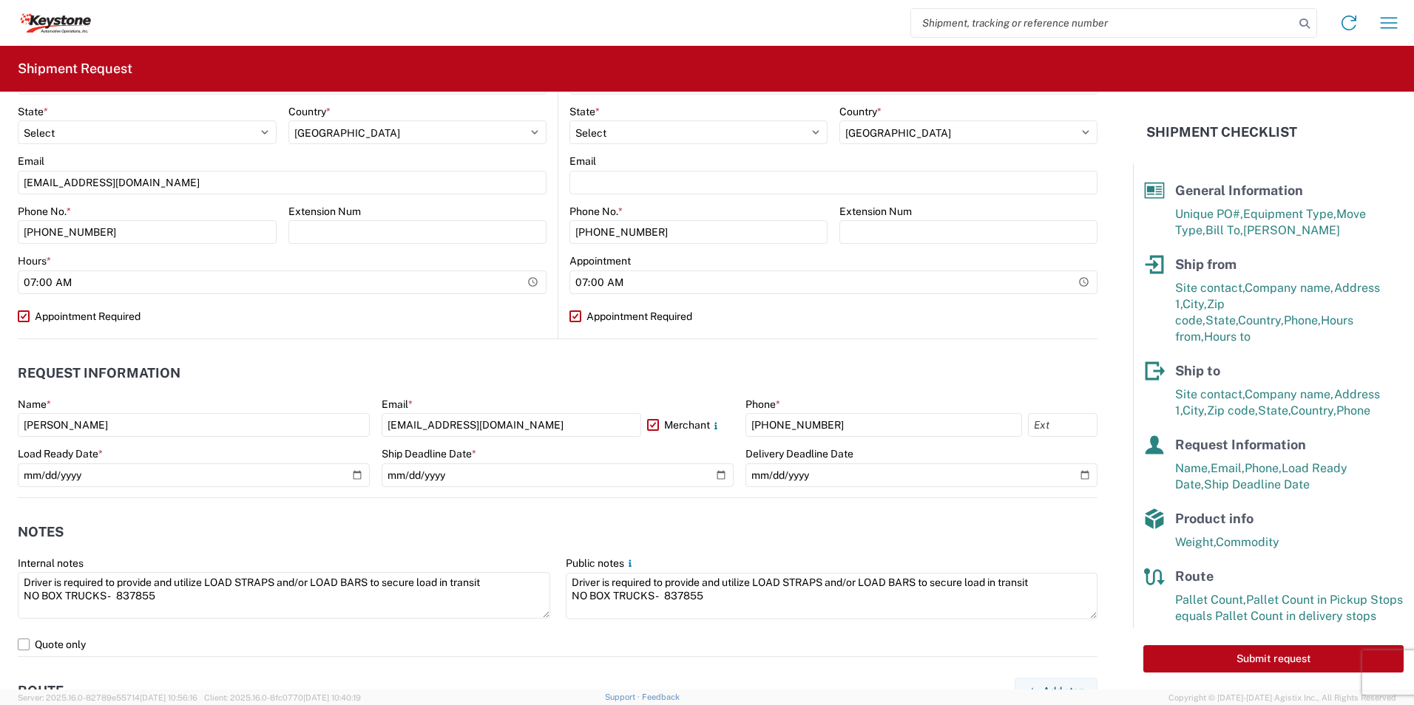
scroll to position [592, 0]
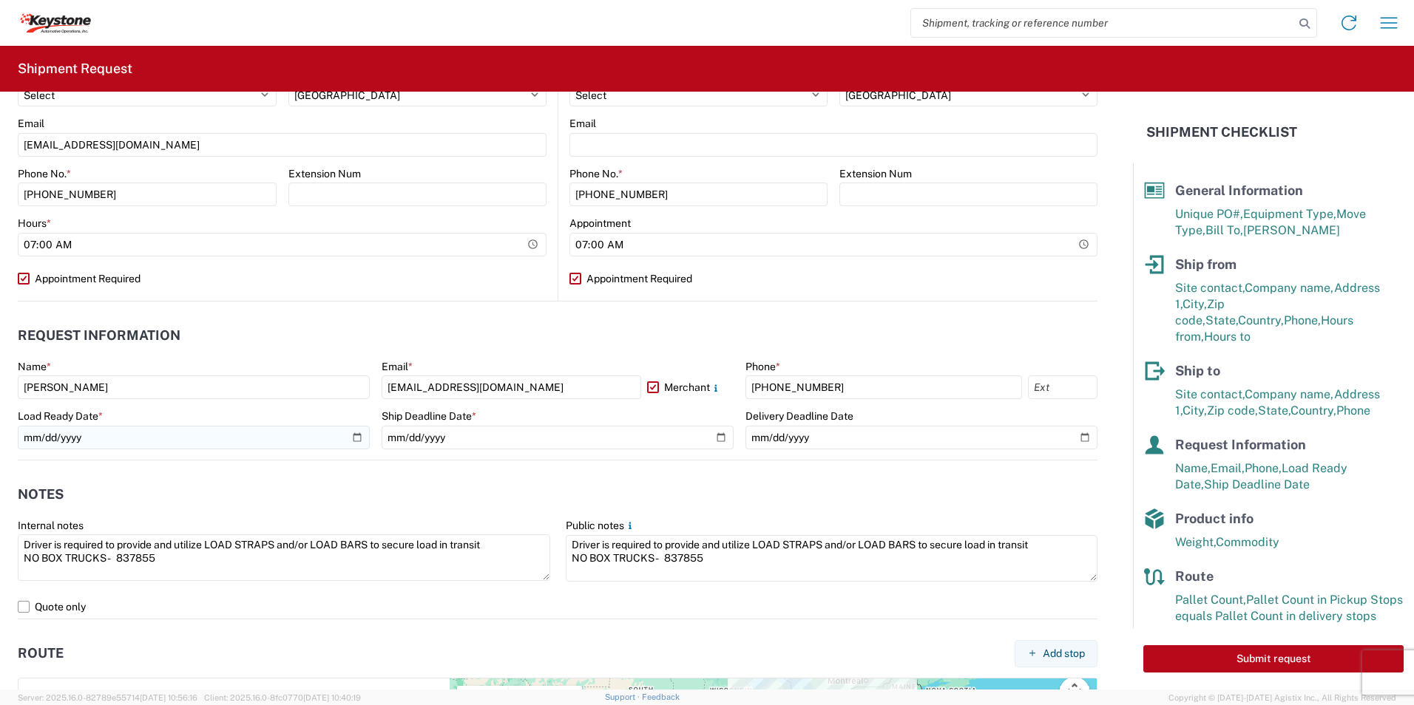
type input "4176081 - A"
click at [262, 442] on input "[DATE]" at bounding box center [194, 438] width 352 height 24
click at [349, 440] on input "[DATE]" at bounding box center [194, 438] width 352 height 24
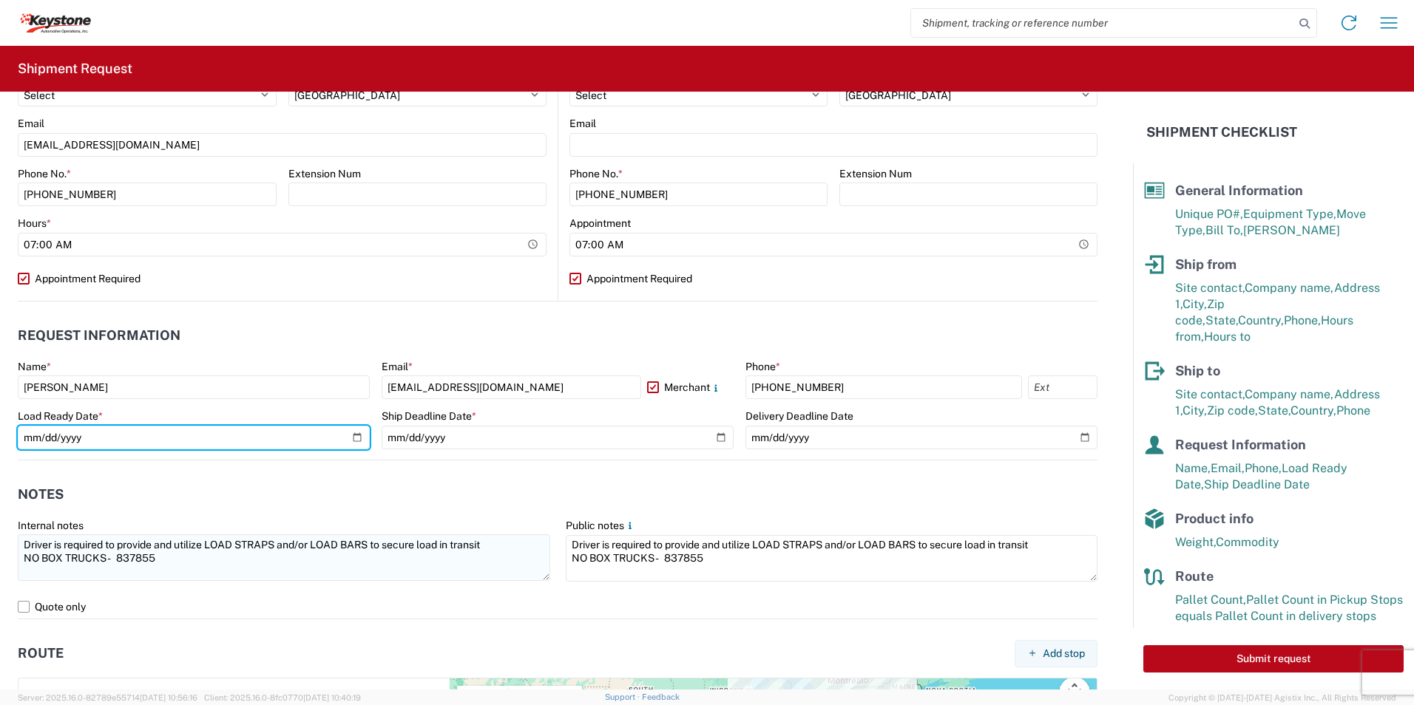
type input "[DATE]"
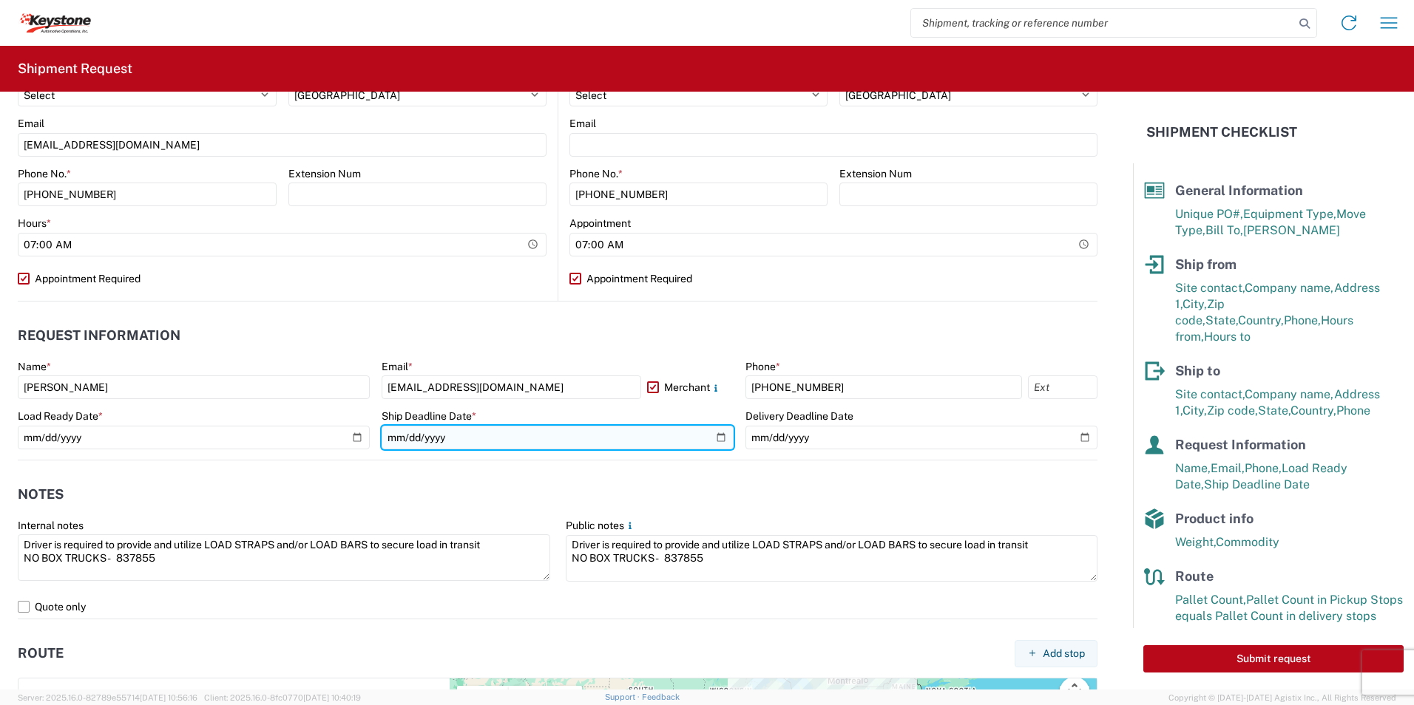
click at [710, 440] on input "[DATE]" at bounding box center [558, 438] width 352 height 24
type input "[DATE]"
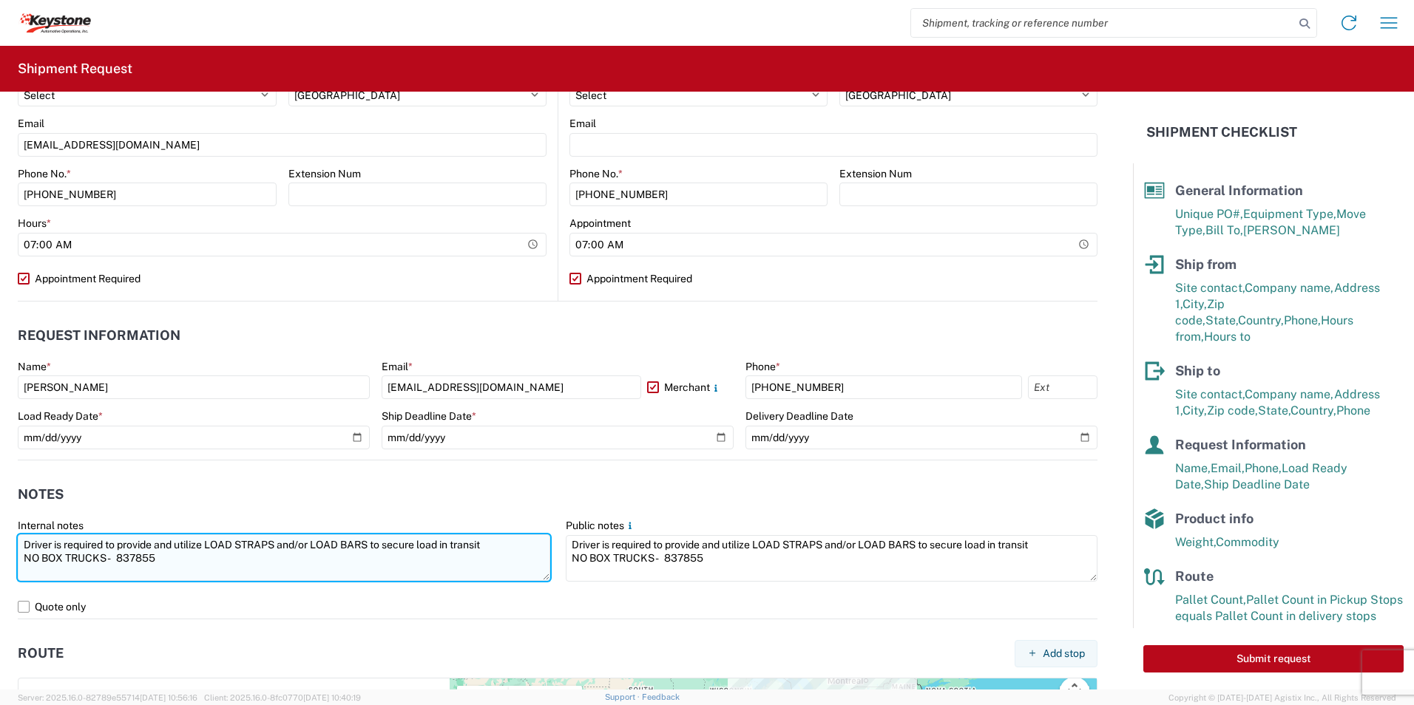
click at [503, 546] on textarea "Driver is required to provide and utilize LOAD STRAPS and/or LOAD BARS to secur…" at bounding box center [284, 558] width 532 height 47
click at [106, 558] on textarea "Driver is required to provide and utilize LOAD STRAPS and/or LOAD BARS to secur…" at bounding box center [284, 558] width 532 height 47
click at [181, 574] on textarea "Driver is required to provide and utilize LOAD STRAPS and/or LOAD BARS to secur…" at bounding box center [284, 558] width 532 height 47
drag, startPoint x: 179, startPoint y: 570, endPoint x: 15, endPoint y: 546, distance: 166.0
click at [15, 546] on agx-form-control-wrapper-v2 "Internal notes Driver is required to provide and utilize LOAD STRAPS and/or LOA…" at bounding box center [284, 557] width 548 height 76
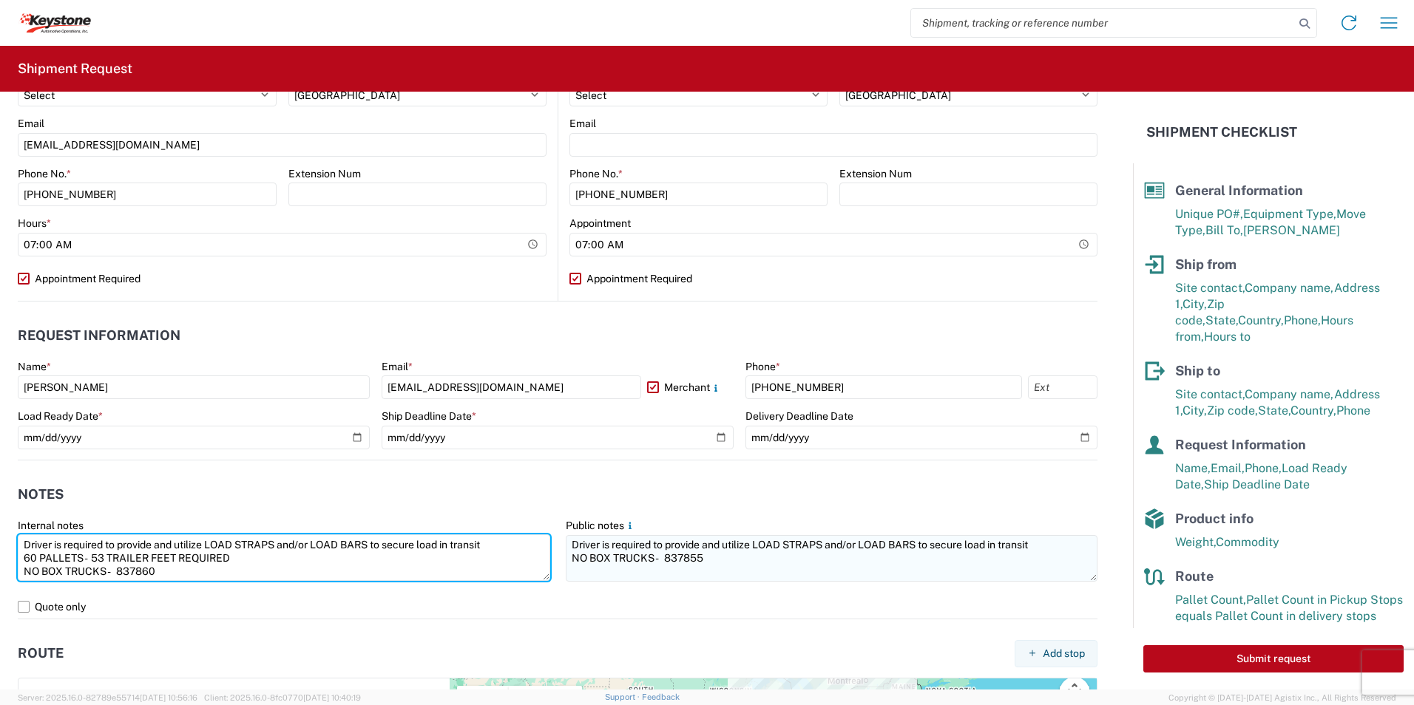
type textarea "Driver is required to provide and utilize LOAD STRAPS and/or LOAD BARS to secur…"
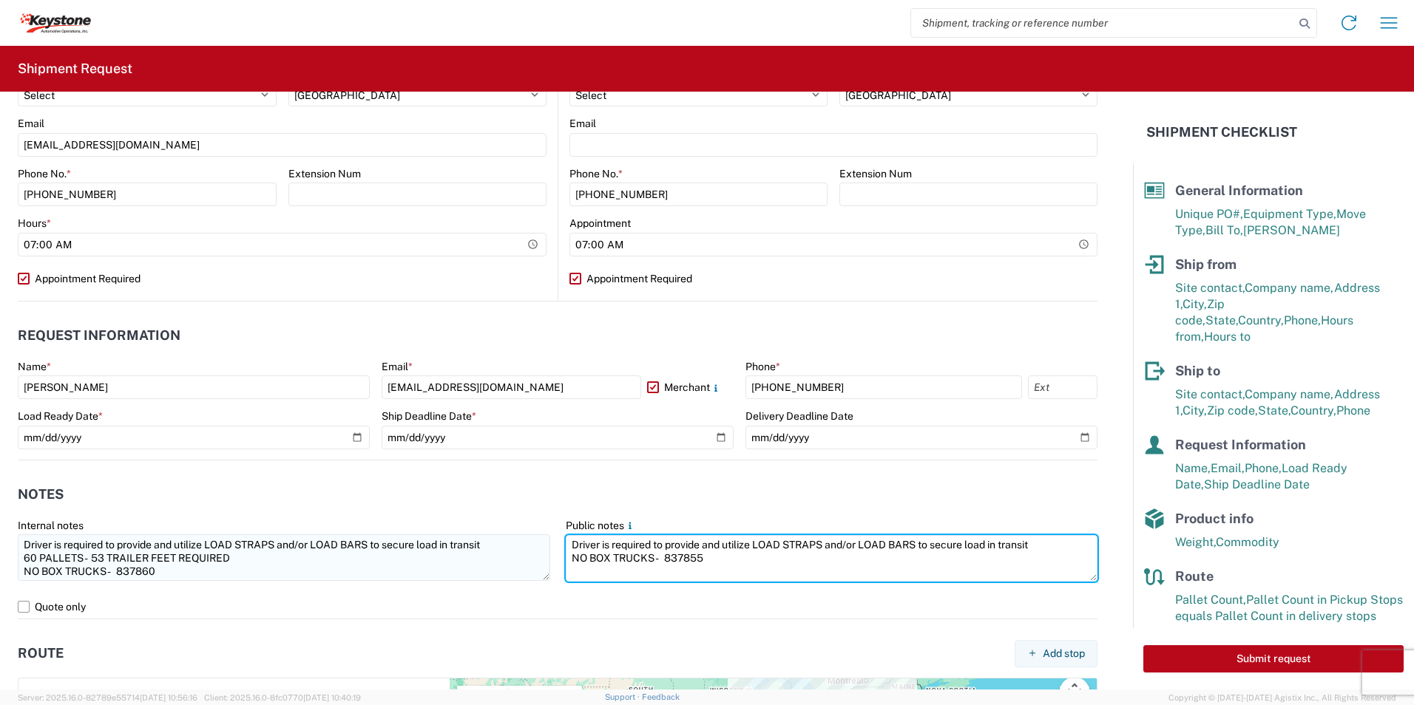
drag, startPoint x: 729, startPoint y: 566, endPoint x: 541, endPoint y: 540, distance: 190.4
click at [541, 540] on div "Internal notes Driver is required to provide and utilize LOAD STRAPS and/or LOA…" at bounding box center [557, 557] width 1095 height 76
paste textarea "60 PALLETS - 53 TRAILER FEET REQUIRED NO BOX TRUCKS - 837860"
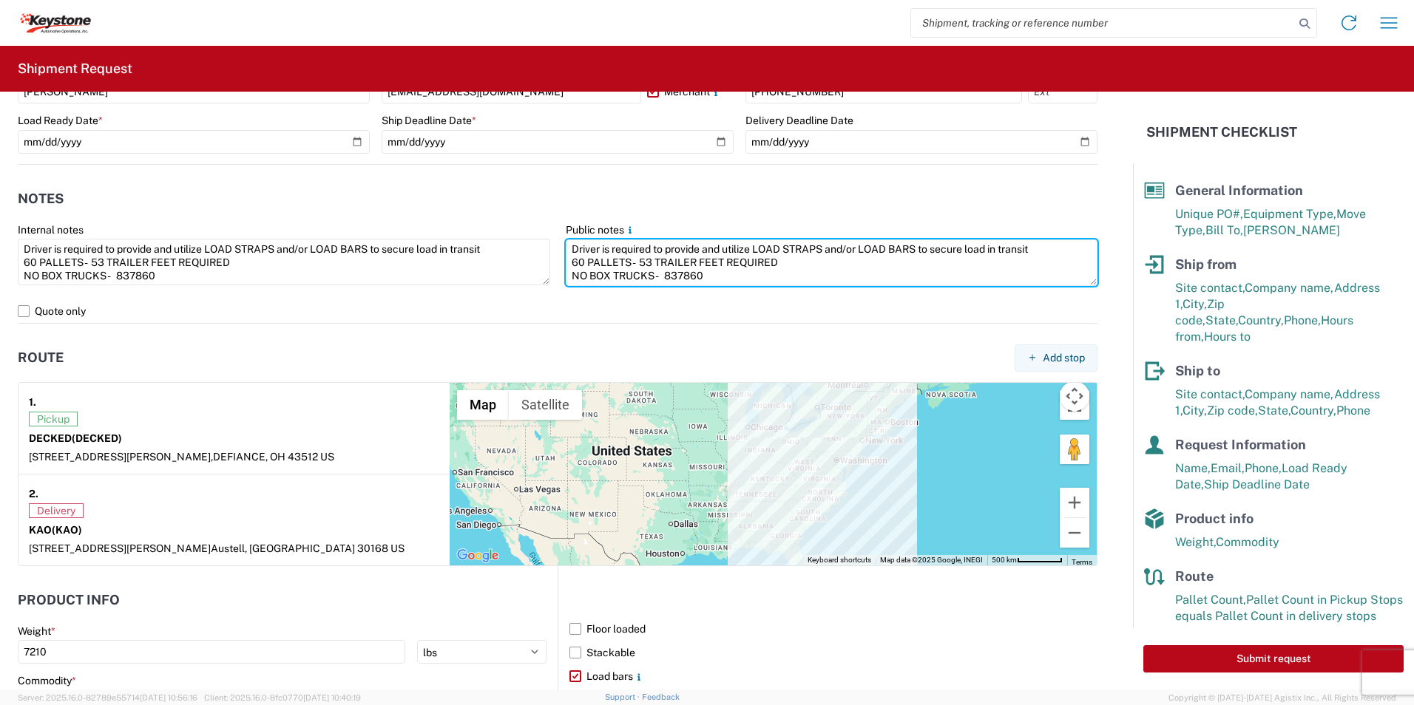
scroll to position [1175, 0]
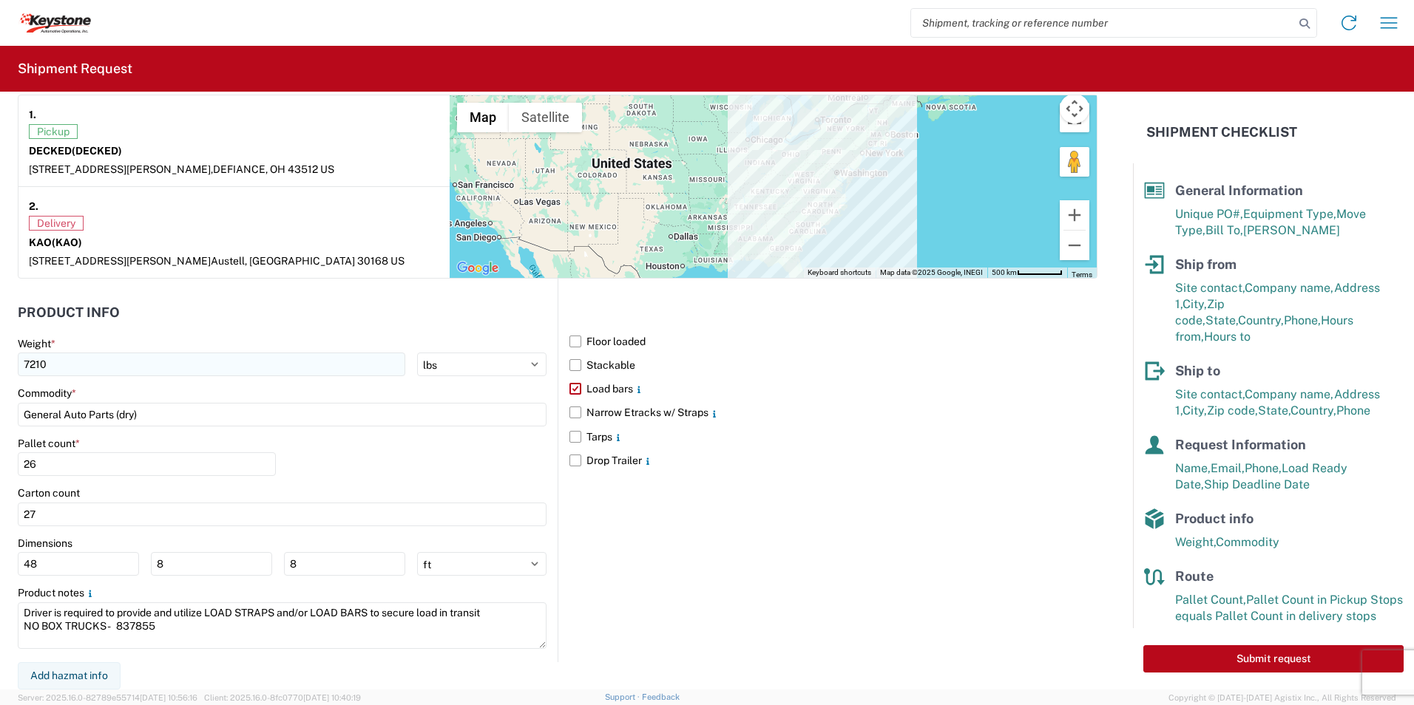
type textarea "Driver is required to provide and utilize LOAD STRAPS and/or LOAD BARS to secur…"
drag, startPoint x: 70, startPoint y: 369, endPoint x: 1, endPoint y: 367, distance: 69.5
click at [1, 367] on form "General Information Template PO# 4176081 - A Equipment Type * Select 53’ Dry Va…" at bounding box center [566, 391] width 1133 height 598
type input "16367"
drag, startPoint x: 51, startPoint y: 467, endPoint x: 6, endPoint y: 472, distance: 45.3
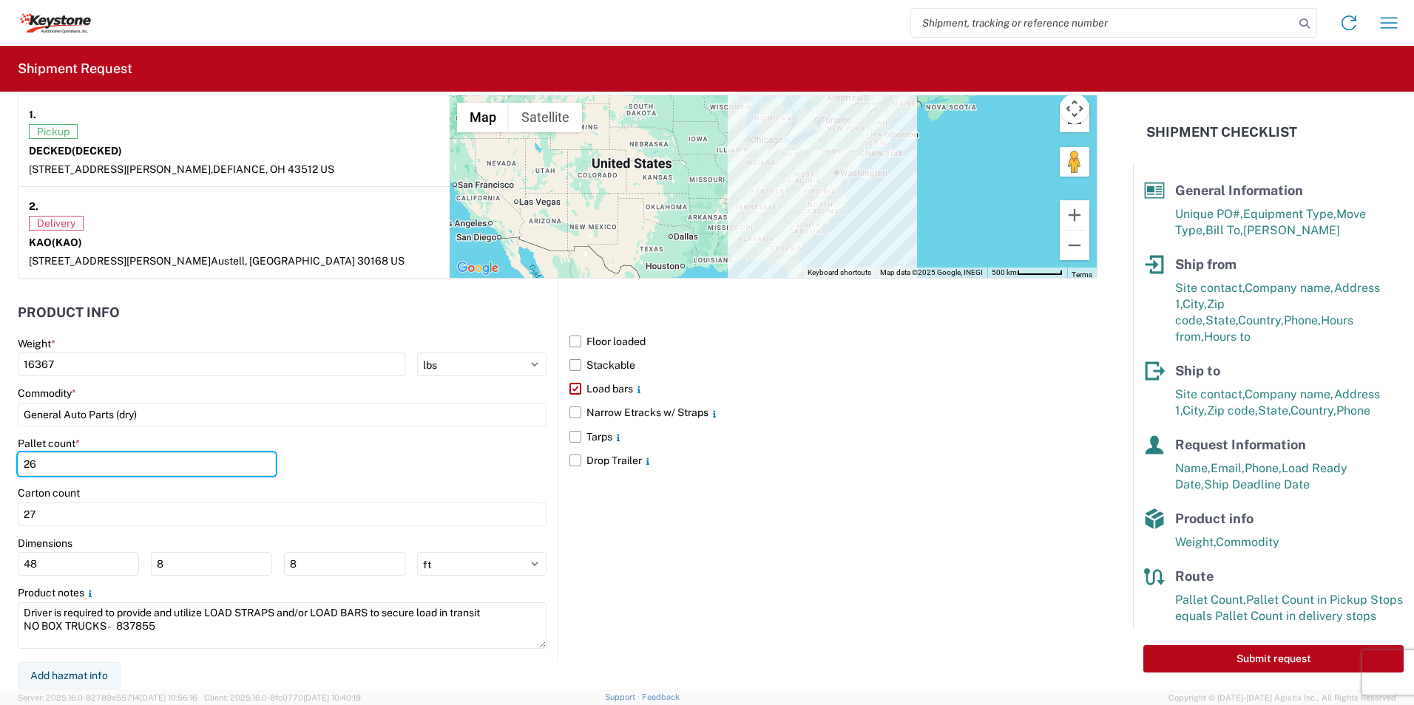
click at [6, 472] on form "General Information Template PO# 4176081 - A Equipment Type * Select 53’ Dry Va…" at bounding box center [566, 391] width 1133 height 598
type input "60"
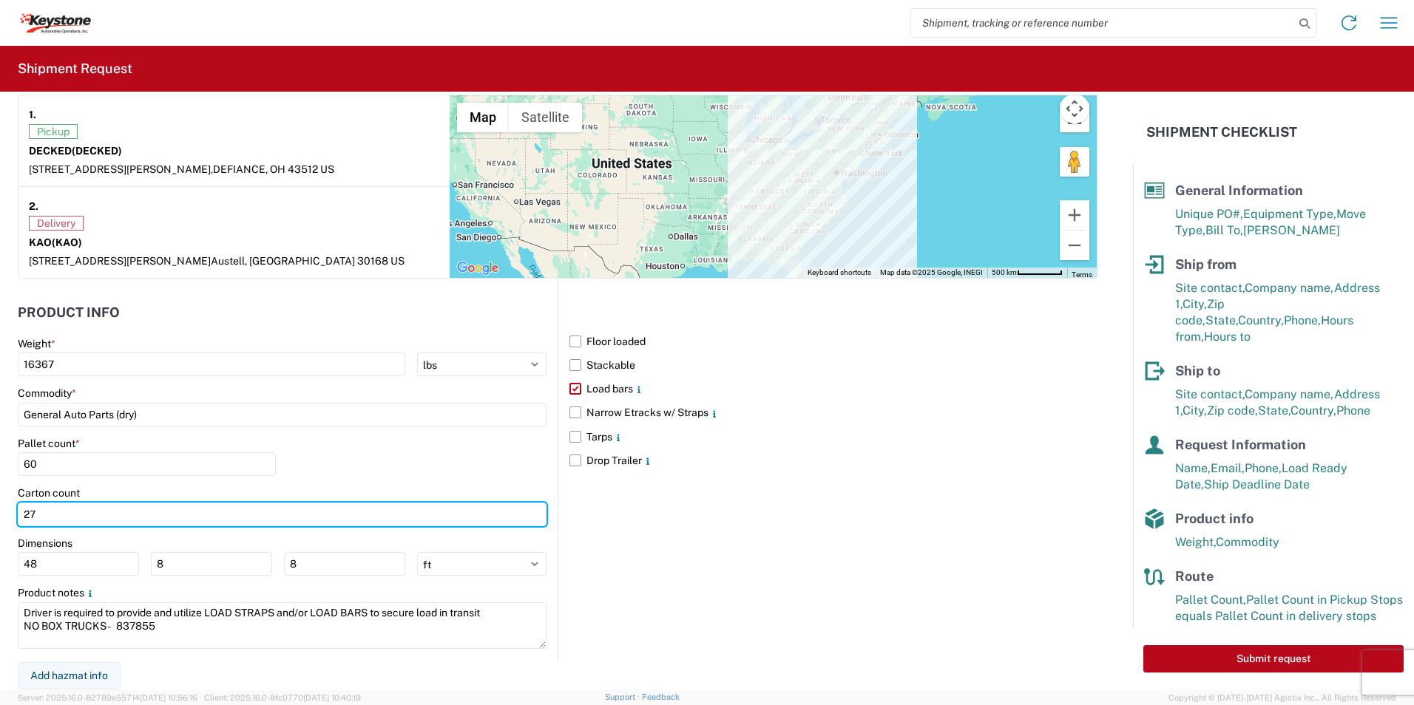
drag, startPoint x: 40, startPoint y: 512, endPoint x: 4, endPoint y: 518, distance: 36.0
click at [4, 518] on form "General Information Template PO# 4176081 - A Equipment Type * Select 53’ Dry Va…" at bounding box center [566, 391] width 1133 height 598
type input "60"
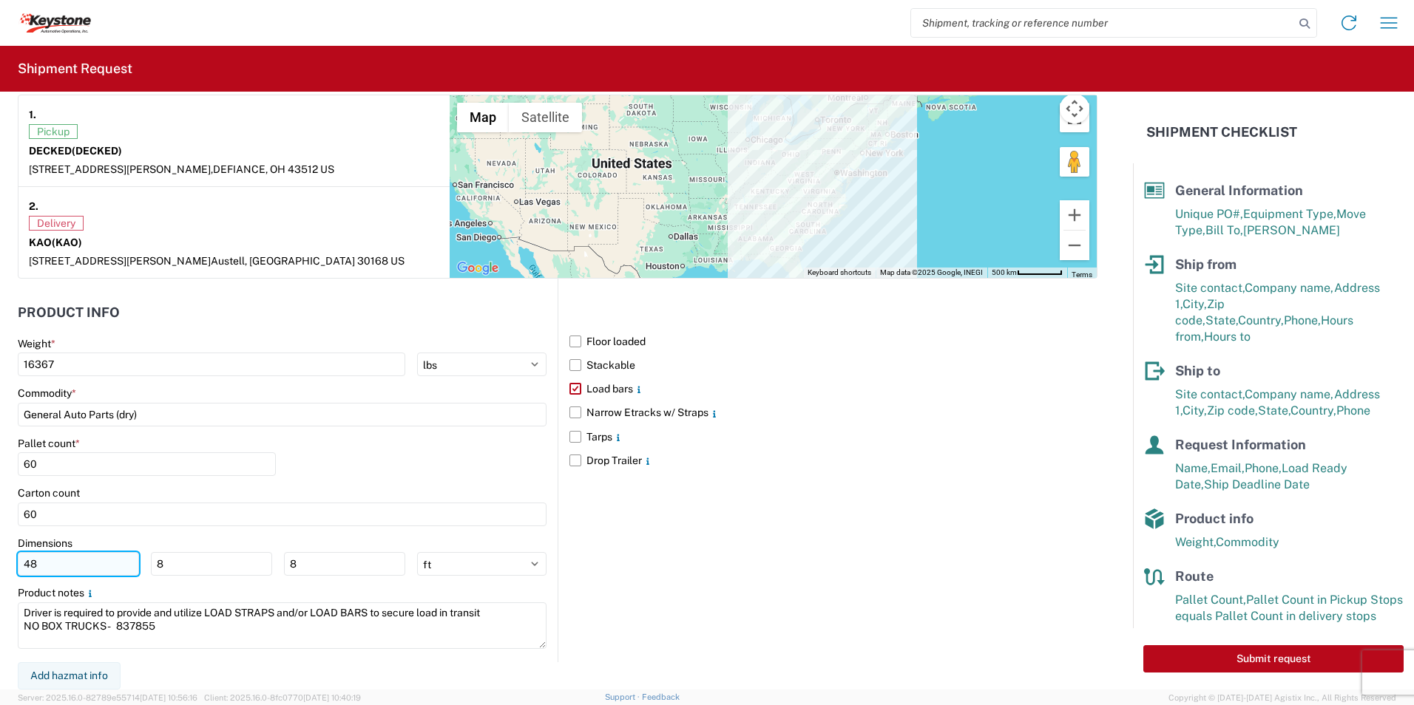
drag, startPoint x: 53, startPoint y: 567, endPoint x: 25, endPoint y: 570, distance: 27.5
click at [25, 570] on input "48" at bounding box center [78, 564] width 121 height 24
type input "50"
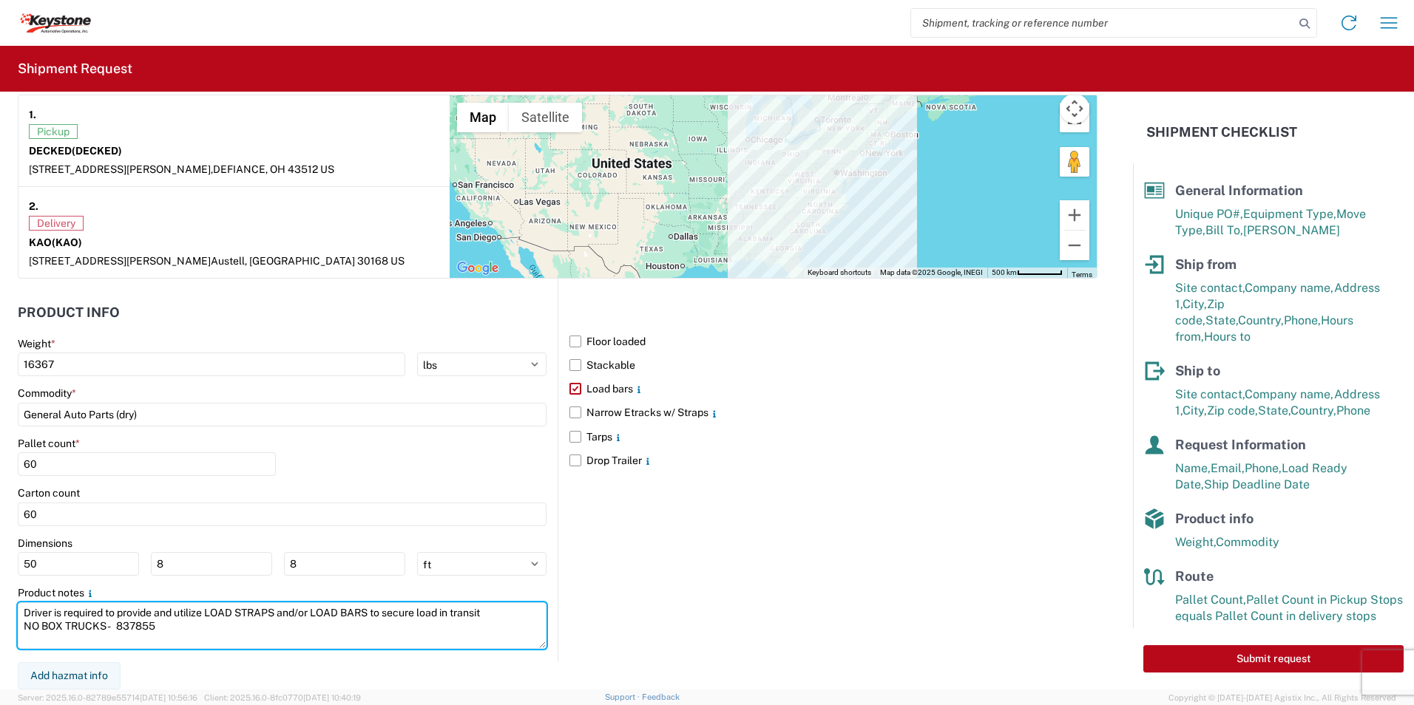
drag, startPoint x: 177, startPoint y: 629, endPoint x: -3, endPoint y: 609, distance: 181.5
click at [0, 609] on html "Home Shipment request Shipment tracking Shipment Request General Information Te…" at bounding box center [707, 352] width 1414 height 705
paste textarea "60 PALLETS - 53 TRAILER FEET REQUIRED NO BOX TRUCKS - 837860"
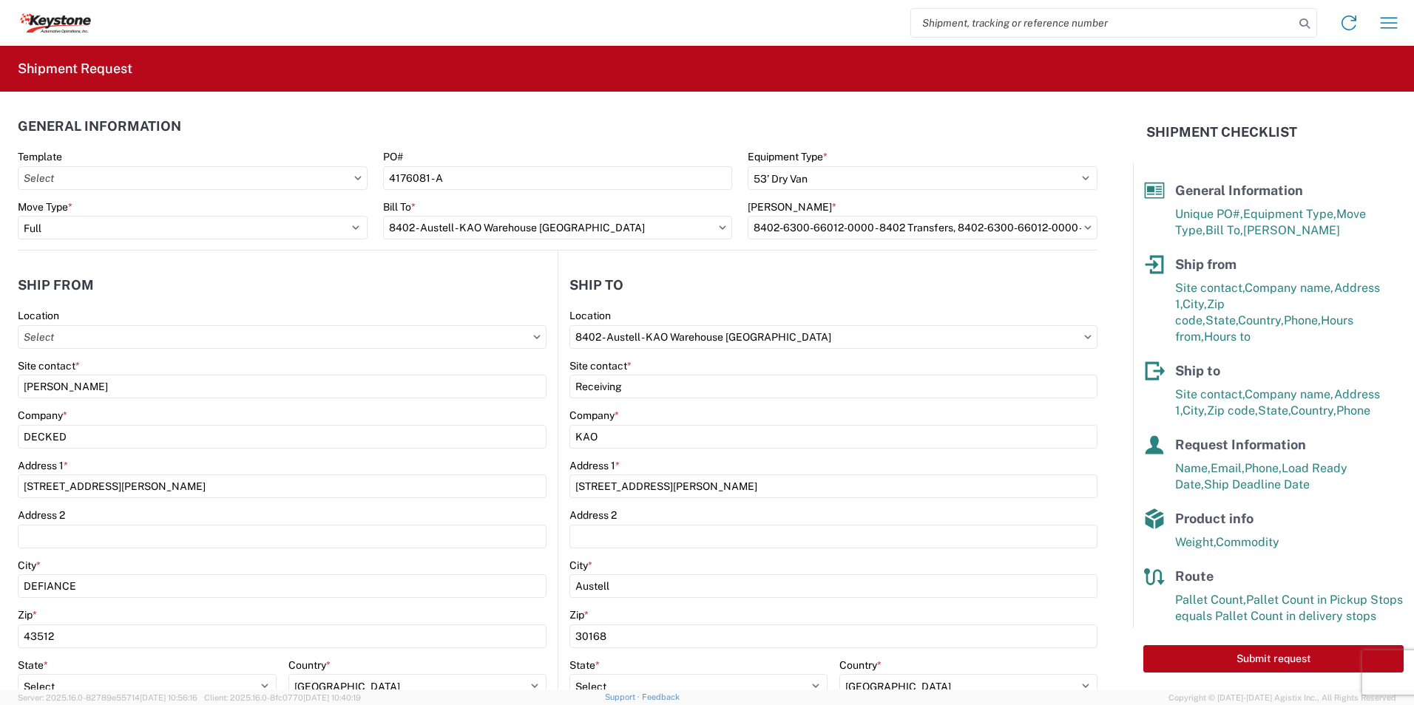
scroll to position [518, 0]
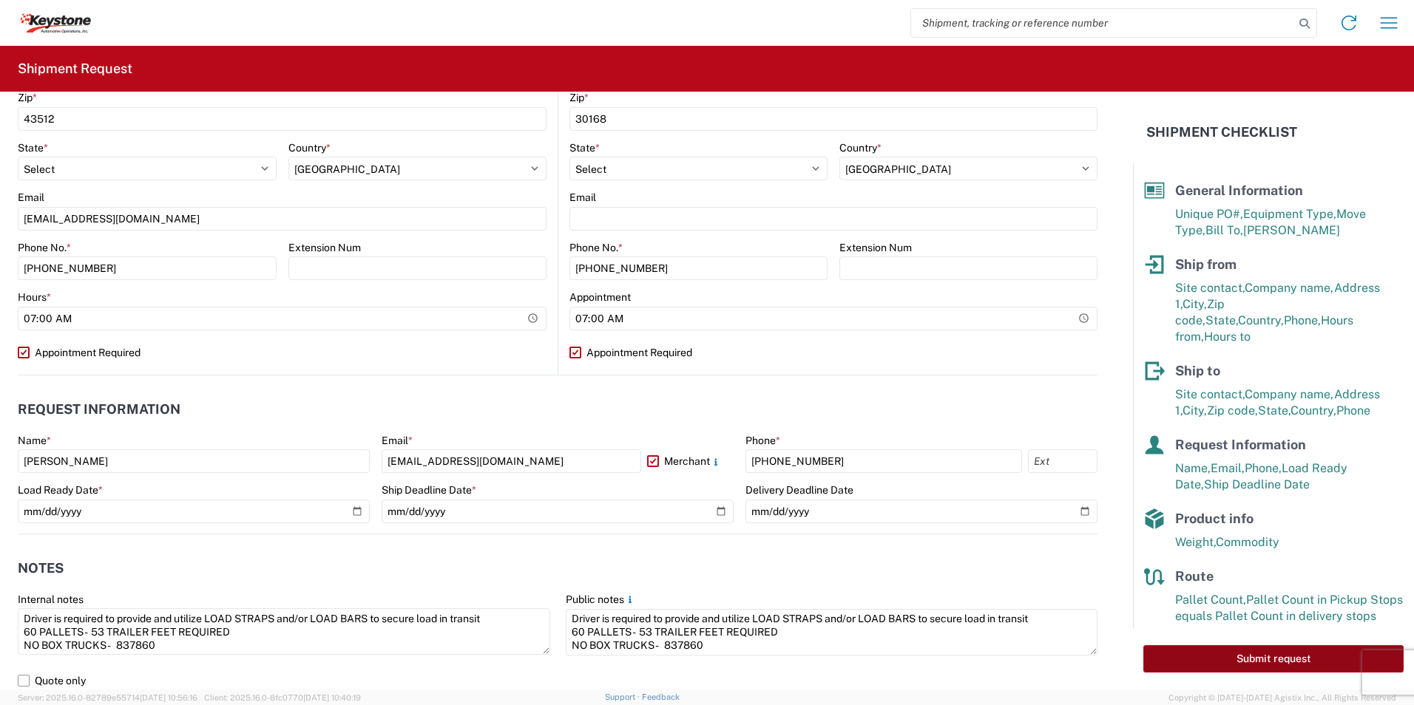
type textarea "Driver is required to provide and utilize LOAD STRAPS and/or LOAD BARS to secur…"
click at [1236, 657] on button "Submit request" at bounding box center [1273, 659] width 260 height 27
